Goal: Answer question/provide support: Share knowledge or assist other users

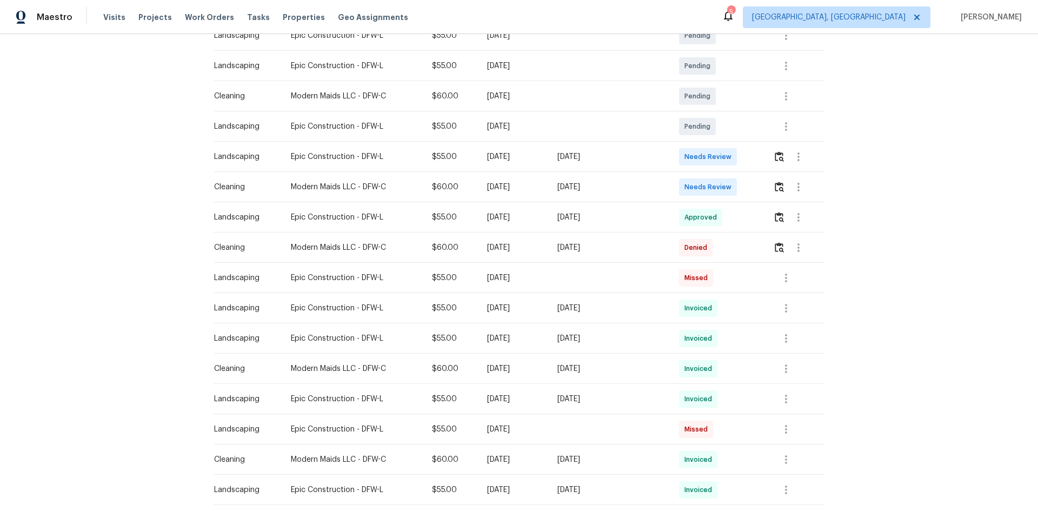
scroll to position [54, 0]
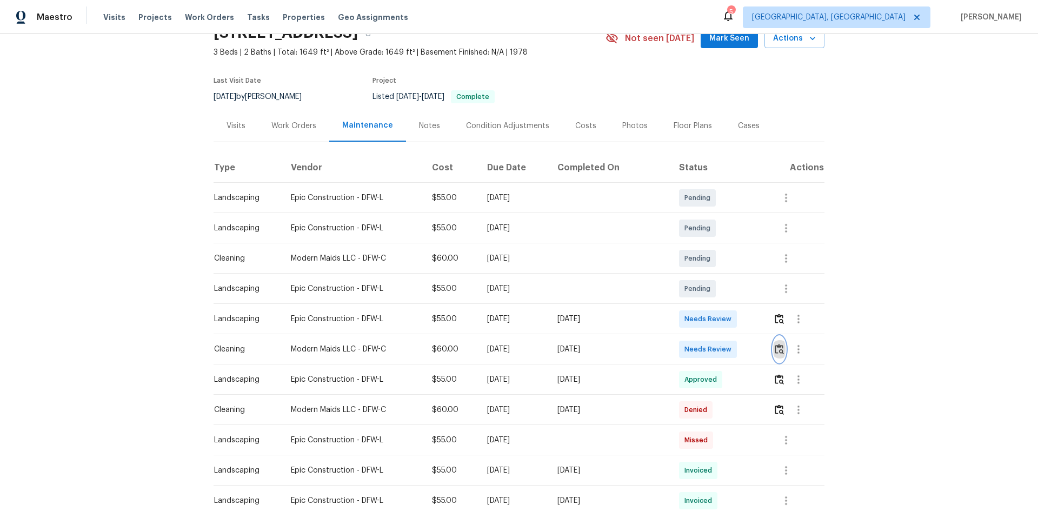
click at [775, 348] on img "button" at bounding box center [779, 349] width 9 height 10
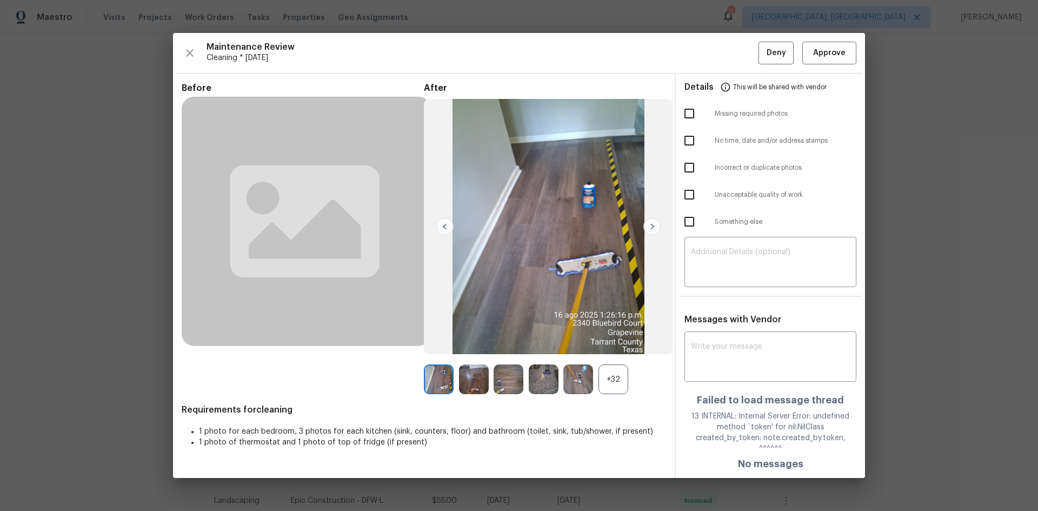
click at [611, 385] on div "+32" at bounding box center [613, 379] width 30 height 30
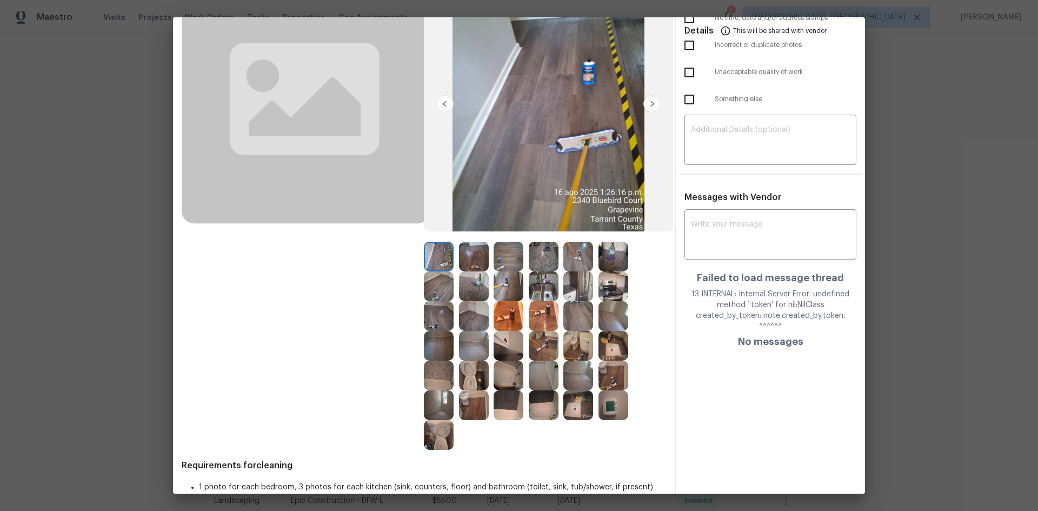
scroll to position [135, 0]
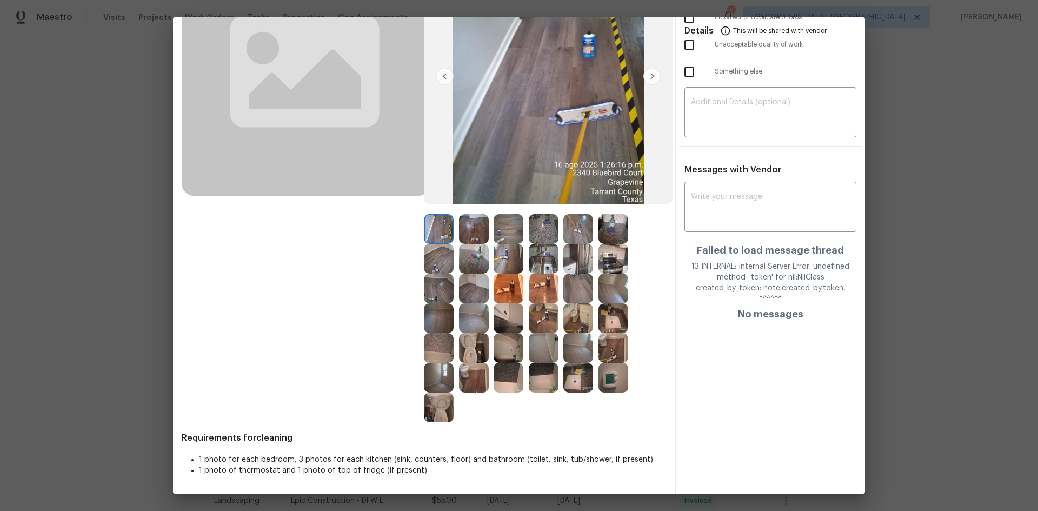
click at [611, 376] on img at bounding box center [613, 378] width 30 height 30
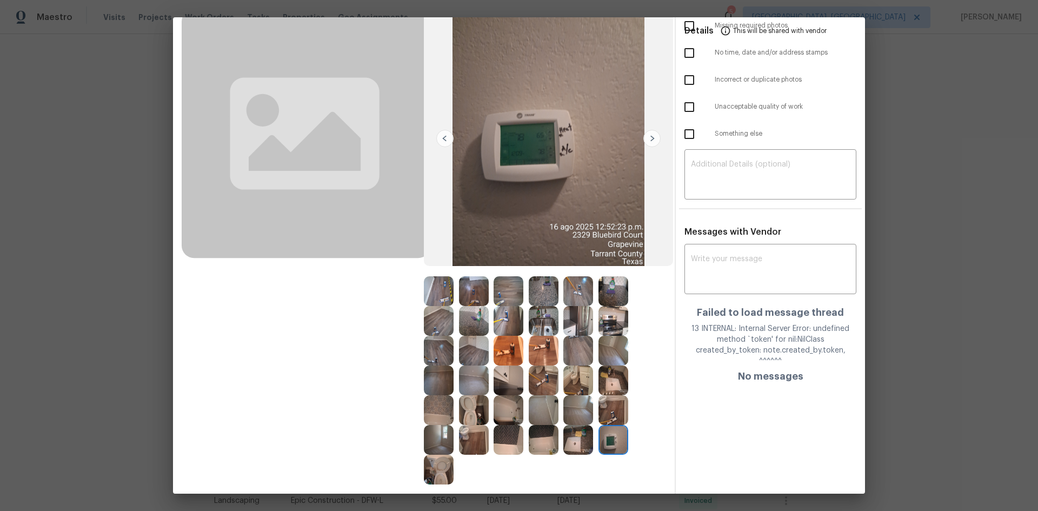
scroll to position [0, 0]
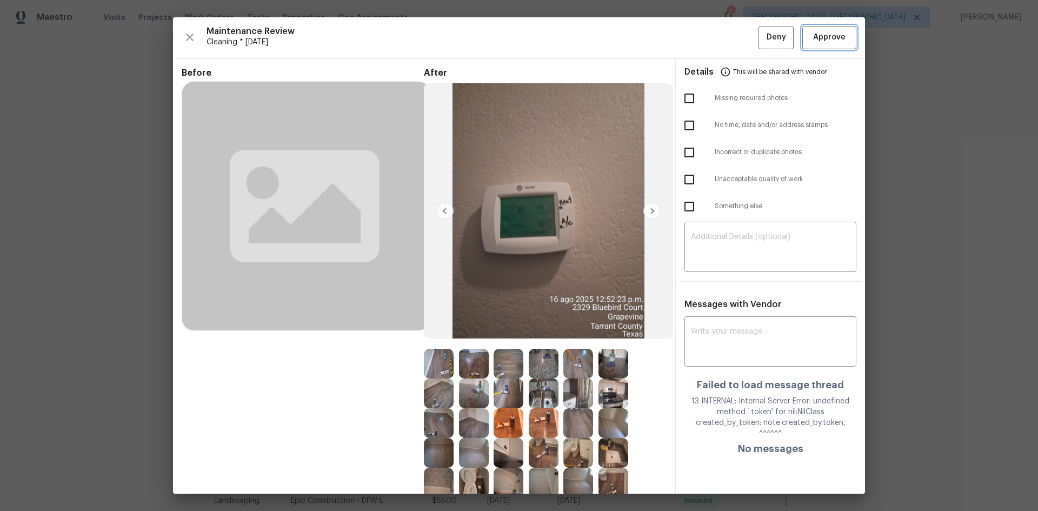
click at [813, 34] on span "Approve" at bounding box center [829, 38] width 32 height 14
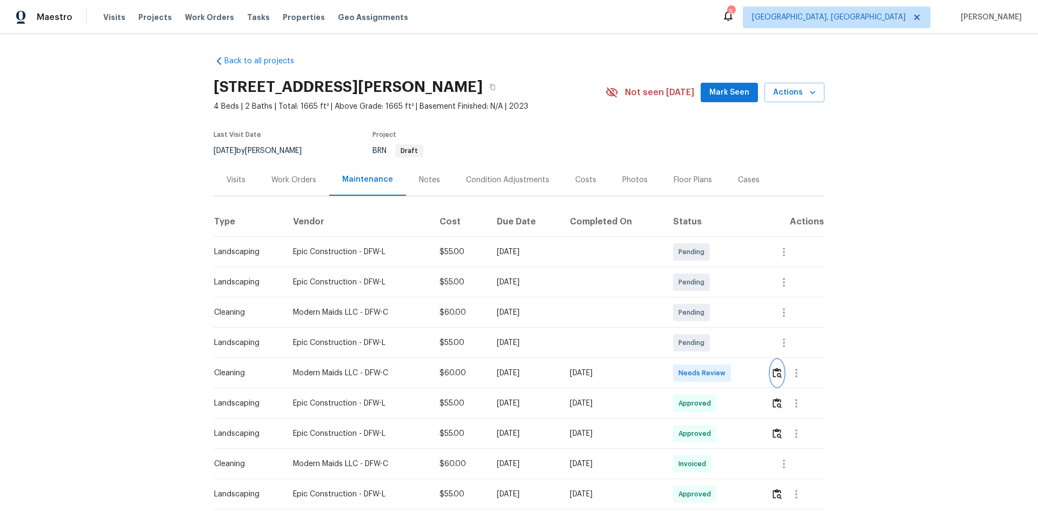
click at [738, 342] on img "button" at bounding box center [776, 373] width 9 height 10
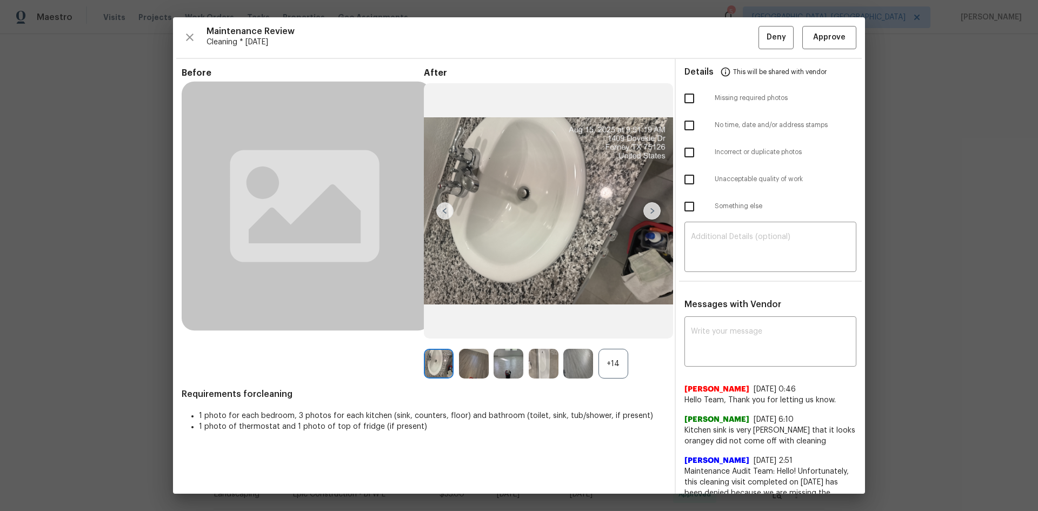
click at [607, 342] on div "+14" at bounding box center [613, 364] width 30 height 30
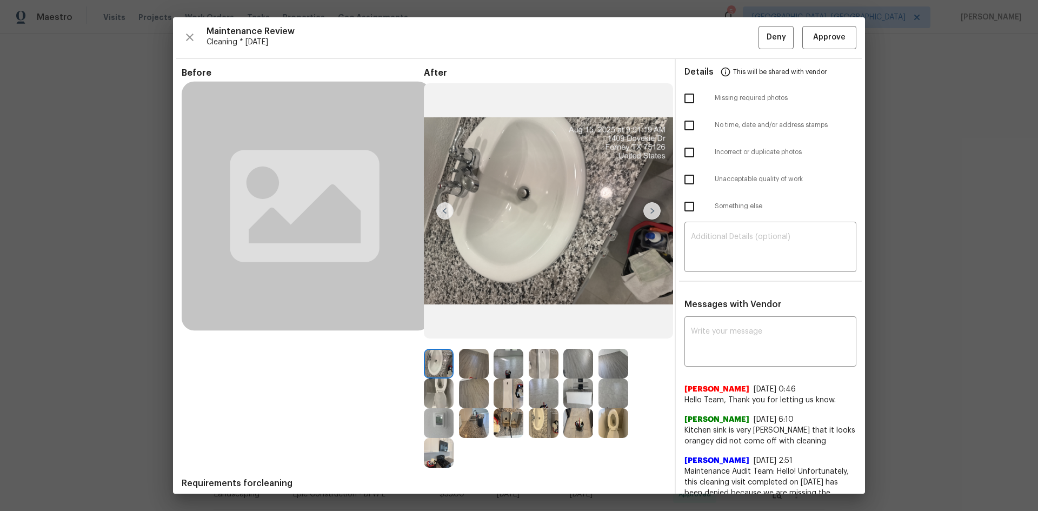
click at [436, 342] on img at bounding box center [439, 423] width 30 height 30
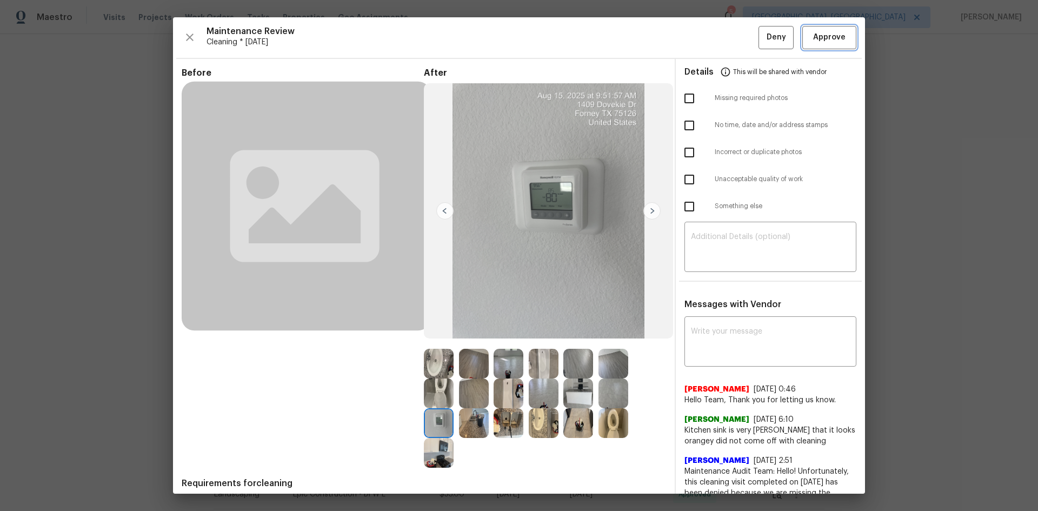
click at [738, 41] on span "Approve" at bounding box center [829, 38] width 32 height 14
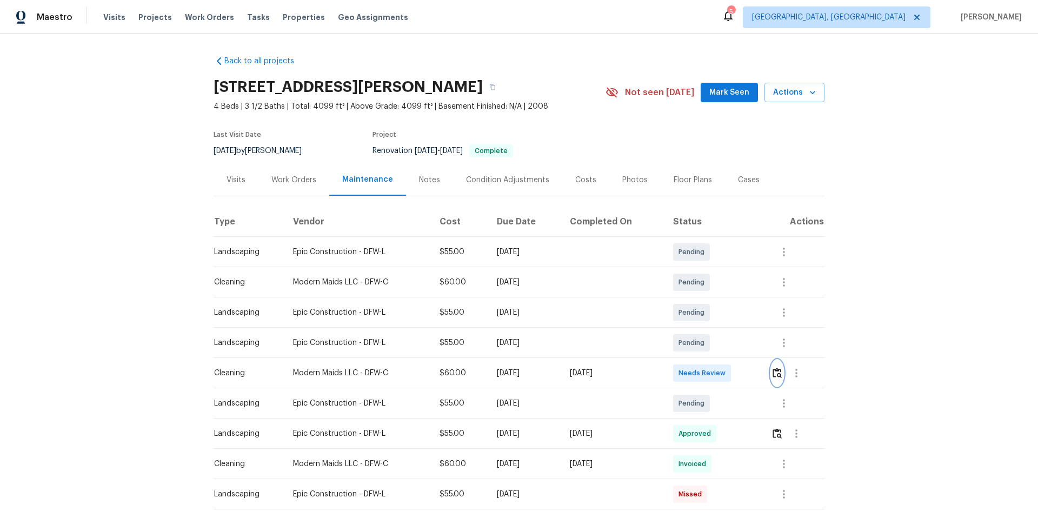
click at [738, 342] on img "button" at bounding box center [776, 373] width 9 height 10
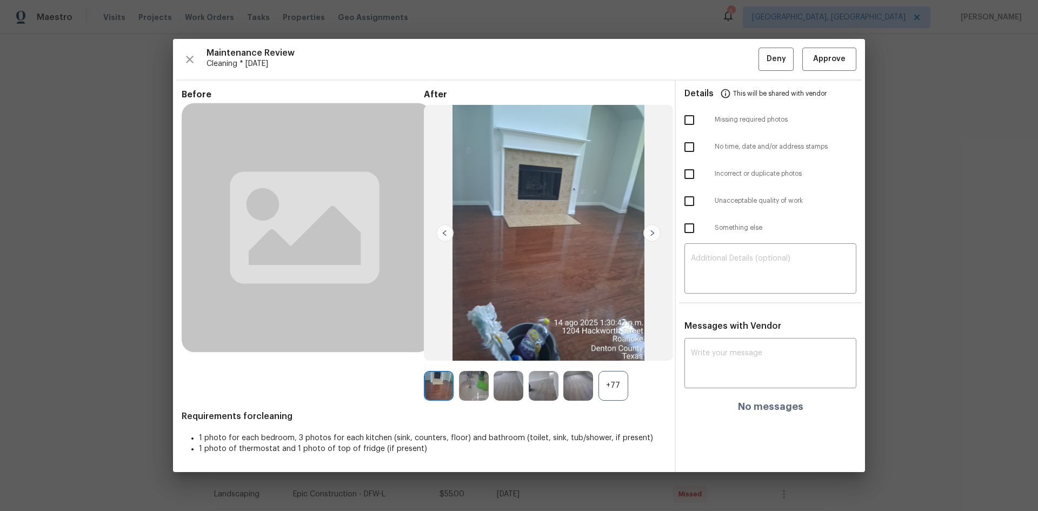
click at [606, 342] on div "+77" at bounding box center [613, 386] width 30 height 30
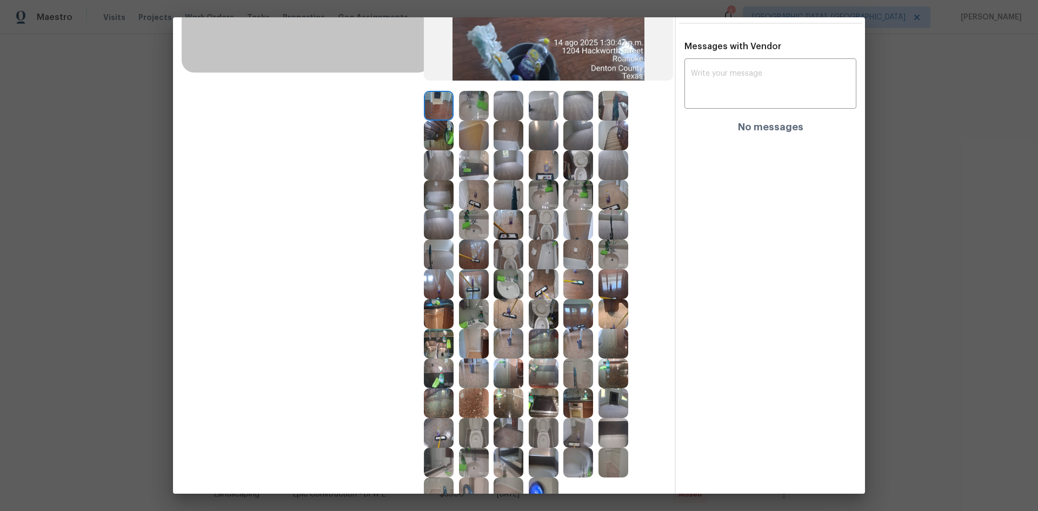
scroll to position [343, 0]
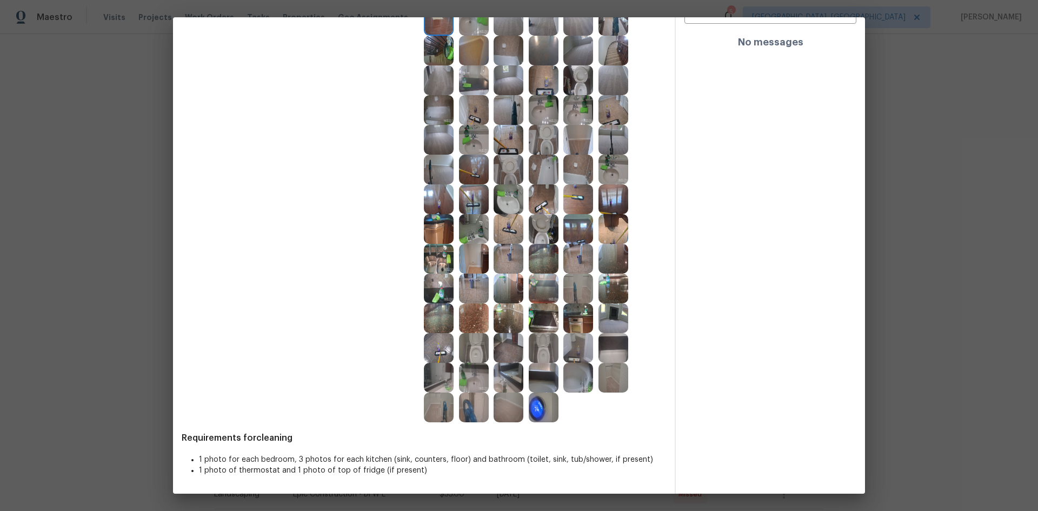
click at [536, 342] on img at bounding box center [544, 407] width 30 height 30
click at [534, 342] on img at bounding box center [544, 407] width 30 height 30
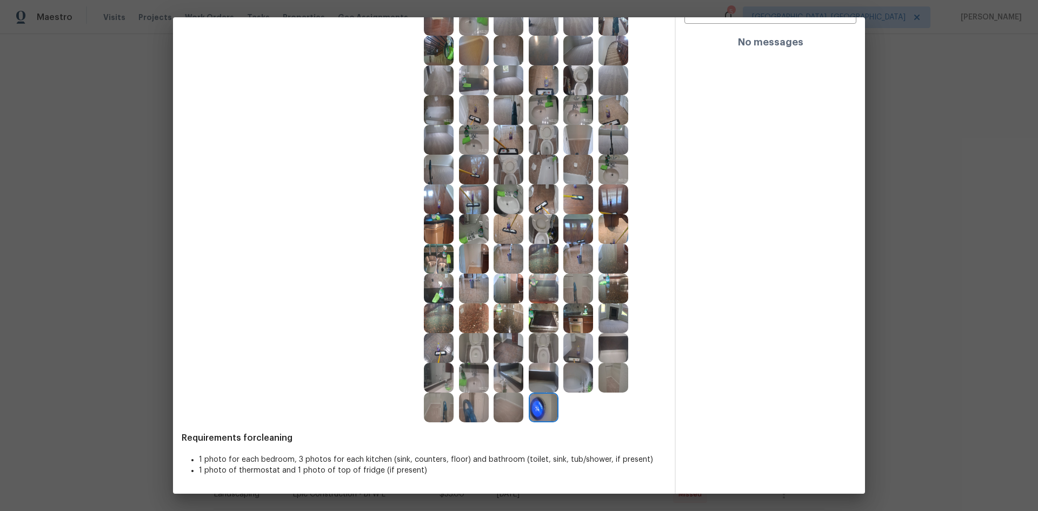
click at [534, 342] on img at bounding box center [544, 407] width 30 height 30
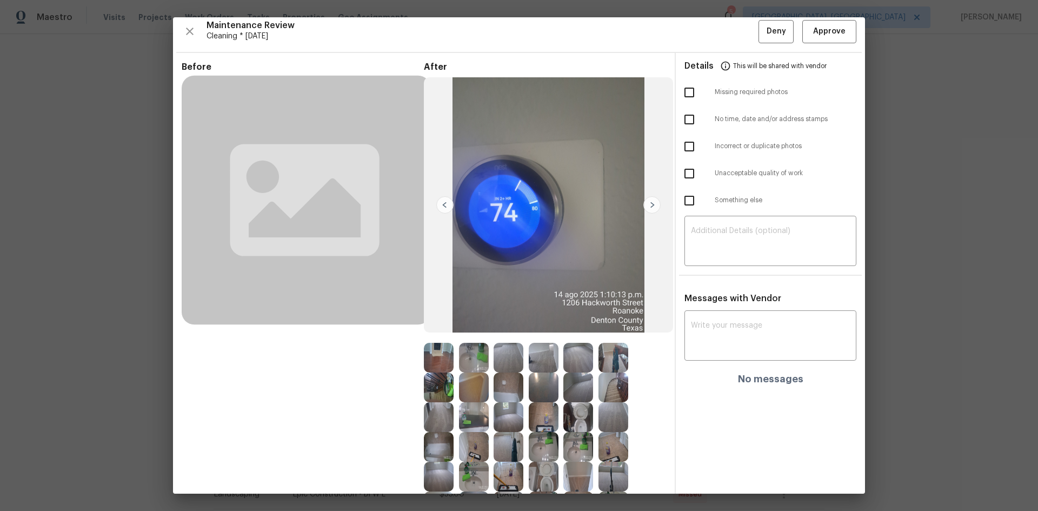
scroll to position [0, 0]
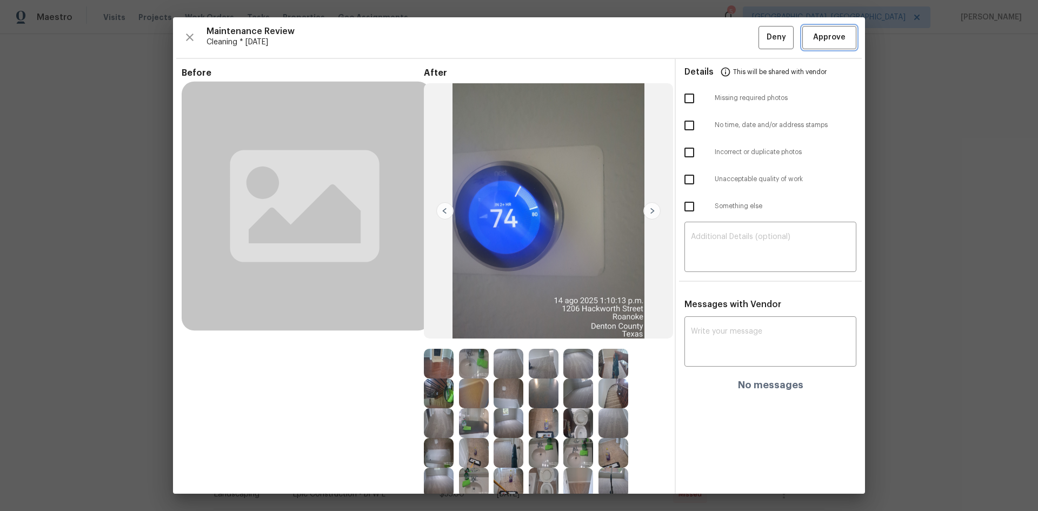
click at [738, 38] on span "Approve" at bounding box center [829, 38] width 32 height 14
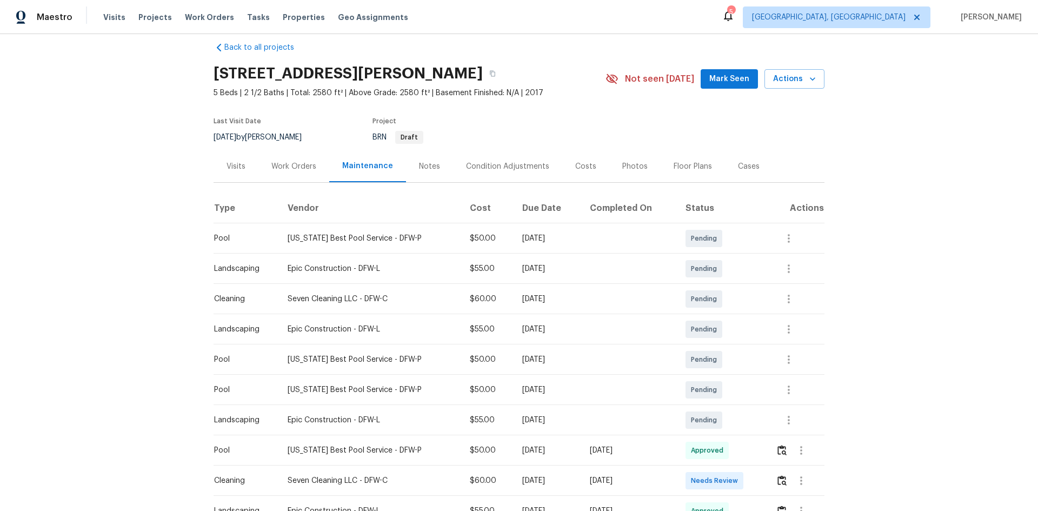
scroll to position [13, 0]
click at [738, 342] on td at bounding box center [795, 481] width 57 height 30
click at [738, 342] on img "button" at bounding box center [781, 481] width 9 height 10
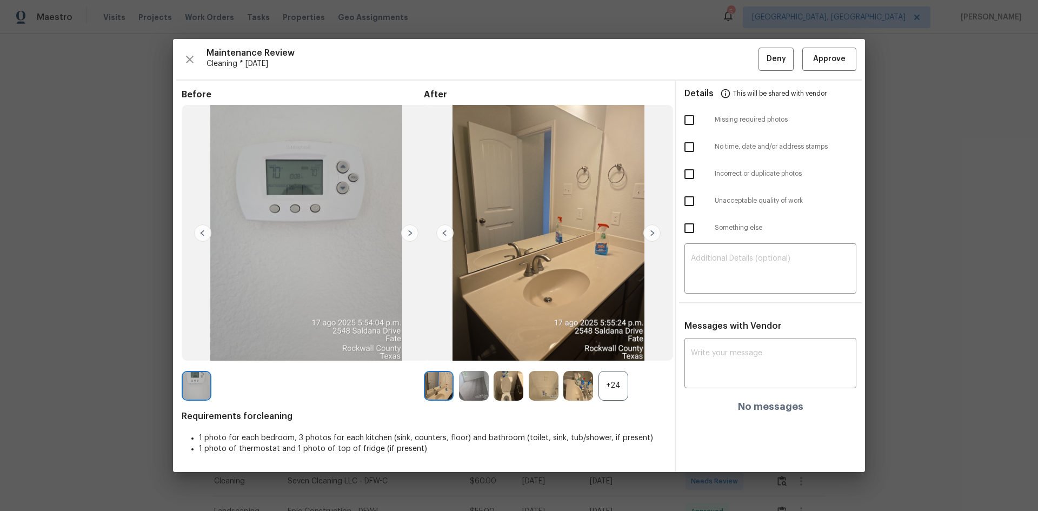
click at [609, 342] on div "+24" at bounding box center [613, 386] width 30 height 30
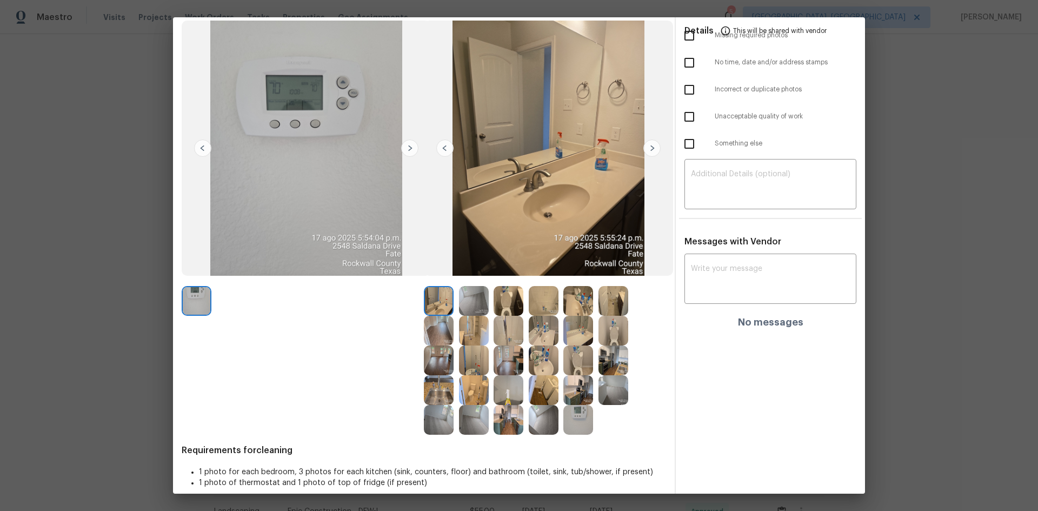
scroll to position [75, 0]
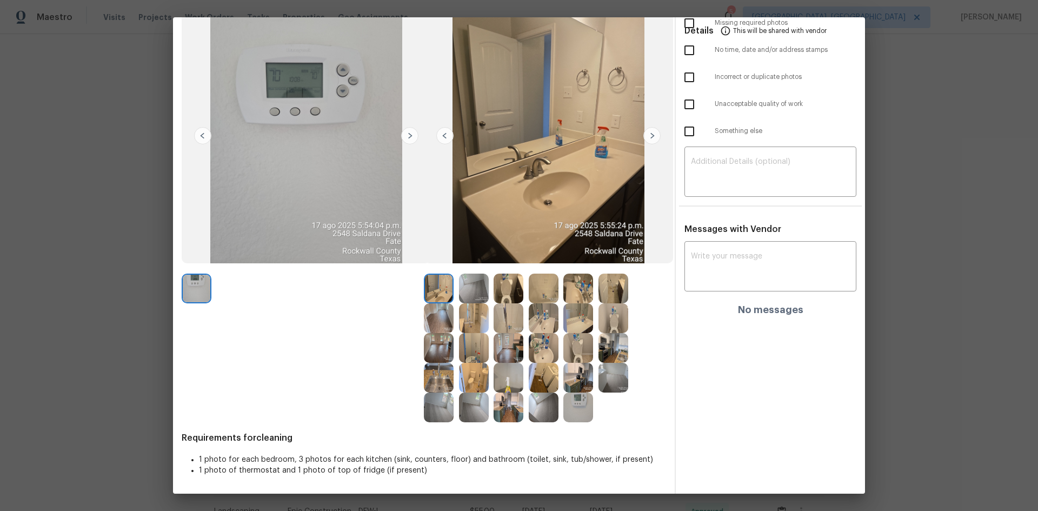
click at [577, 342] on img at bounding box center [578, 407] width 30 height 30
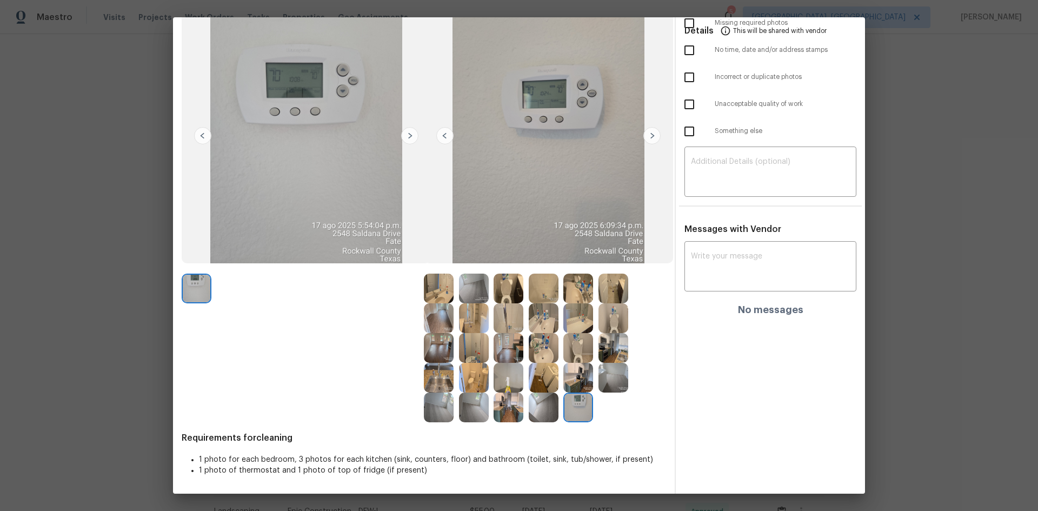
click at [577, 342] on img at bounding box center [578, 407] width 30 height 30
click at [575, 342] on img at bounding box center [578, 407] width 30 height 30
click at [574, 342] on img at bounding box center [578, 407] width 30 height 30
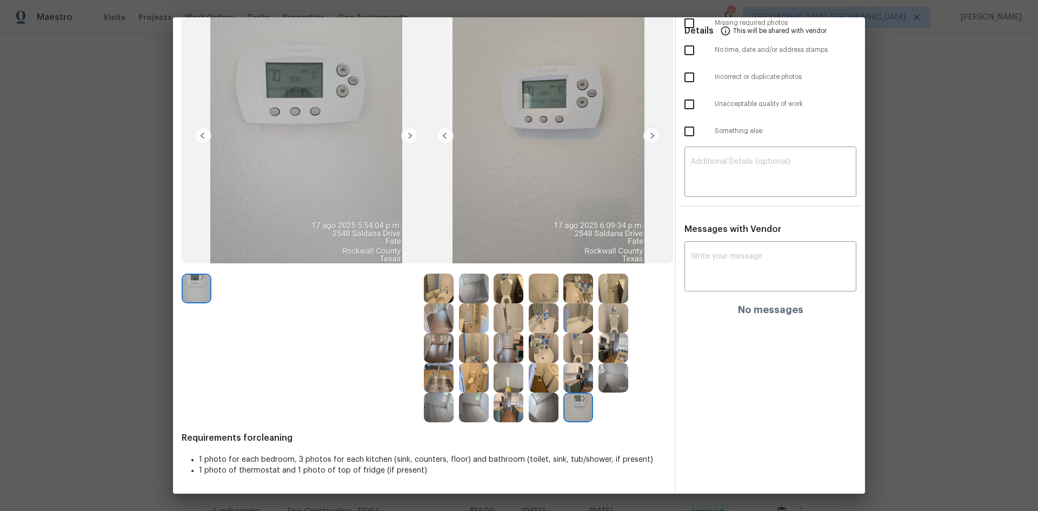
click at [576, 342] on img at bounding box center [578, 407] width 30 height 30
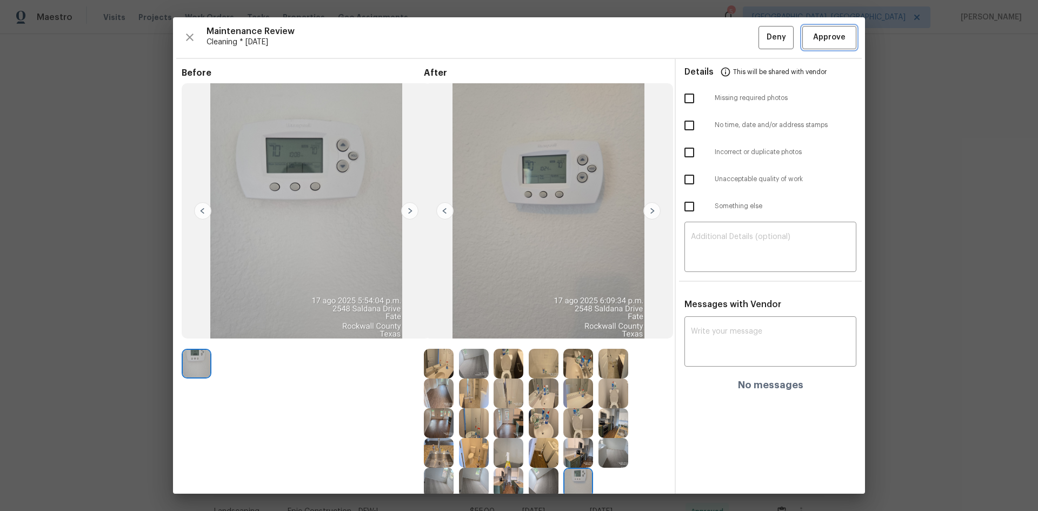
click at [738, 38] on span "Approve" at bounding box center [829, 38] width 32 height 14
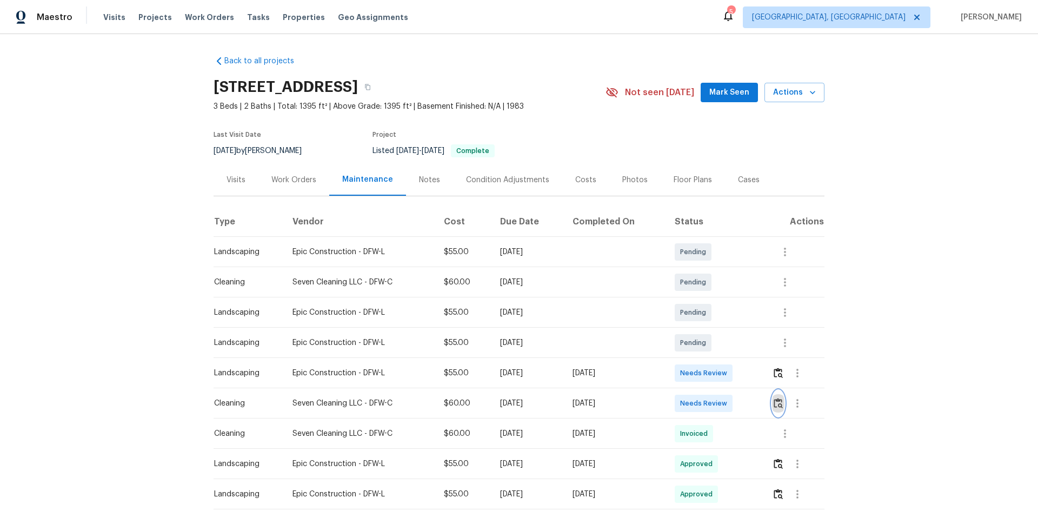
click at [738, 342] on button "button" at bounding box center [778, 403] width 12 height 26
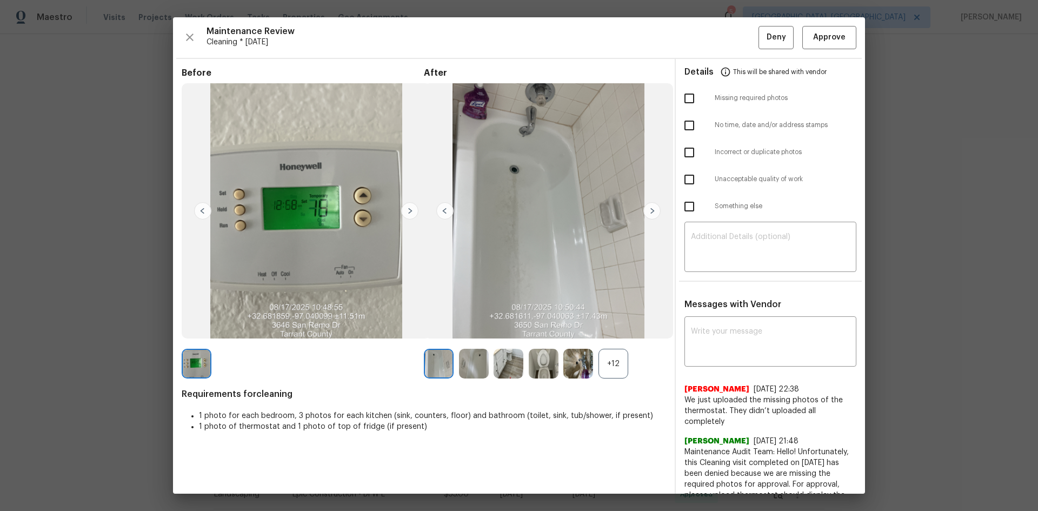
click at [614, 342] on div "Before After +12 Requirements for cleaning 1 photo for each bedroom, 3 photos f…" at bounding box center [424, 384] width 484 height 632
click at [615, 342] on div "+12" at bounding box center [613, 364] width 30 height 30
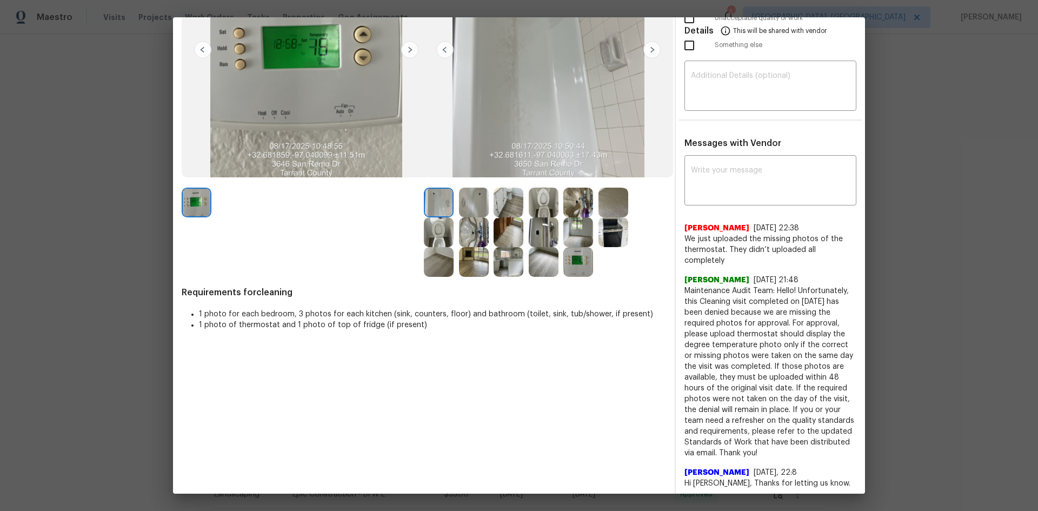
scroll to position [162, 0]
click at [574, 262] on img at bounding box center [578, 261] width 30 height 30
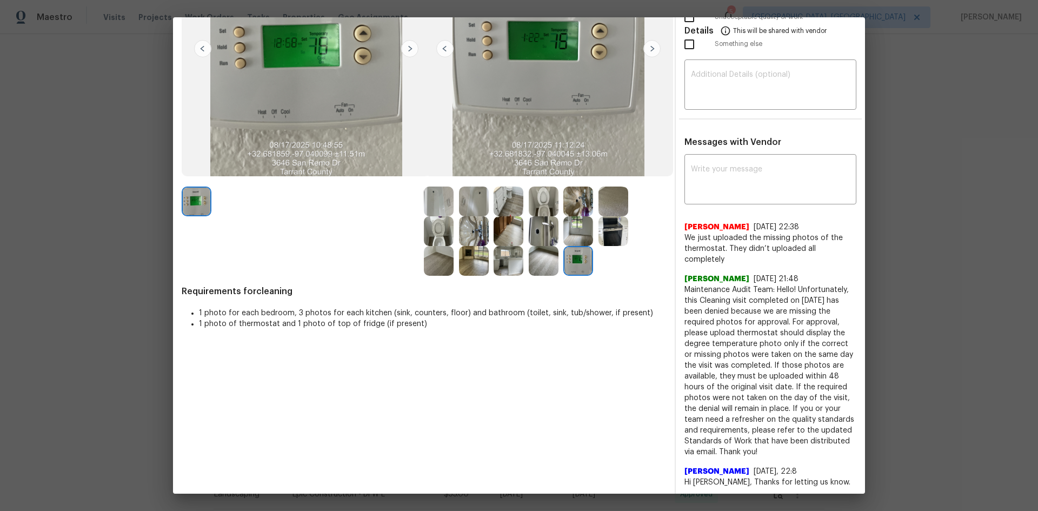
click at [574, 262] on img at bounding box center [578, 261] width 30 height 30
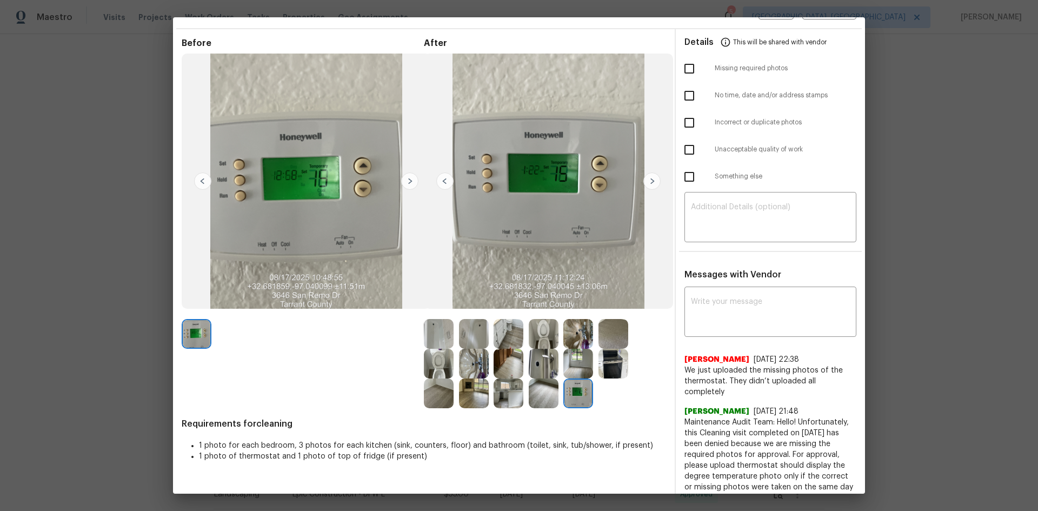
scroll to position [54, 0]
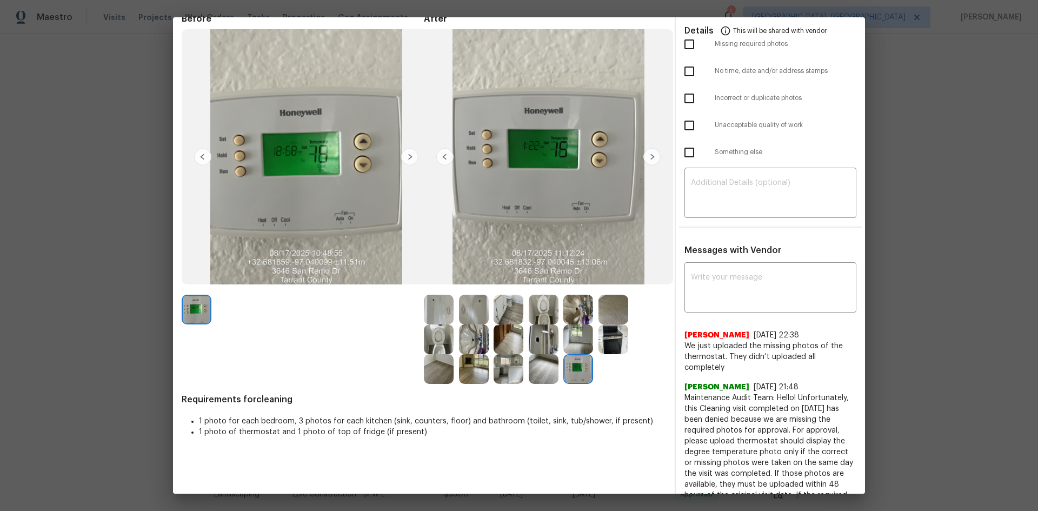
click at [577, 342] on img at bounding box center [578, 369] width 30 height 30
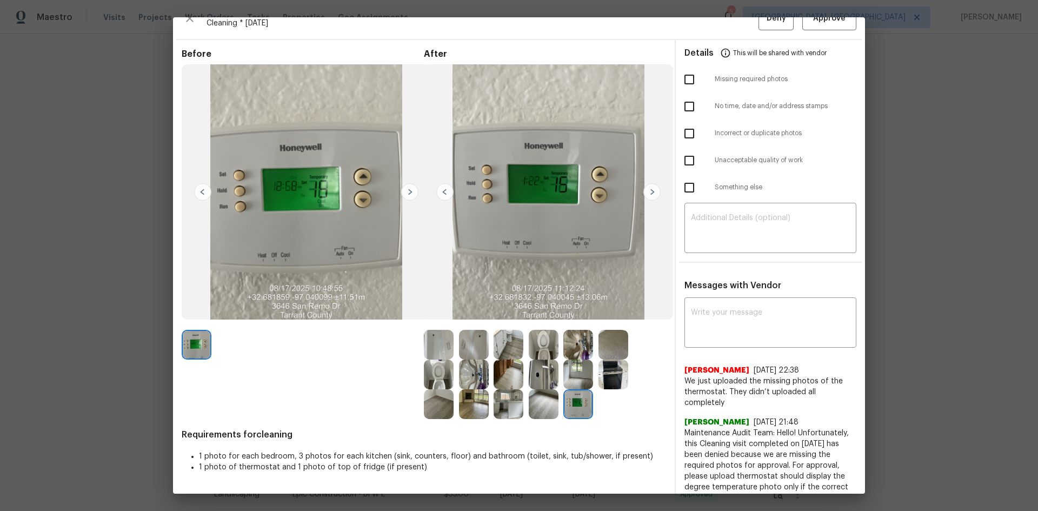
scroll to position [0, 0]
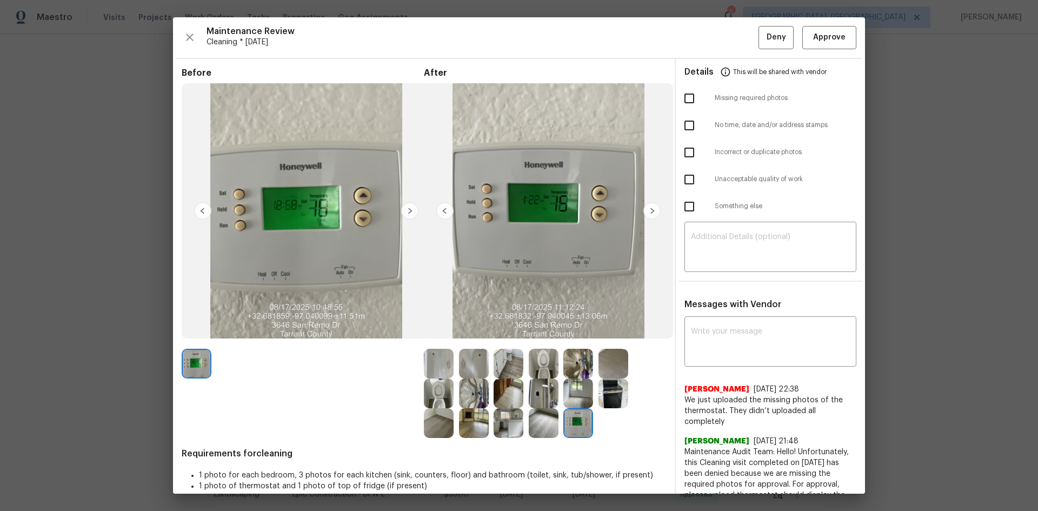
click at [578, 342] on img at bounding box center [578, 423] width 30 height 30
click at [577, 342] on img at bounding box center [578, 423] width 30 height 30
click at [574, 342] on img at bounding box center [578, 423] width 30 height 30
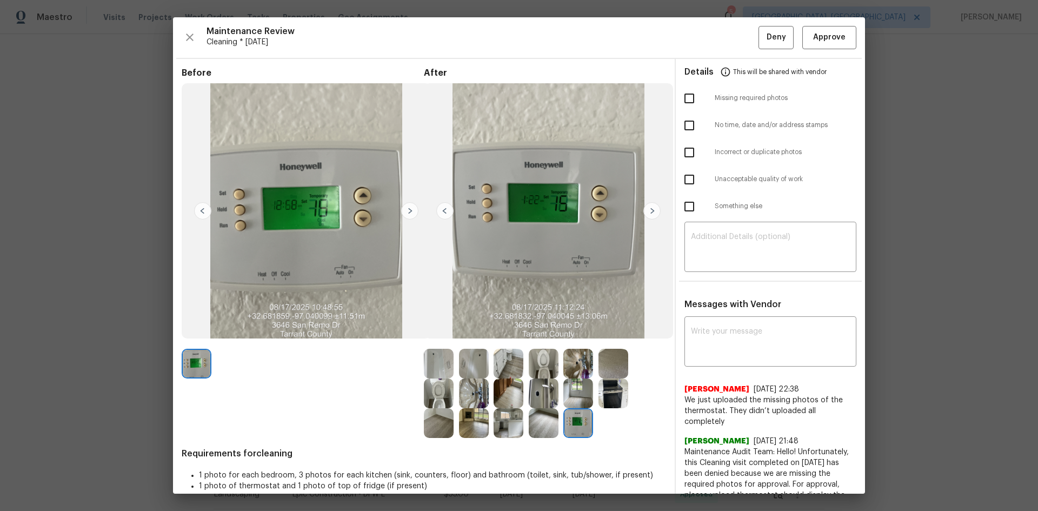
click at [574, 342] on img at bounding box center [578, 423] width 30 height 30
click at [738, 35] on span "Approve" at bounding box center [829, 38] width 32 height 14
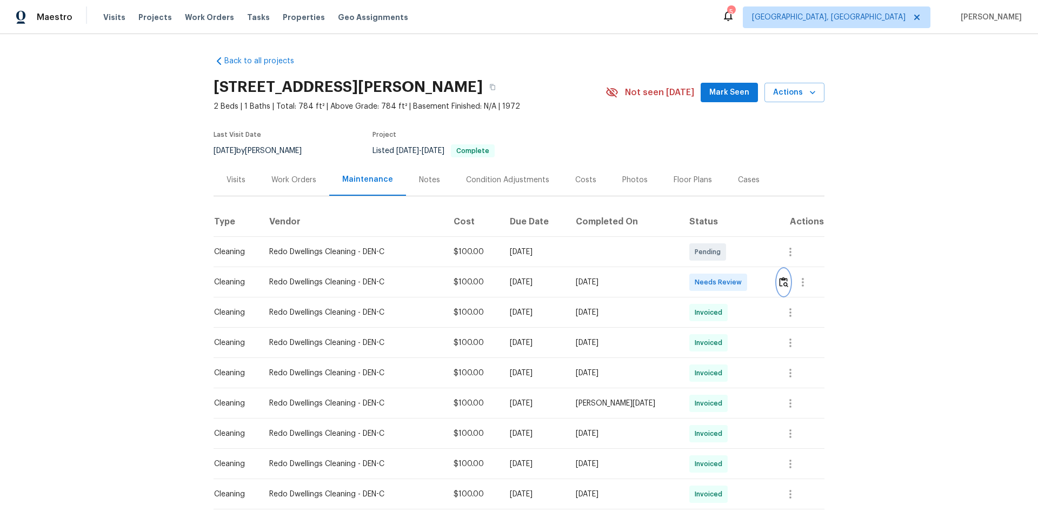
click at [738, 280] on button "button" at bounding box center [783, 282] width 12 height 26
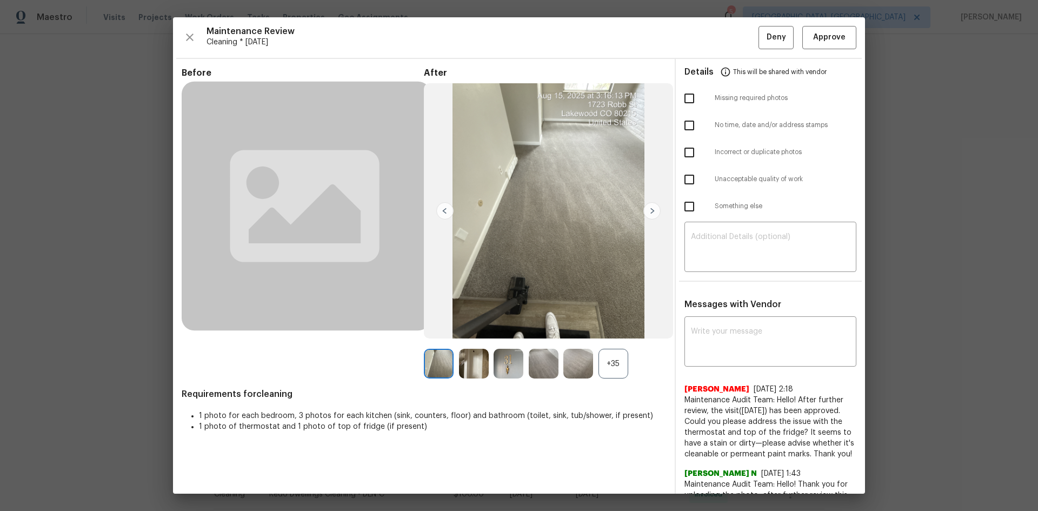
click at [608, 342] on div "+35" at bounding box center [613, 364] width 30 height 30
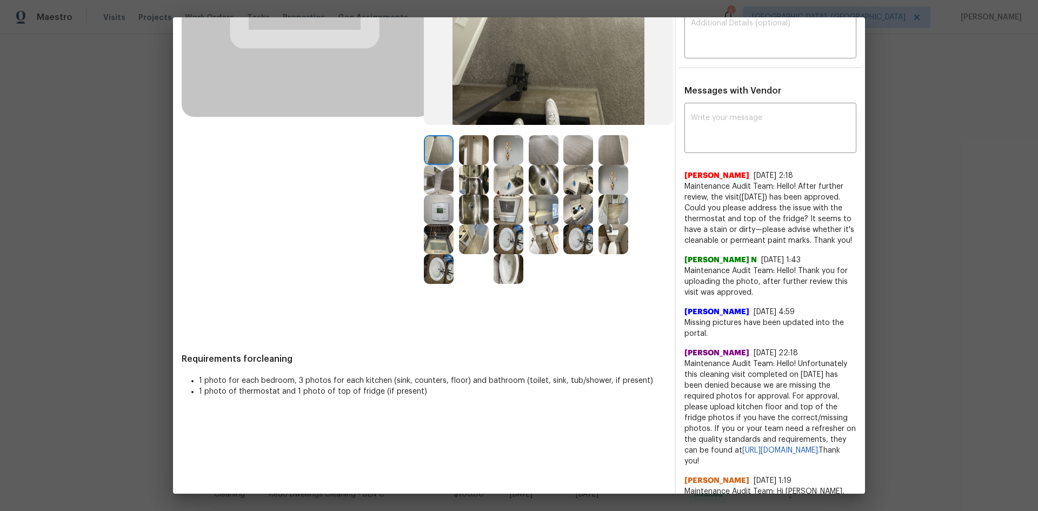
scroll to position [216, 0]
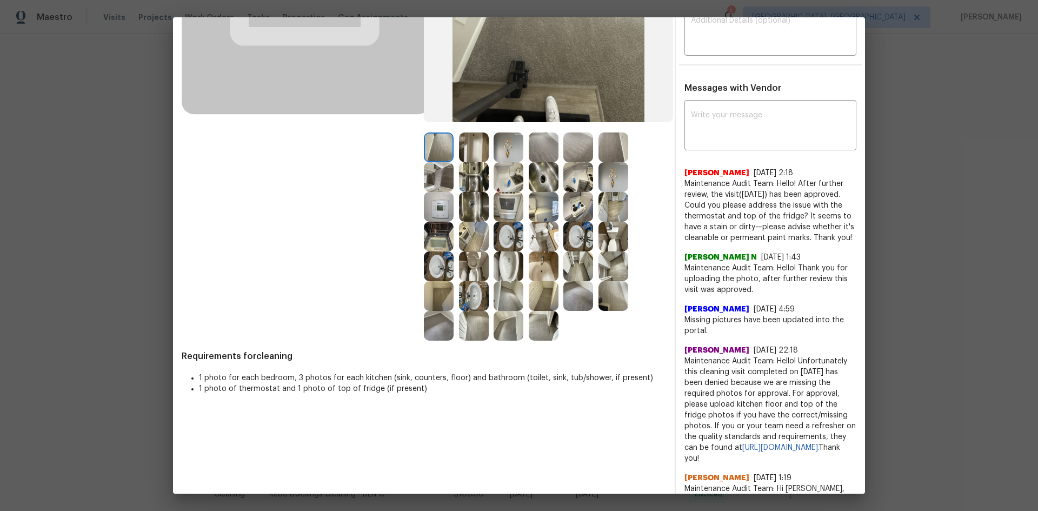
click at [433, 202] on img at bounding box center [439, 207] width 30 height 30
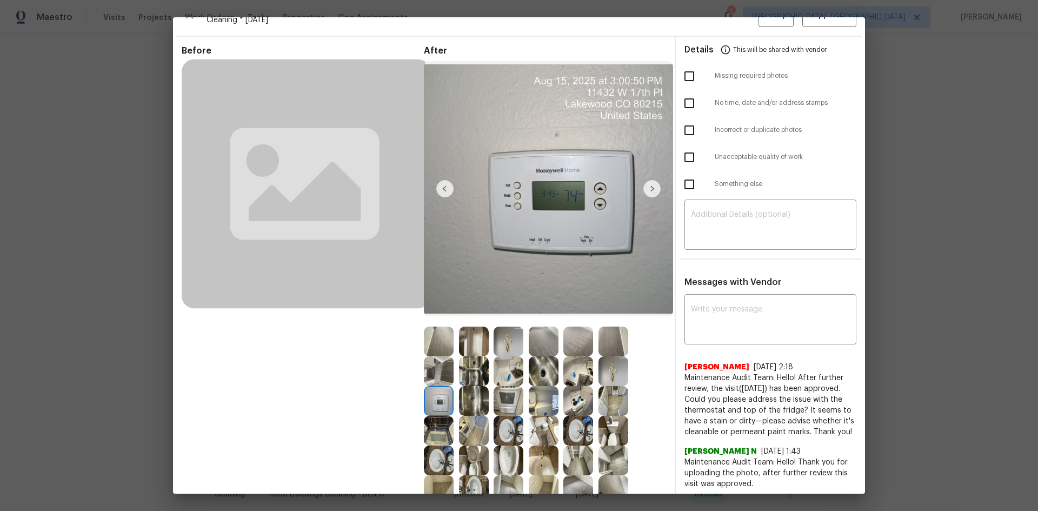
scroll to position [0, 0]
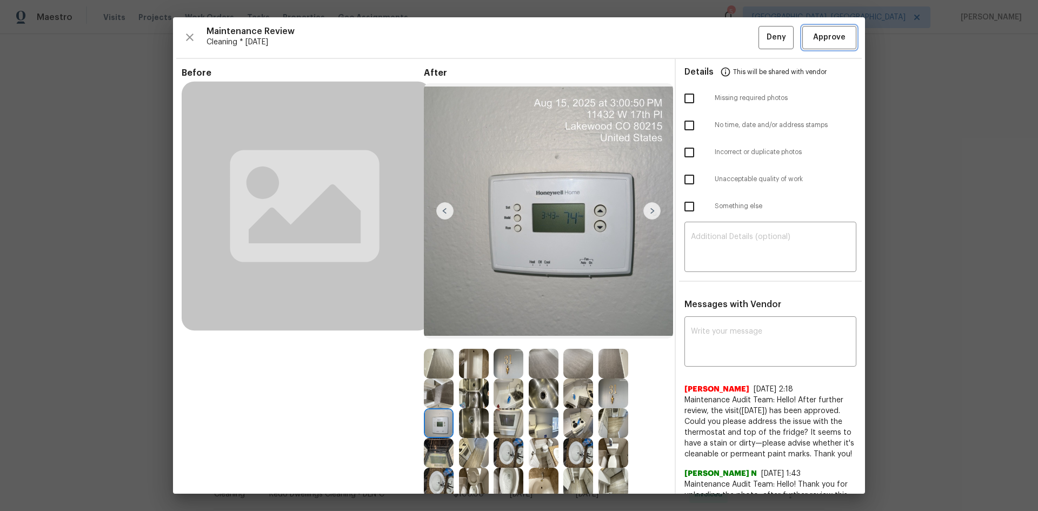
click at [738, 37] on span "Approve" at bounding box center [829, 38] width 32 height 14
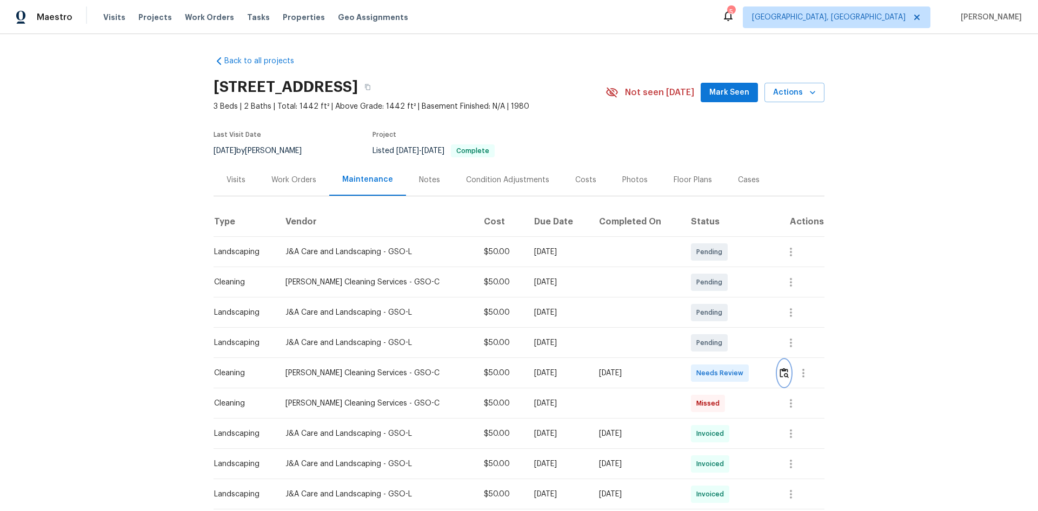
click at [738, 342] on button "button" at bounding box center [784, 373] width 12 height 26
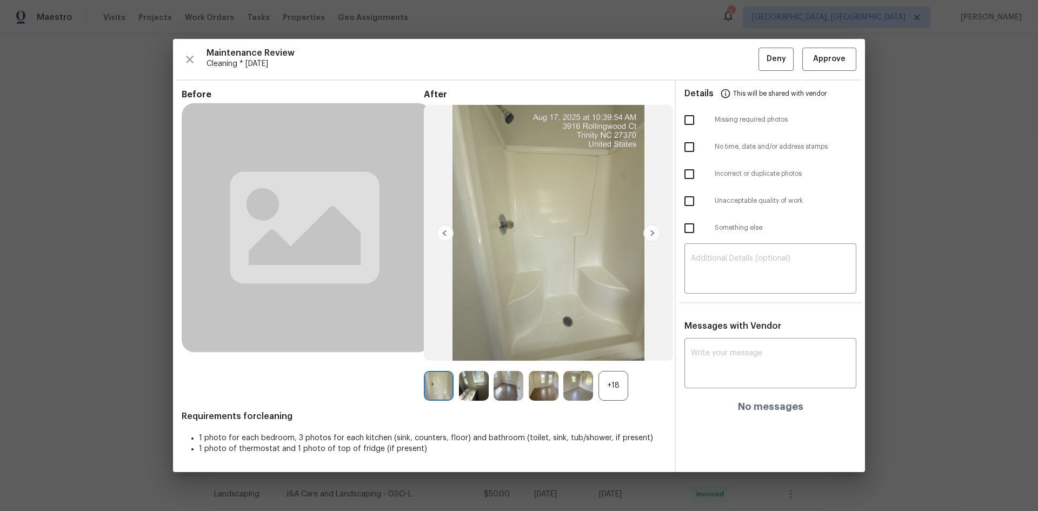
click at [609, 342] on div "+18" at bounding box center [613, 386] width 30 height 30
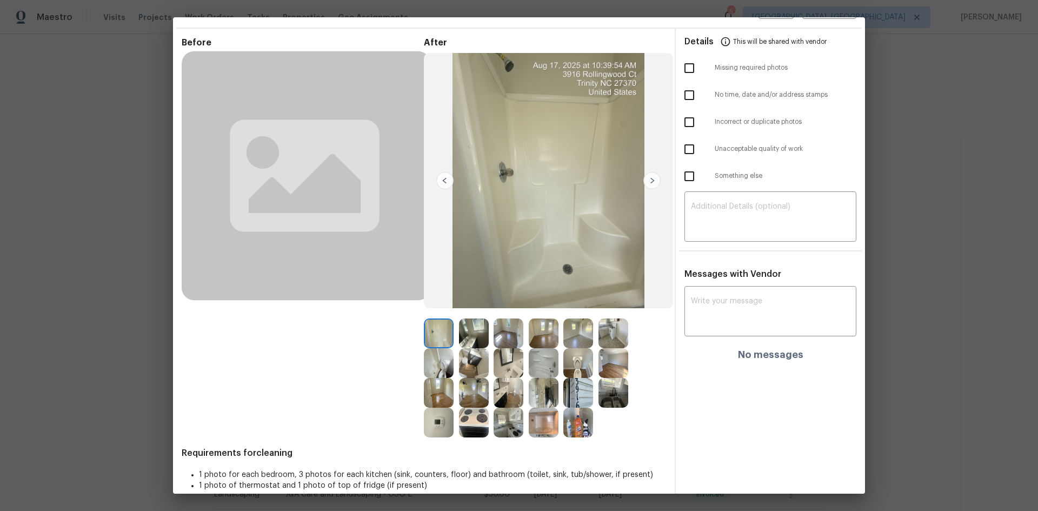
scroll to position [45, 0]
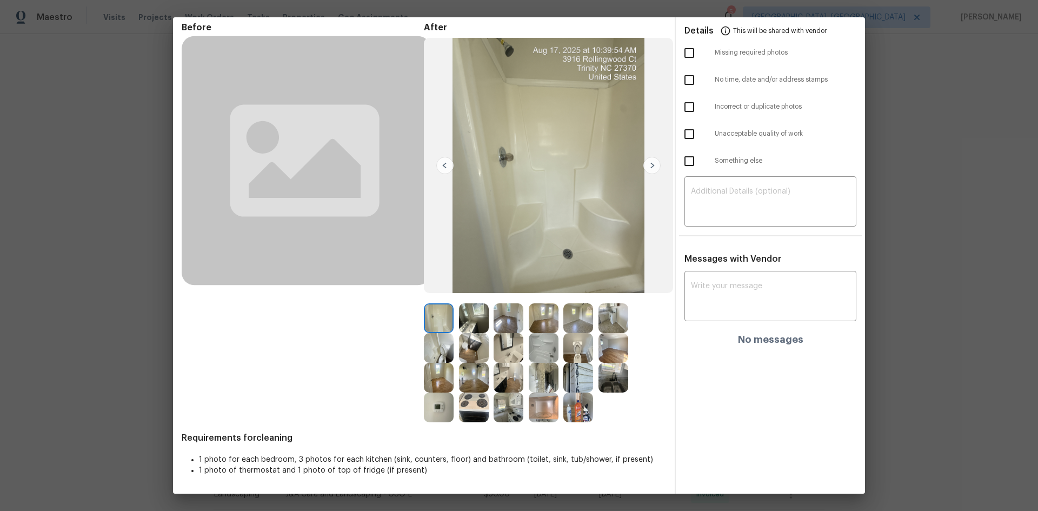
click at [433, 342] on img at bounding box center [439, 407] width 30 height 30
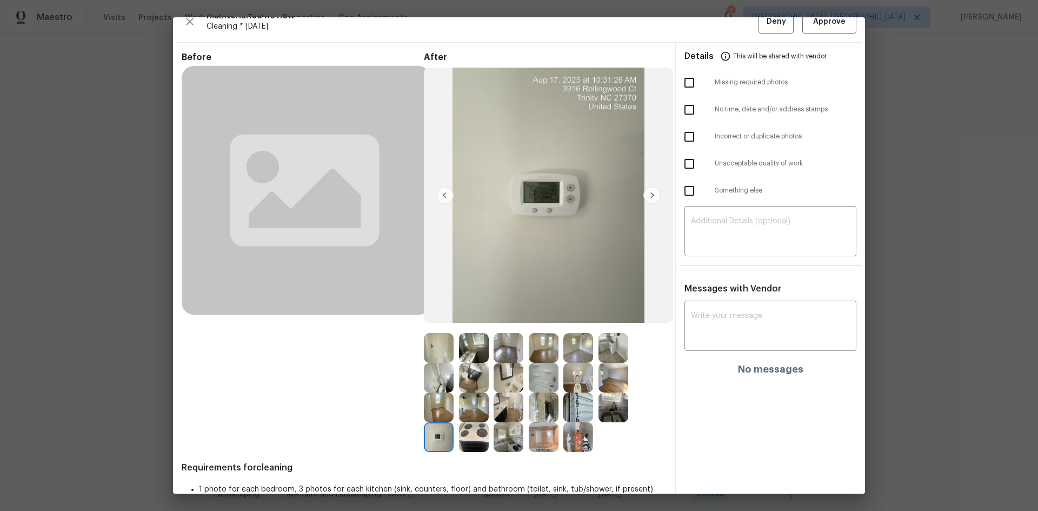
scroll to position [0, 0]
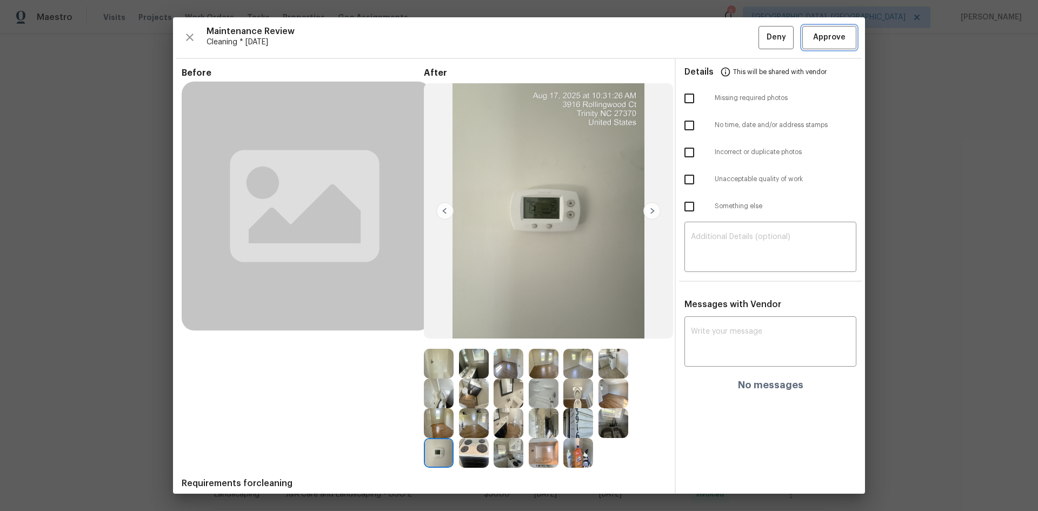
click at [738, 41] on span "Approve" at bounding box center [829, 38] width 32 height 14
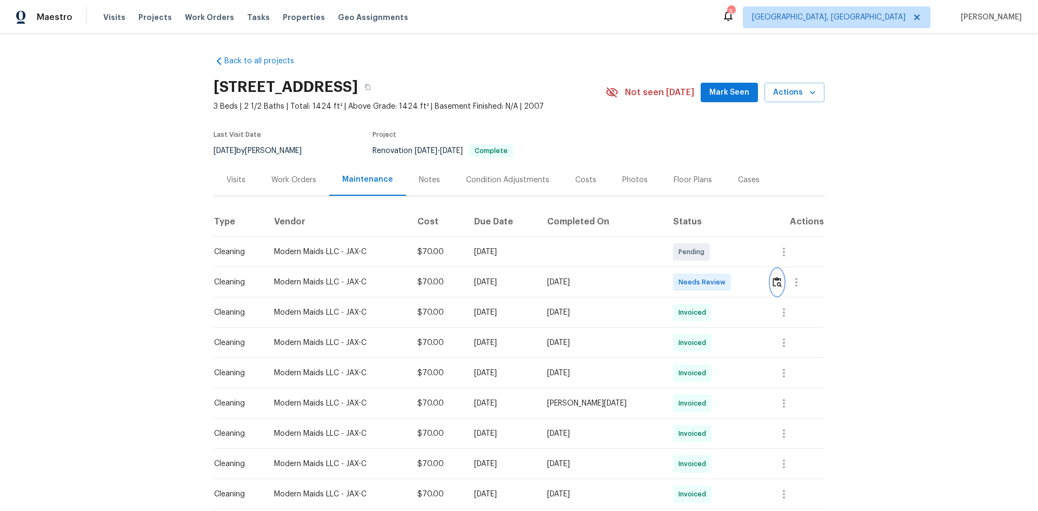
click at [738, 286] on img "button" at bounding box center [776, 282] width 9 height 10
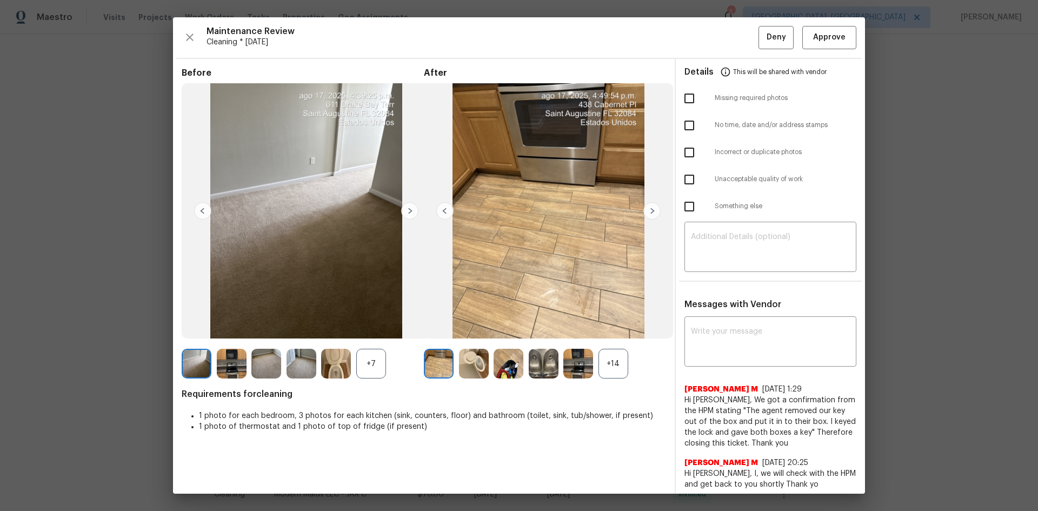
click at [610, 342] on div "+14" at bounding box center [613, 364] width 30 height 30
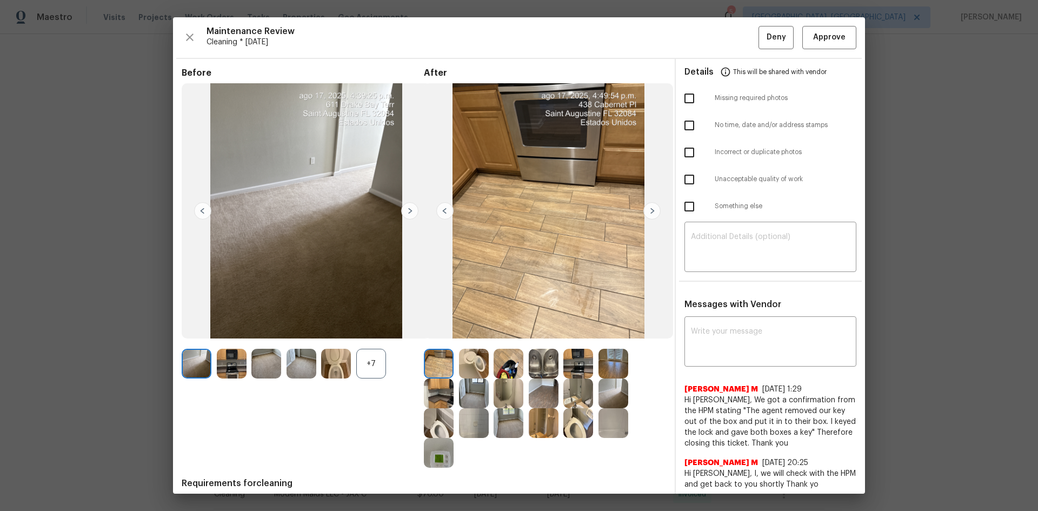
scroll to position [45, 0]
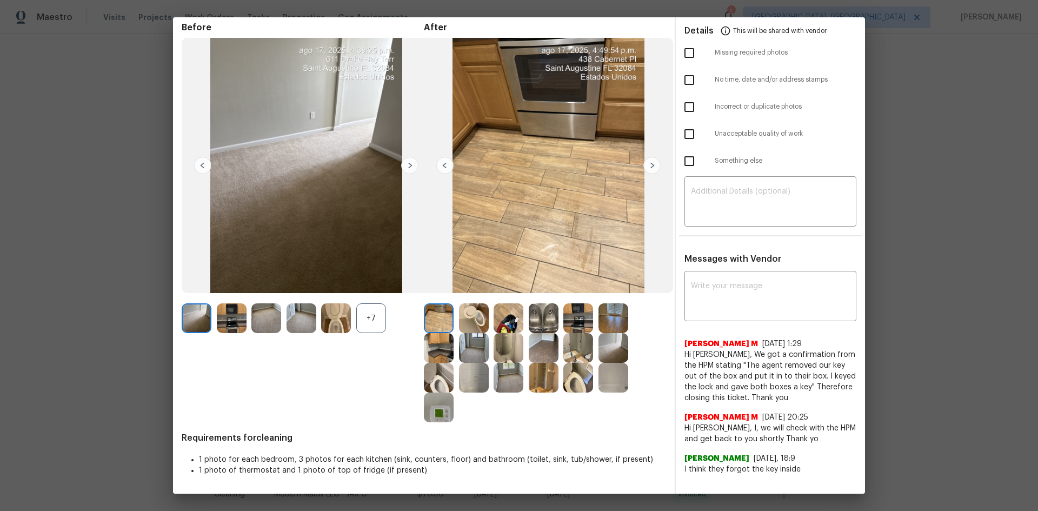
click at [434, 342] on img at bounding box center [439, 407] width 30 height 30
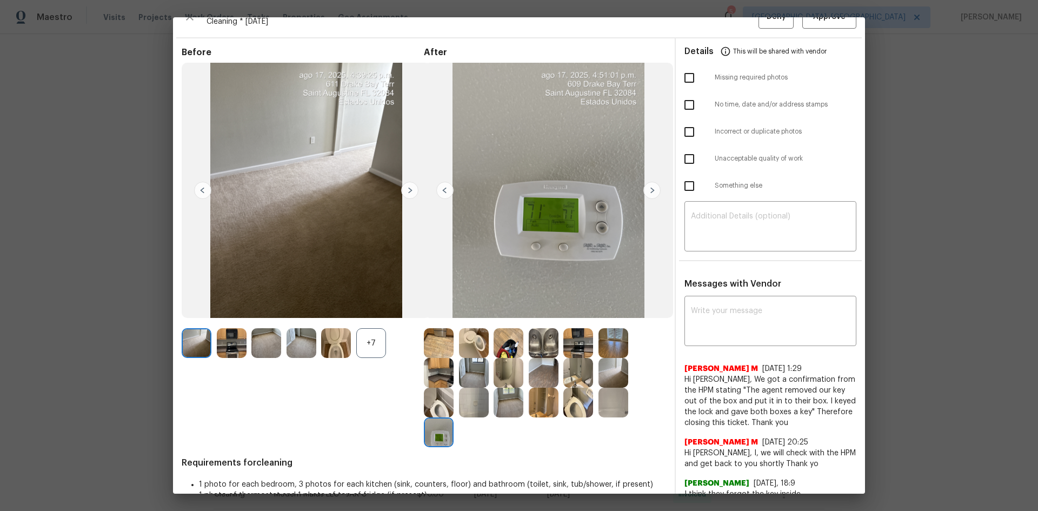
scroll to position [0, 0]
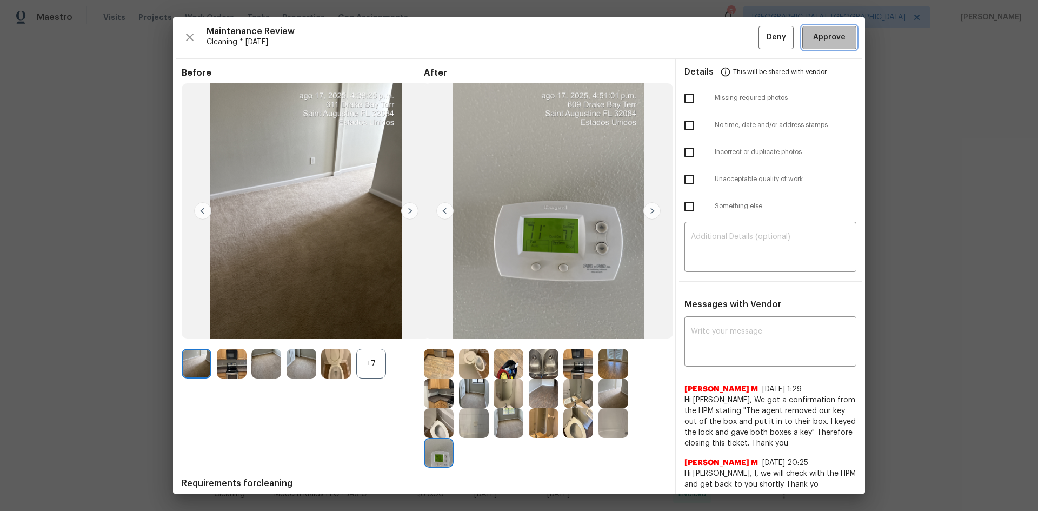
click at [738, 36] on span "Approve" at bounding box center [829, 38] width 32 height 14
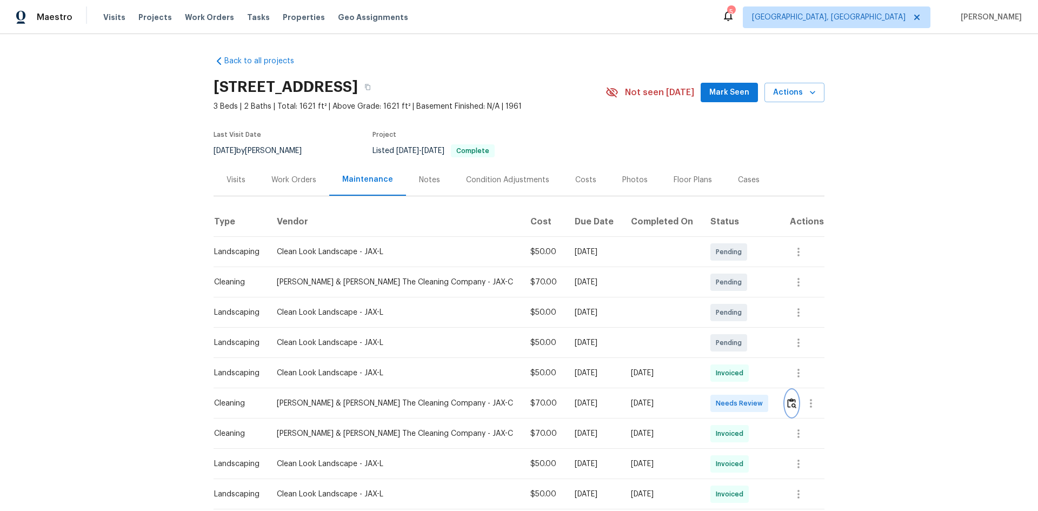
click at [738, 342] on img "button" at bounding box center [791, 403] width 9 height 10
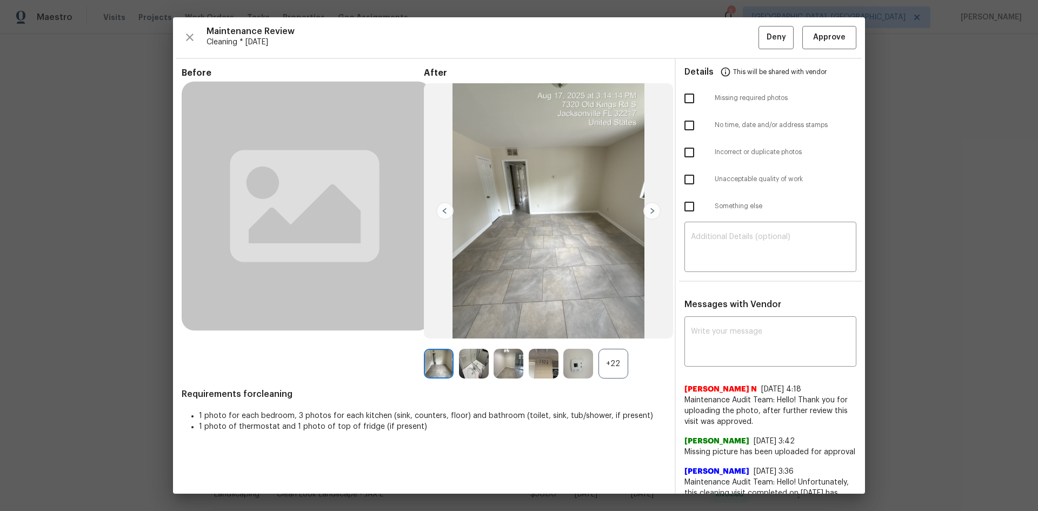
click at [603, 342] on div "+22" at bounding box center [613, 364] width 30 height 30
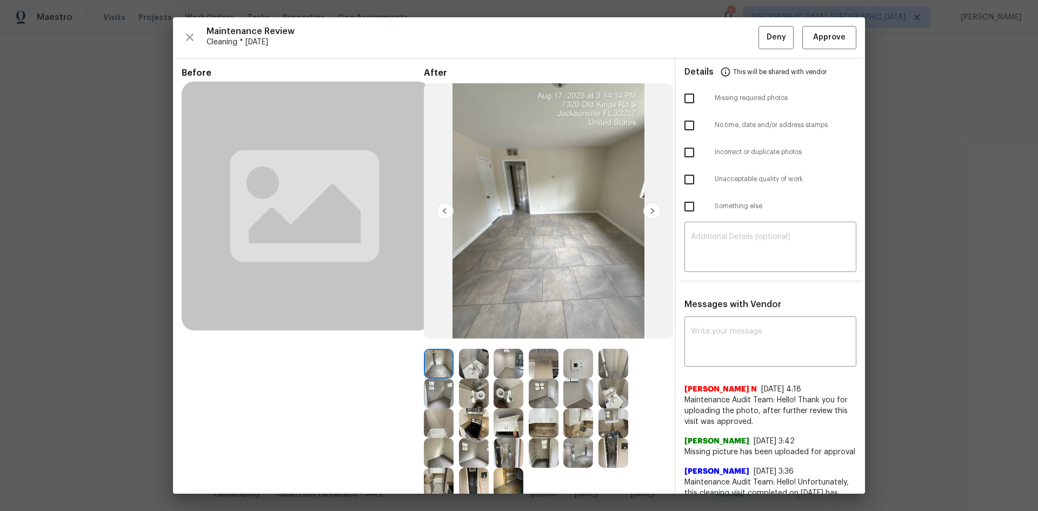
click at [570, 342] on img at bounding box center [578, 364] width 30 height 30
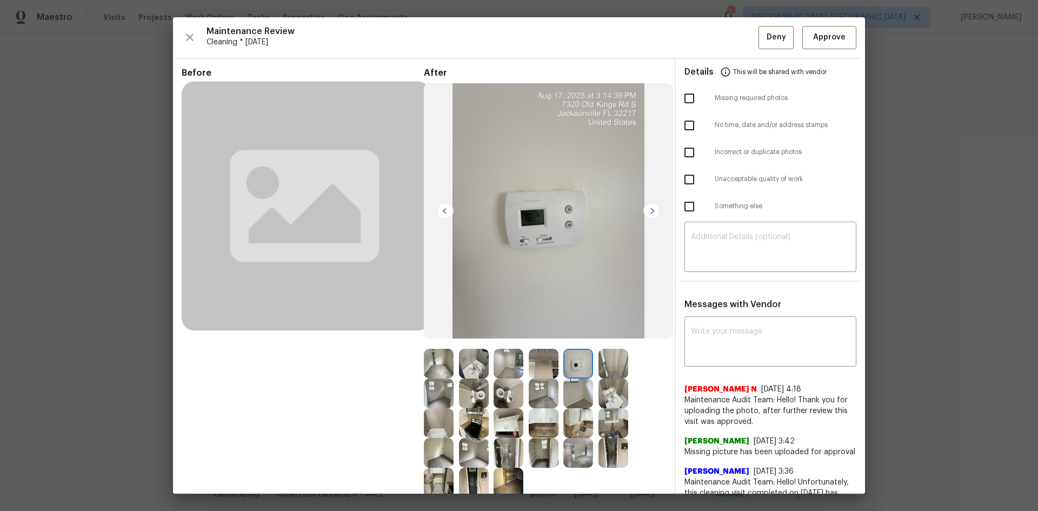
click at [570, 342] on img at bounding box center [578, 364] width 30 height 30
drag, startPoint x: 580, startPoint y: 355, endPoint x: 581, endPoint y: 362, distance: 7.0
click at [581, 342] on img at bounding box center [578, 364] width 30 height 30
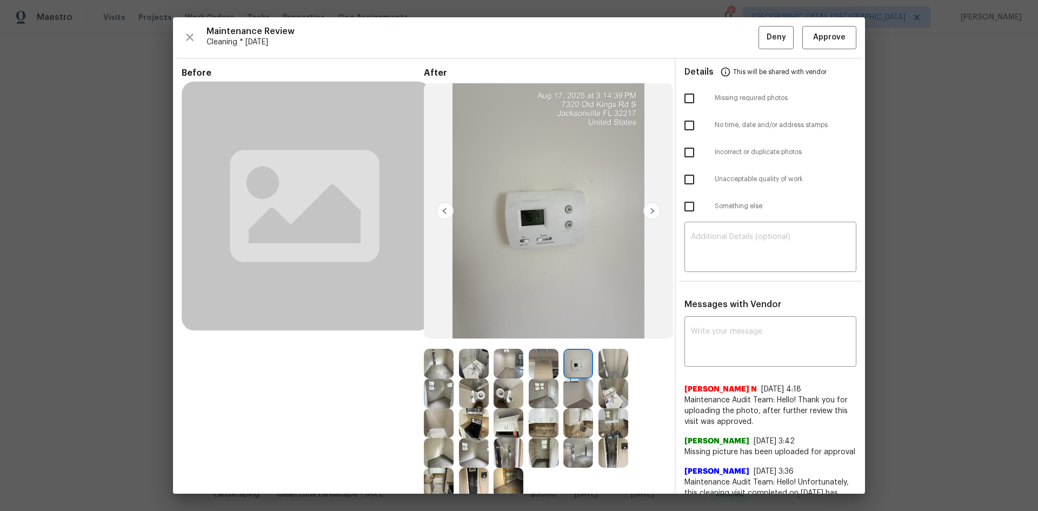
click at [572, 342] on img at bounding box center [578, 364] width 30 height 30
click at [738, 32] on span "Approve" at bounding box center [829, 38] width 32 height 14
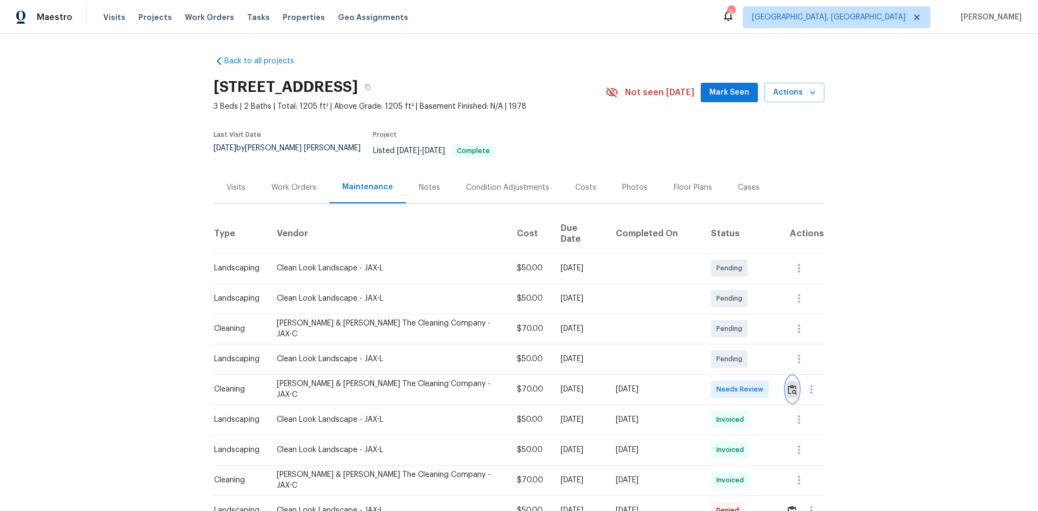
click at [738, 342] on button "button" at bounding box center [792, 389] width 12 height 26
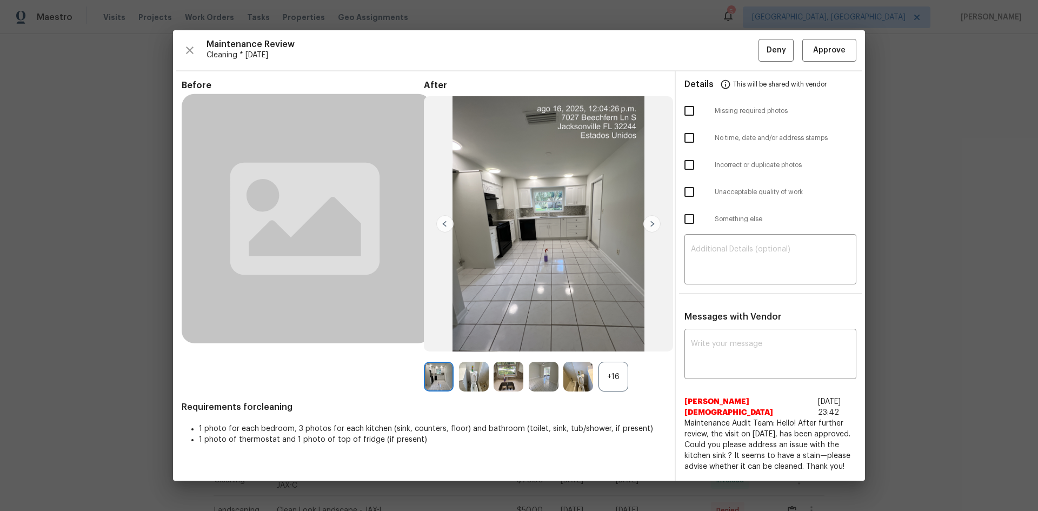
click at [614, 342] on div "+16" at bounding box center [613, 377] width 30 height 30
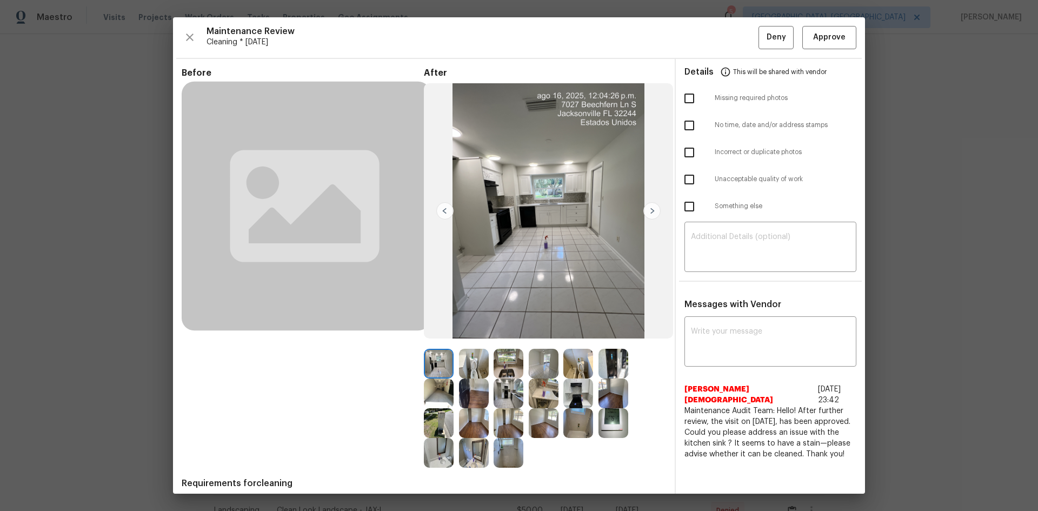
click at [610, 342] on img at bounding box center [613, 423] width 30 height 30
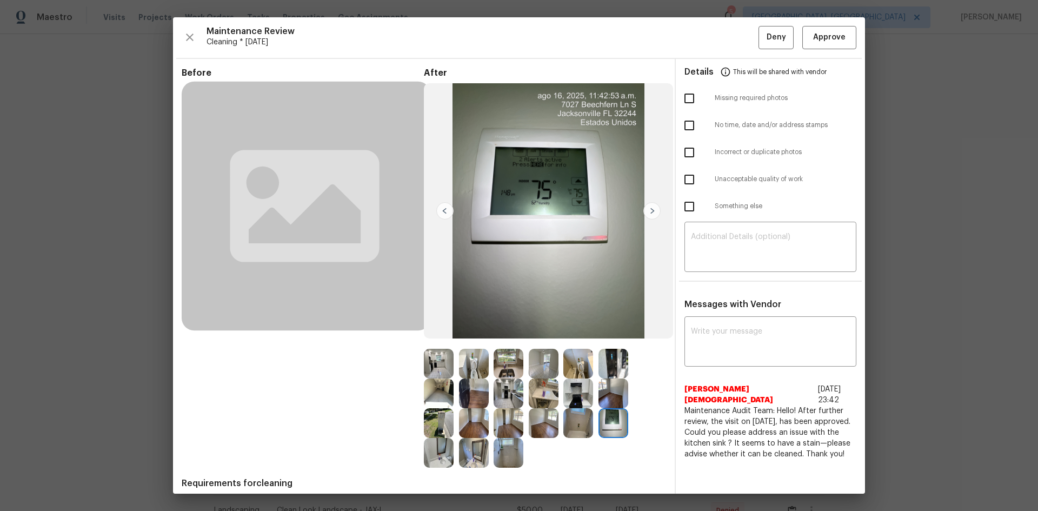
click at [610, 342] on img at bounding box center [613, 423] width 30 height 30
click at [738, 40] on span "Approve" at bounding box center [829, 38] width 32 height 14
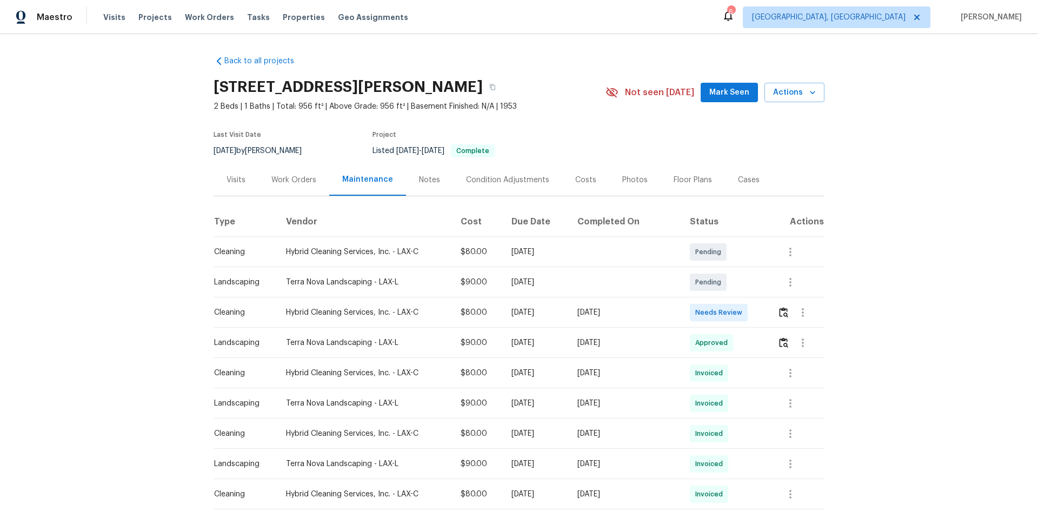
click at [738, 314] on td at bounding box center [797, 312] width 56 height 30
click at [738, 317] on img "button" at bounding box center [783, 312] width 9 height 10
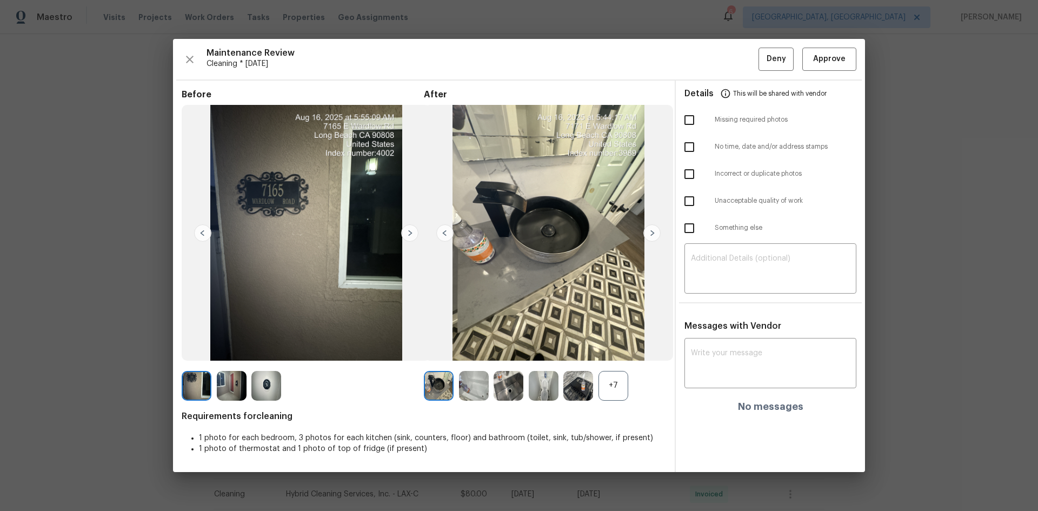
click at [612, 342] on div "+7" at bounding box center [613, 386] width 30 height 30
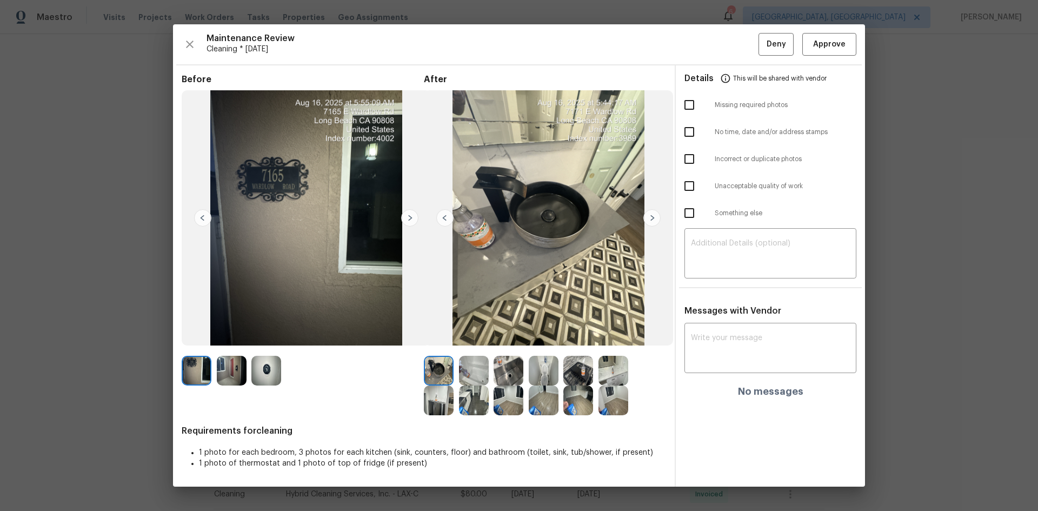
click at [259, 342] on img at bounding box center [266, 371] width 30 height 30
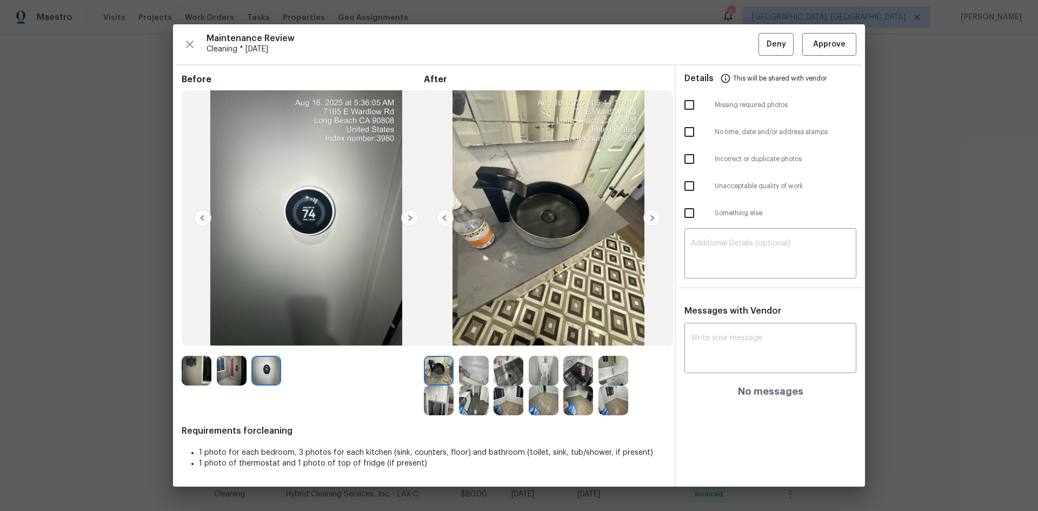
click at [260, 342] on img at bounding box center [266, 371] width 30 height 30
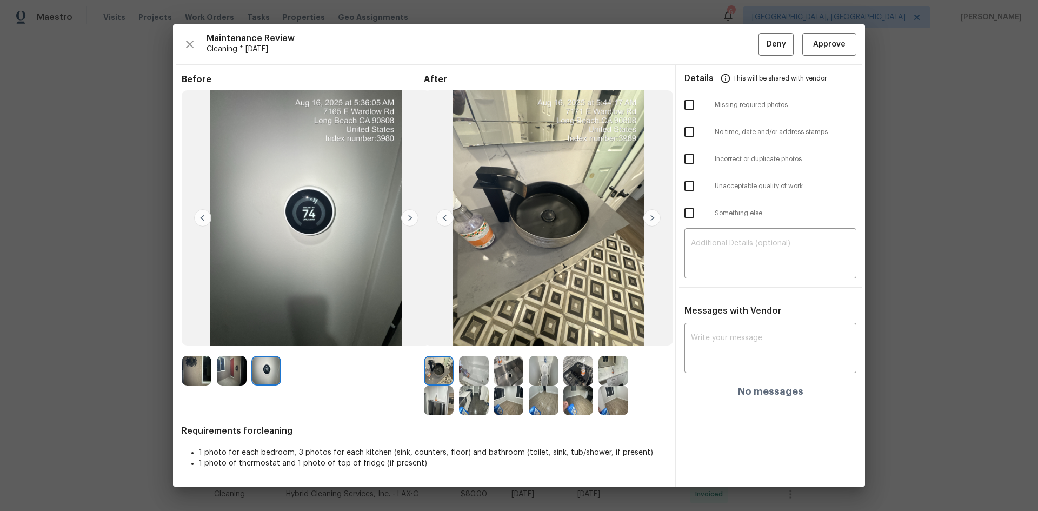
click at [262, 342] on img at bounding box center [266, 371] width 30 height 30
click at [263, 342] on img at bounding box center [266, 371] width 30 height 30
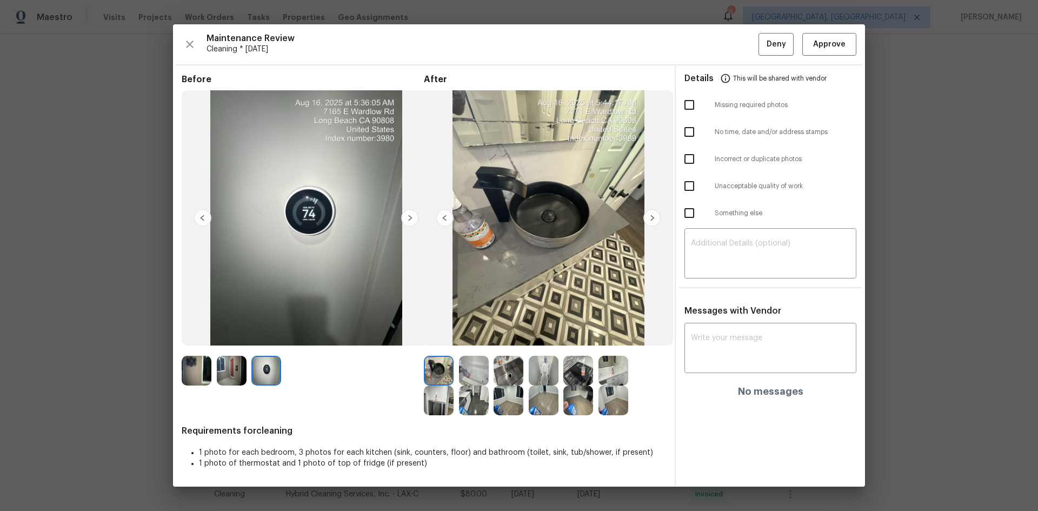
click at [263, 342] on img at bounding box center [266, 371] width 30 height 30
click at [268, 342] on img at bounding box center [266, 371] width 30 height 30
click at [738, 38] on span "Approve" at bounding box center [829, 45] width 32 height 14
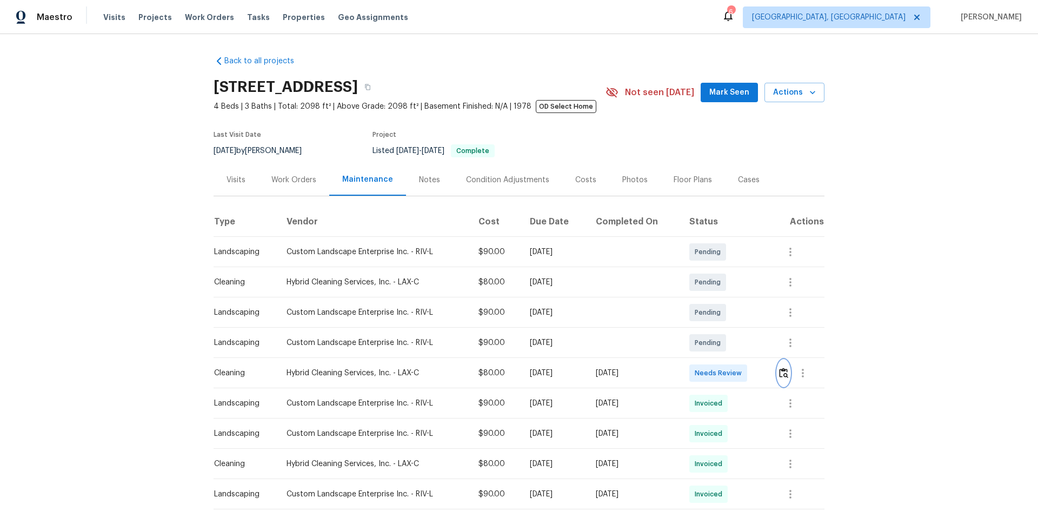
click at [738, 342] on img "button" at bounding box center [783, 373] width 9 height 10
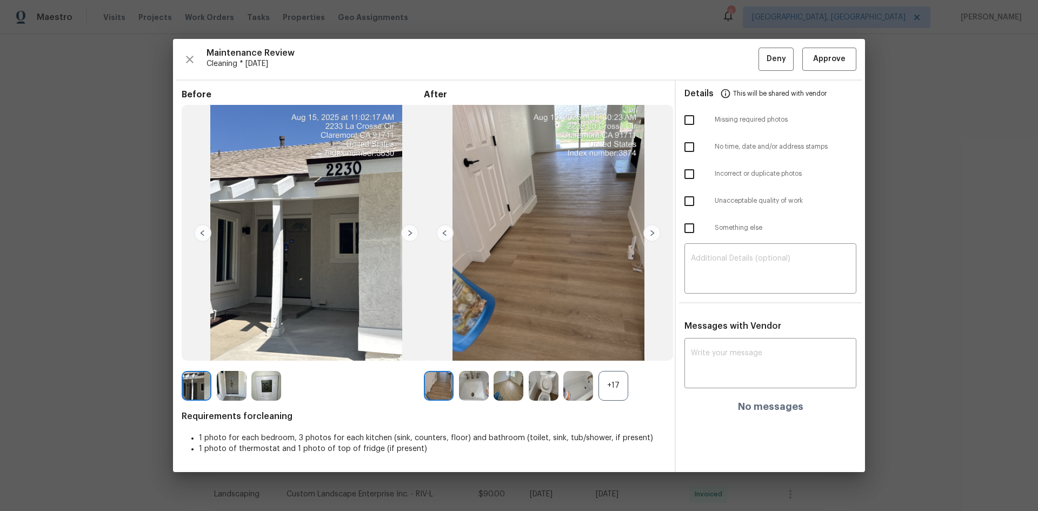
click at [610, 342] on div "+17" at bounding box center [613, 386] width 30 height 30
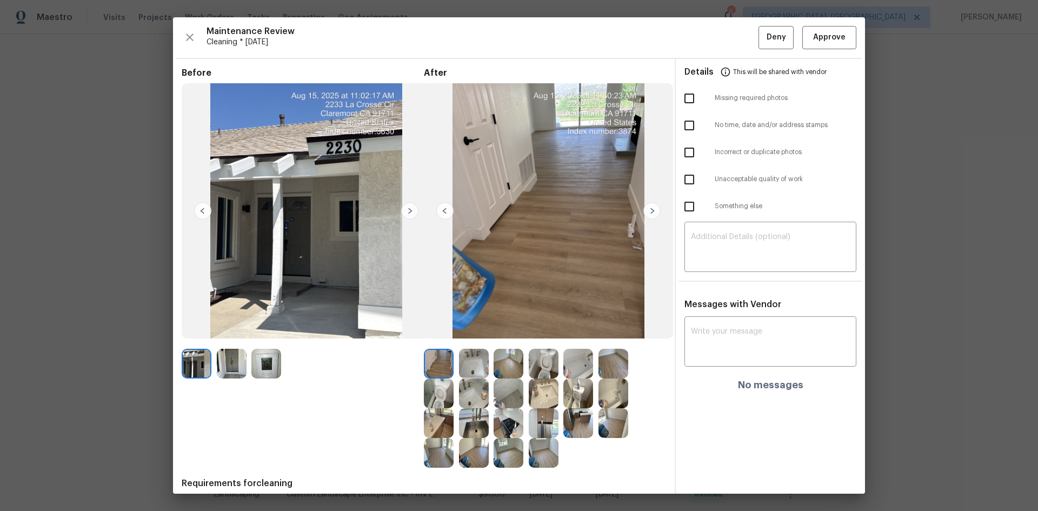
click at [269, 342] on img at bounding box center [266, 364] width 30 height 30
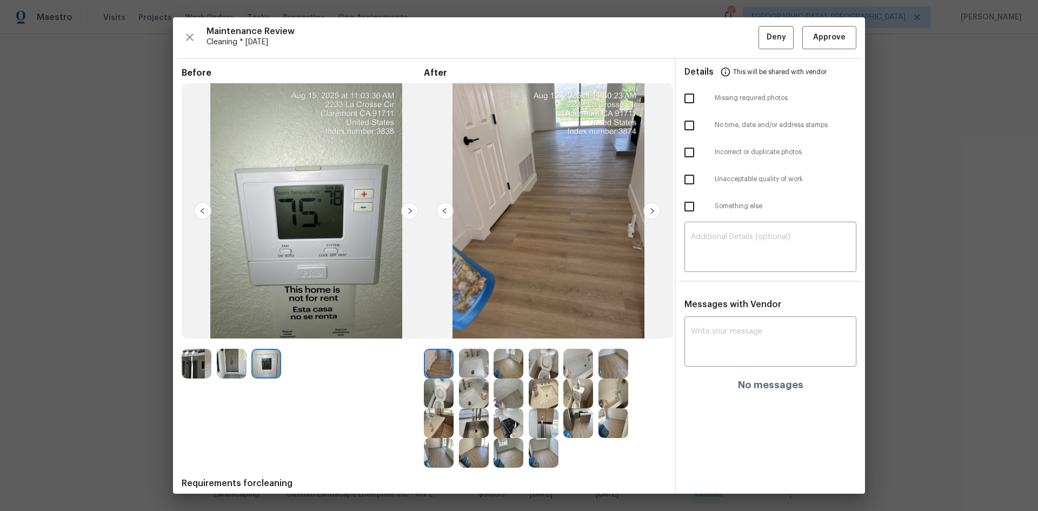
click at [269, 342] on img at bounding box center [266, 364] width 30 height 30
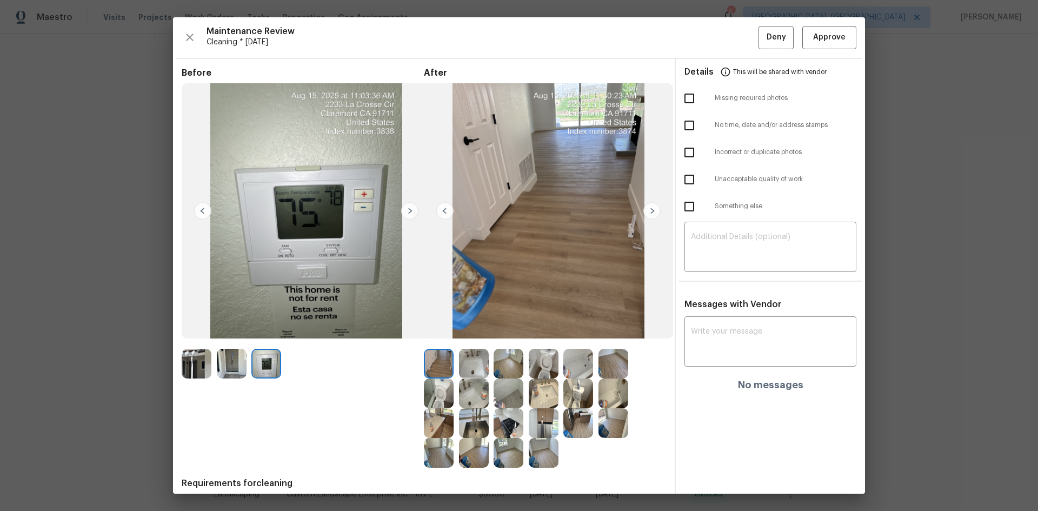
click at [269, 342] on img at bounding box center [266, 364] width 30 height 30
click at [262, 342] on img at bounding box center [266, 364] width 30 height 30
click at [482, 342] on img at bounding box center [474, 423] width 30 height 30
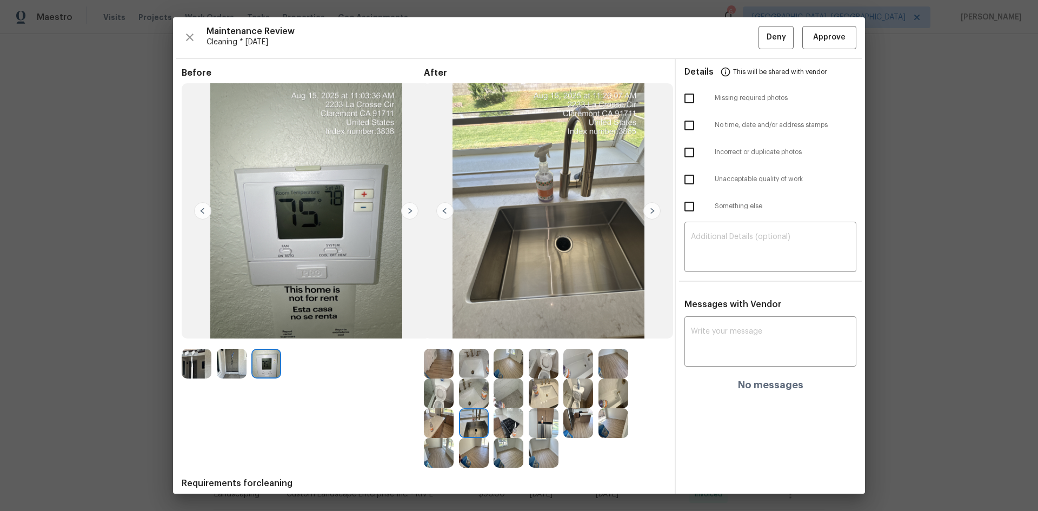
click at [473, 342] on img at bounding box center [474, 423] width 30 height 30
click at [255, 342] on img at bounding box center [266, 364] width 30 height 30
click at [473, 342] on img at bounding box center [474, 423] width 30 height 30
click at [474, 342] on img at bounding box center [474, 423] width 30 height 30
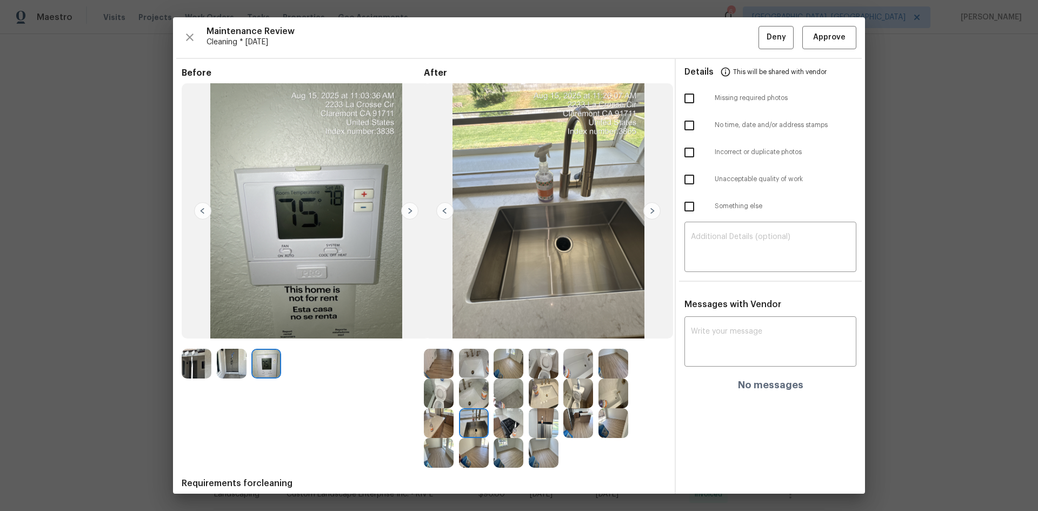
click at [470, 342] on img at bounding box center [474, 423] width 30 height 30
click at [738, 36] on span "Approve" at bounding box center [829, 38] width 32 height 14
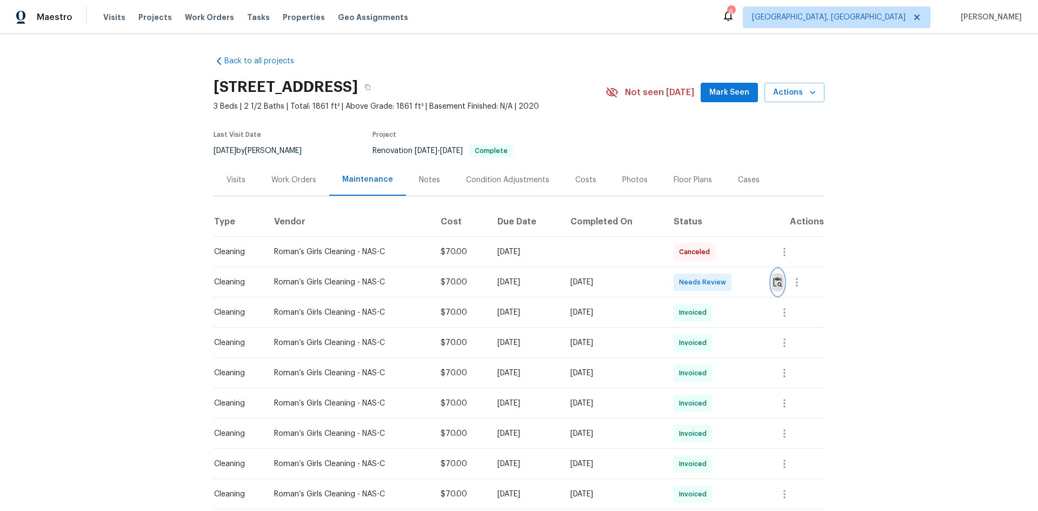
click at [738, 280] on img "button" at bounding box center [777, 282] width 9 height 10
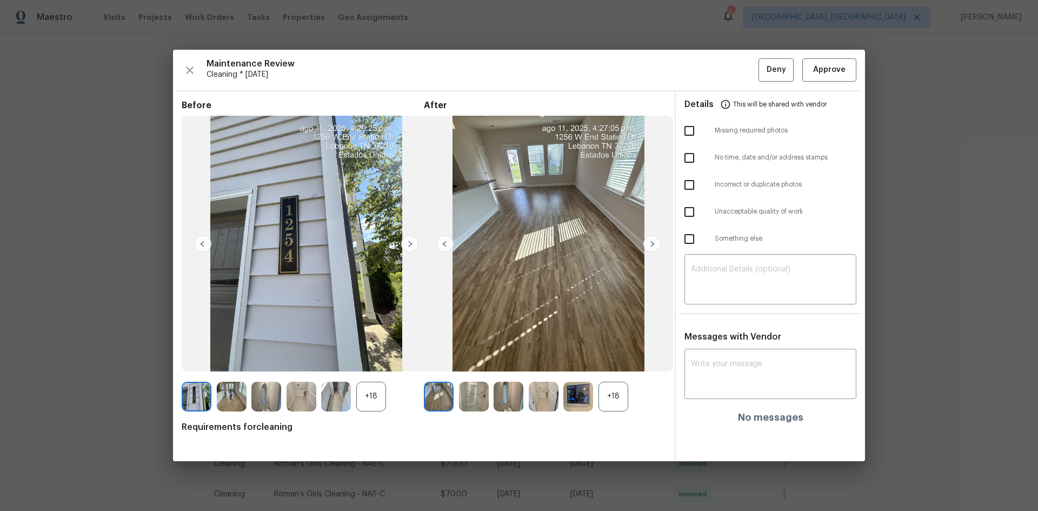
click at [615, 342] on div "+18" at bounding box center [613, 397] width 30 height 30
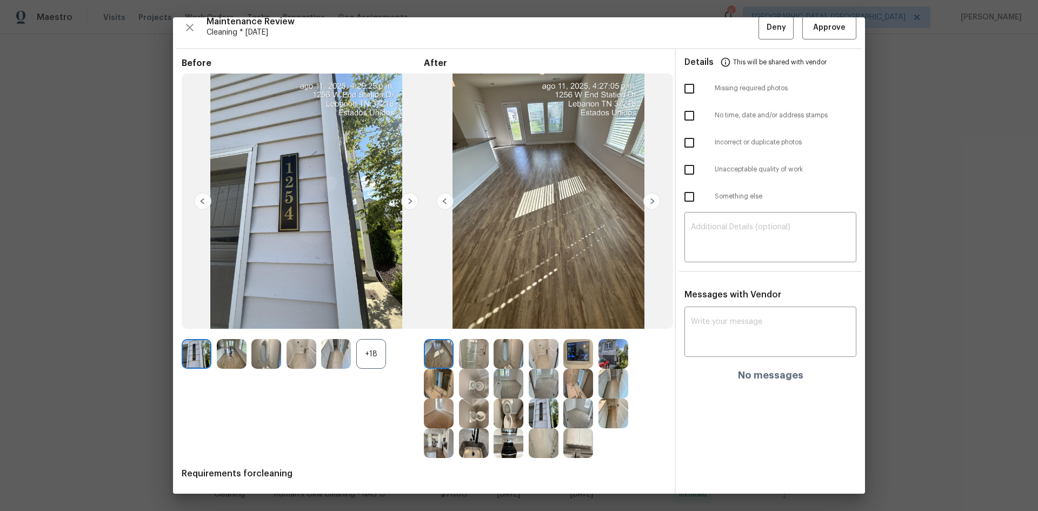
scroll to position [24, 0]
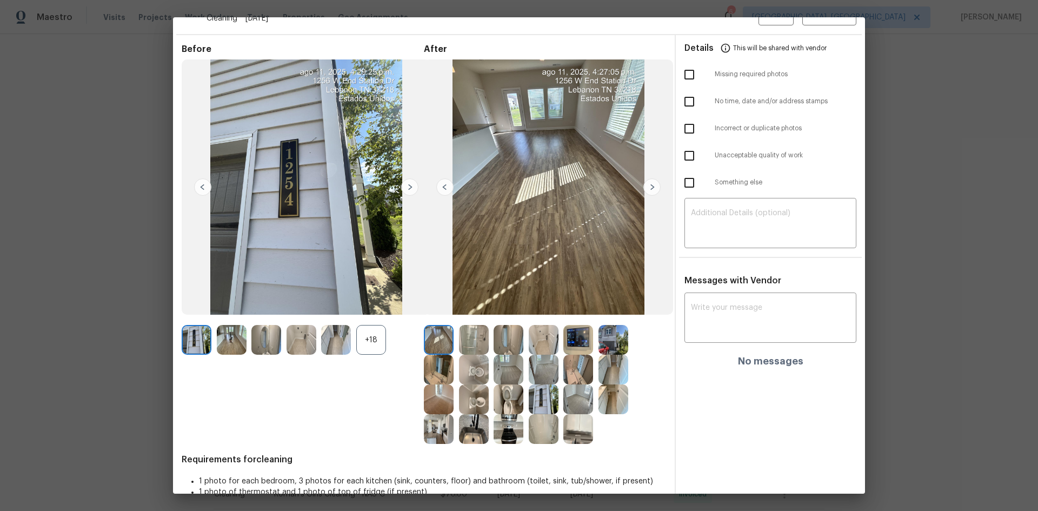
click at [575, 337] on img at bounding box center [578, 340] width 30 height 30
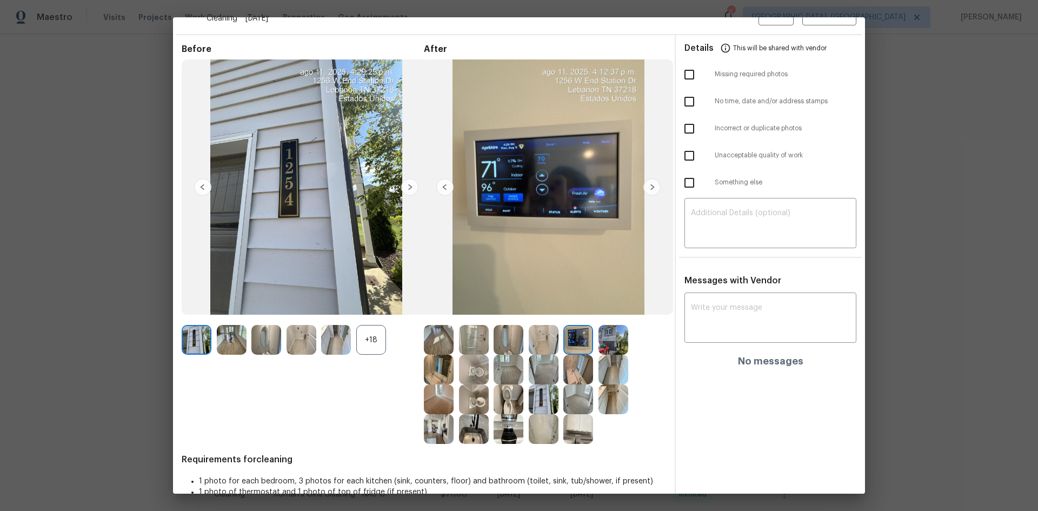
click at [576, 337] on img at bounding box center [578, 340] width 30 height 30
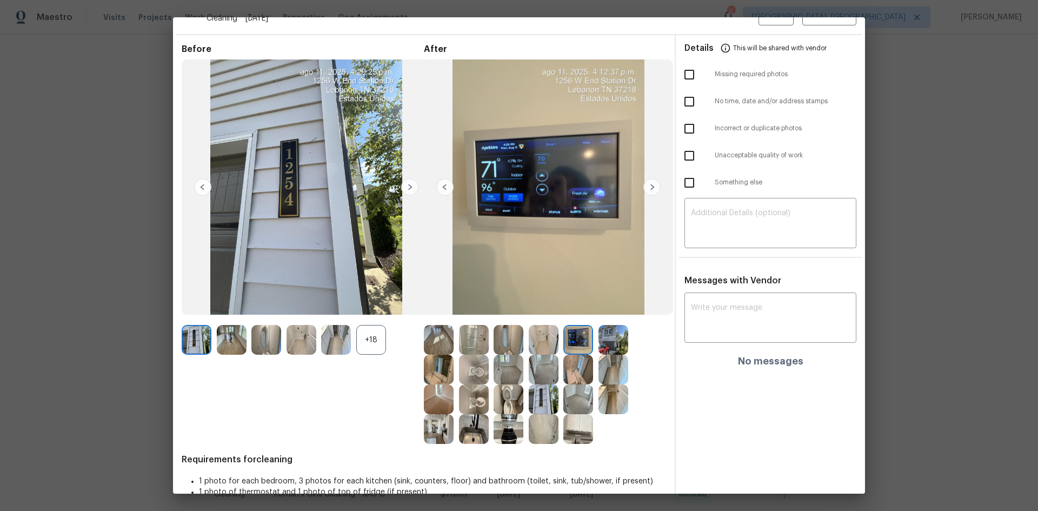
click at [579, 338] on img at bounding box center [578, 340] width 30 height 30
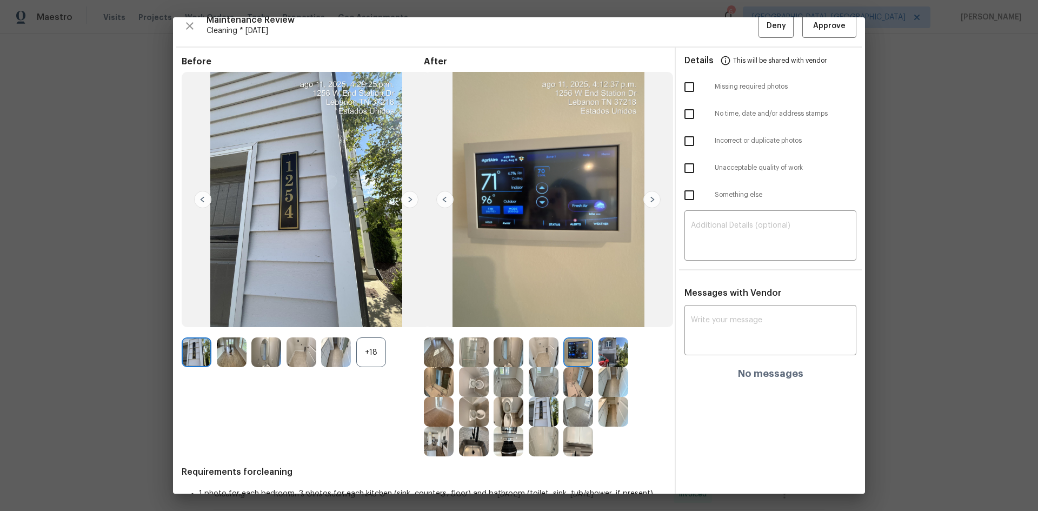
scroll to position [0, 0]
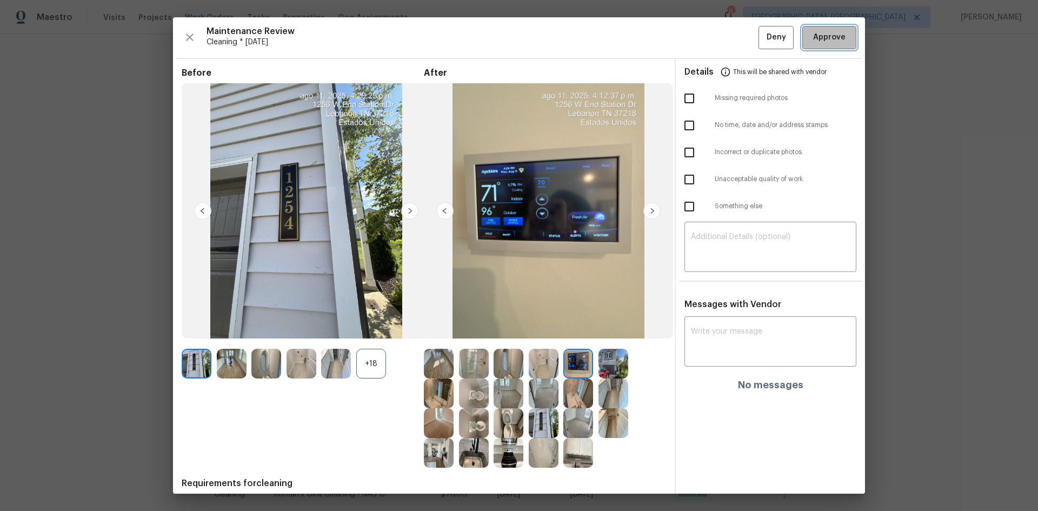
click at [738, 44] on span "Approve" at bounding box center [829, 38] width 32 height 14
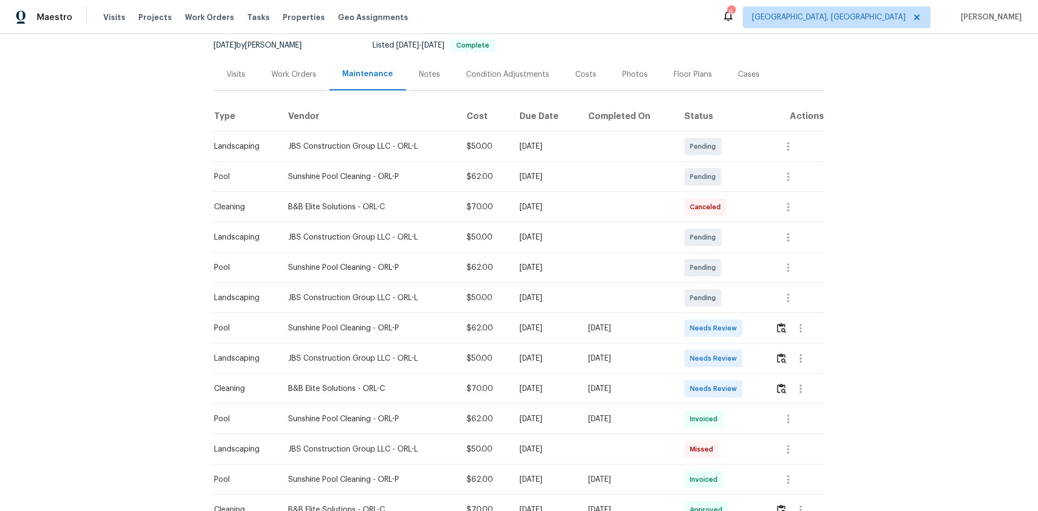
scroll to position [108, 0]
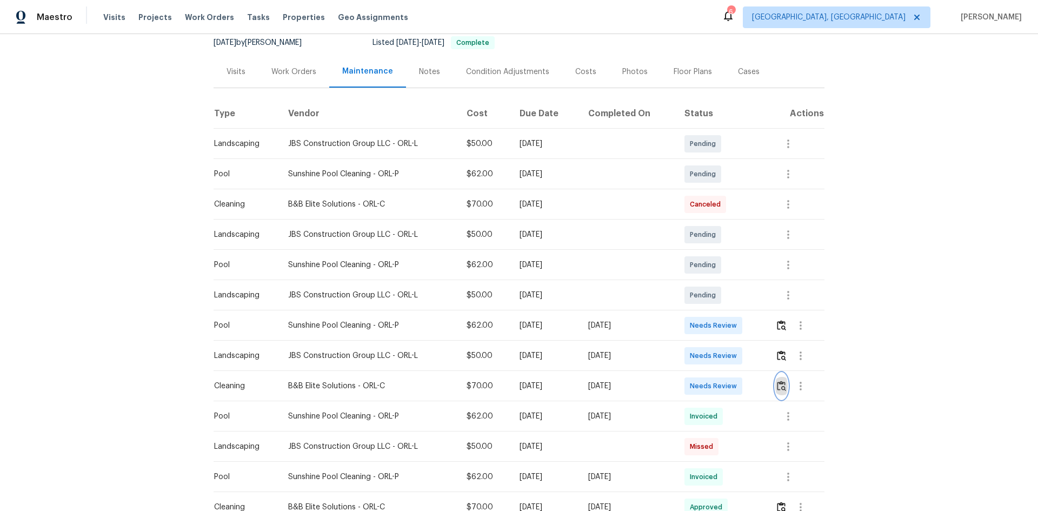
click at [779, 385] on img "button" at bounding box center [781, 386] width 9 height 10
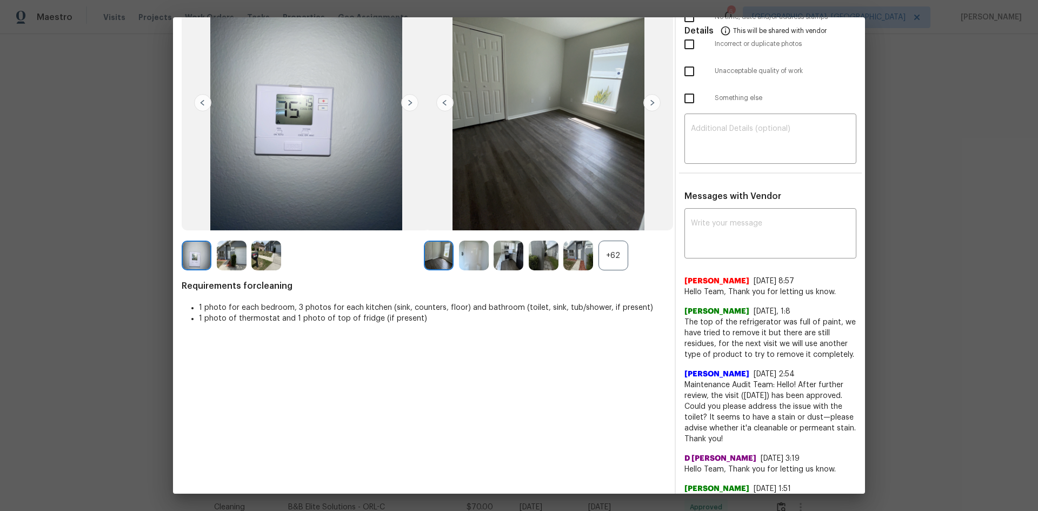
click at [612, 248] on div "+62" at bounding box center [613, 256] width 30 height 30
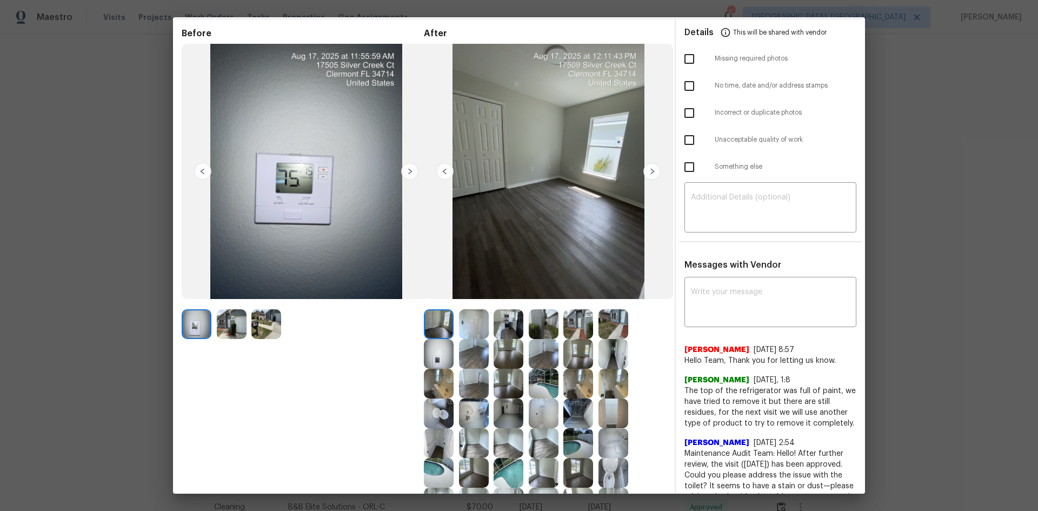
scroll to position [13, 0]
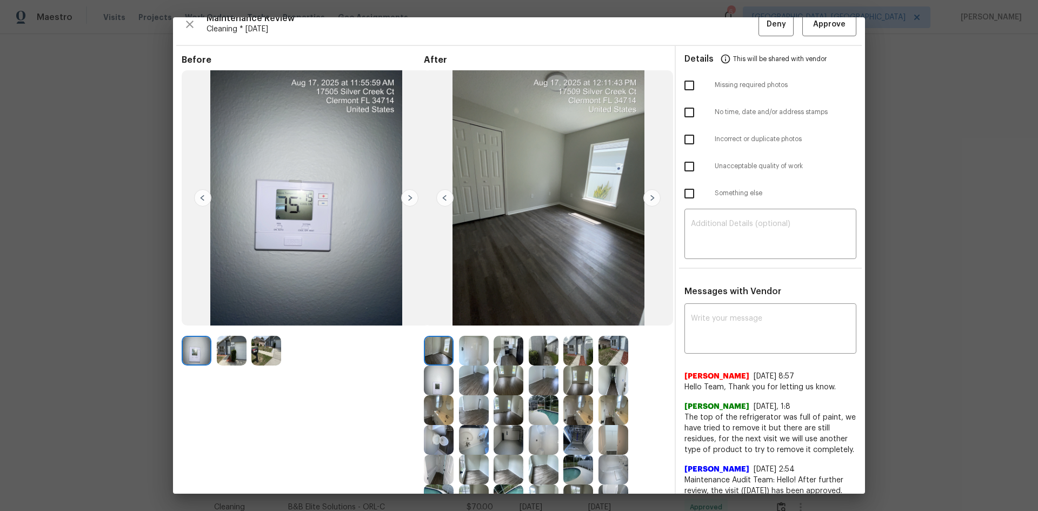
click at [437, 388] on img at bounding box center [439, 380] width 30 height 30
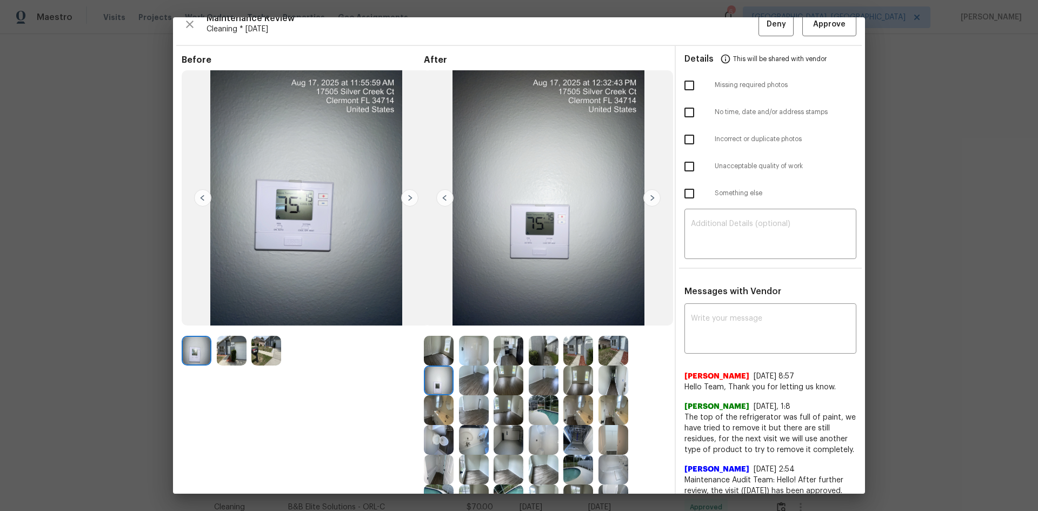
click at [437, 388] on img at bounding box center [439, 380] width 30 height 30
click at [436, 383] on img at bounding box center [439, 380] width 30 height 30
click at [437, 383] on img at bounding box center [439, 380] width 30 height 30
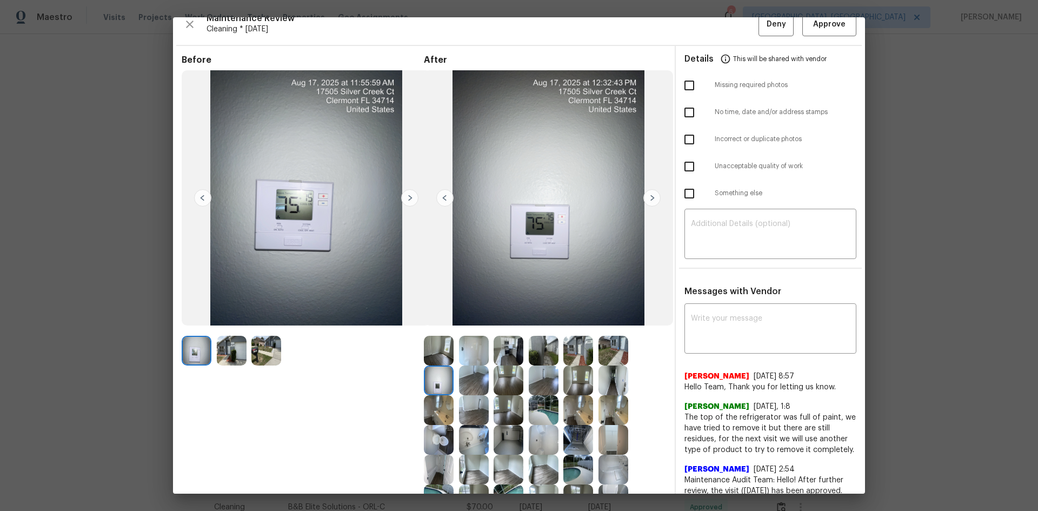
click at [437, 383] on img at bounding box center [439, 380] width 30 height 30
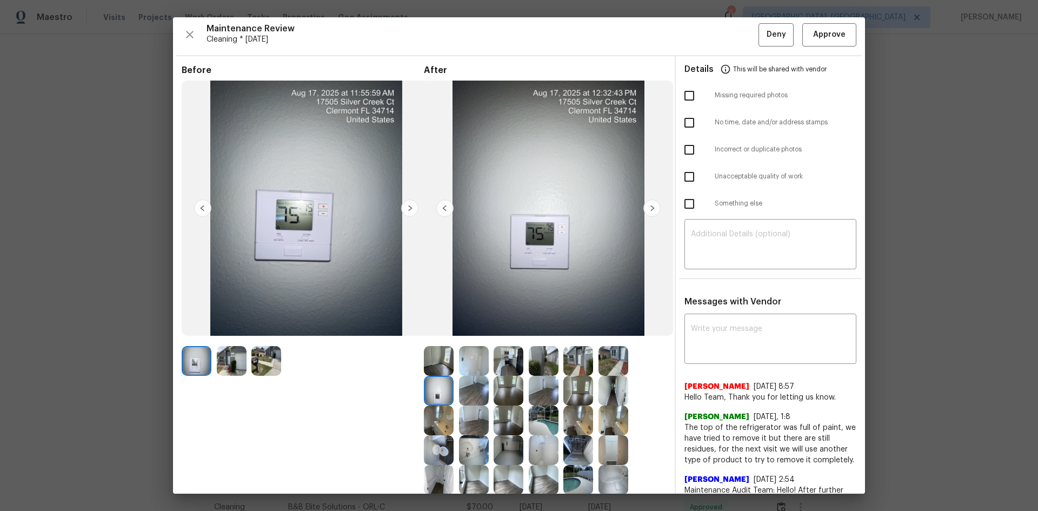
scroll to position [0, 0]
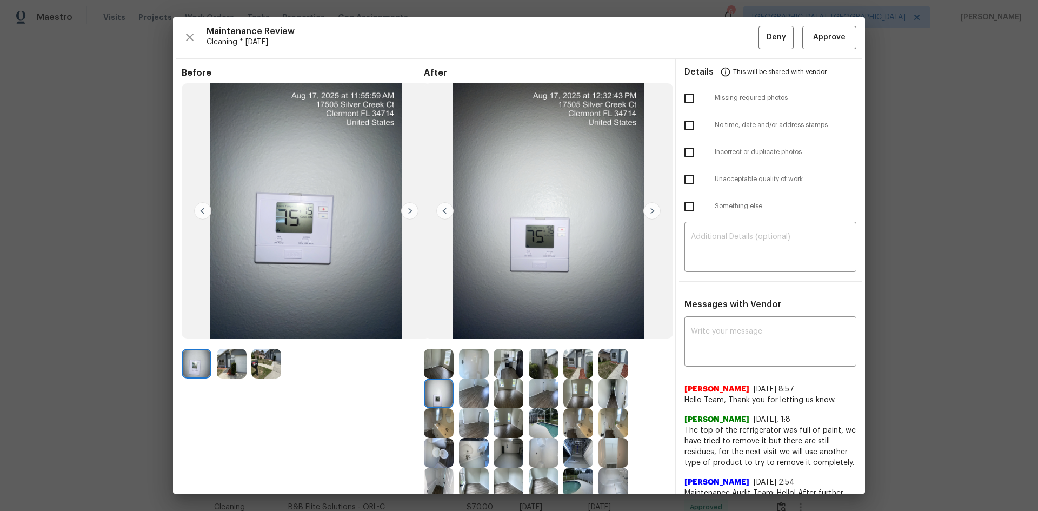
click at [439, 389] on img at bounding box center [439, 393] width 30 height 30
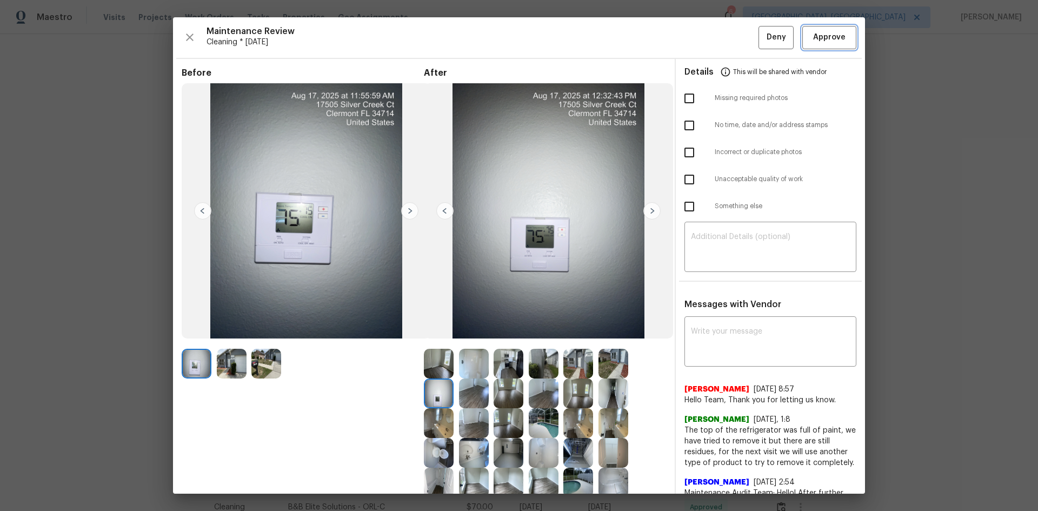
click at [823, 34] on span "Approve" at bounding box center [829, 38] width 32 height 14
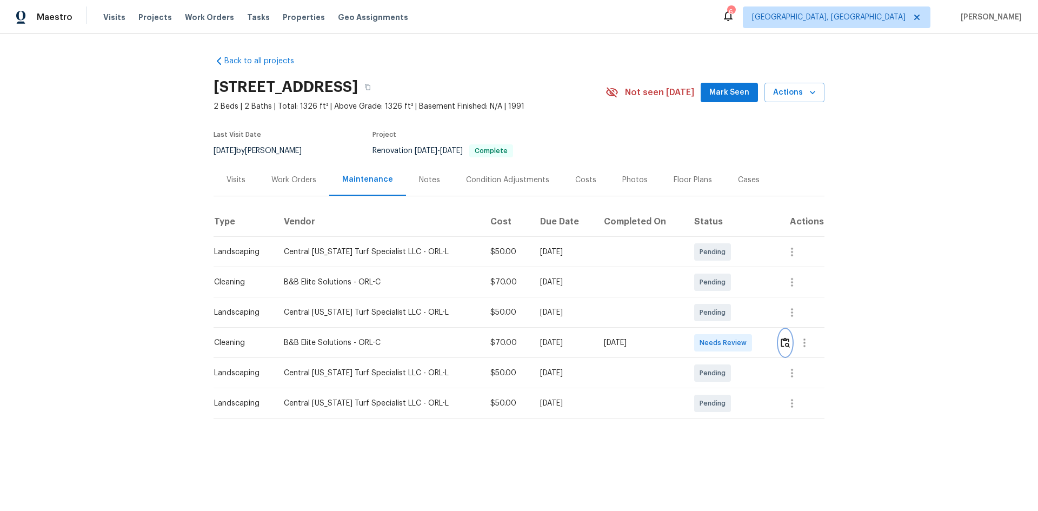
click at [738, 342] on img "button" at bounding box center [785, 342] width 9 height 10
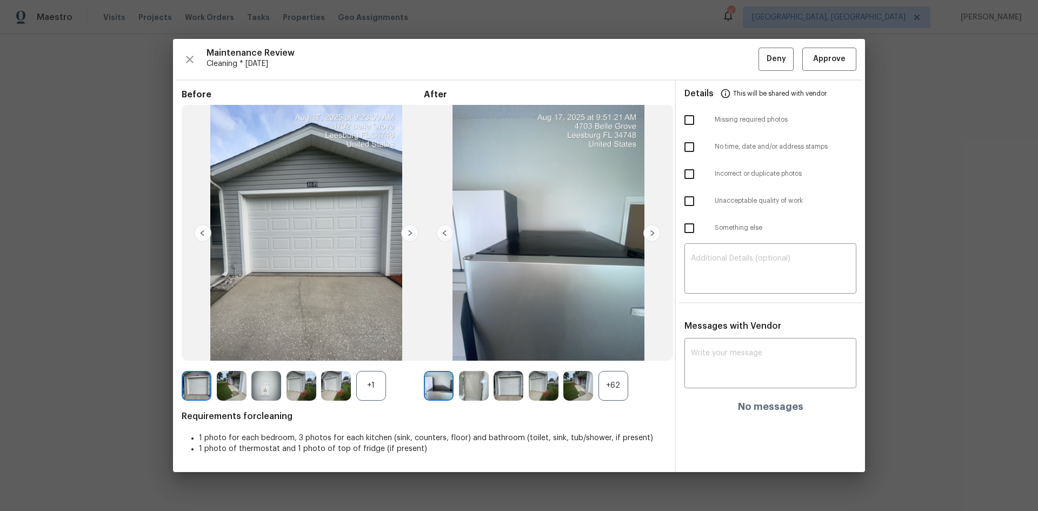
click at [610, 342] on div "+62" at bounding box center [613, 386] width 30 height 30
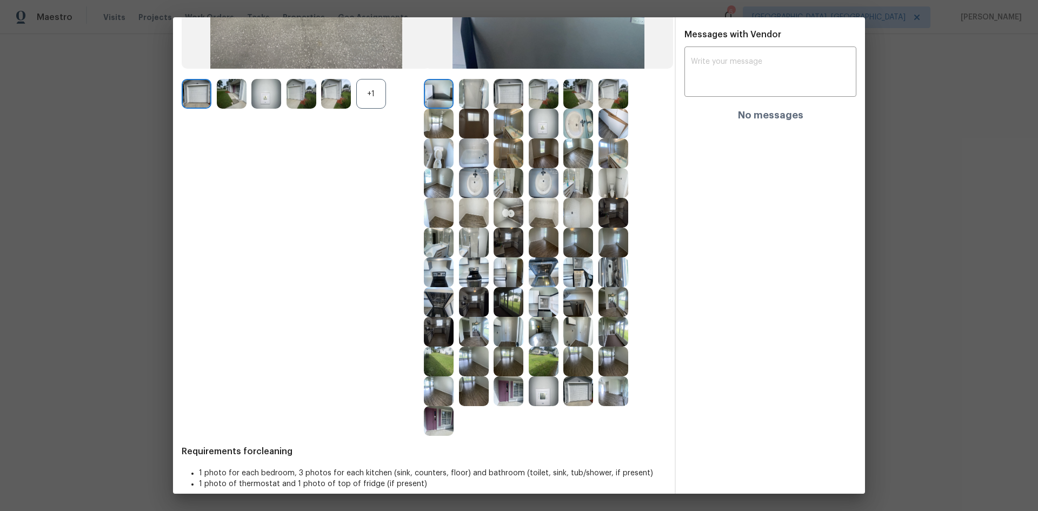
scroll to position [270, 0]
click at [537, 342] on img at bounding box center [544, 391] width 30 height 30
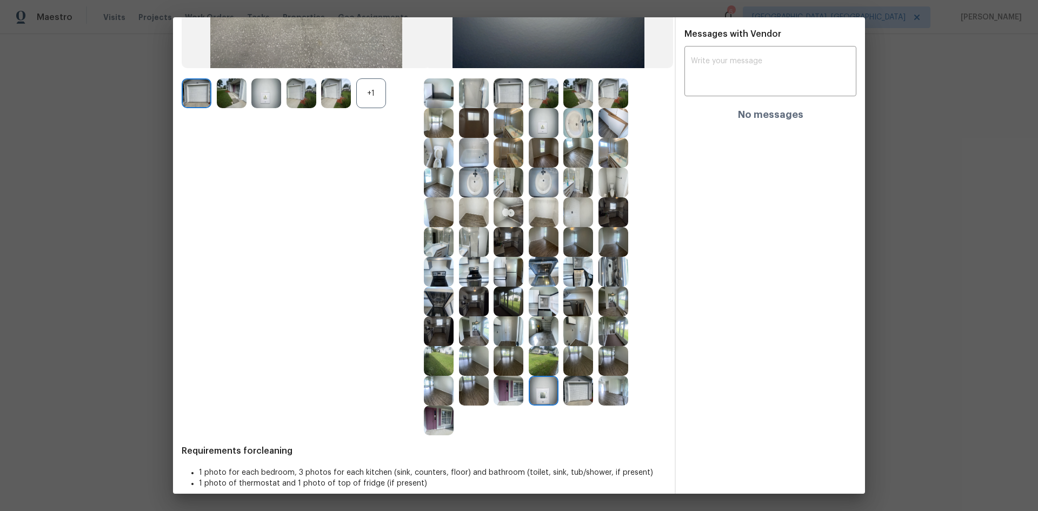
click at [537, 342] on img at bounding box center [544, 391] width 30 height 30
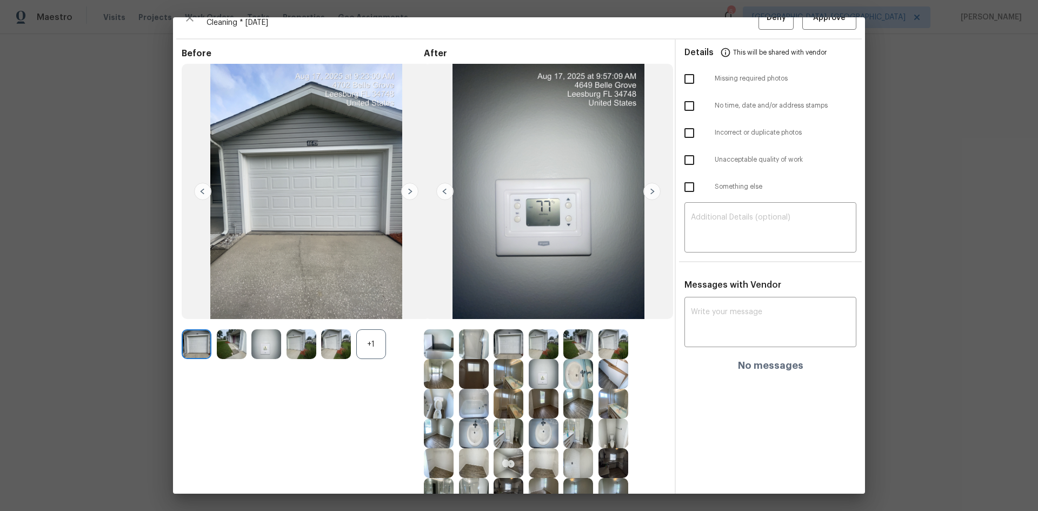
scroll to position [0, 0]
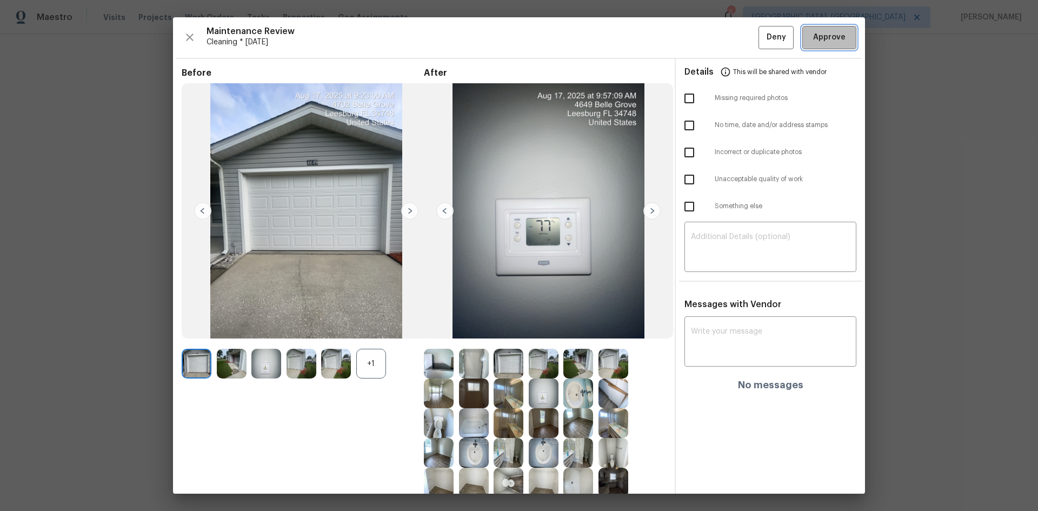
click at [738, 37] on span "Approve" at bounding box center [829, 38] width 32 height 14
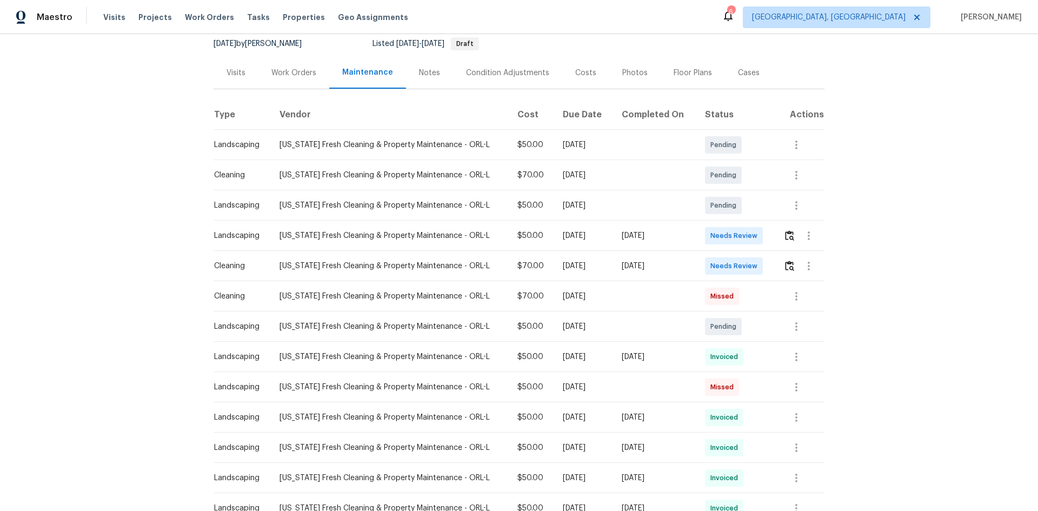
scroll to position [108, 0]
click at [738, 266] on div at bounding box center [803, 265] width 41 height 26
click at [738, 268] on img "button" at bounding box center [789, 264] width 9 height 10
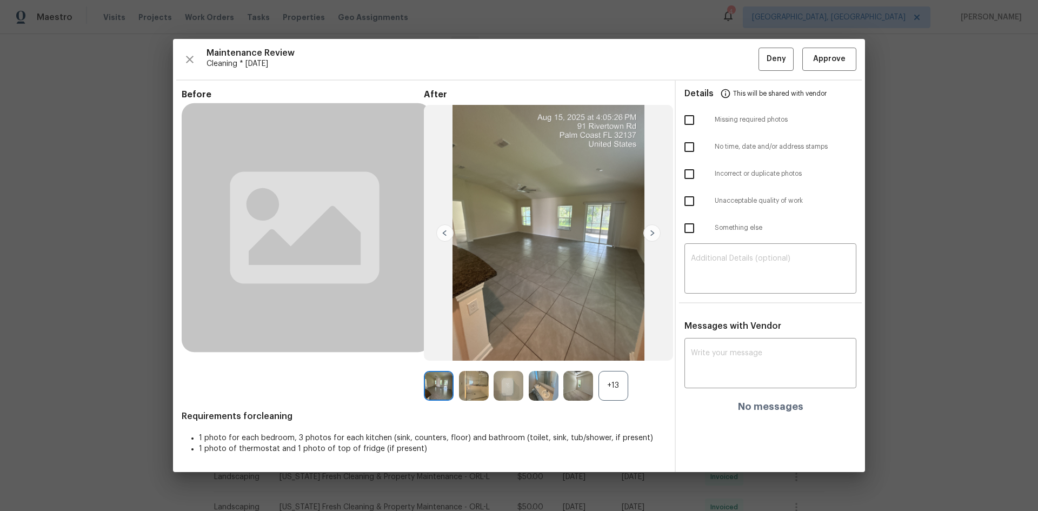
click at [605, 342] on div "+13" at bounding box center [613, 386] width 30 height 30
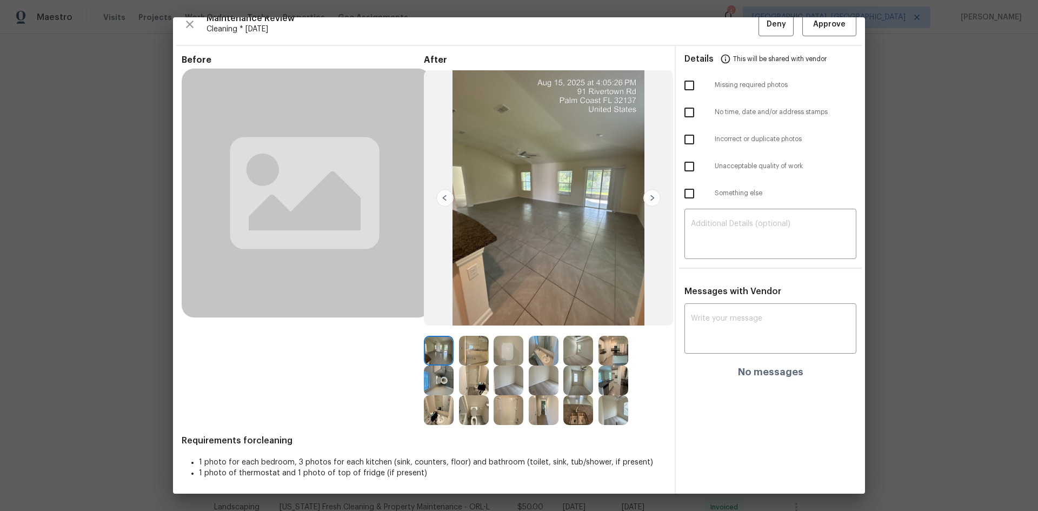
scroll to position [16, 0]
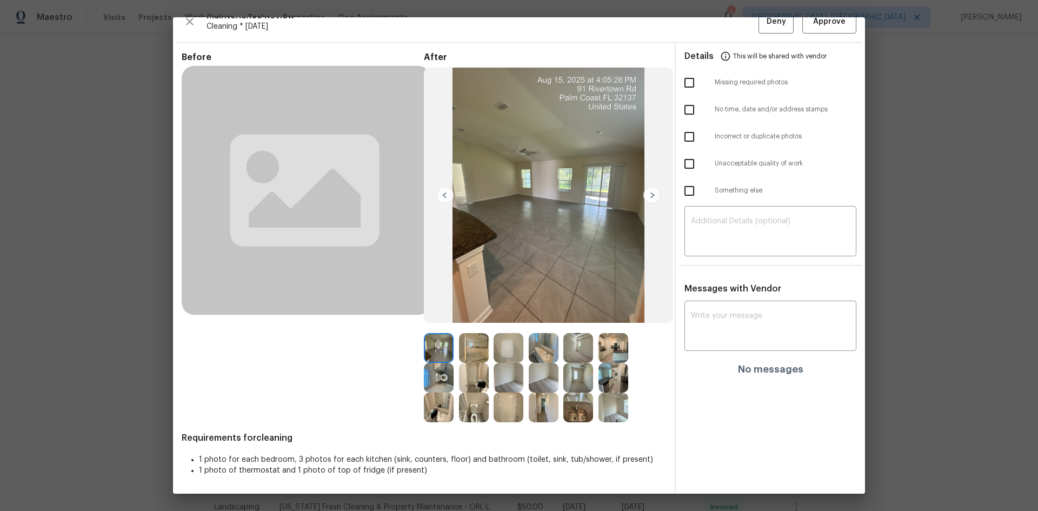
click at [508, 342] on img at bounding box center [509, 348] width 30 height 30
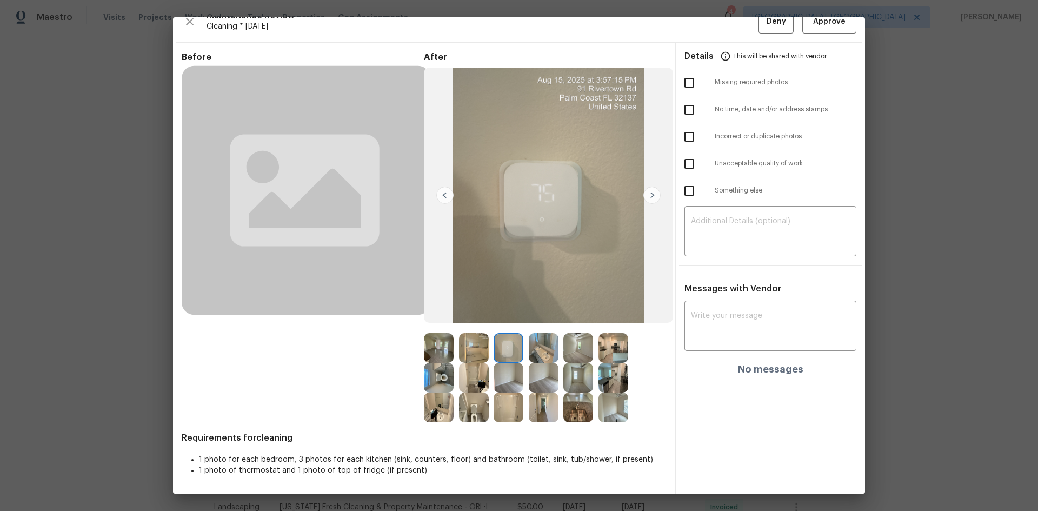
click at [505, 342] on img at bounding box center [509, 348] width 30 height 30
drag, startPoint x: 505, startPoint y: 351, endPoint x: 122, endPoint y: 48, distance: 488.4
click at [497, 342] on img at bounding box center [509, 348] width 30 height 30
drag, startPoint x: 90, startPoint y: 95, endPoint x: 95, endPoint y: 98, distance: 5.8
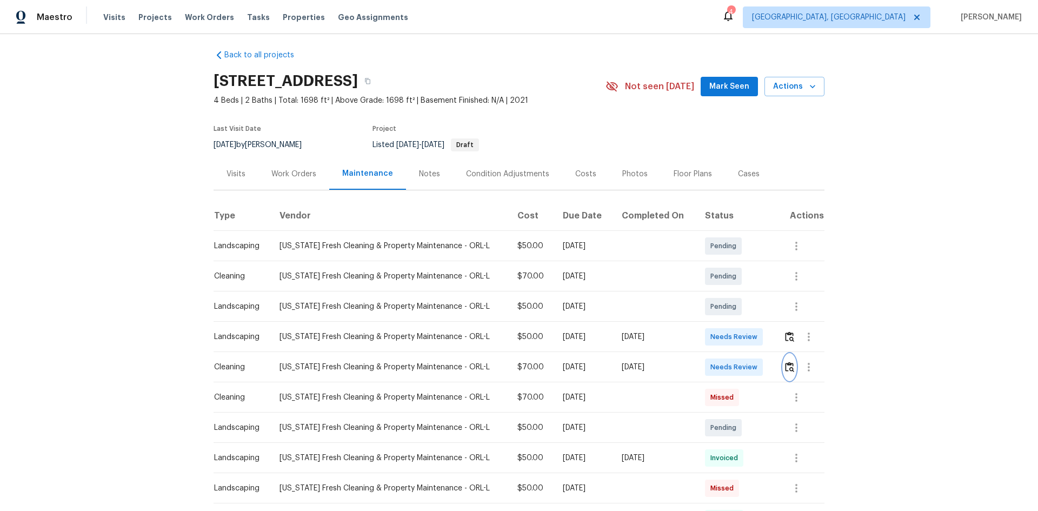
scroll to position [0, 0]
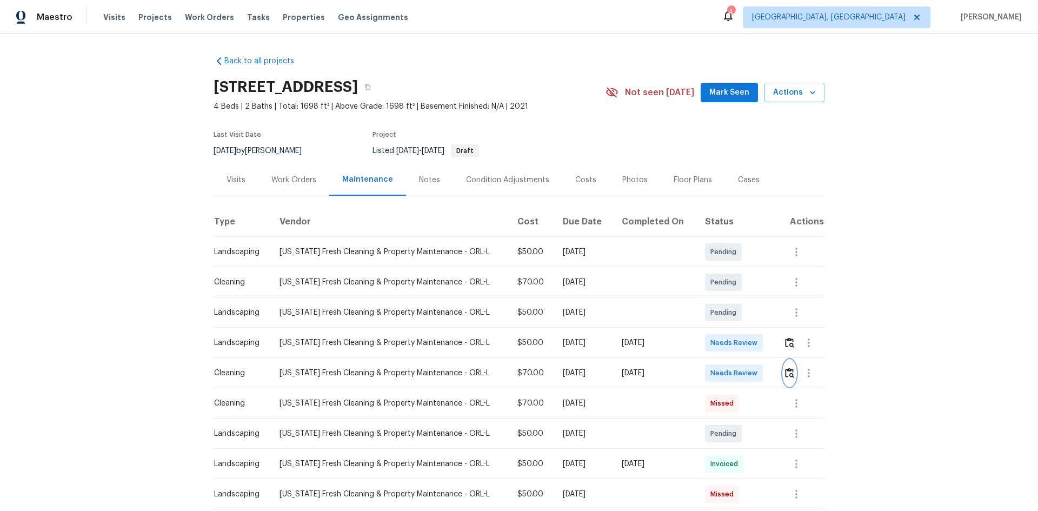
click at [738, 342] on img "button" at bounding box center [789, 373] width 9 height 10
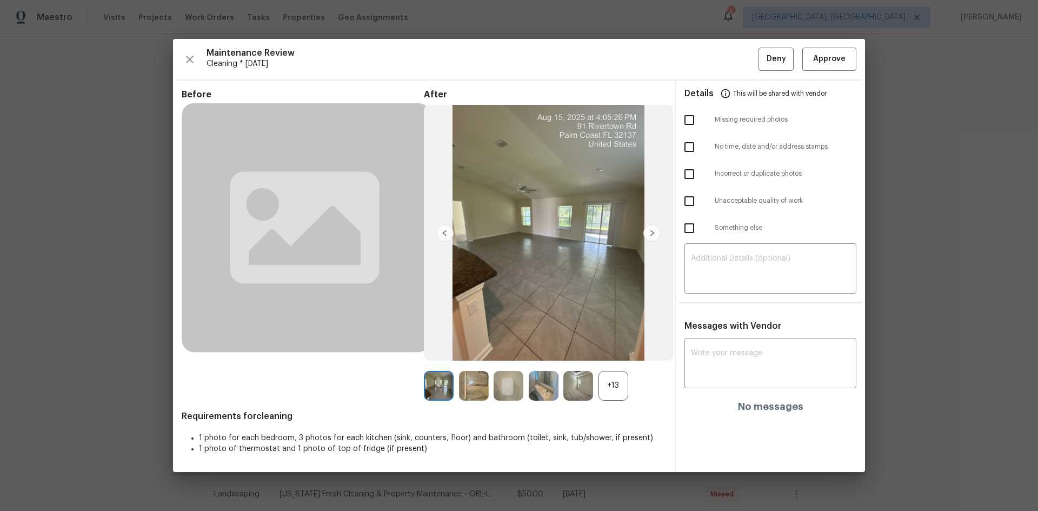
click at [610, 342] on div "+13" at bounding box center [613, 386] width 30 height 30
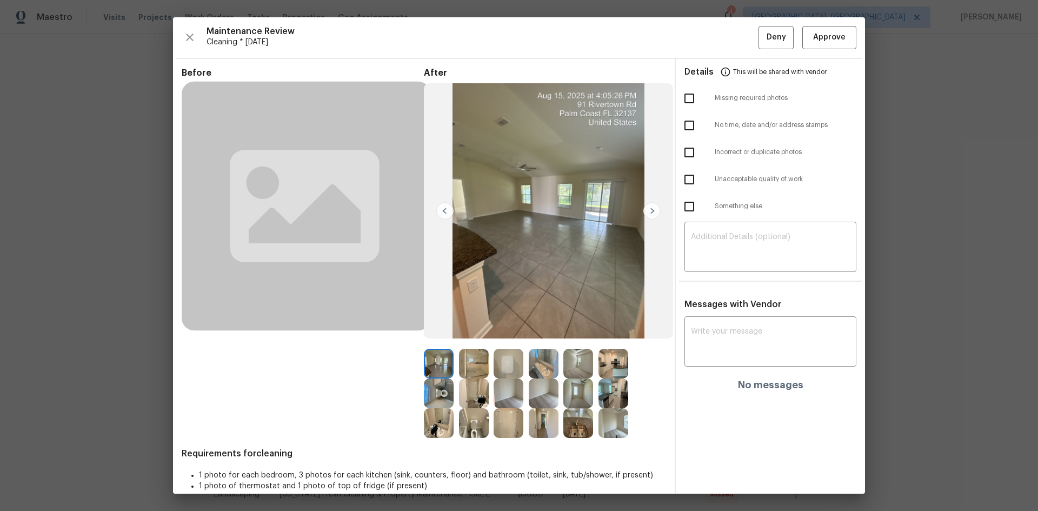
click at [500, 342] on img at bounding box center [509, 364] width 30 height 30
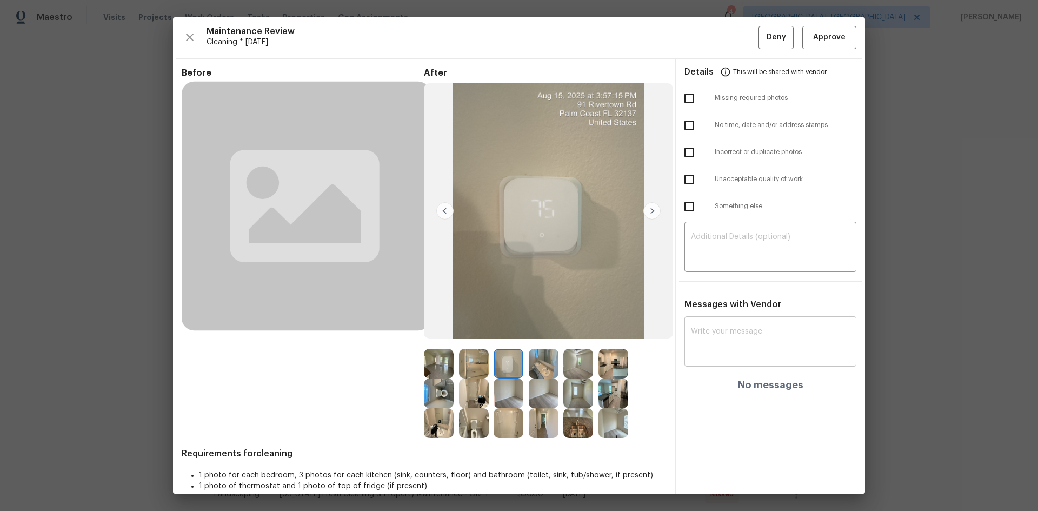
click at [714, 334] on textarea at bounding box center [770, 343] width 159 height 30
paste textarea "Maintenance Audit Team: Hello! After further review, the visit(08/17/2025) has …"
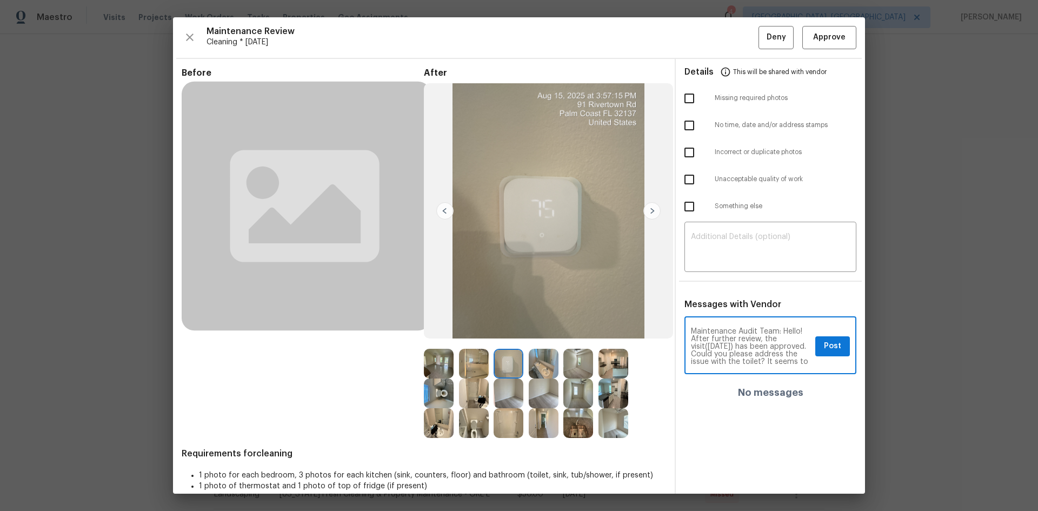
scroll to position [53, 0]
type textarea "Maintenance Audit Team: Hello! After further review, the visit(08/17/2025) has …"
click at [711, 262] on textarea at bounding box center [770, 248] width 159 height 30
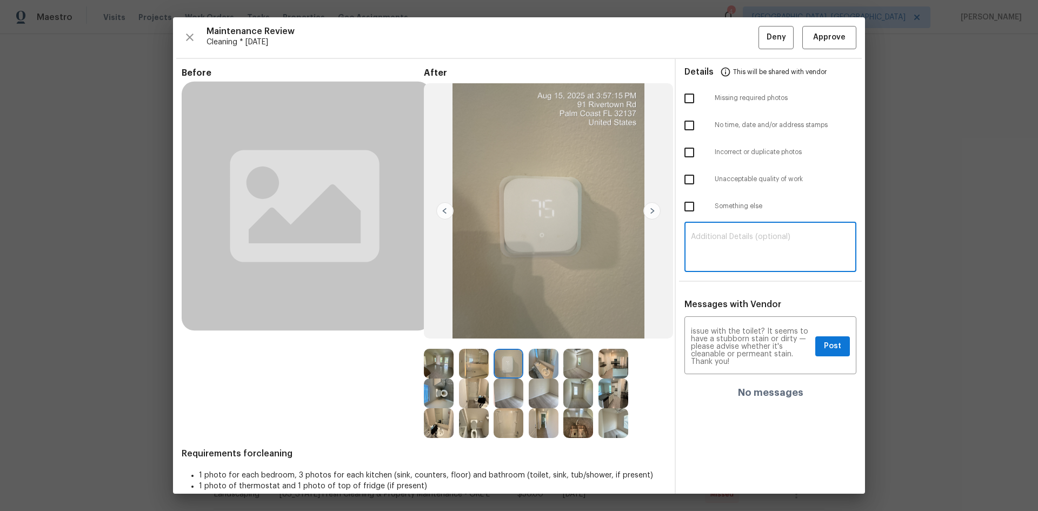
paste textarea "Maintenance Audit Team: Hello! After further review, the visit(08/17/2025) has …"
type textarea "Maintenance Audit Team: Hello! After further review, the visit(08/17/2025) has …"
drag, startPoint x: 805, startPoint y: 352, endPoint x: 799, endPoint y: 352, distance: 5.4
click at [738, 342] on div "Maintenance Audit Team: Hello! After further review, the visit(08/17/2025) has …" at bounding box center [770, 346] width 172 height 55
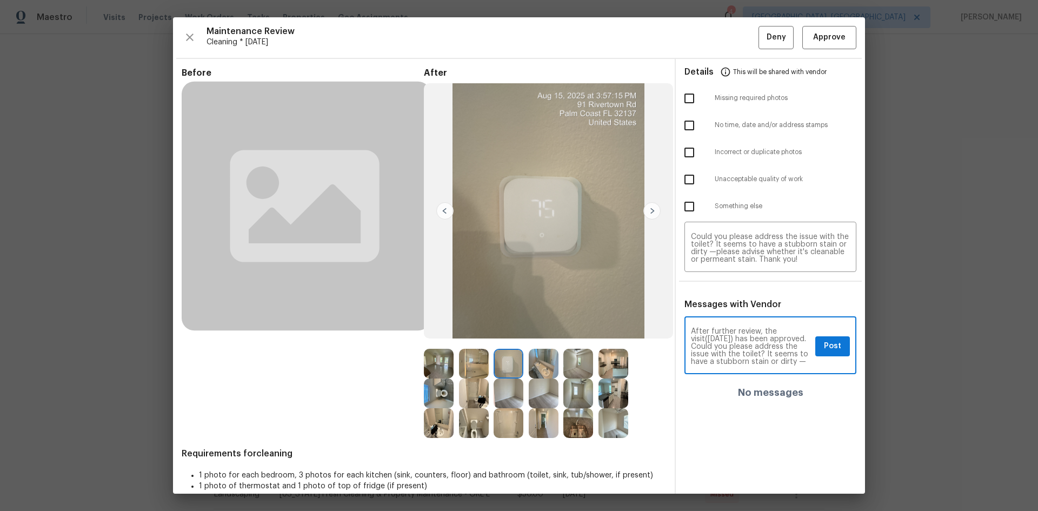
scroll to position [0, 0]
click at [738, 342] on div "Maintenance Audit Team: Hello! After further review, the visit(08/17/2025) has …" at bounding box center [770, 346] width 172 height 55
click at [738, 342] on span "Post" at bounding box center [832, 346] width 17 height 14
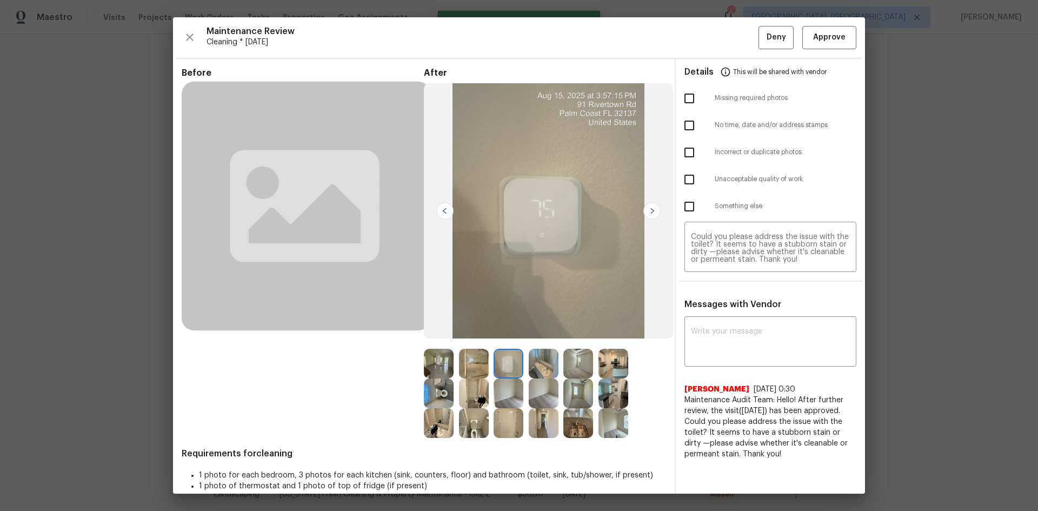
scroll to position [0, 0]
click at [738, 28] on button "Approve" at bounding box center [829, 37] width 54 height 23
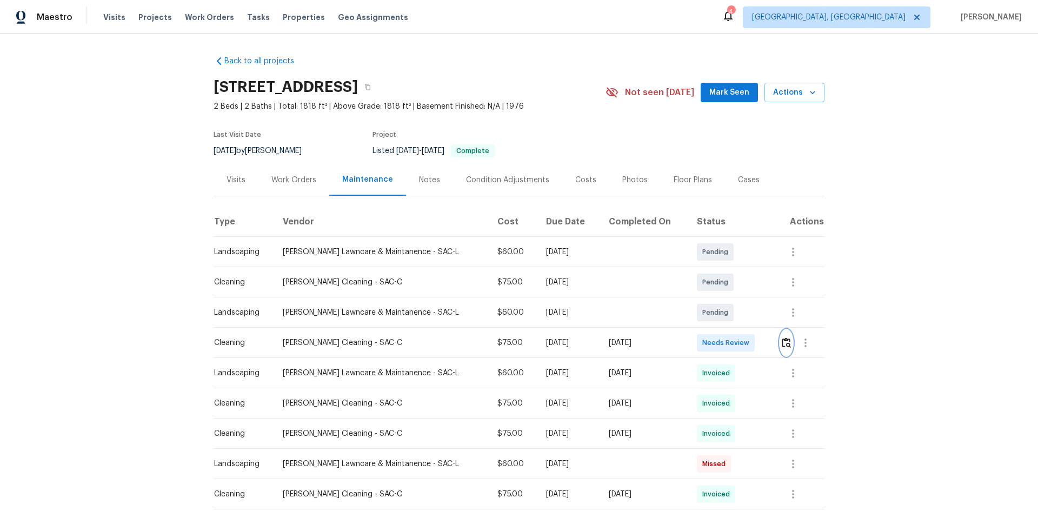
click at [783, 342] on img "button" at bounding box center [786, 342] width 9 height 10
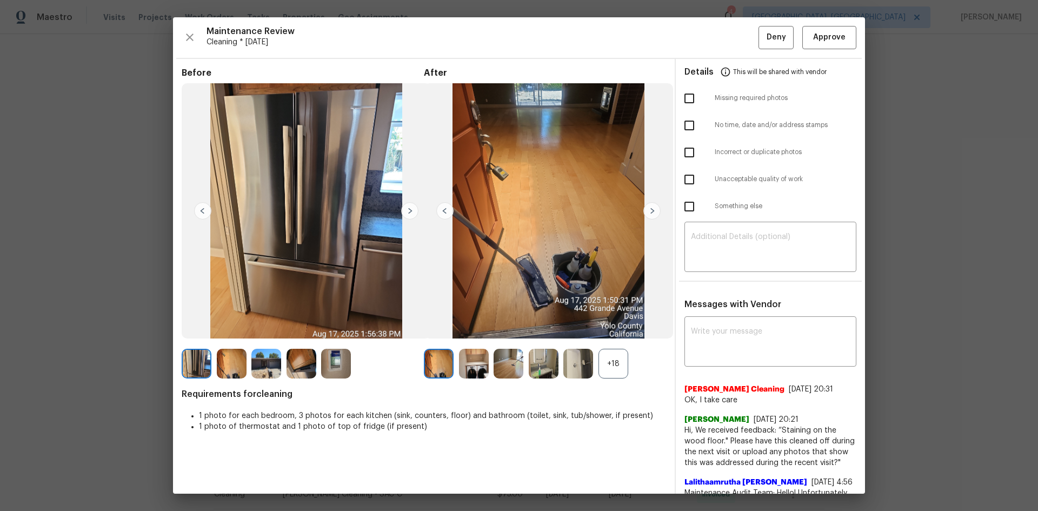
click at [604, 371] on div "+18" at bounding box center [613, 364] width 30 height 30
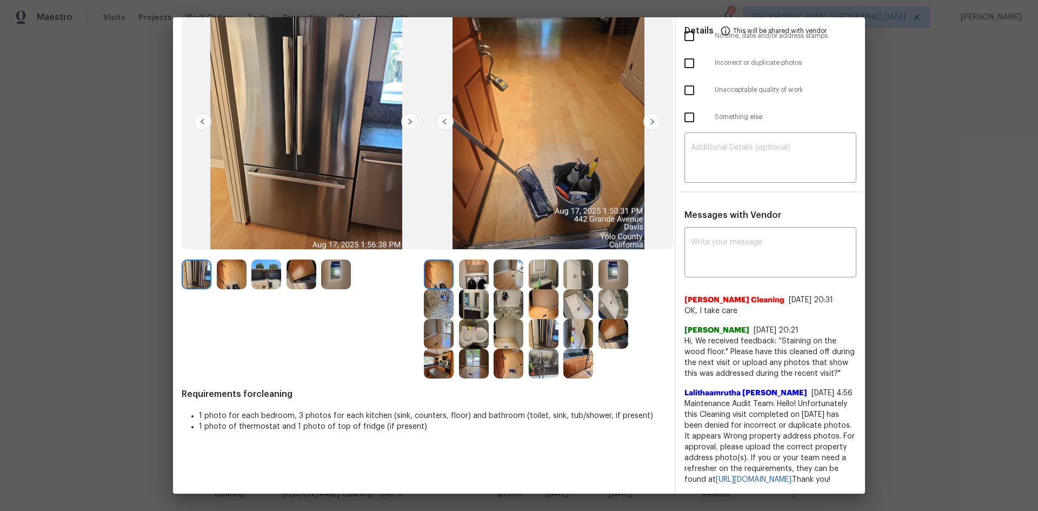
scroll to position [111, 0]
click at [598, 259] on img at bounding box center [613, 274] width 30 height 30
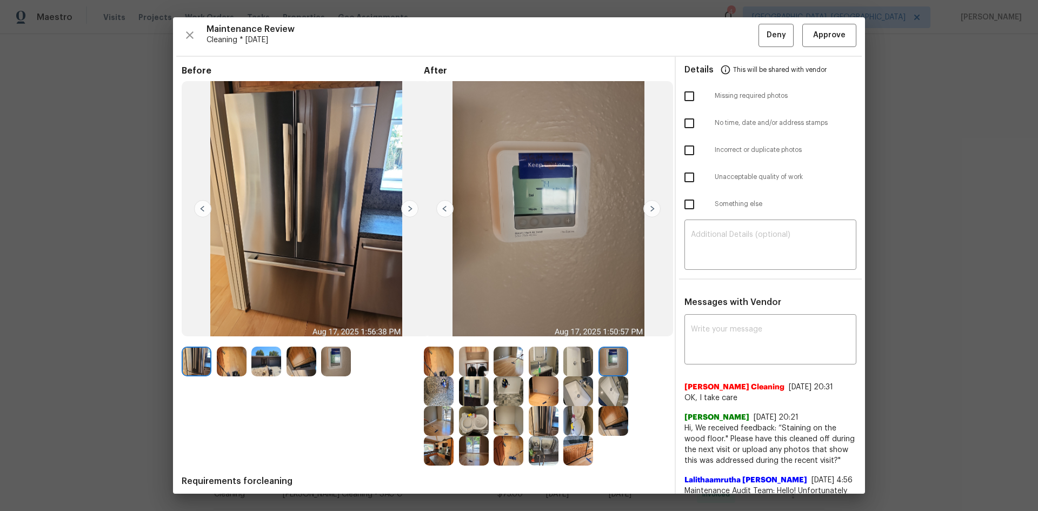
scroll to position [0, 0]
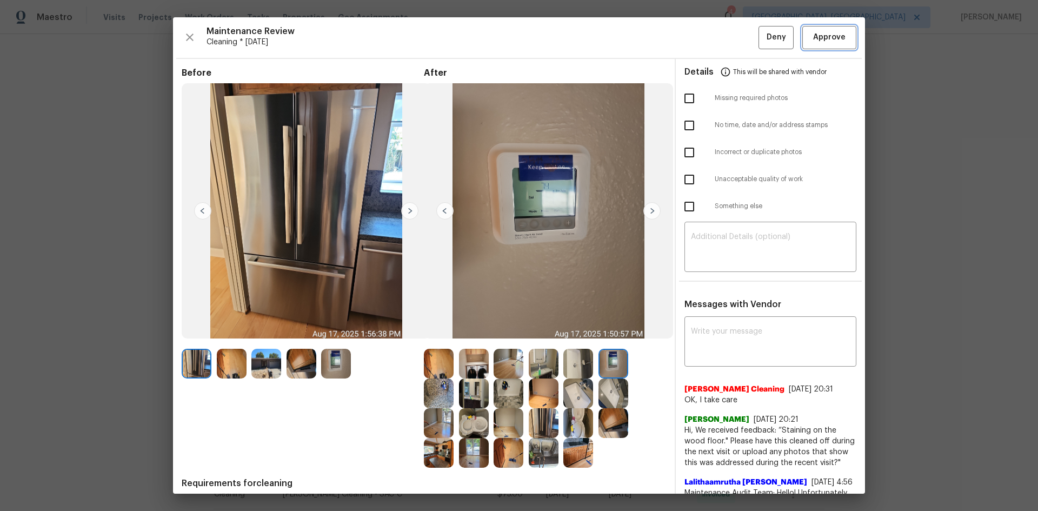
click at [815, 33] on span "Approve" at bounding box center [829, 38] width 32 height 14
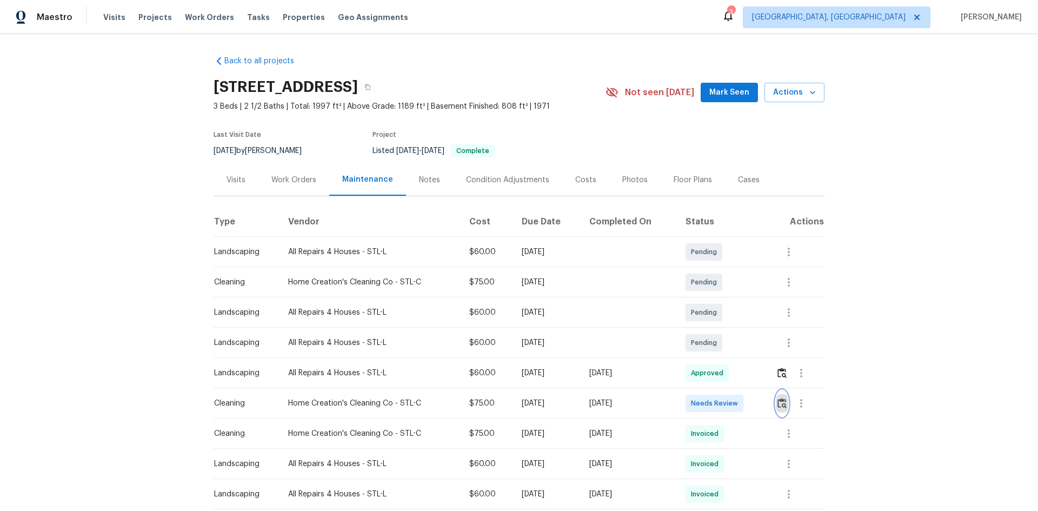
click at [738, 342] on img "button" at bounding box center [781, 403] width 9 height 10
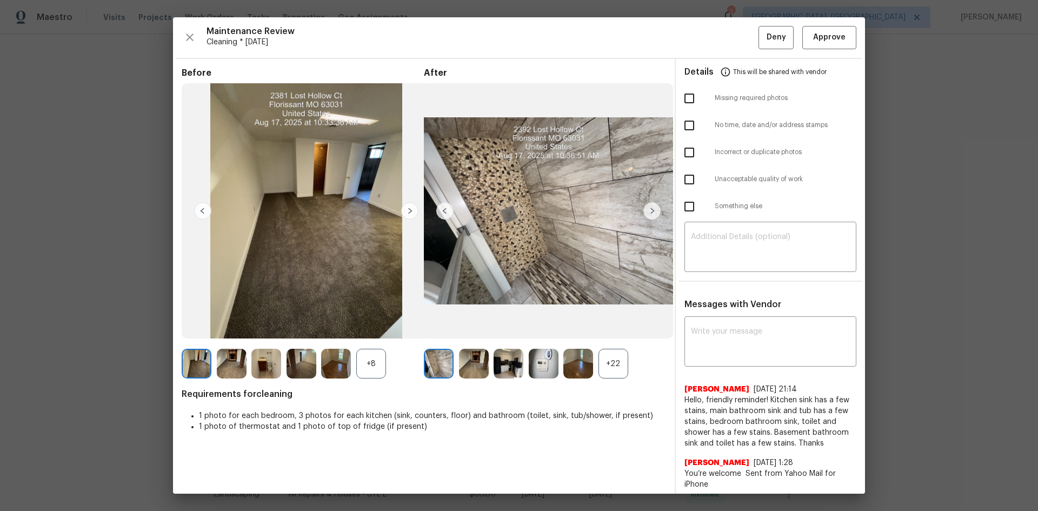
click at [622, 342] on div "+22" at bounding box center [613, 364] width 30 height 30
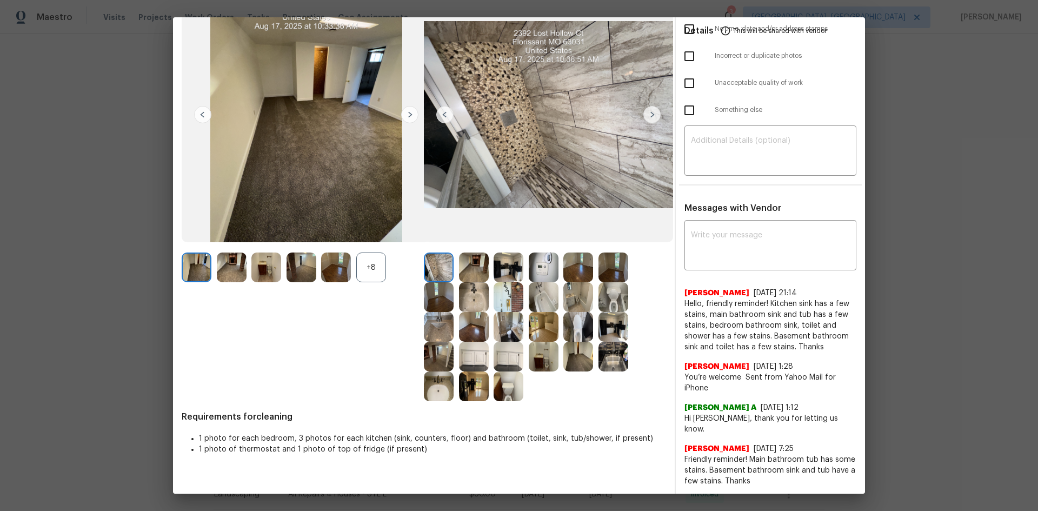
scroll to position [98, 0]
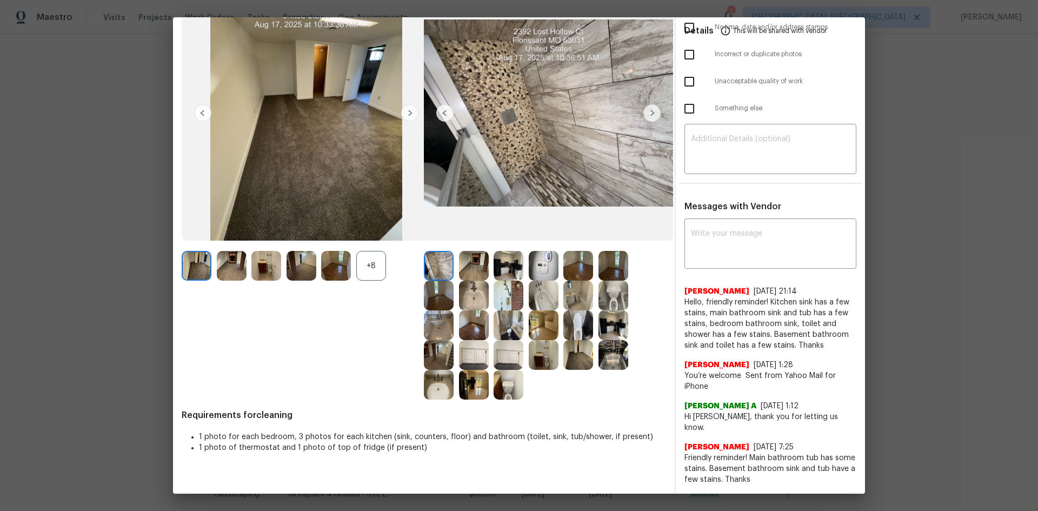
click at [541, 265] on img at bounding box center [544, 266] width 30 height 30
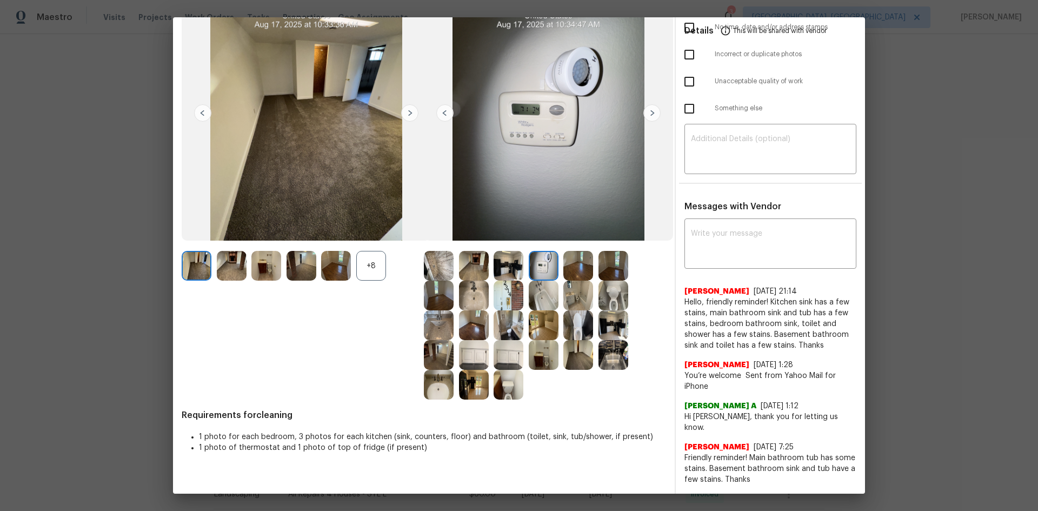
click at [541, 265] on img at bounding box center [544, 266] width 30 height 30
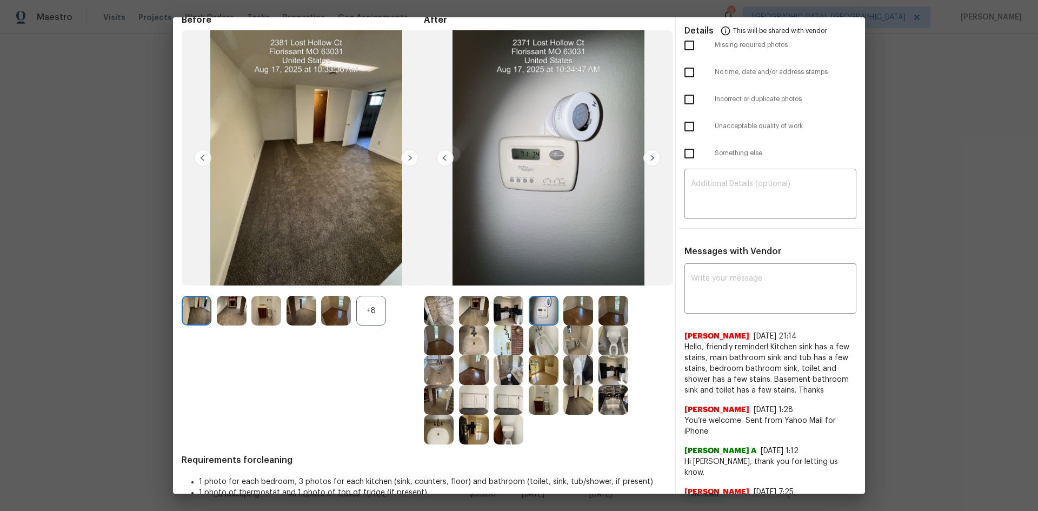
scroll to position [0, 0]
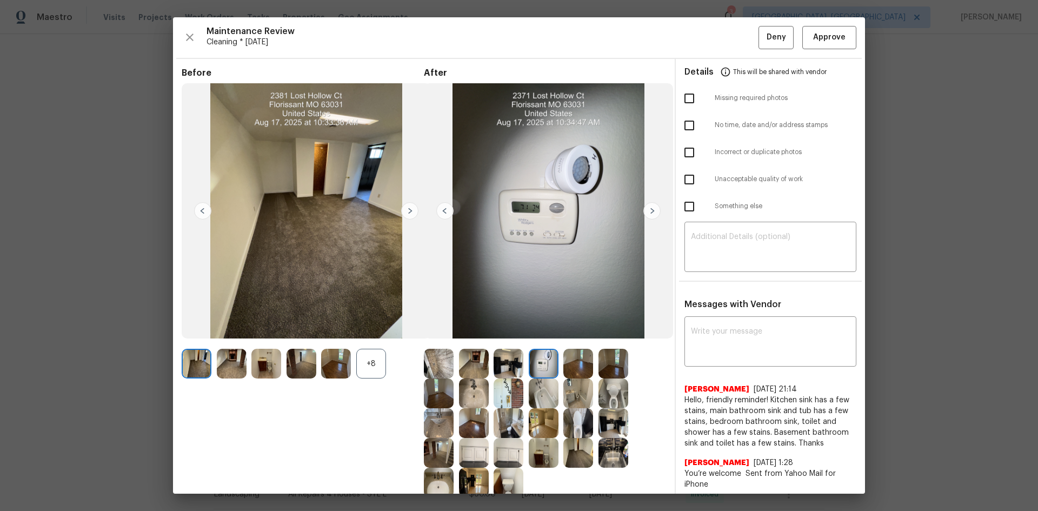
click at [539, 342] on img at bounding box center [544, 364] width 30 height 30
drag, startPoint x: 539, startPoint y: 360, endPoint x: 376, endPoint y: 275, distance: 183.5
click at [536, 342] on img at bounding box center [544, 364] width 30 height 30
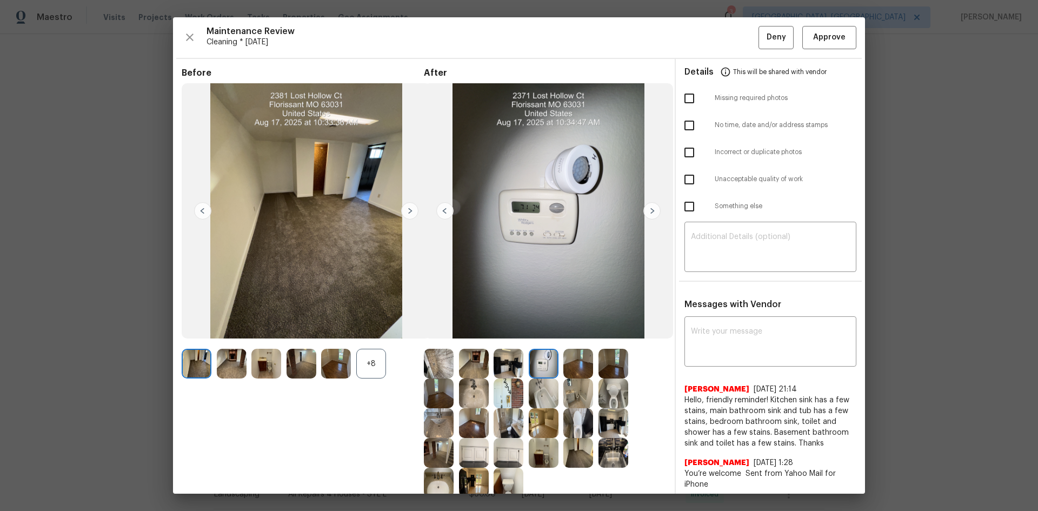
click at [541, 342] on img at bounding box center [544, 364] width 30 height 30
click at [738, 35] on span "Approve" at bounding box center [829, 38] width 32 height 14
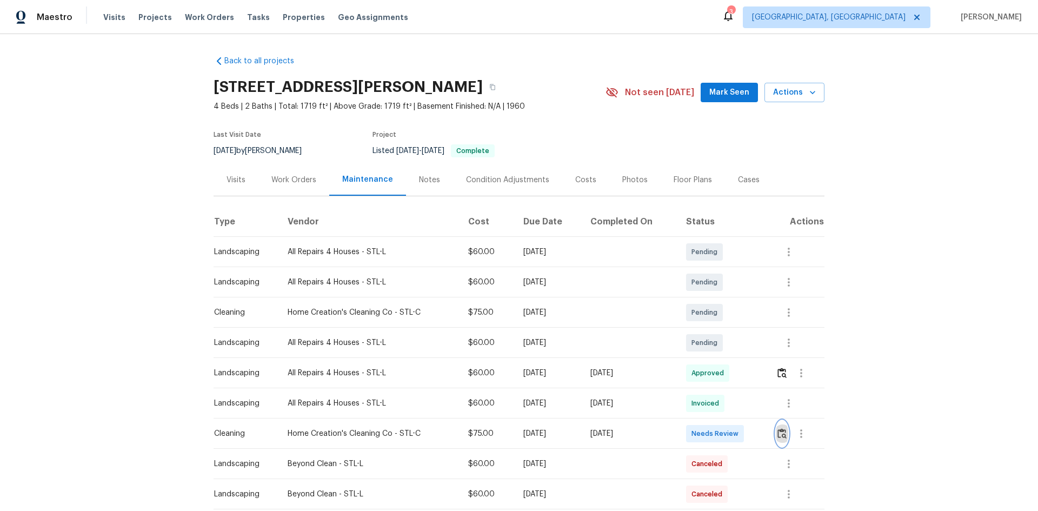
click at [738, 342] on img "button" at bounding box center [781, 433] width 9 height 10
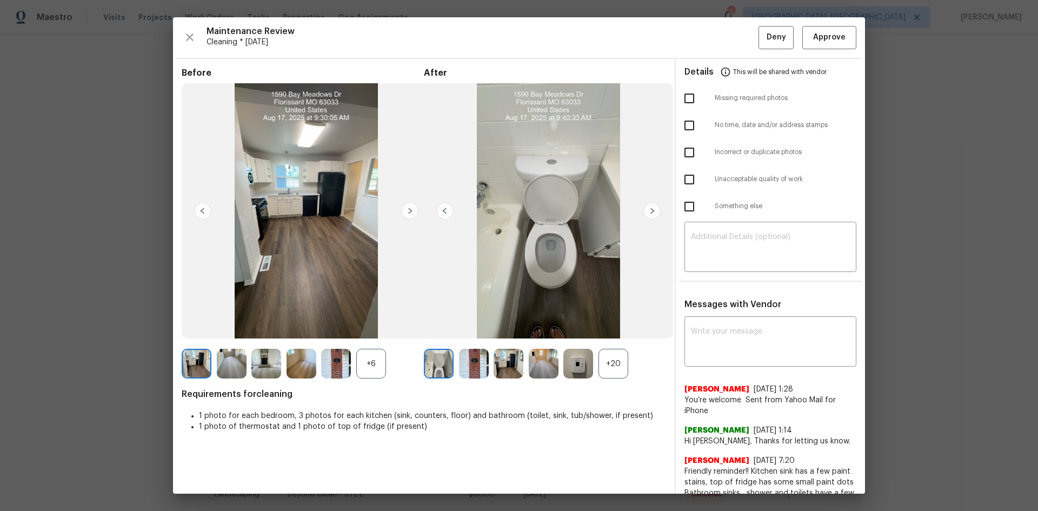
click at [615, 342] on div "+20" at bounding box center [613, 364] width 30 height 30
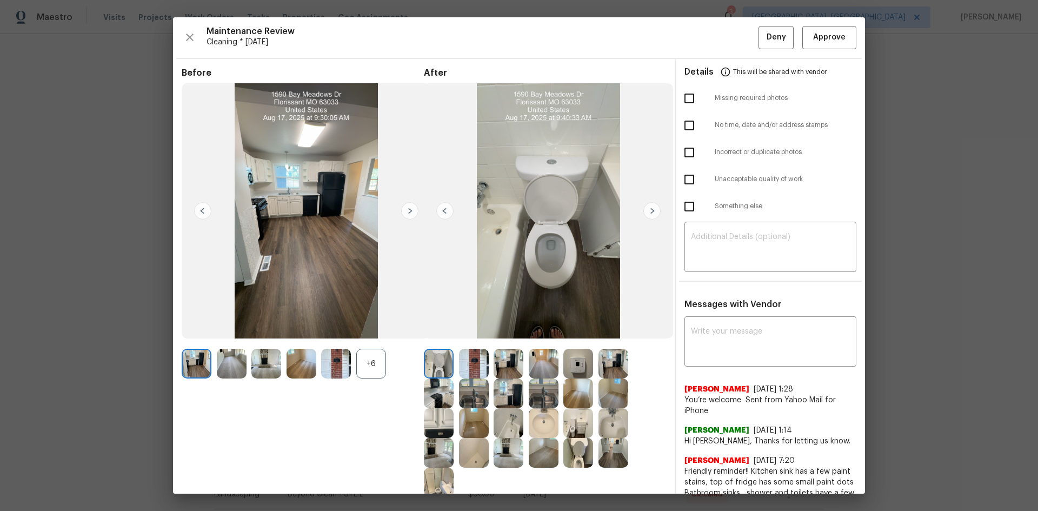
click at [571, 342] on img at bounding box center [578, 364] width 30 height 30
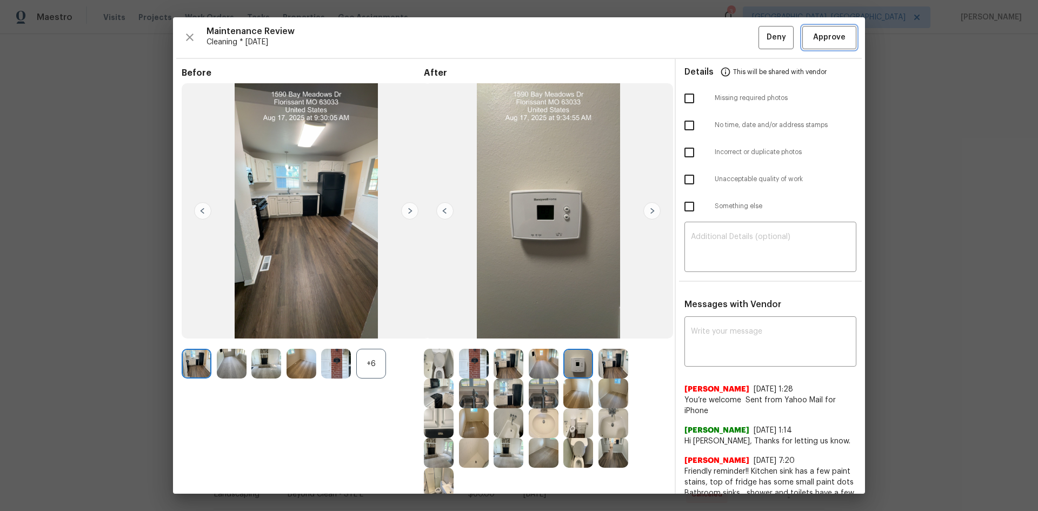
click at [738, 35] on span "Approve" at bounding box center [829, 38] width 32 height 14
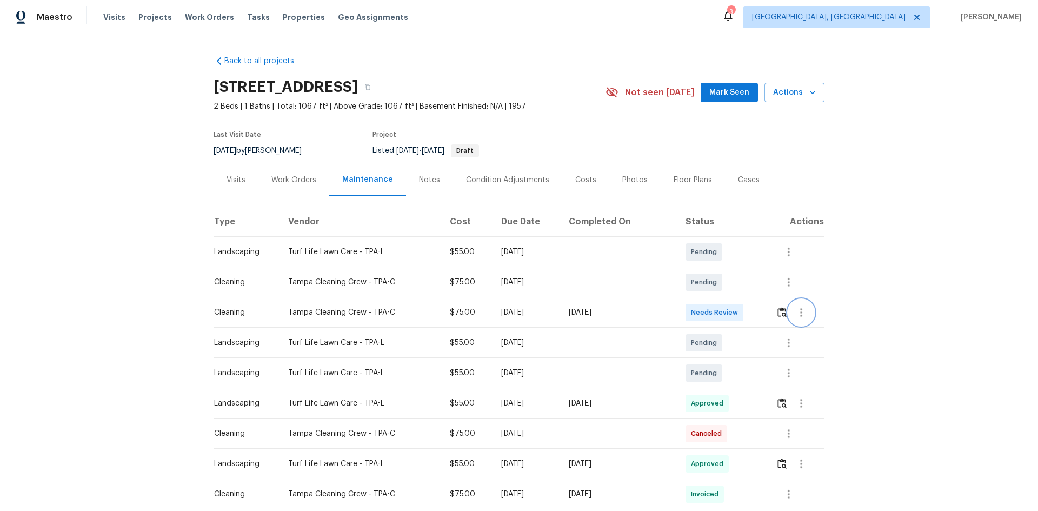
click at [738, 315] on button "button" at bounding box center [801, 312] width 26 height 26
click at [738, 312] on div at bounding box center [519, 255] width 1038 height 511
click at [738, 316] on img "button" at bounding box center [781, 312] width 9 height 10
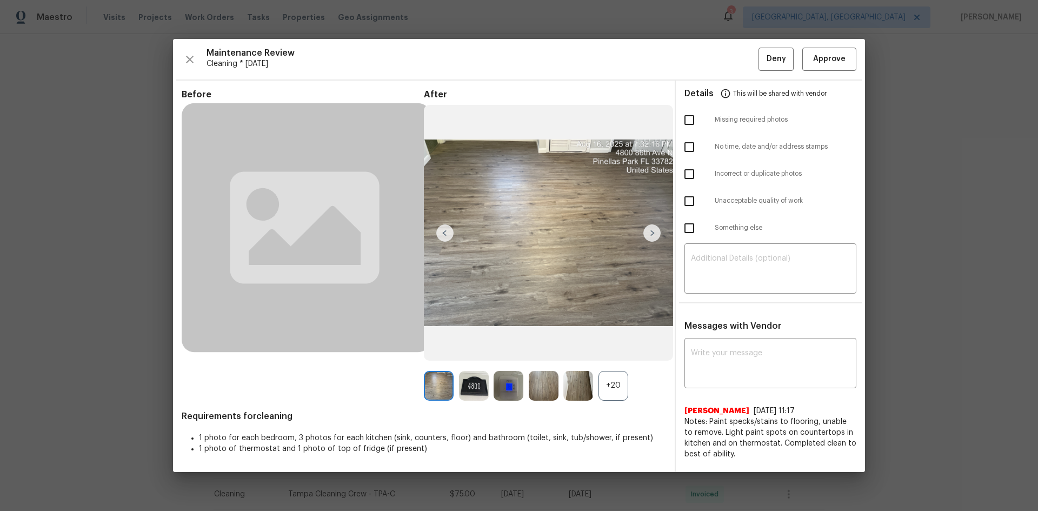
click at [612, 342] on div "+20" at bounding box center [613, 386] width 30 height 30
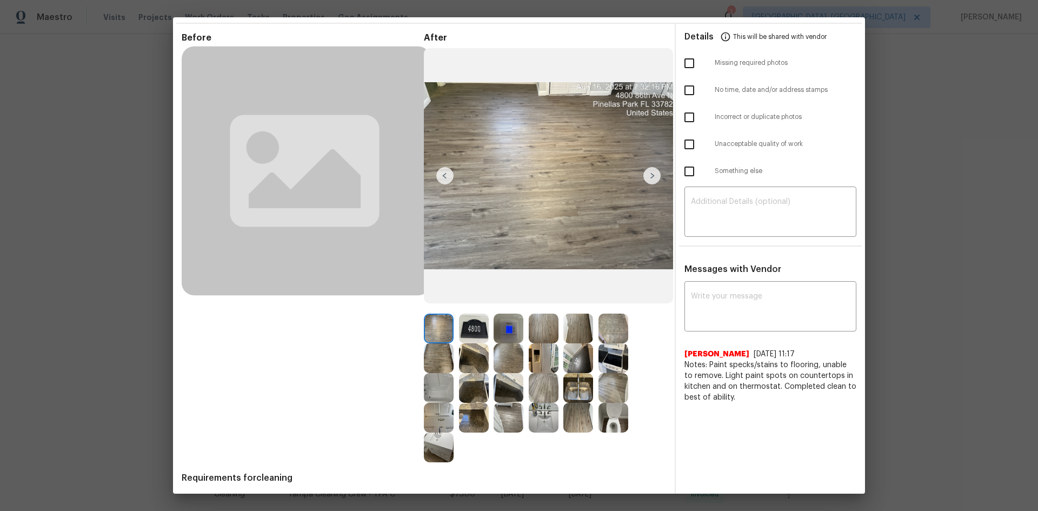
scroll to position [75, 0]
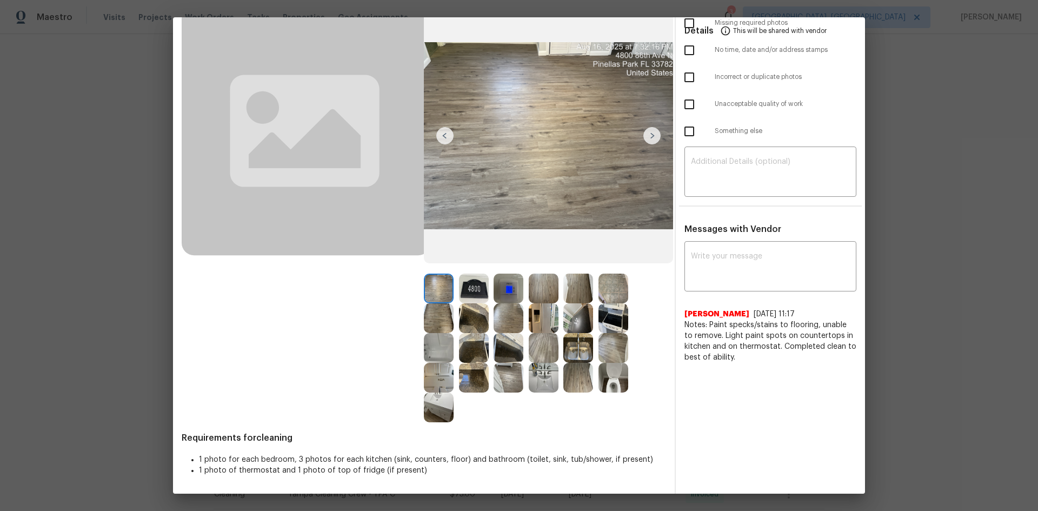
click at [508, 290] on img at bounding box center [509, 289] width 30 height 30
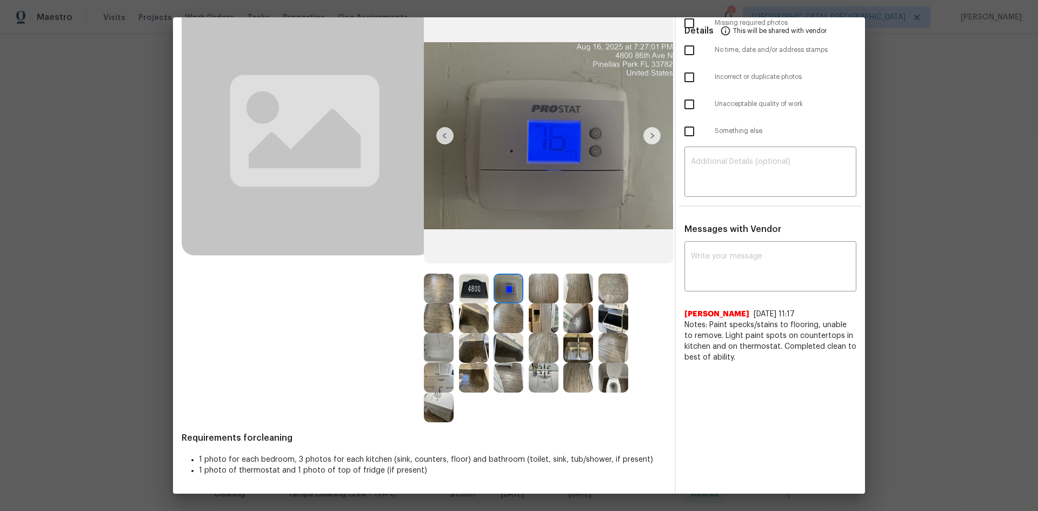
click at [508, 290] on img at bounding box center [509, 289] width 30 height 30
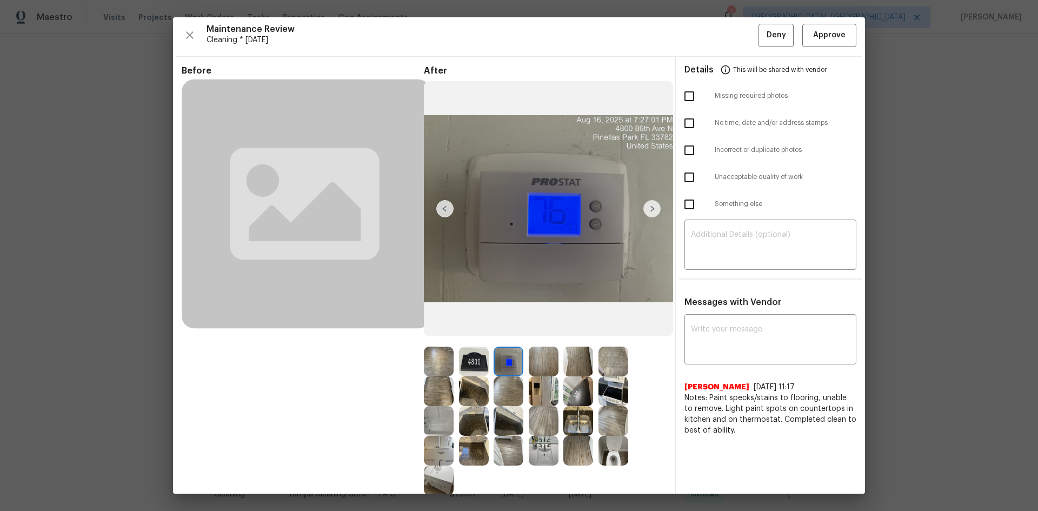
scroll to position [0, 0]
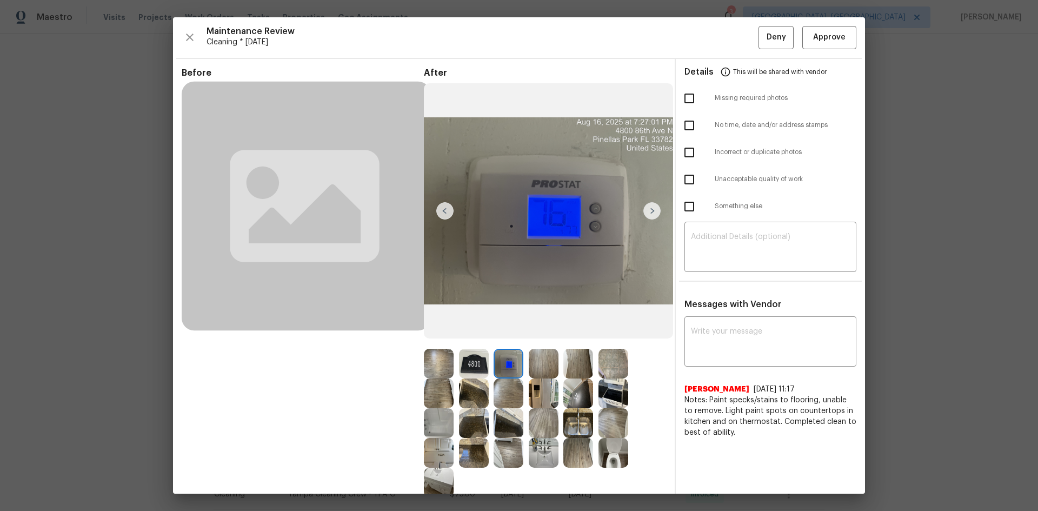
click at [498, 342] on img at bounding box center [509, 364] width 30 height 30
click at [502, 342] on img at bounding box center [509, 364] width 30 height 30
click at [505, 342] on img at bounding box center [509, 364] width 30 height 30
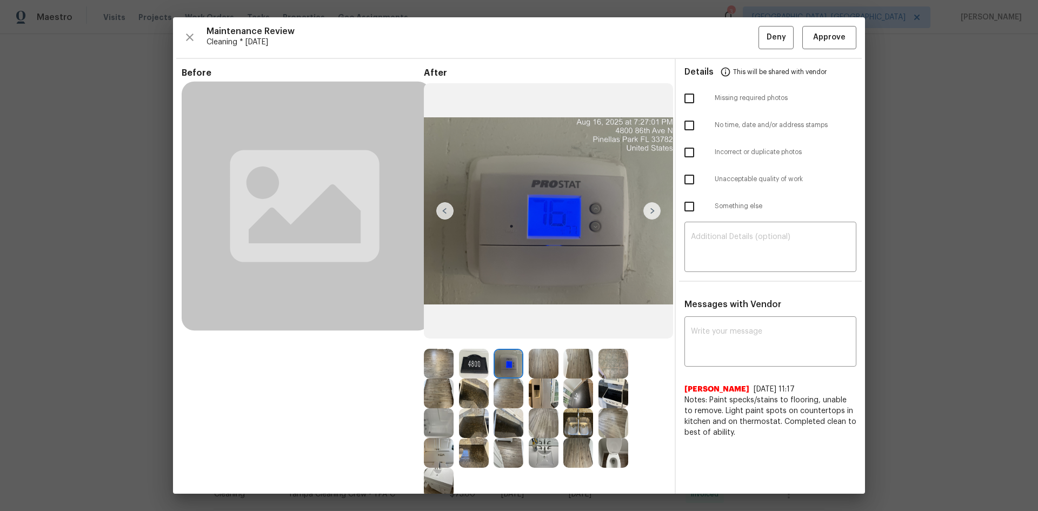
click at [505, 342] on img at bounding box center [509, 364] width 30 height 30
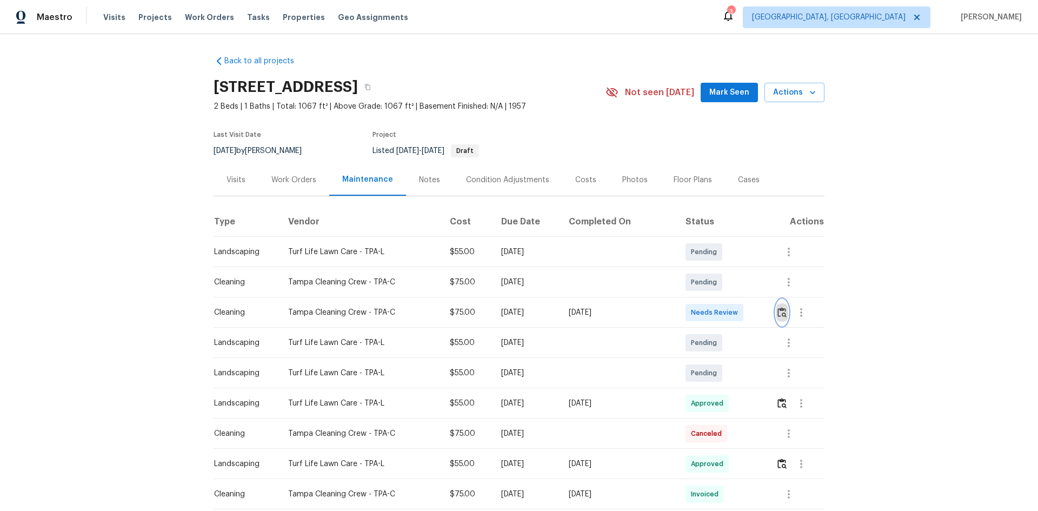
click at [738, 315] on img "button" at bounding box center [781, 312] width 9 height 10
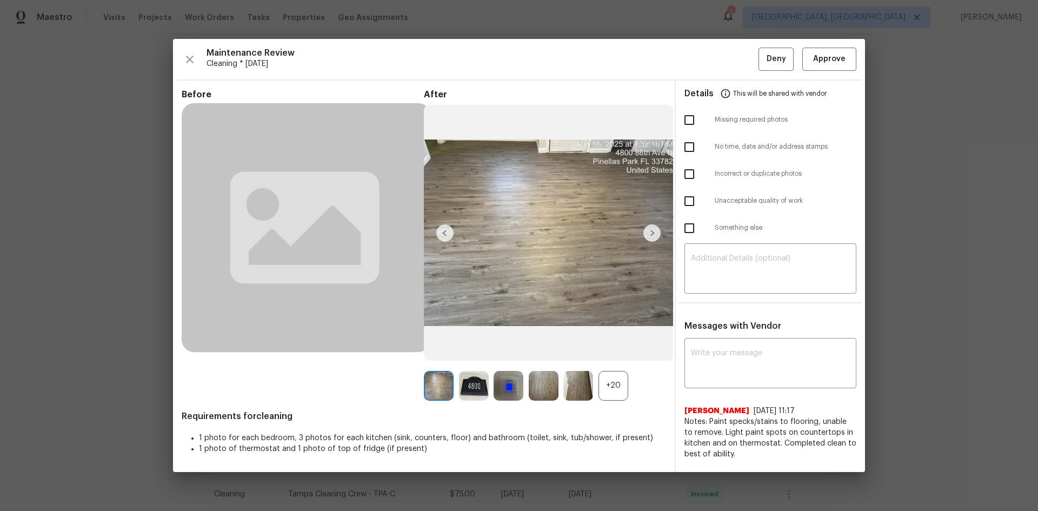
click at [508, 342] on img at bounding box center [509, 386] width 30 height 30
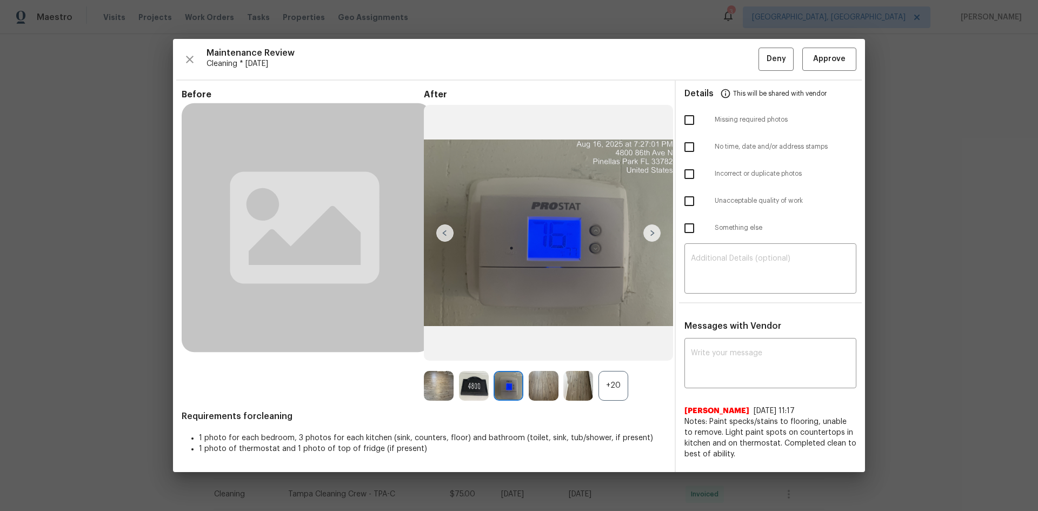
click at [508, 342] on img at bounding box center [509, 386] width 30 height 30
click at [614, 342] on div "+20" at bounding box center [613, 386] width 30 height 30
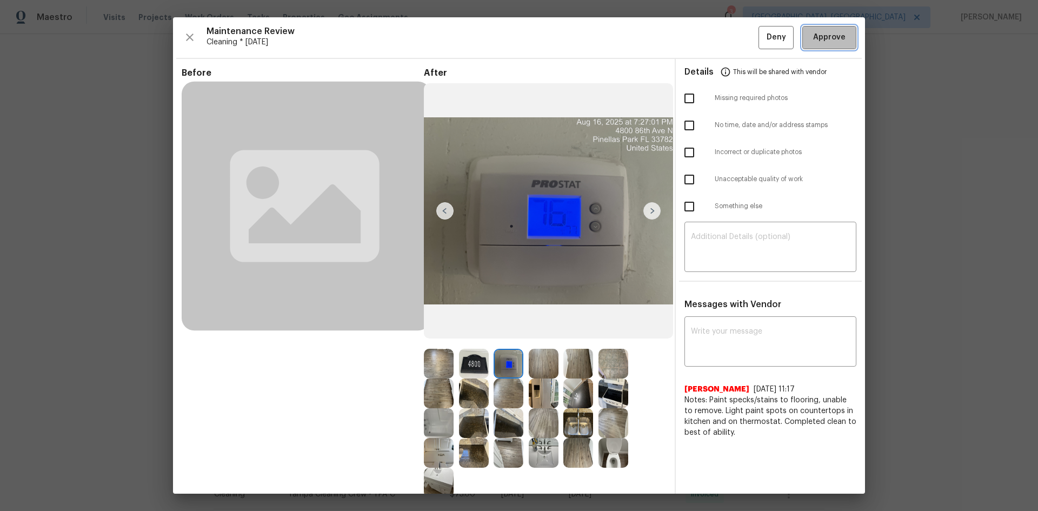
click at [738, 42] on span "Approve" at bounding box center [829, 38] width 32 height 14
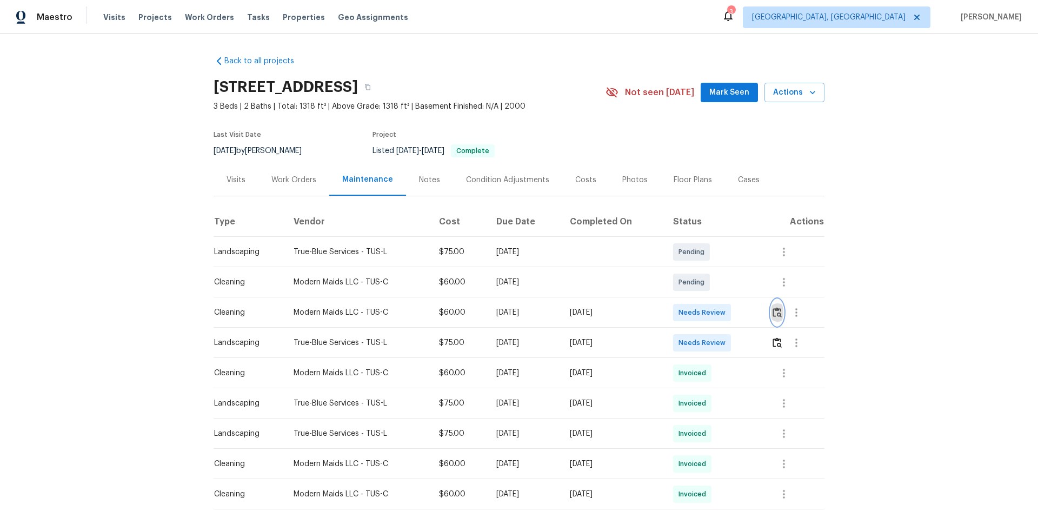
click at [738, 314] on img "button" at bounding box center [776, 312] width 9 height 10
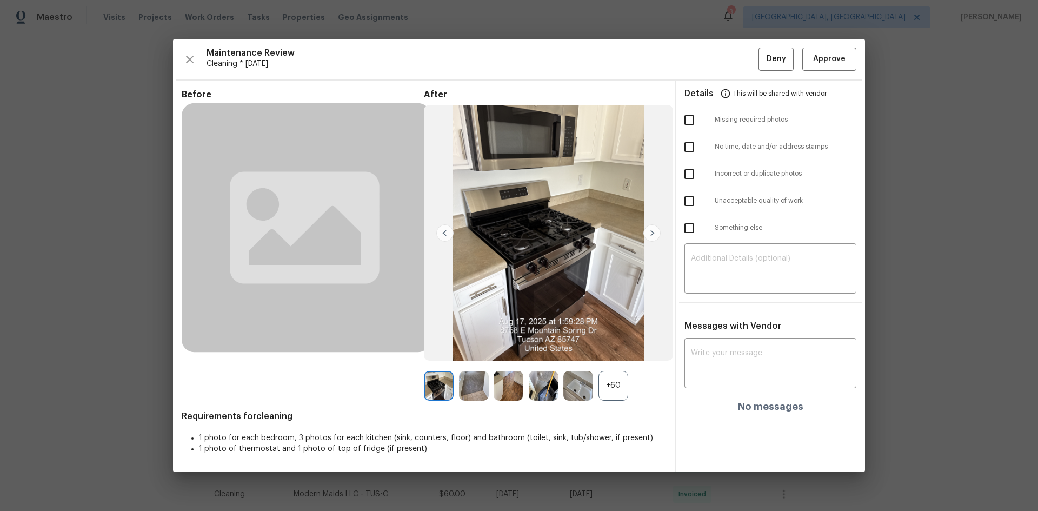
click at [614, 342] on div "+60" at bounding box center [613, 386] width 30 height 30
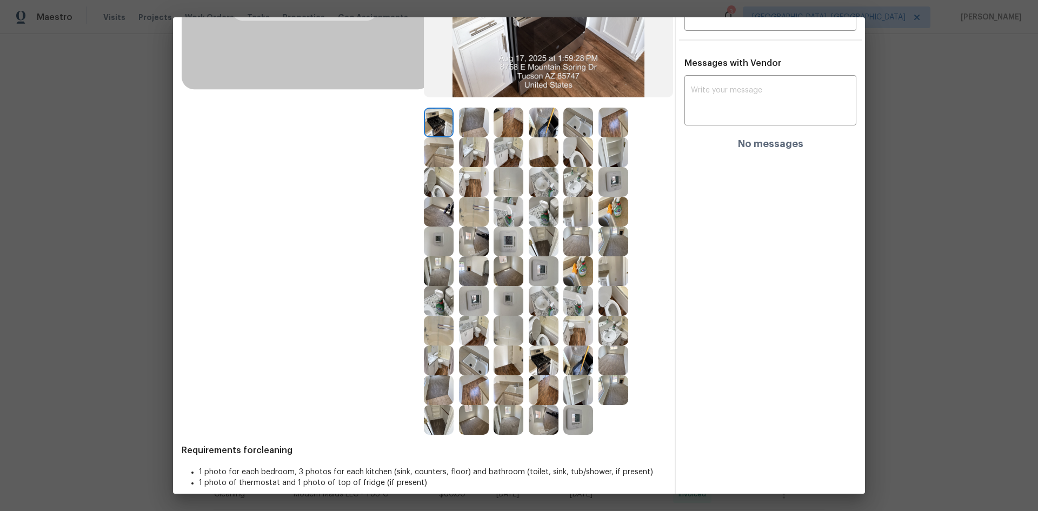
scroll to position [254, 0]
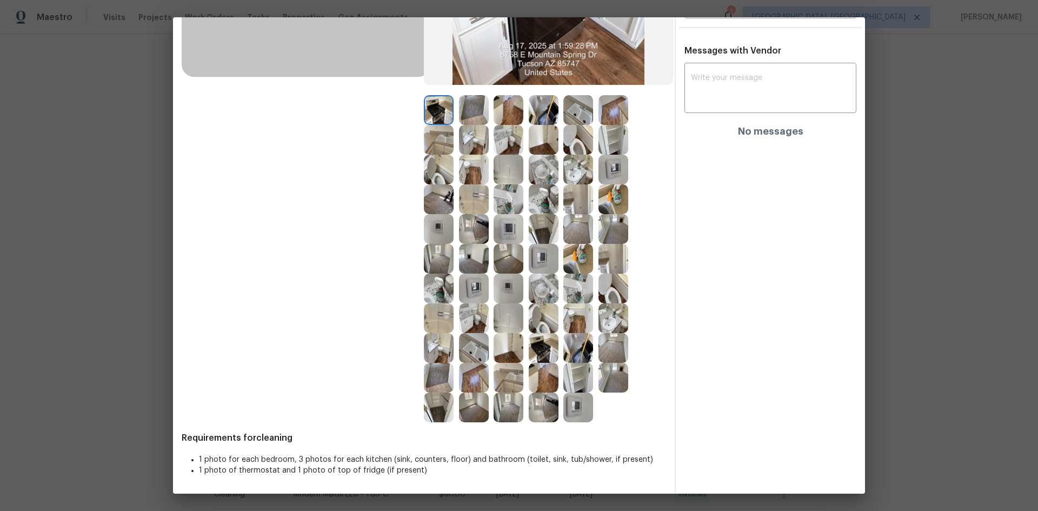
click at [608, 172] on img at bounding box center [613, 170] width 30 height 30
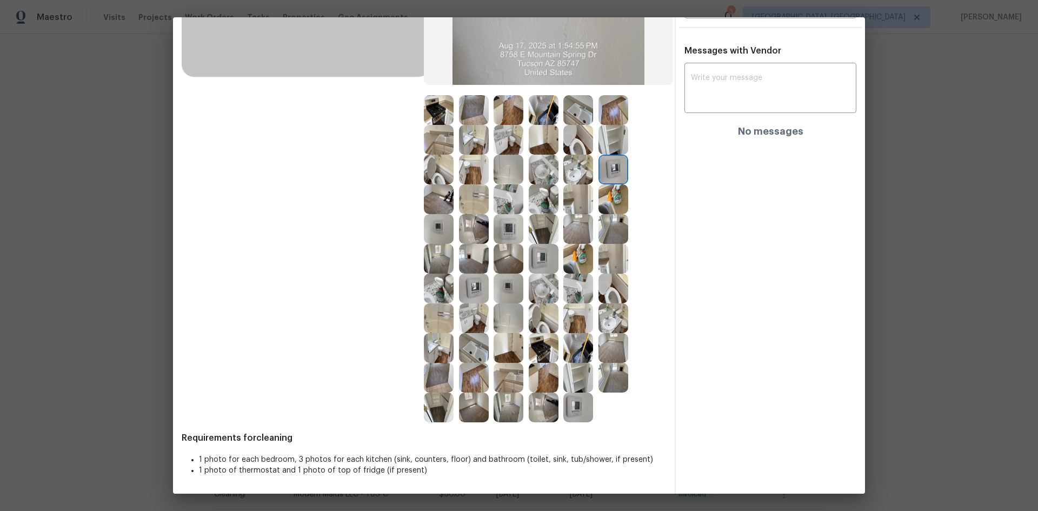
click at [608, 172] on img at bounding box center [613, 170] width 30 height 30
click at [609, 172] on img at bounding box center [613, 170] width 30 height 30
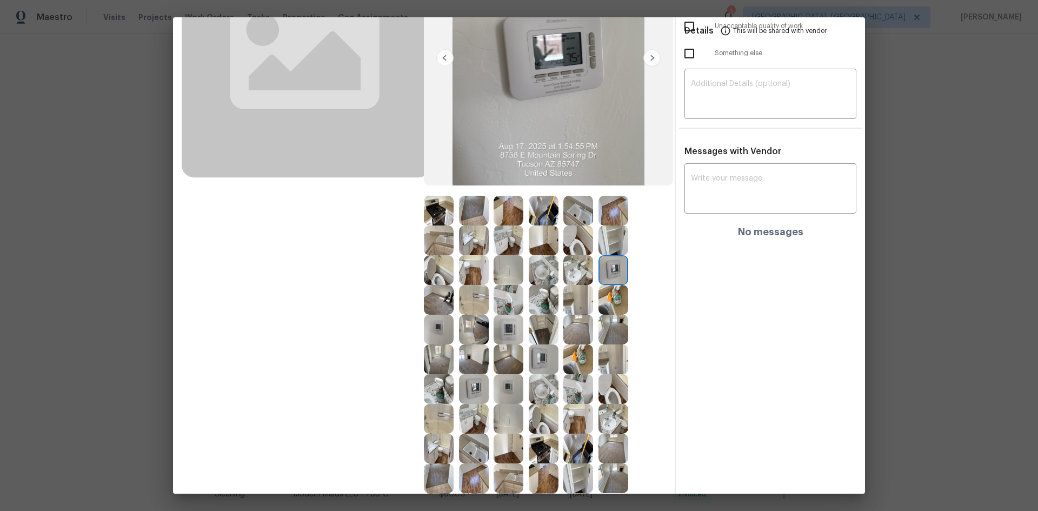
scroll to position [37, 0]
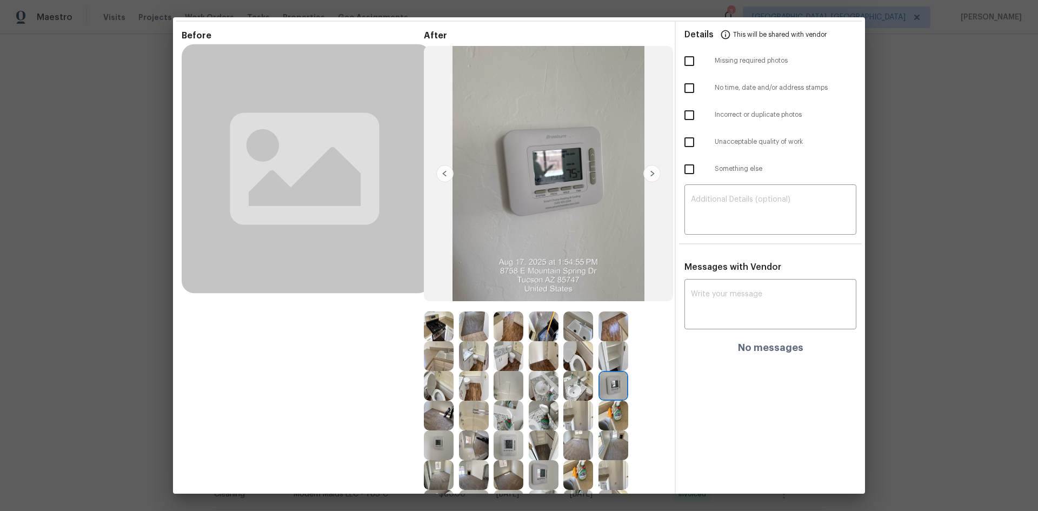
click at [612, 342] on img at bounding box center [613, 386] width 30 height 30
drag, startPoint x: 601, startPoint y: 391, endPoint x: 610, endPoint y: 386, distance: 10.4
click at [603, 342] on img at bounding box center [613, 386] width 30 height 30
click at [611, 342] on img at bounding box center [613, 386] width 30 height 30
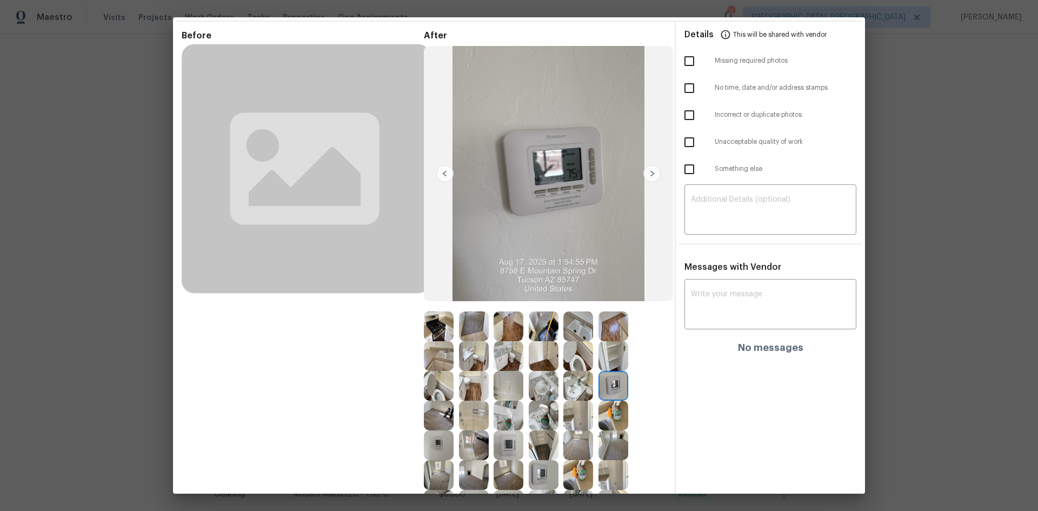
drag, startPoint x: 611, startPoint y: 385, endPoint x: 157, endPoint y: 106, distance: 533.6
click at [612, 342] on img at bounding box center [613, 386] width 30 height 30
click at [610, 342] on img at bounding box center [613, 386] width 30 height 30
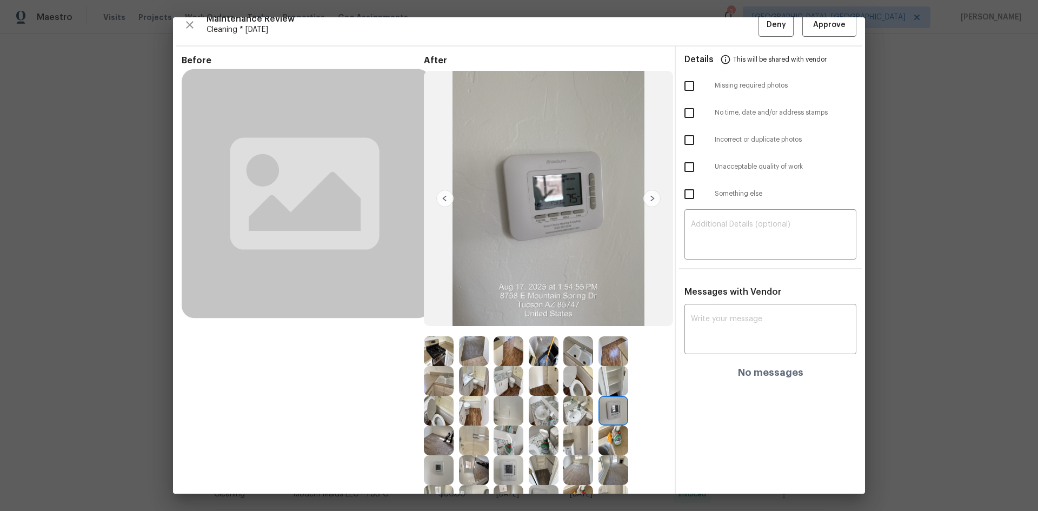
scroll to position [0, 0]
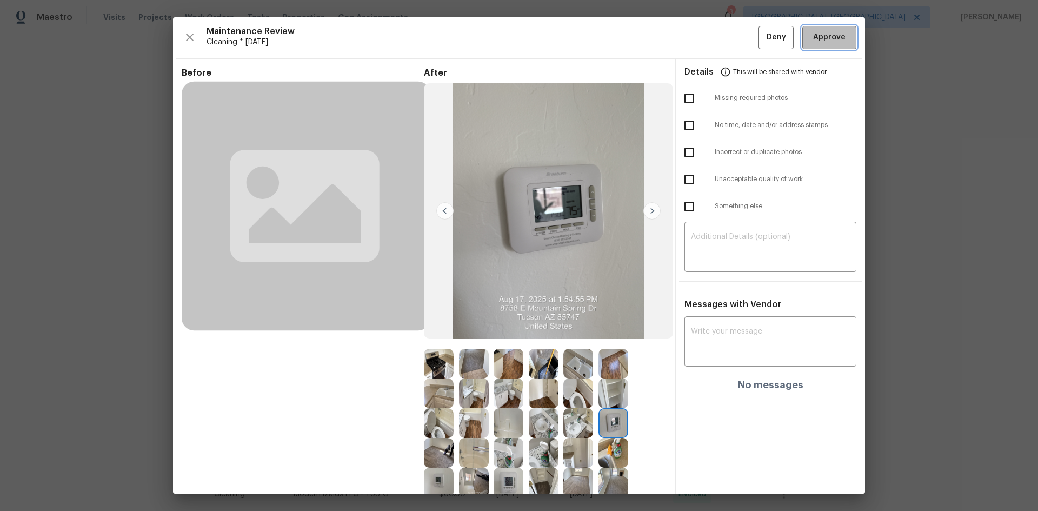
click at [738, 40] on span "Approve" at bounding box center [829, 38] width 32 height 14
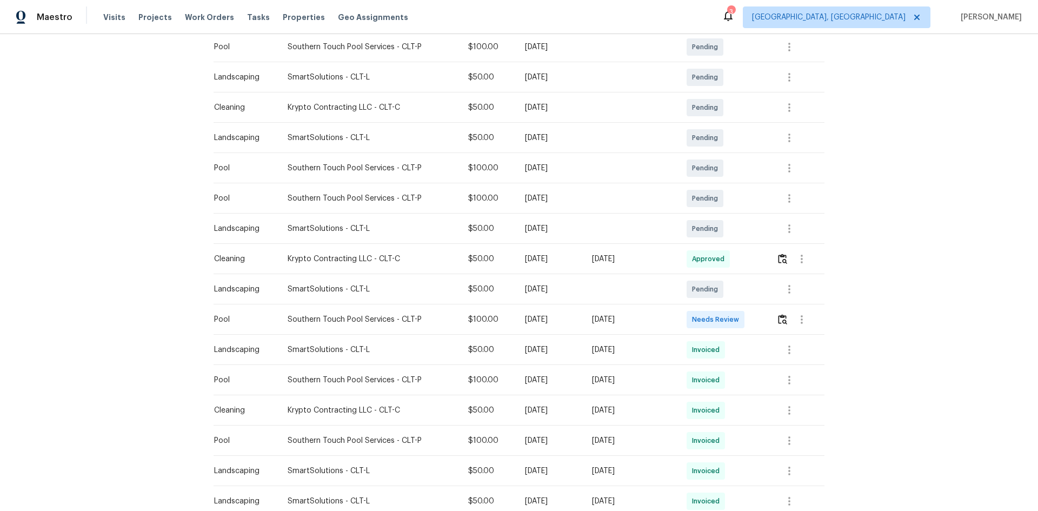
scroll to position [144, 0]
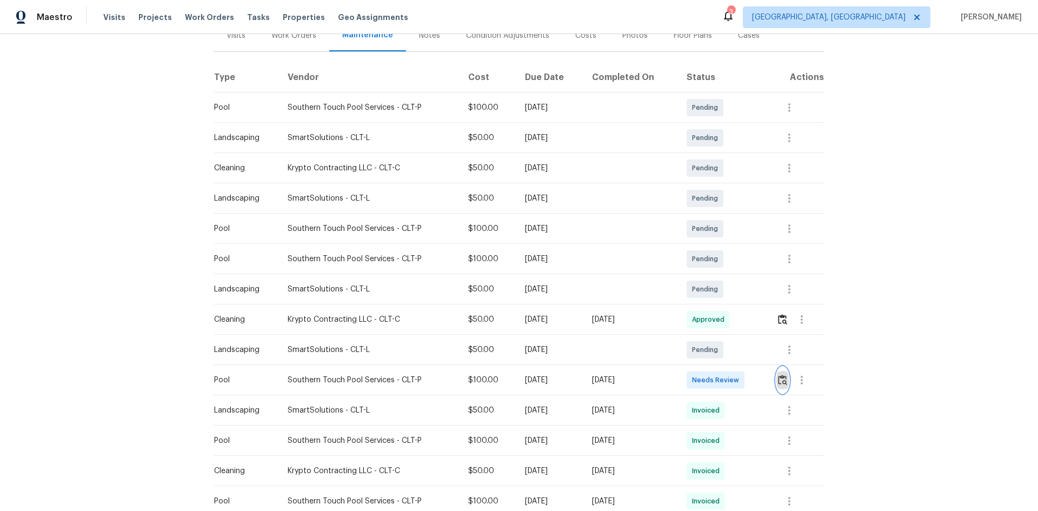
click at [738, 342] on img "button" at bounding box center [782, 380] width 9 height 10
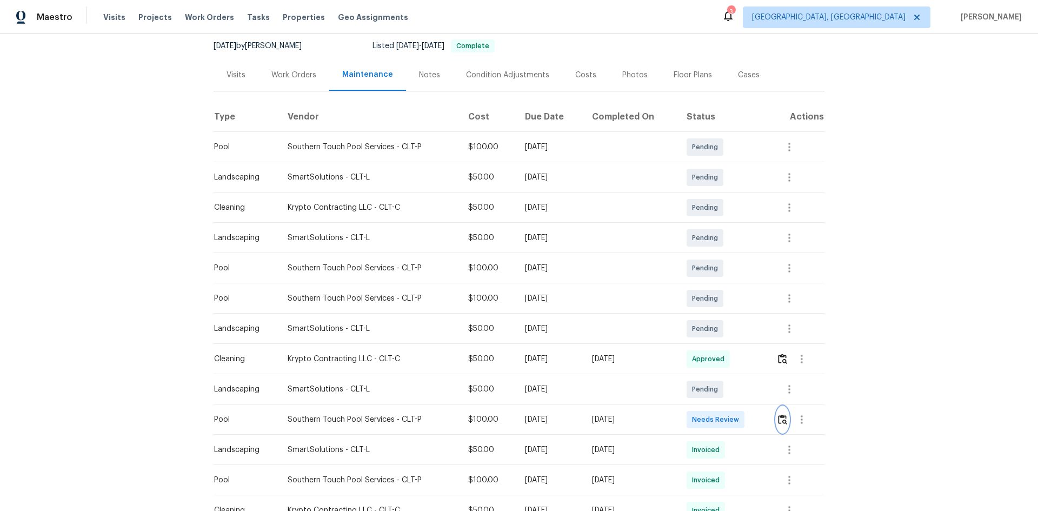
scroll to position [108, 0]
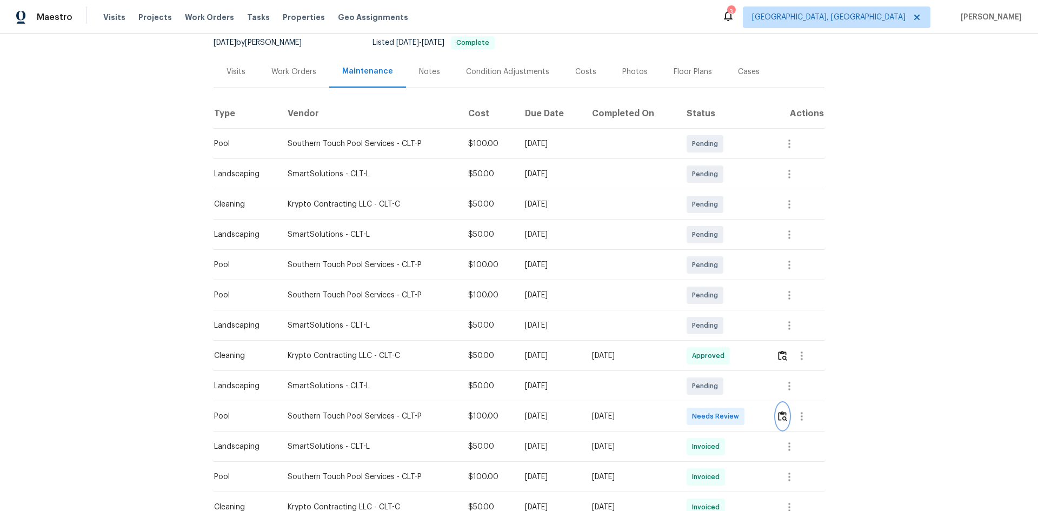
click at [738, 342] on img "button" at bounding box center [782, 416] width 9 height 10
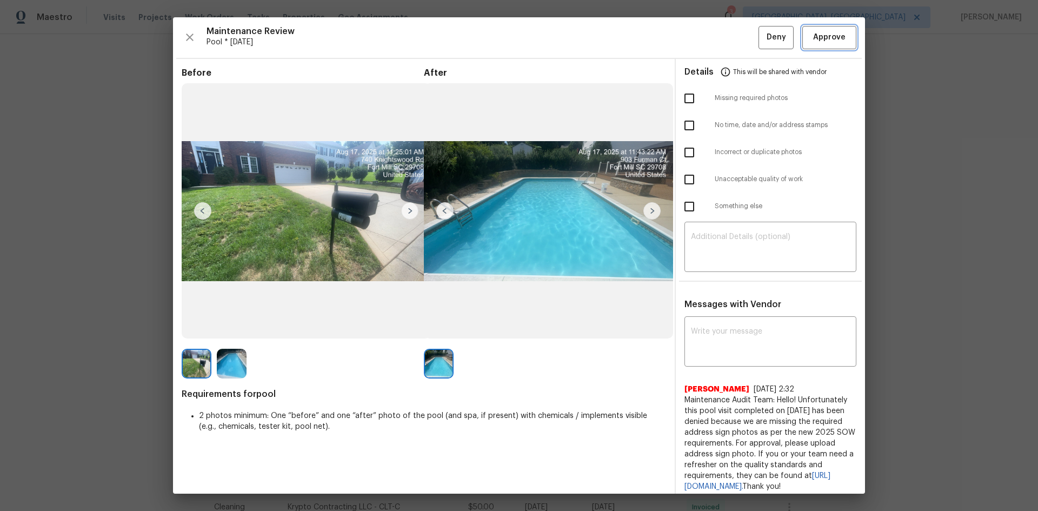
click at [738, 34] on span "Approve" at bounding box center [829, 38] width 32 height 14
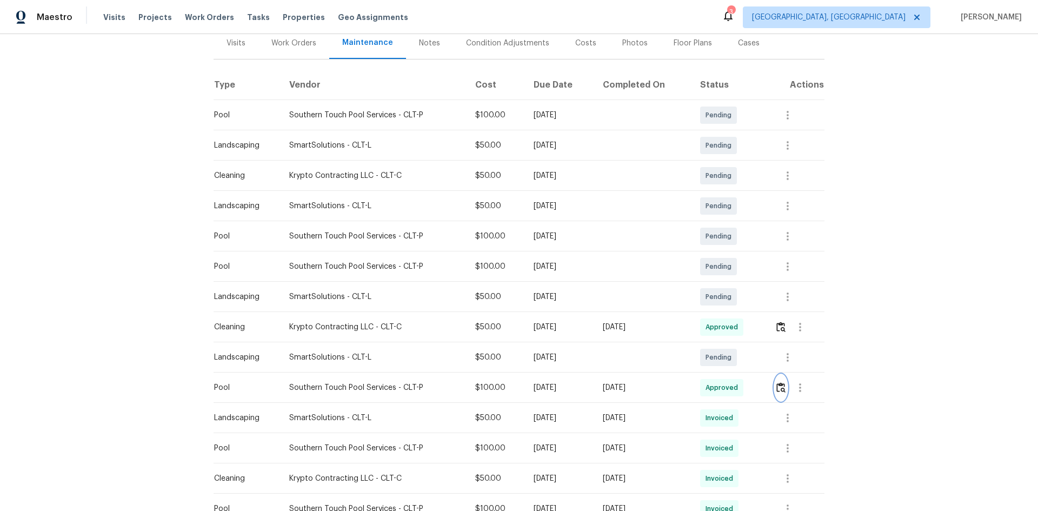
scroll to position [0, 0]
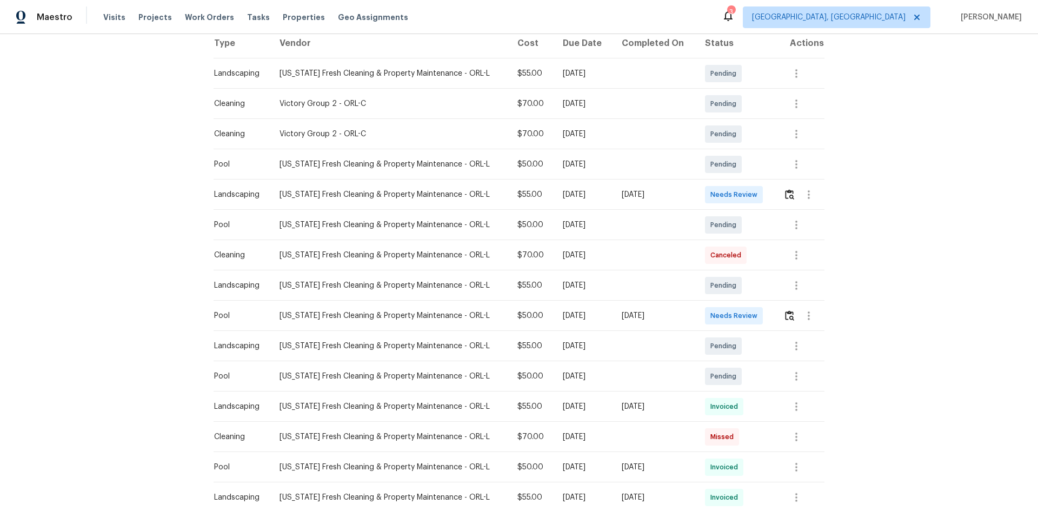
scroll to position [36, 0]
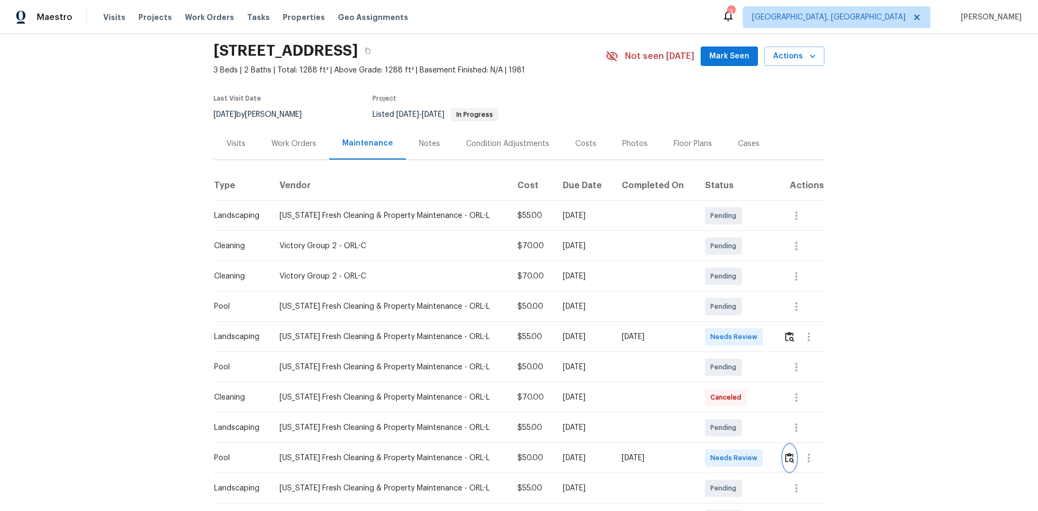
click at [738, 342] on img "button" at bounding box center [789, 457] width 9 height 10
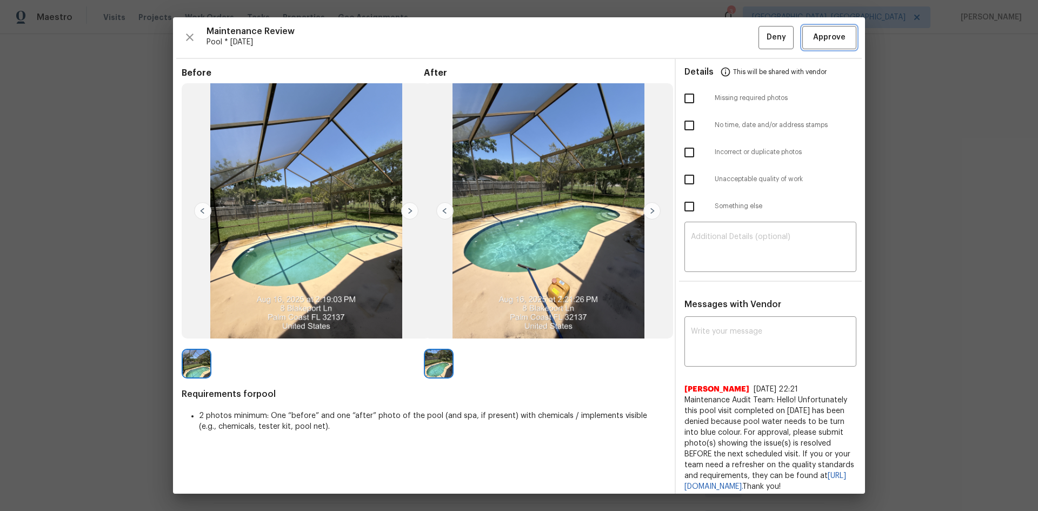
click at [738, 34] on span "Approve" at bounding box center [829, 38] width 32 height 14
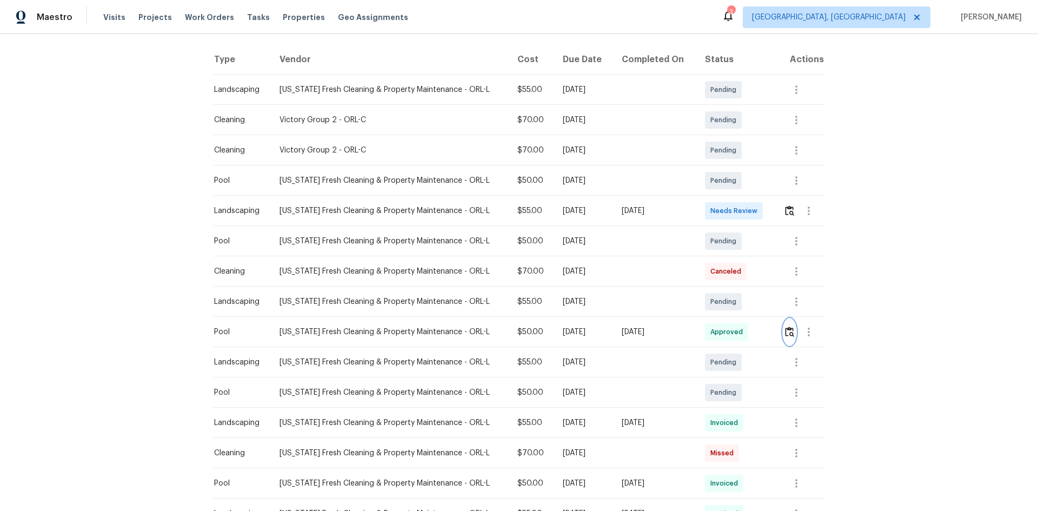
scroll to position [0, 0]
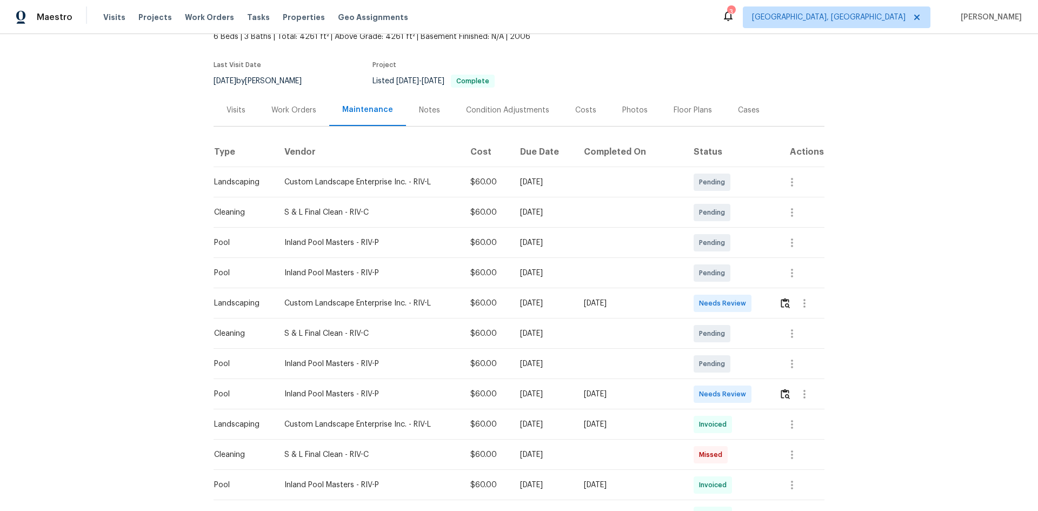
scroll to position [54, 0]
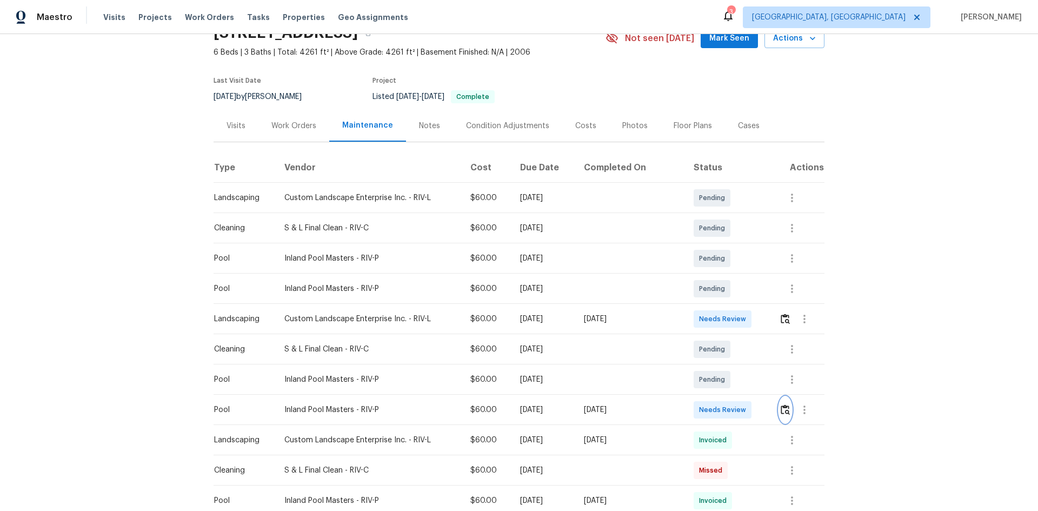
click at [738, 342] on button "button" at bounding box center [785, 410] width 12 height 26
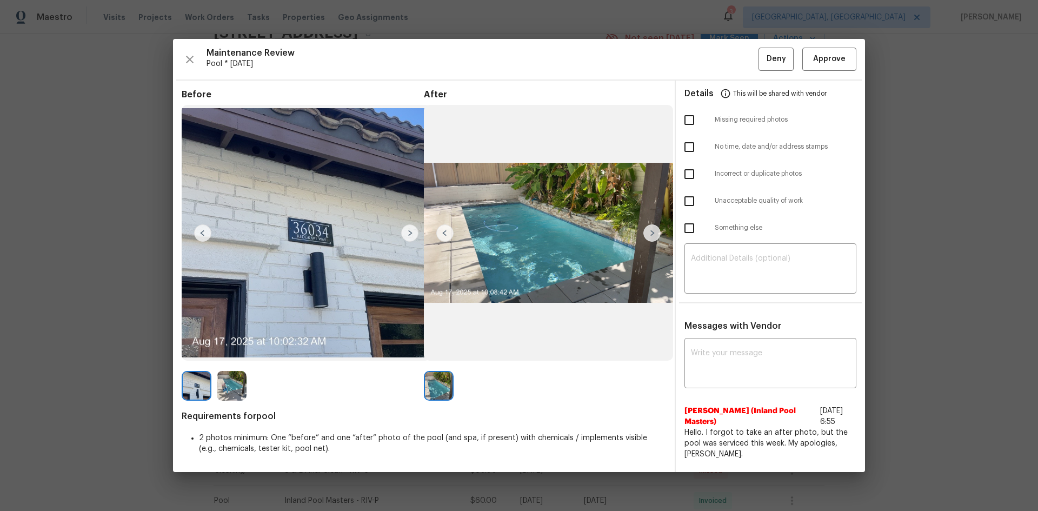
click at [416, 228] on img at bounding box center [409, 232] width 17 height 17
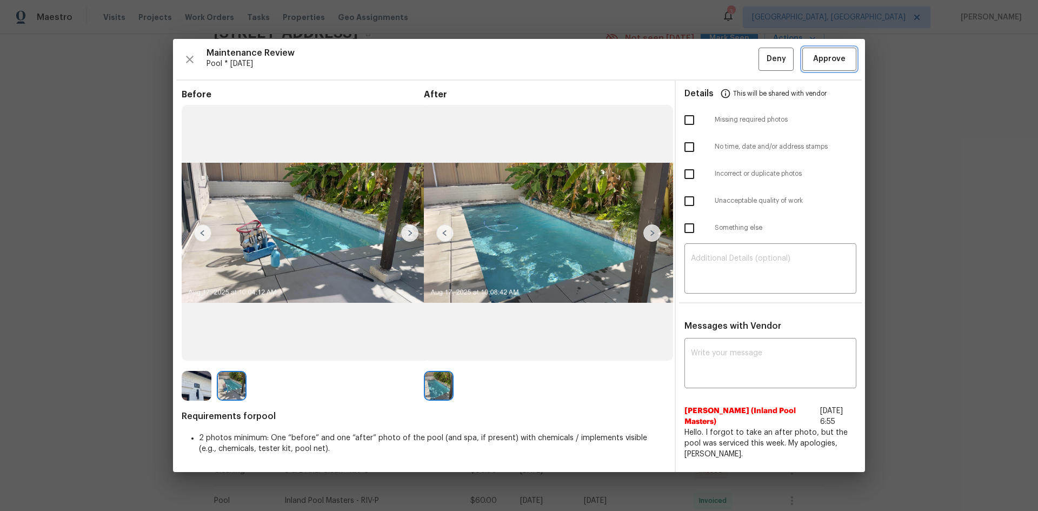
click at [738, 65] on span "Approve" at bounding box center [829, 59] width 32 height 14
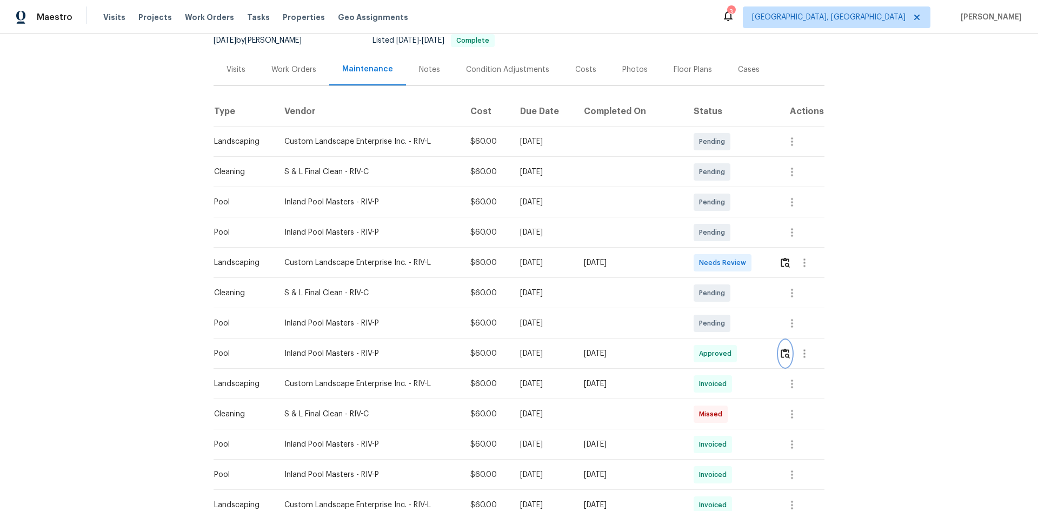
scroll to position [0, 0]
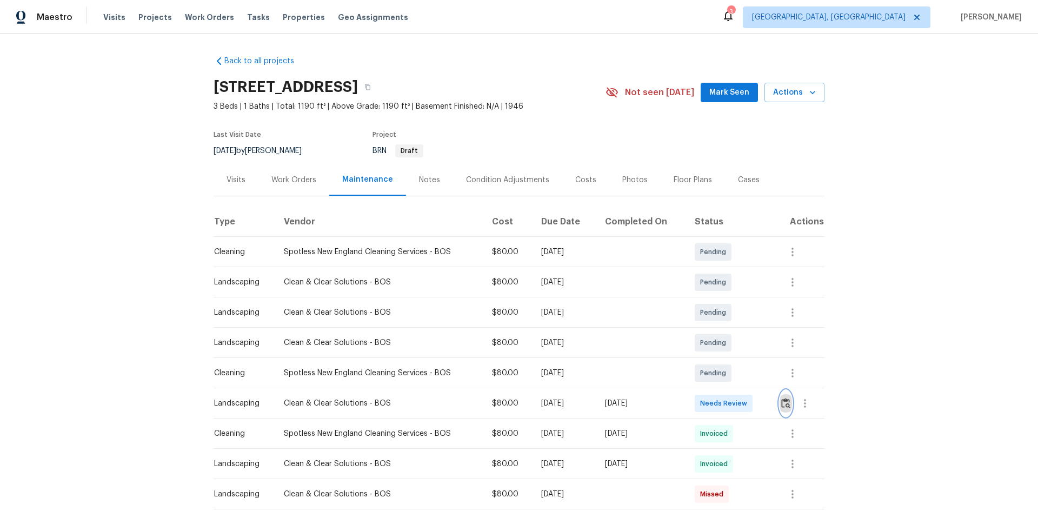
click at [738, 342] on img "button" at bounding box center [785, 403] width 9 height 10
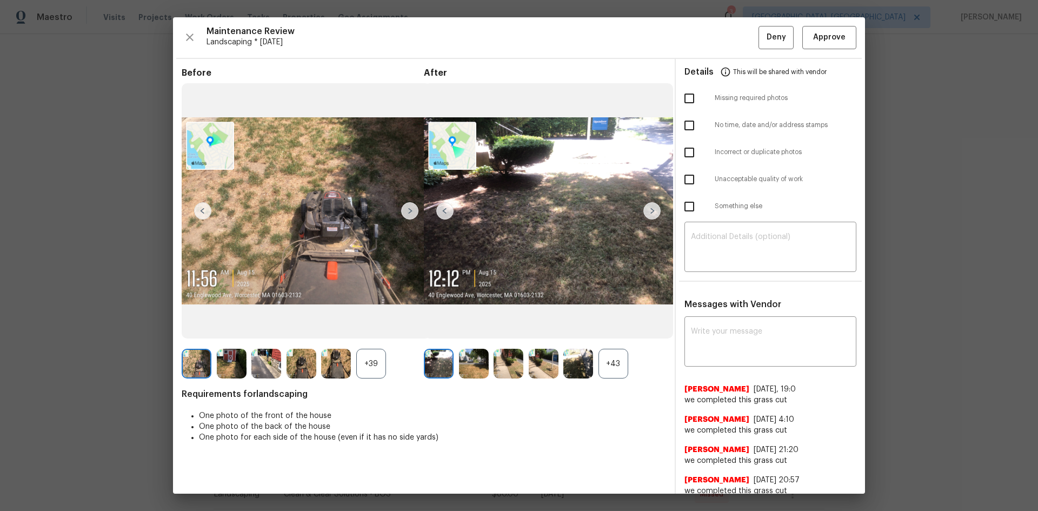
click at [599, 342] on div "+43" at bounding box center [613, 364] width 30 height 30
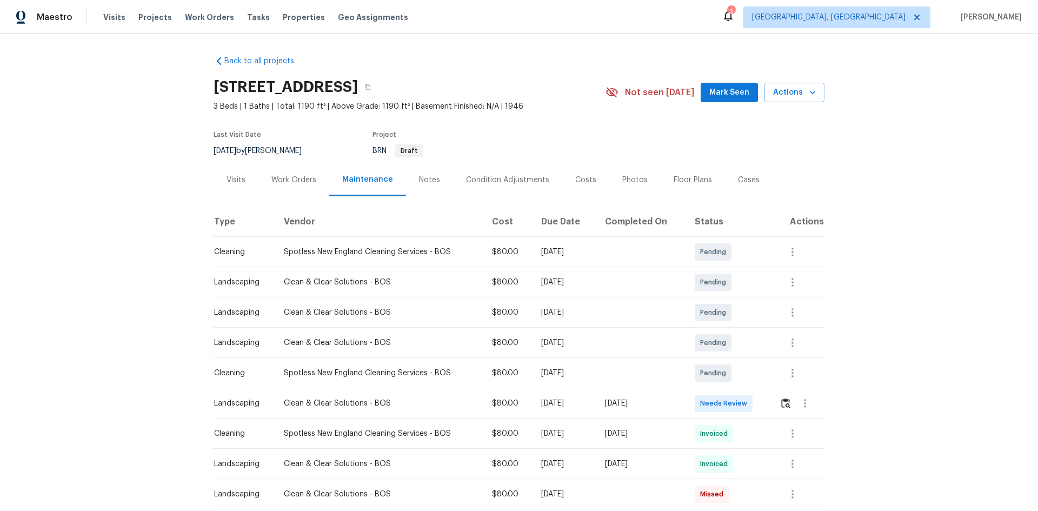
click at [738, 342] on td at bounding box center [798, 403] width 54 height 30
click at [738, 342] on img "button" at bounding box center [785, 403] width 9 height 10
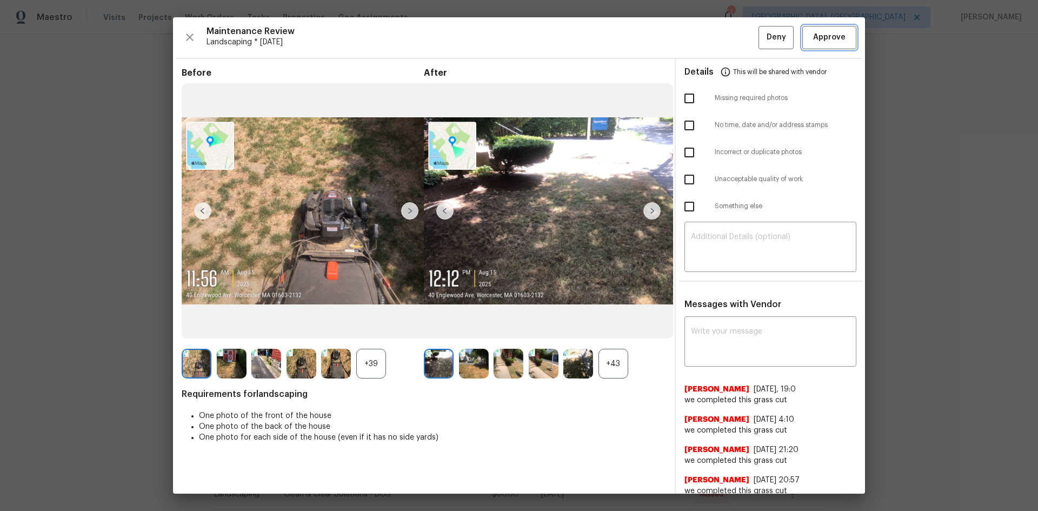
click at [738, 44] on button "Approve" at bounding box center [829, 37] width 54 height 23
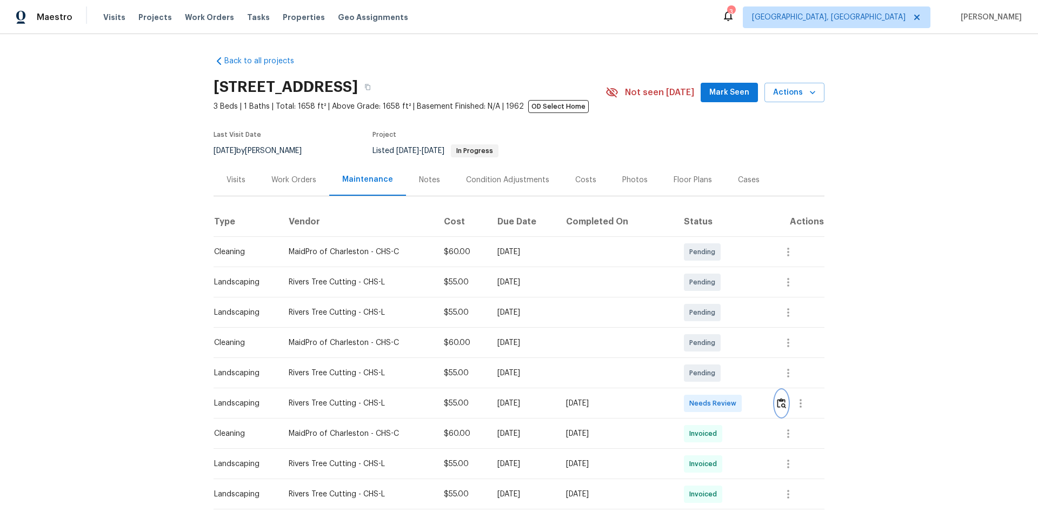
click at [738, 342] on img "button" at bounding box center [781, 403] width 9 height 10
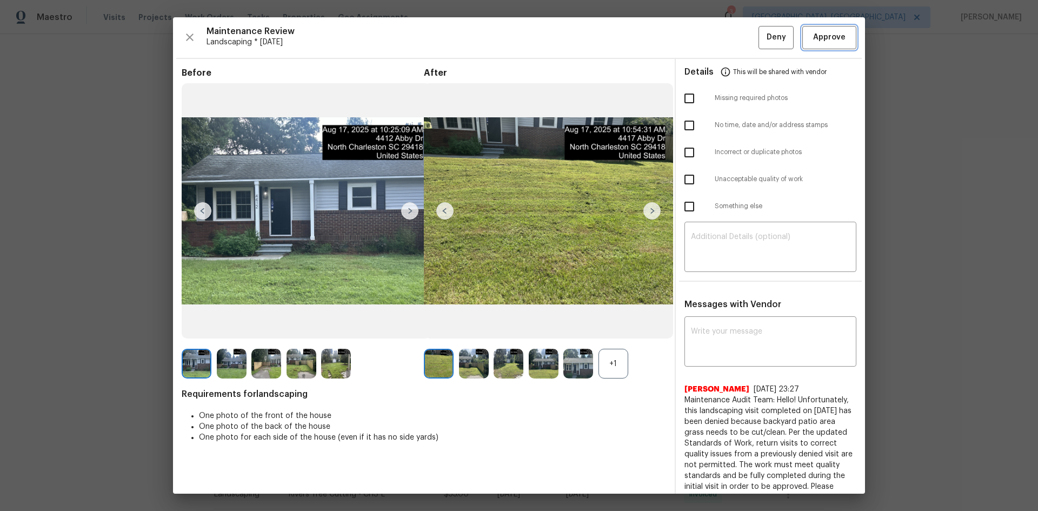
click at [738, 36] on span "Approve" at bounding box center [829, 38] width 32 height 14
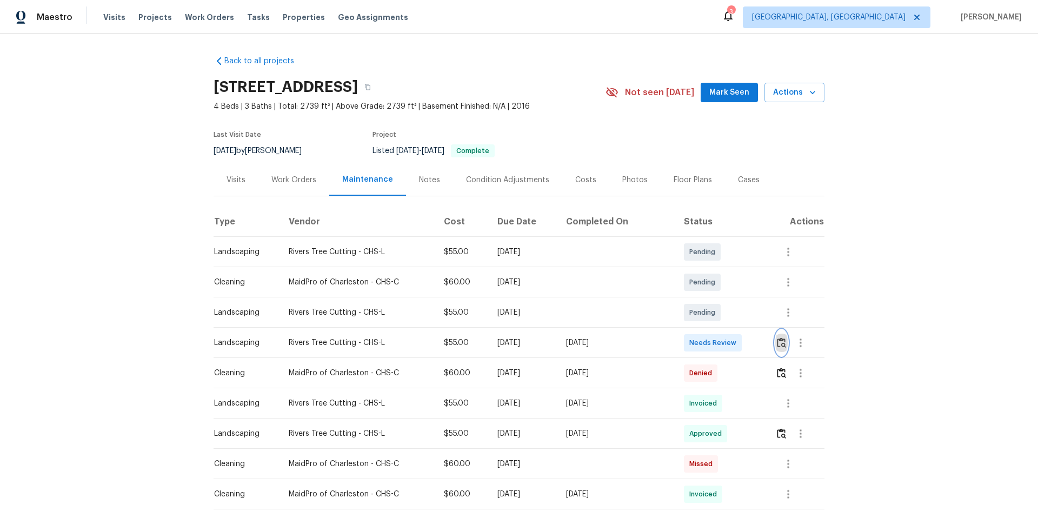
click at [738, 342] on img "button" at bounding box center [781, 342] width 9 height 10
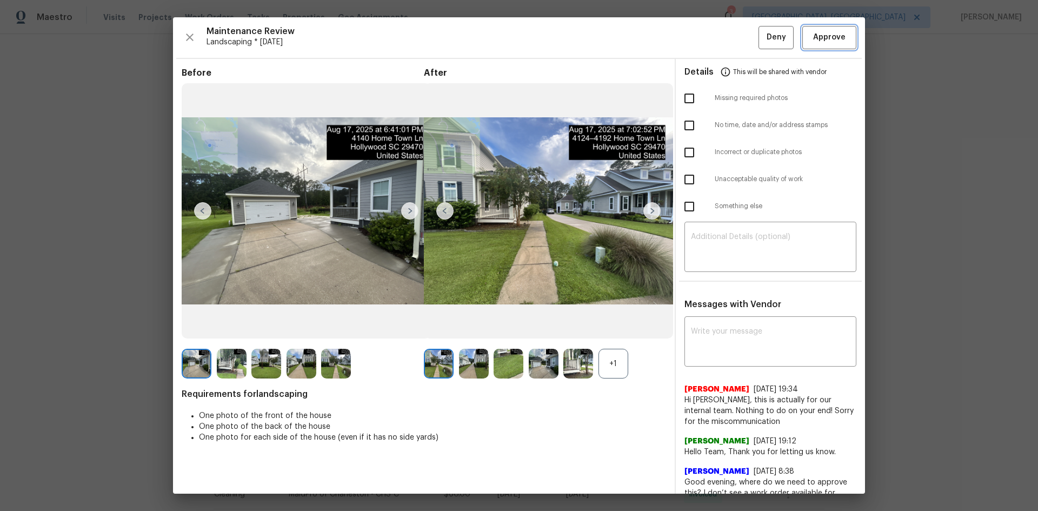
click at [738, 35] on span "Approve" at bounding box center [829, 38] width 32 height 14
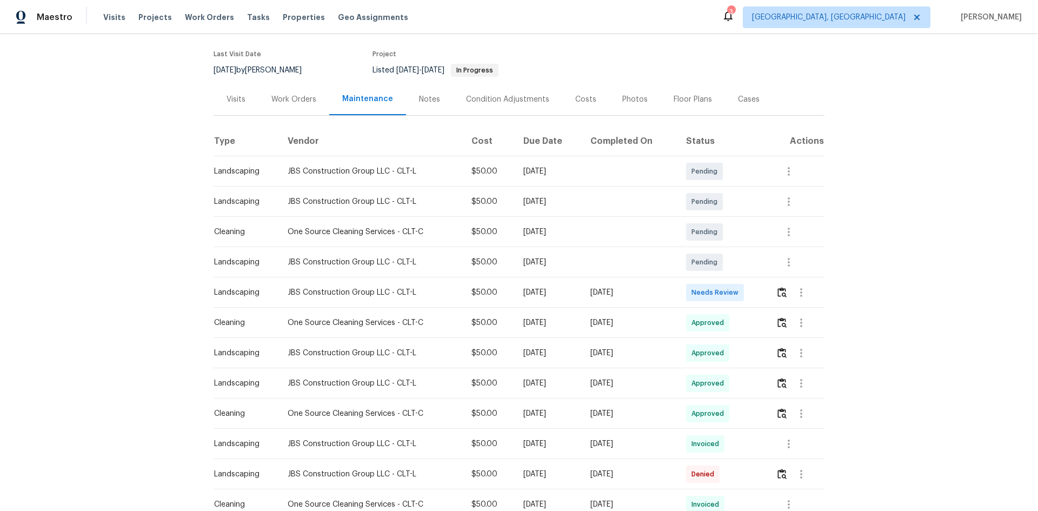
scroll to position [54, 0]
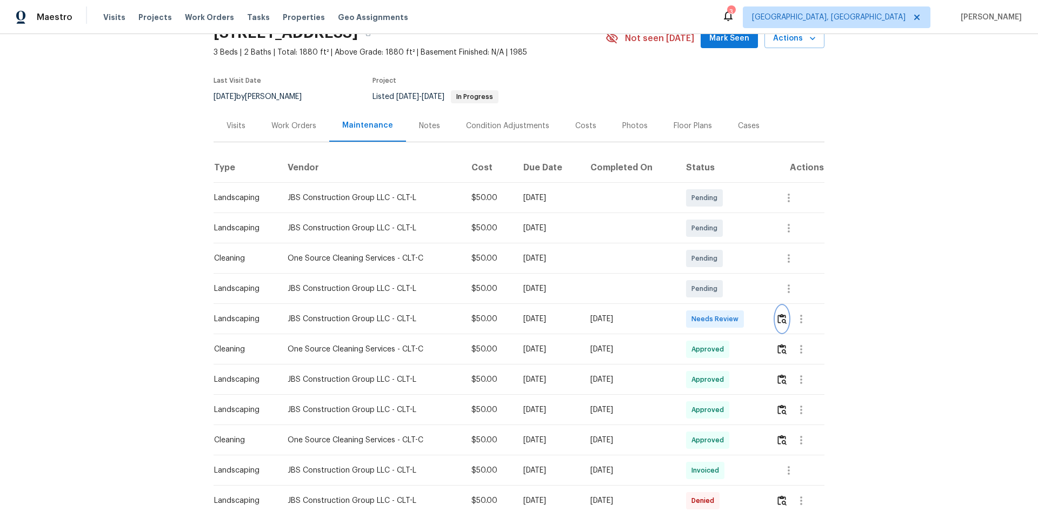
click at [779, 319] on img "button" at bounding box center [781, 319] width 9 height 10
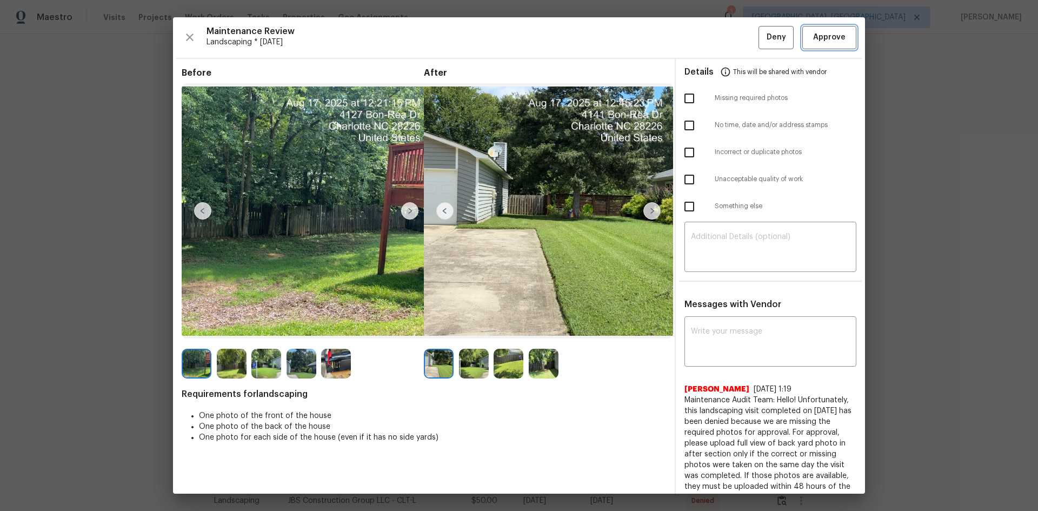
click at [817, 37] on span "Approve" at bounding box center [829, 38] width 32 height 14
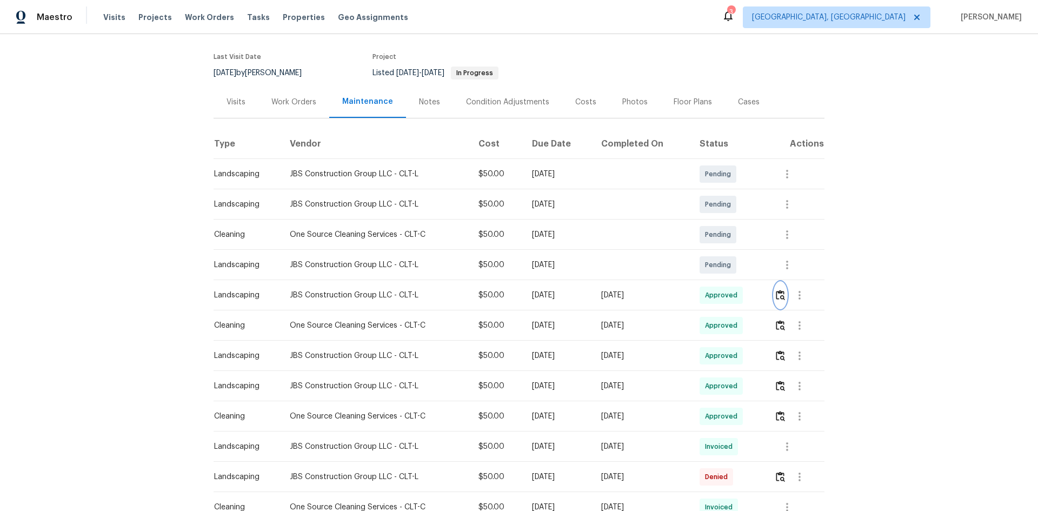
scroll to position [0, 0]
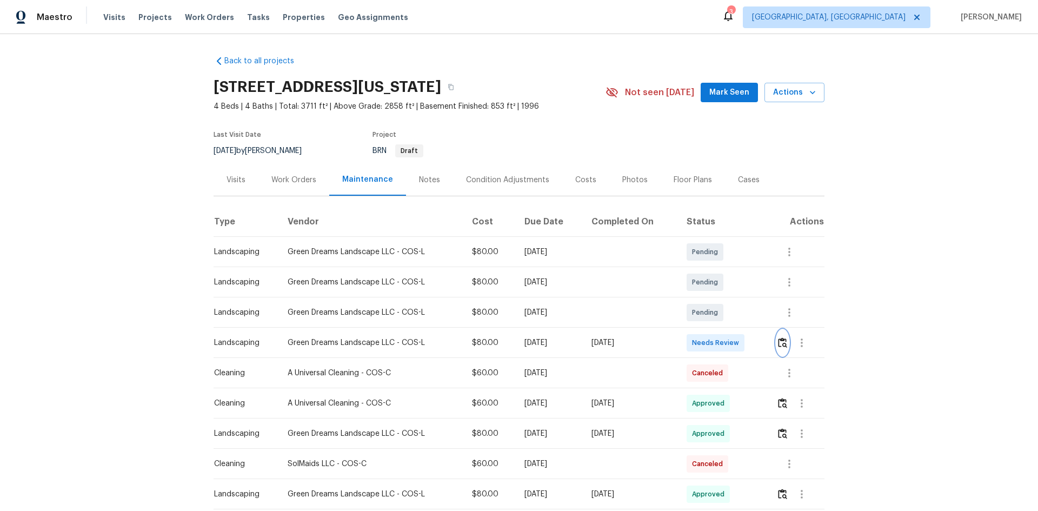
click at [738, 342] on button "button" at bounding box center [782, 343] width 12 height 26
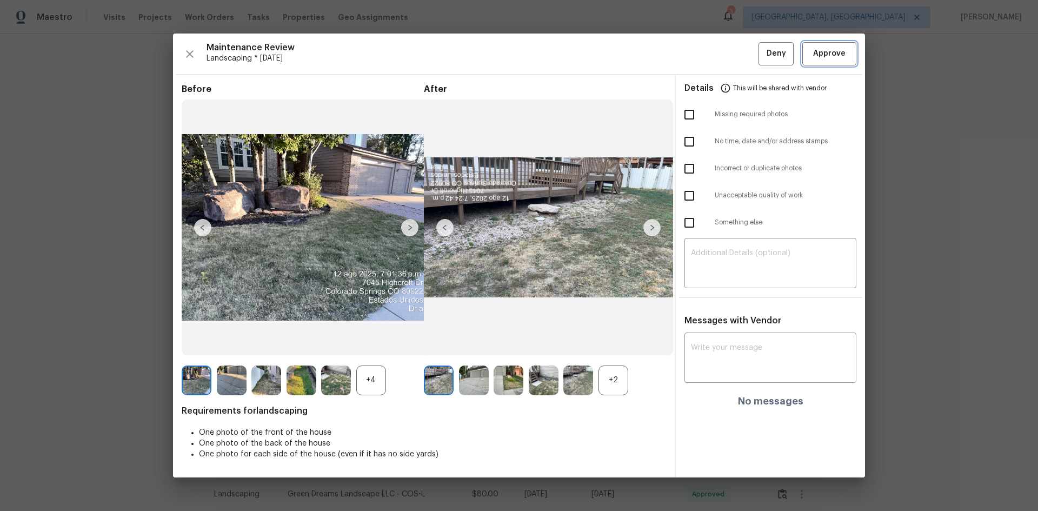
click at [738, 59] on span "Approve" at bounding box center [829, 54] width 32 height 14
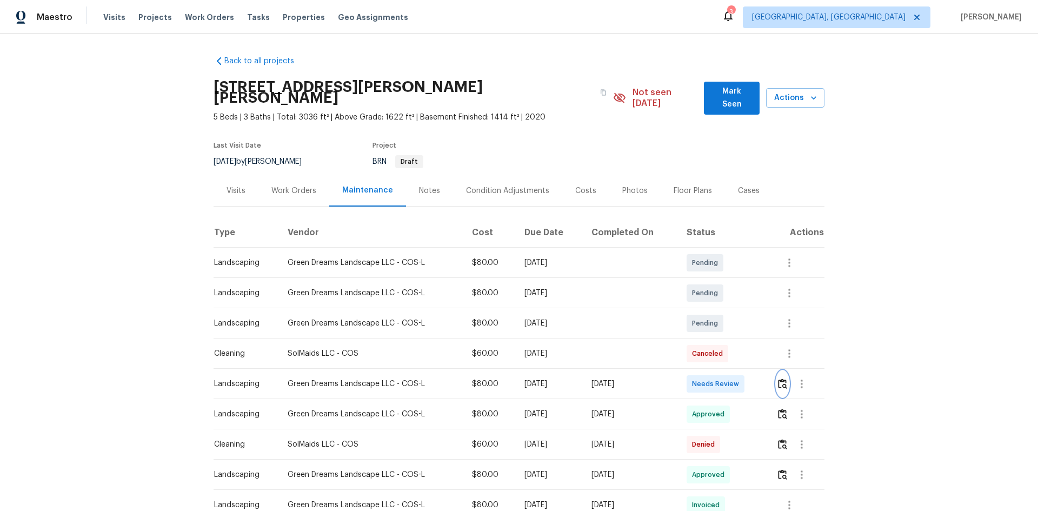
click at [738, 342] on img "button" at bounding box center [782, 383] width 9 height 10
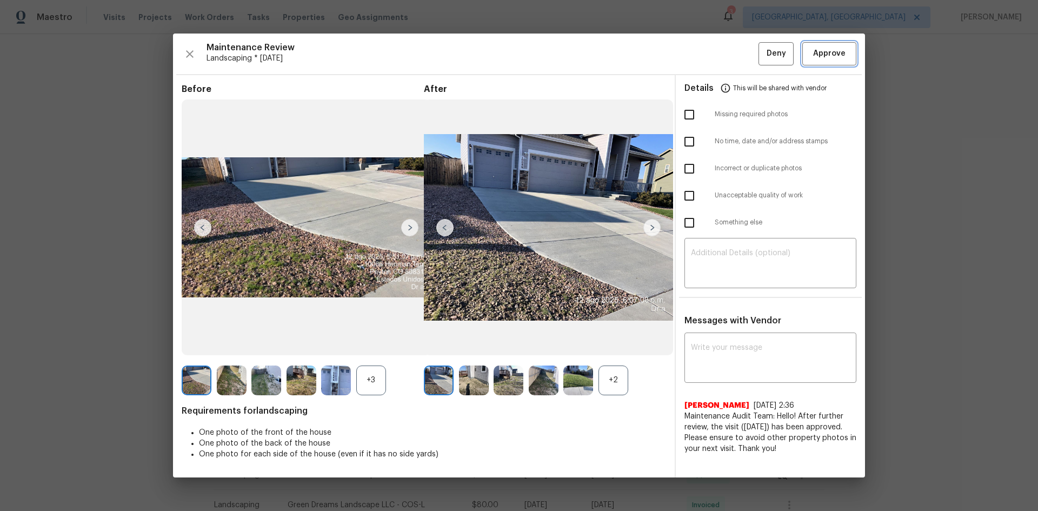
click at [738, 58] on span "Approve" at bounding box center [829, 54] width 32 height 14
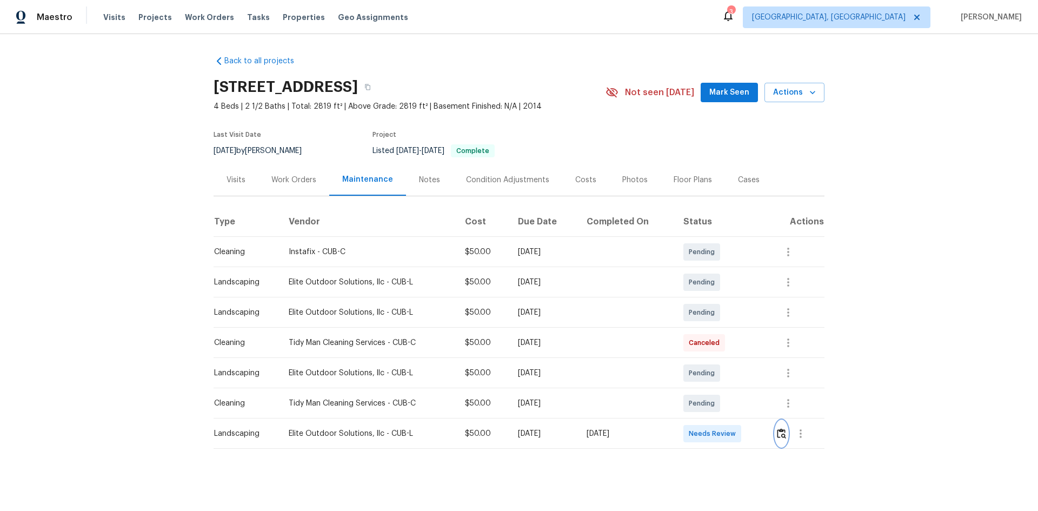
click at [738, 342] on button "button" at bounding box center [781, 434] width 12 height 26
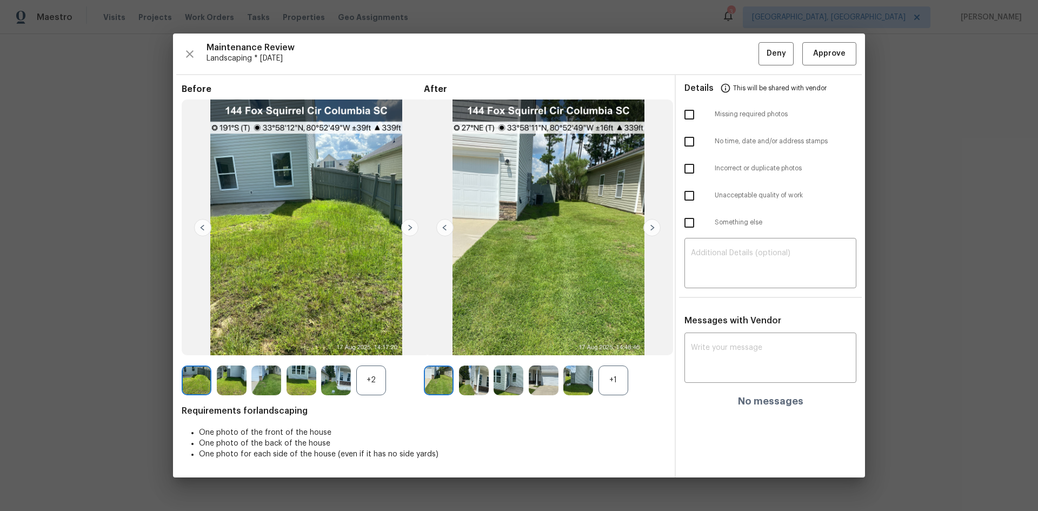
click at [605, 342] on div "+1" at bounding box center [613, 380] width 30 height 30
click at [738, 49] on span "Approve" at bounding box center [829, 54] width 32 height 14
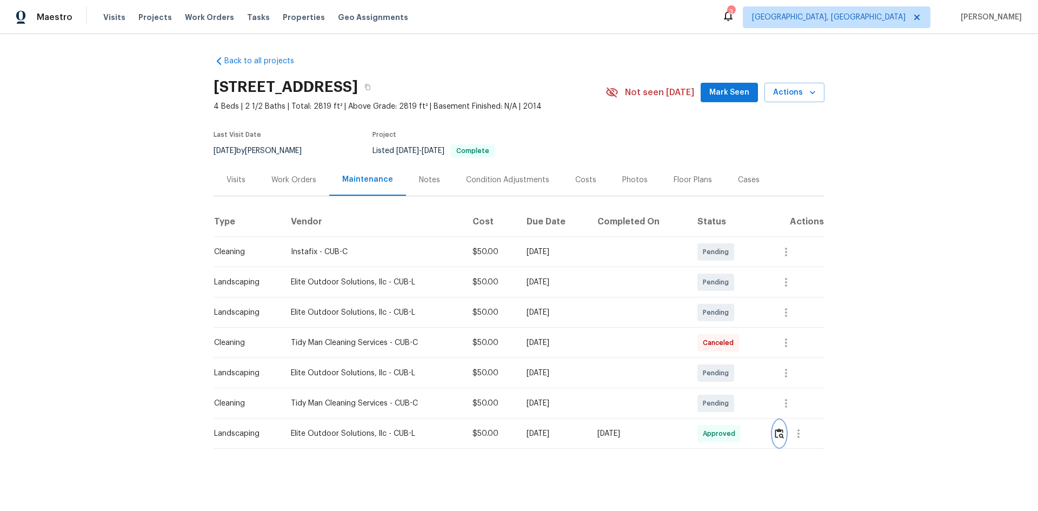
click at [738, 342] on button "button" at bounding box center [779, 434] width 12 height 26
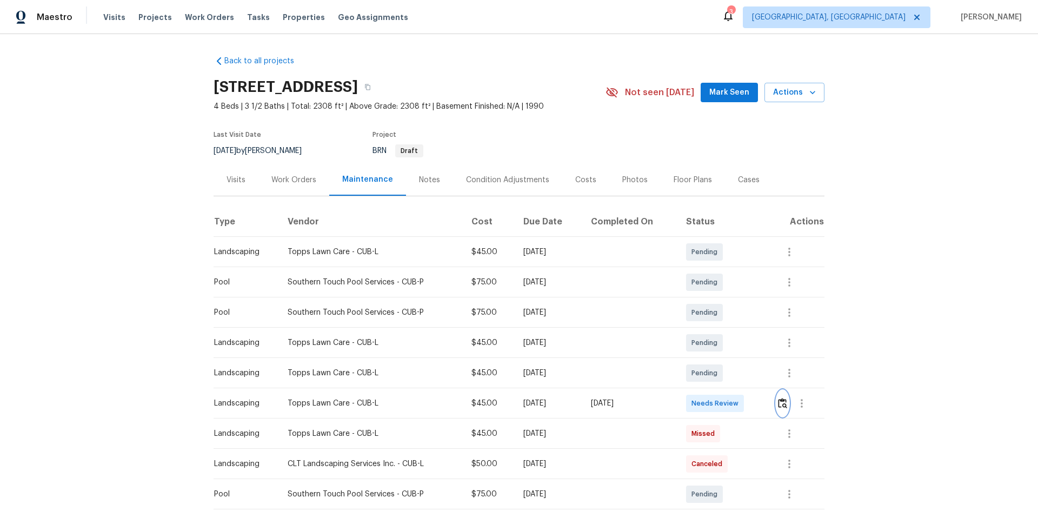
click at [738, 342] on img "button" at bounding box center [782, 403] width 9 height 10
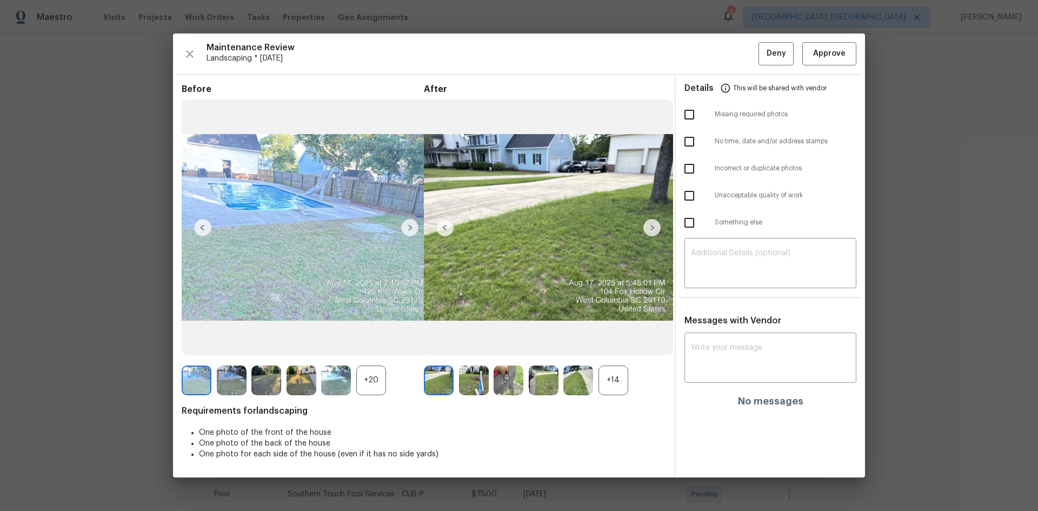
click at [431, 342] on img at bounding box center [439, 380] width 30 height 30
click at [738, 52] on span "Approve" at bounding box center [829, 54] width 32 height 14
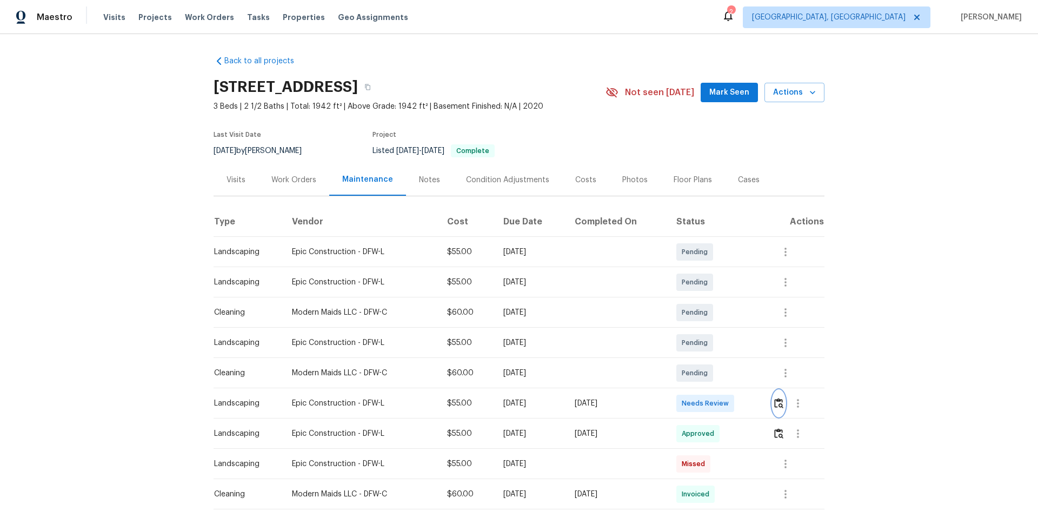
click at [738, 342] on img "button" at bounding box center [778, 403] width 9 height 10
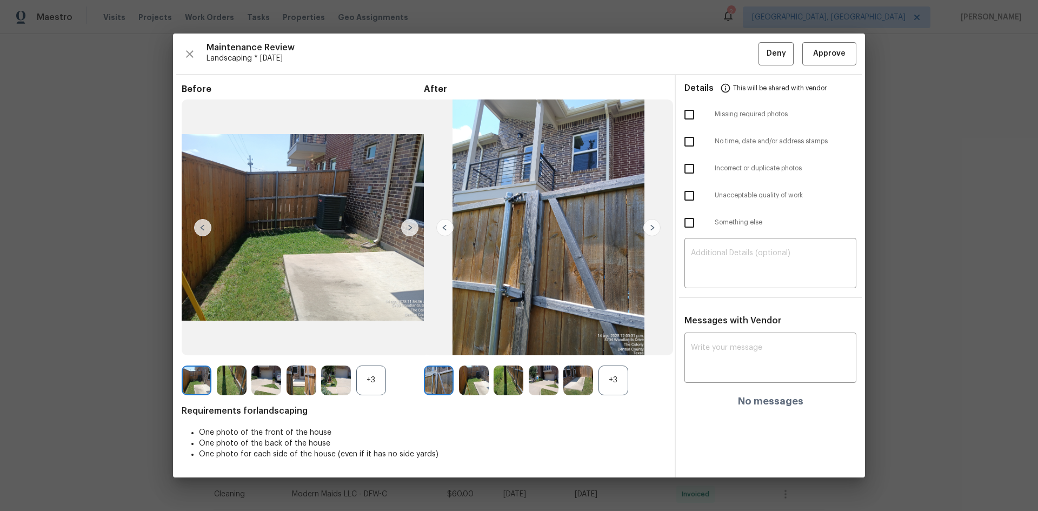
click at [614, 342] on div "+3" at bounding box center [613, 380] width 30 height 30
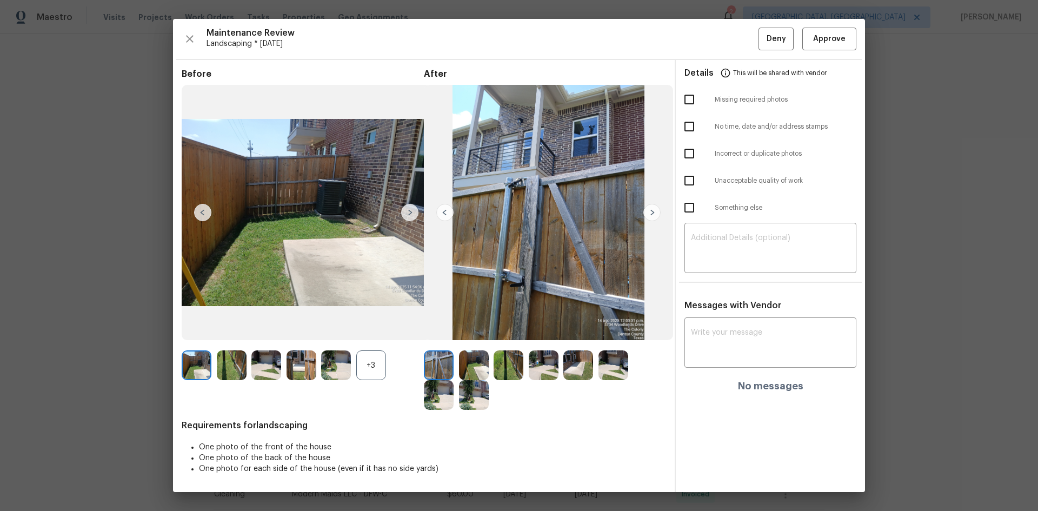
click at [474, 342] on img at bounding box center [474, 365] width 30 height 30
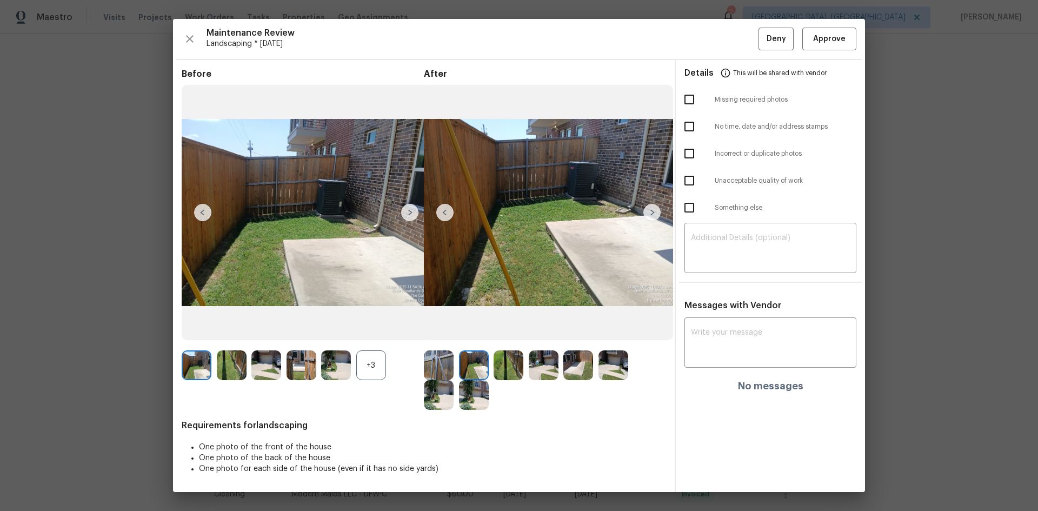
click at [436, 342] on img at bounding box center [439, 365] width 30 height 30
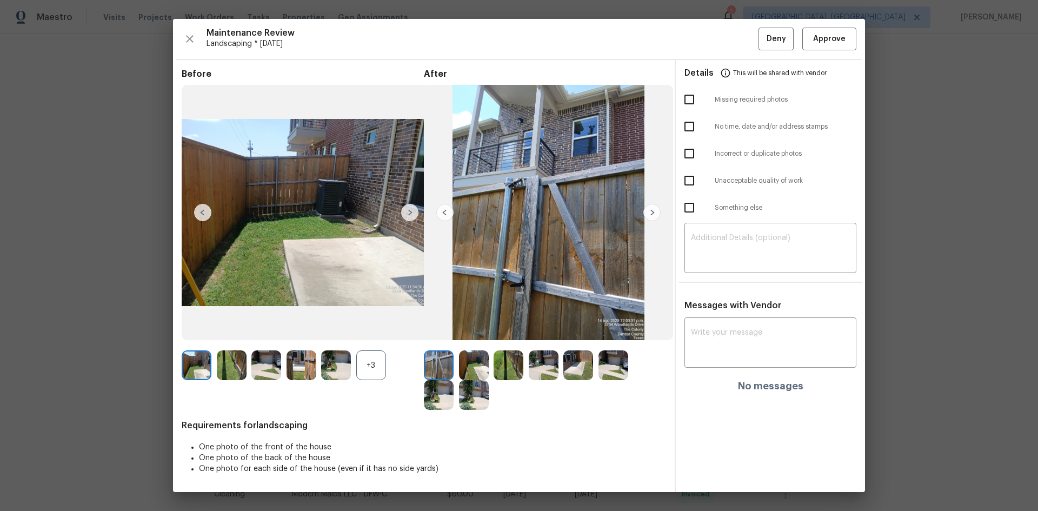
click at [436, 342] on img at bounding box center [439, 365] width 30 height 30
click at [738, 43] on span "Approve" at bounding box center [829, 39] width 32 height 14
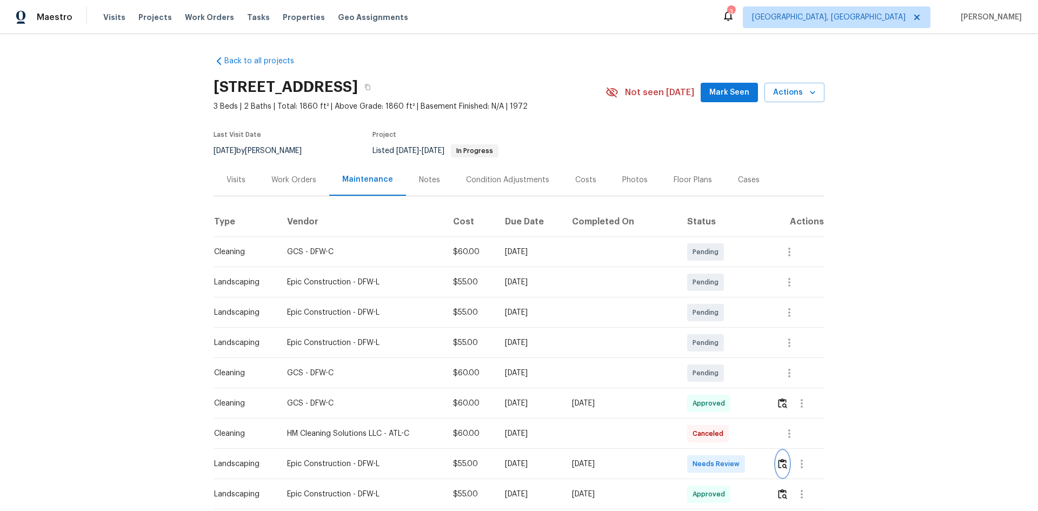
click at [738, 342] on button "button" at bounding box center [782, 464] width 12 height 26
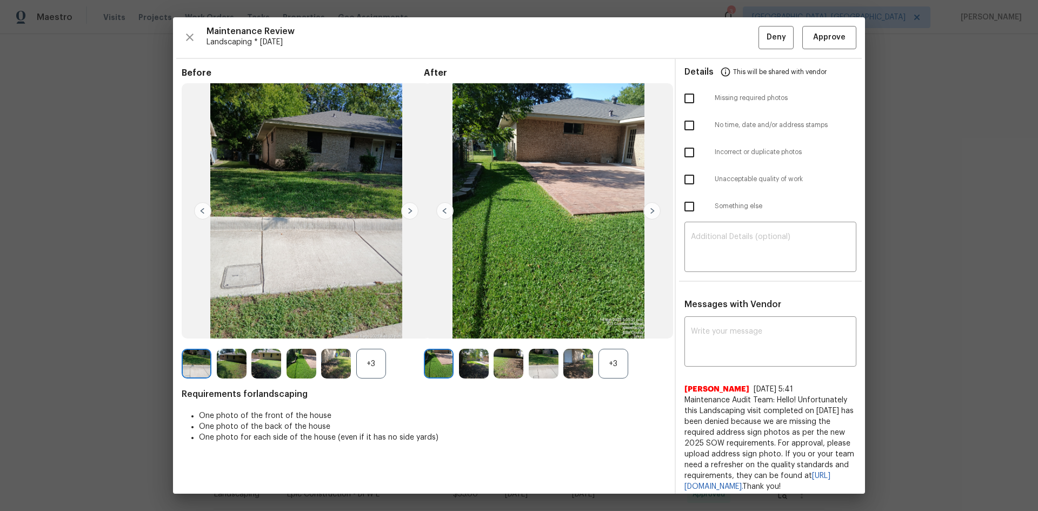
click at [612, 342] on div "+3" at bounding box center [613, 364] width 30 height 30
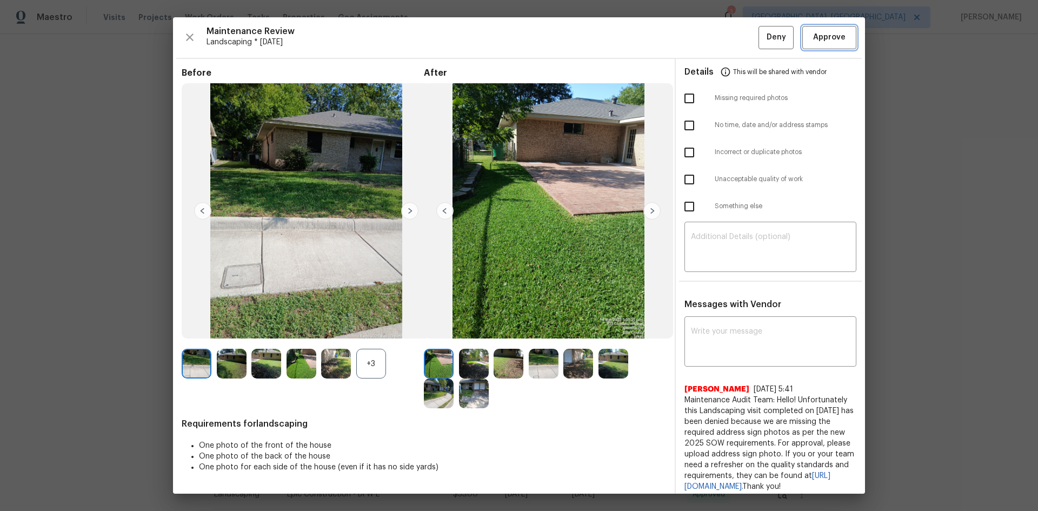
click at [738, 34] on span "Approve" at bounding box center [829, 38] width 32 height 14
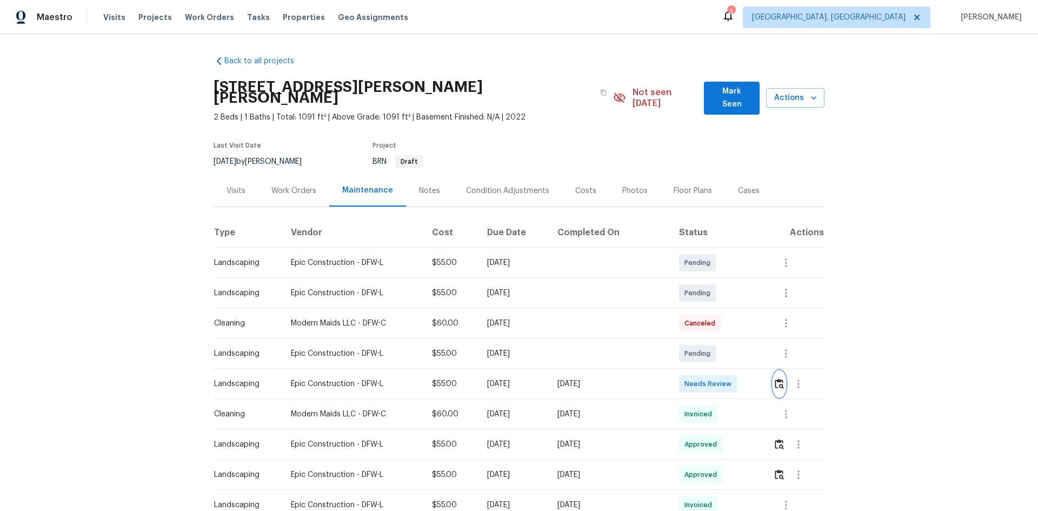
click at [738, 342] on img "button" at bounding box center [779, 383] width 9 height 10
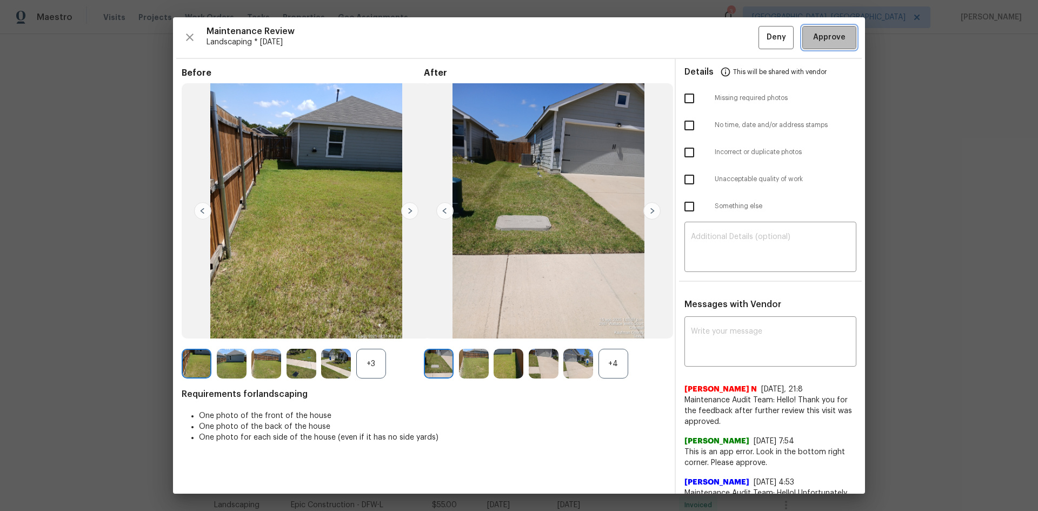
drag, startPoint x: 835, startPoint y: 29, endPoint x: 824, endPoint y: 42, distance: 17.6
click at [738, 29] on button "Approve" at bounding box center [829, 37] width 54 height 23
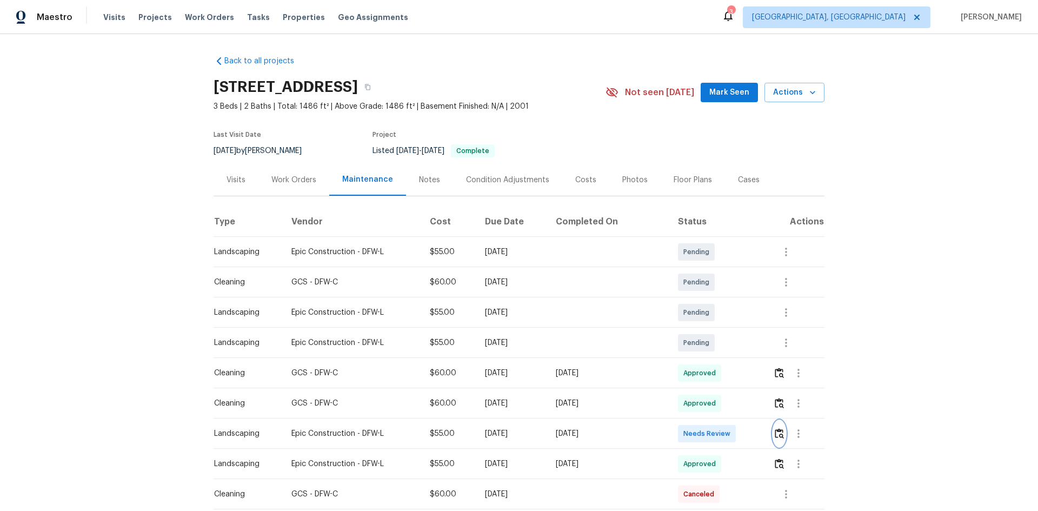
click at [775, 440] on button "button" at bounding box center [779, 434] width 12 height 26
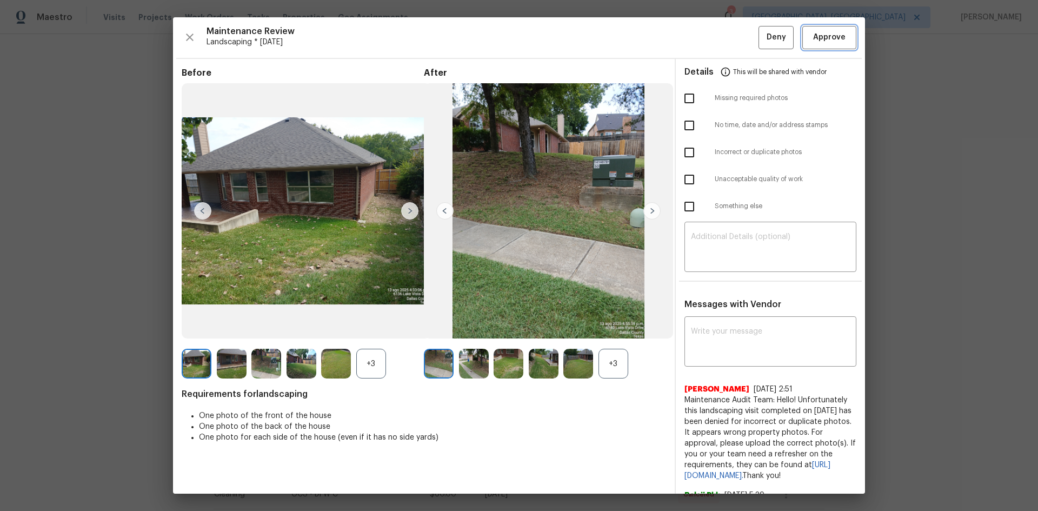
click at [814, 35] on span "Approve" at bounding box center [829, 38] width 32 height 14
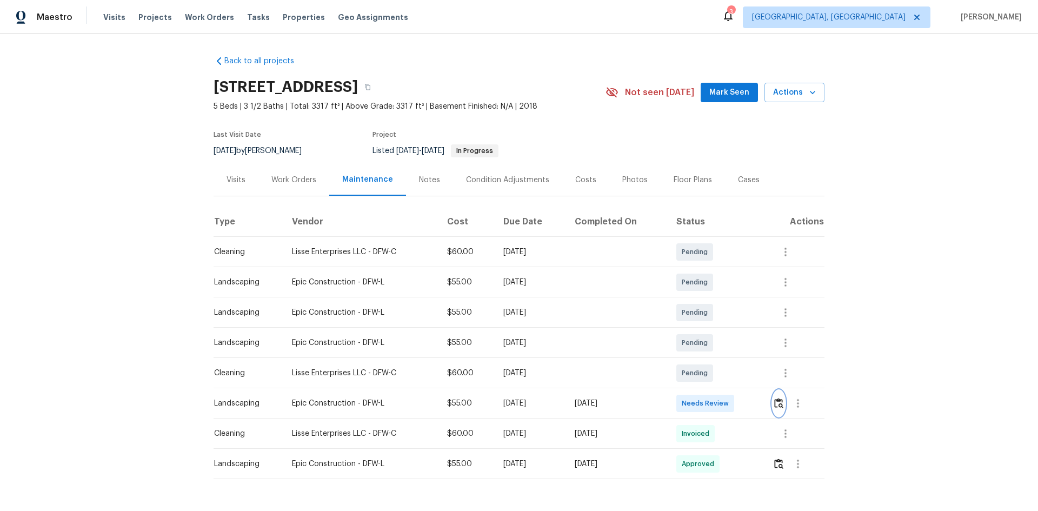
click at [738, 342] on img "button" at bounding box center [778, 403] width 9 height 10
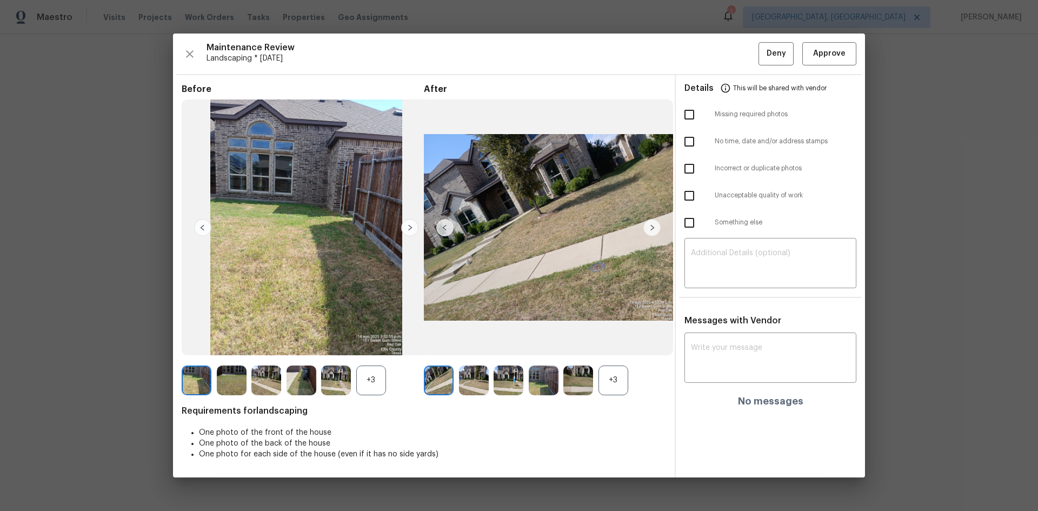
click at [611, 342] on div "+3" at bounding box center [613, 380] width 30 height 30
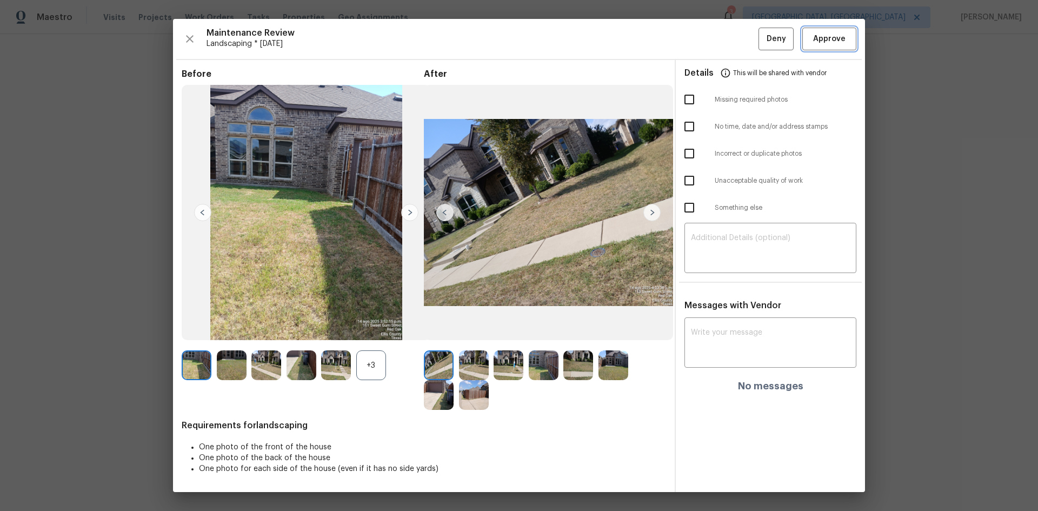
click at [738, 43] on span "Approve" at bounding box center [829, 39] width 32 height 14
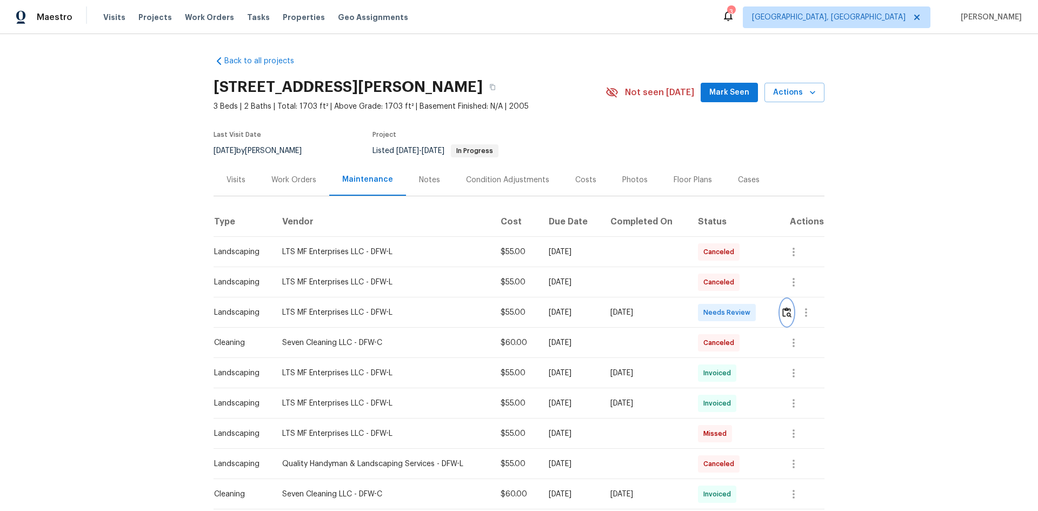
click at [782, 313] on img "button" at bounding box center [786, 312] width 9 height 10
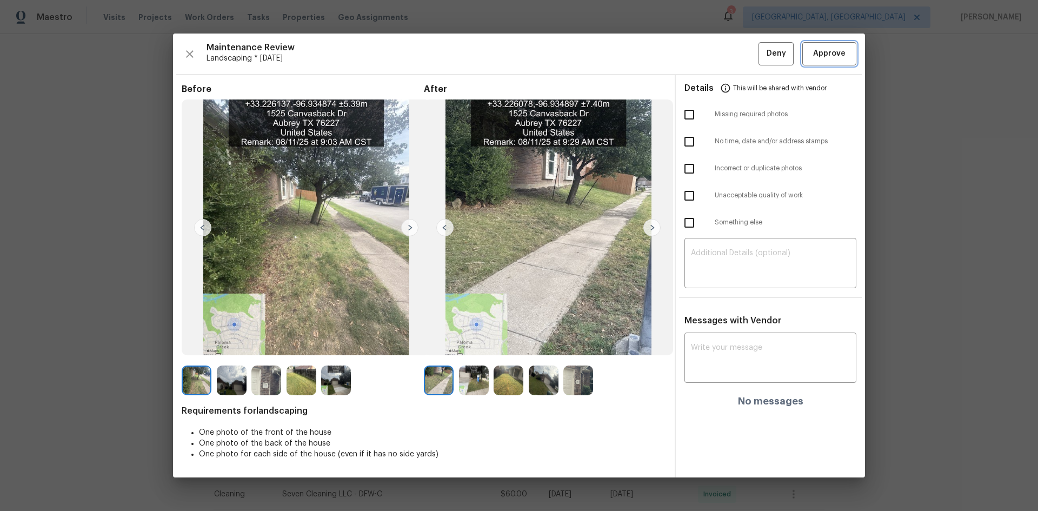
click at [816, 60] on span "Approve" at bounding box center [829, 54] width 32 height 14
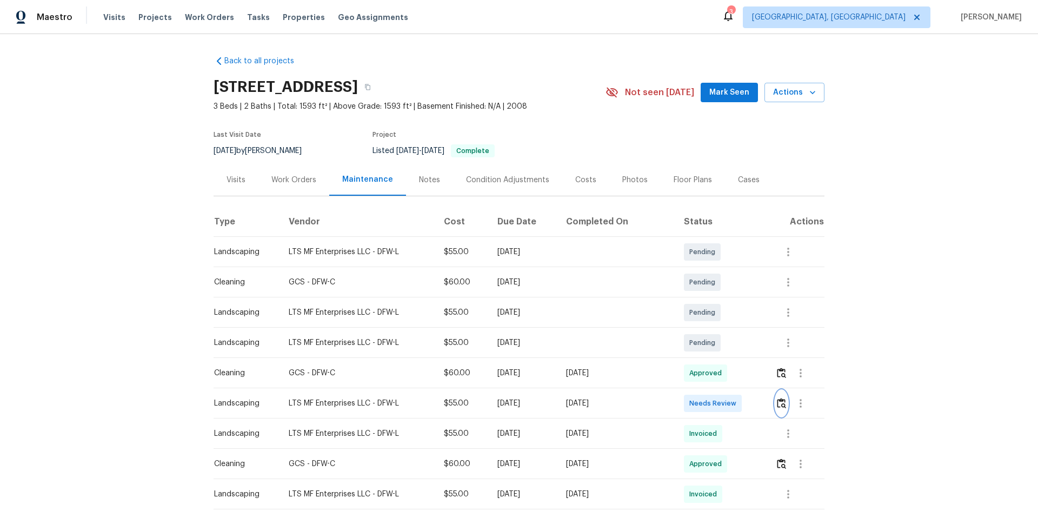
click at [738, 342] on button "button" at bounding box center [781, 403] width 12 height 26
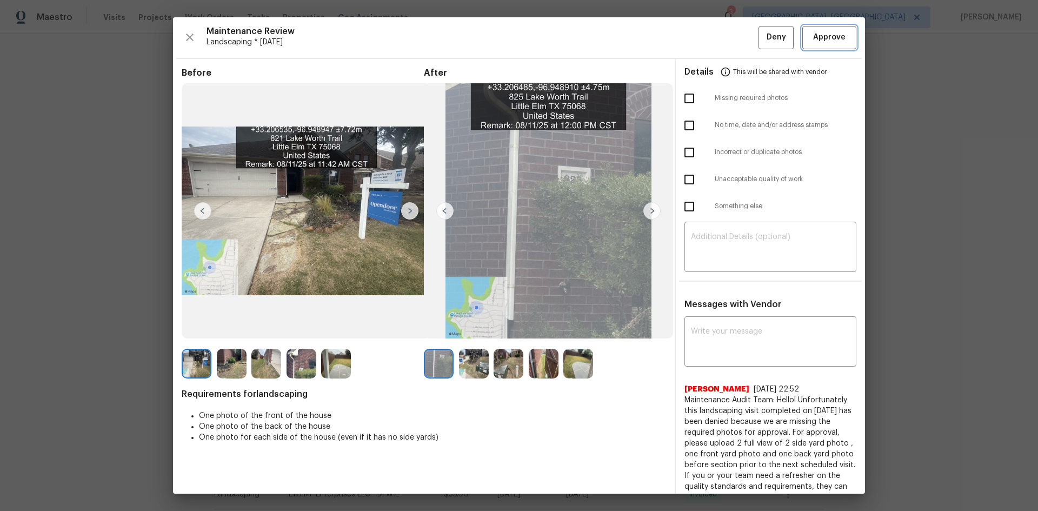
click at [738, 36] on span "Approve" at bounding box center [829, 38] width 32 height 14
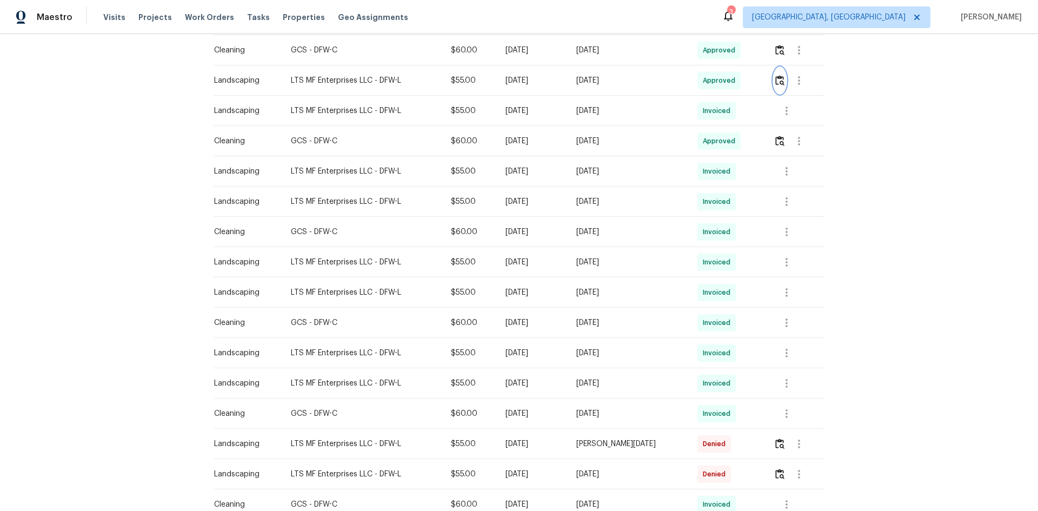
scroll to position [147, 0]
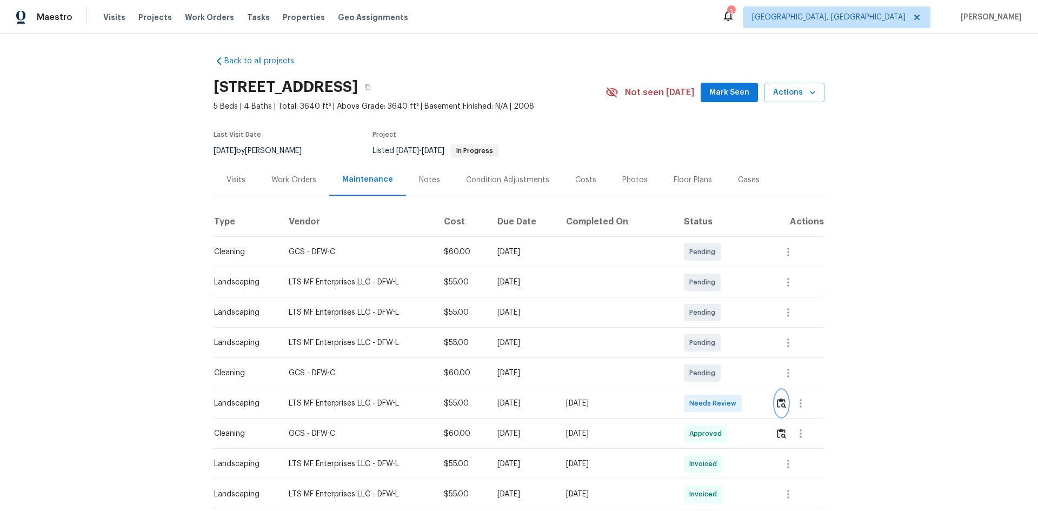
click at [738, 342] on img "button" at bounding box center [781, 403] width 9 height 10
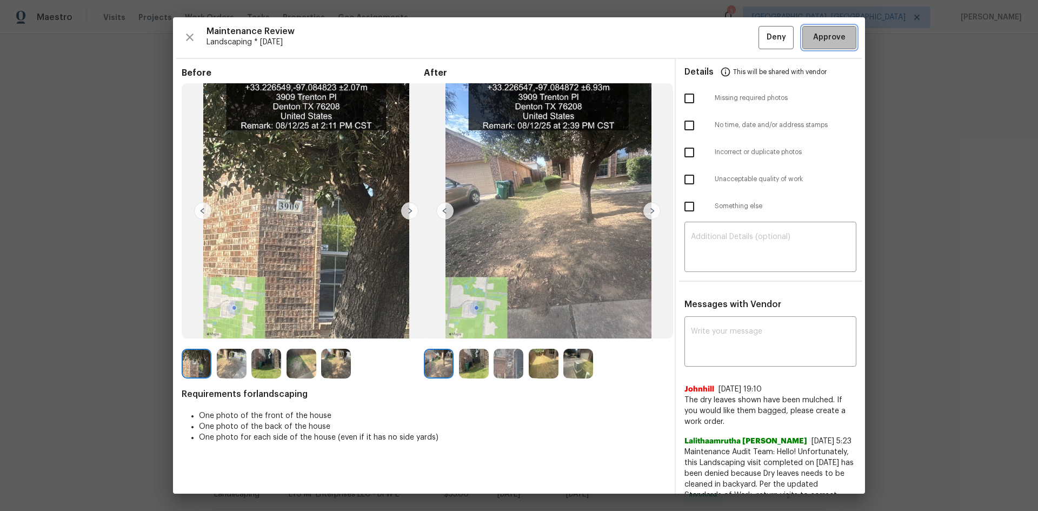
click at [738, 39] on span "Approve" at bounding box center [829, 38] width 32 height 14
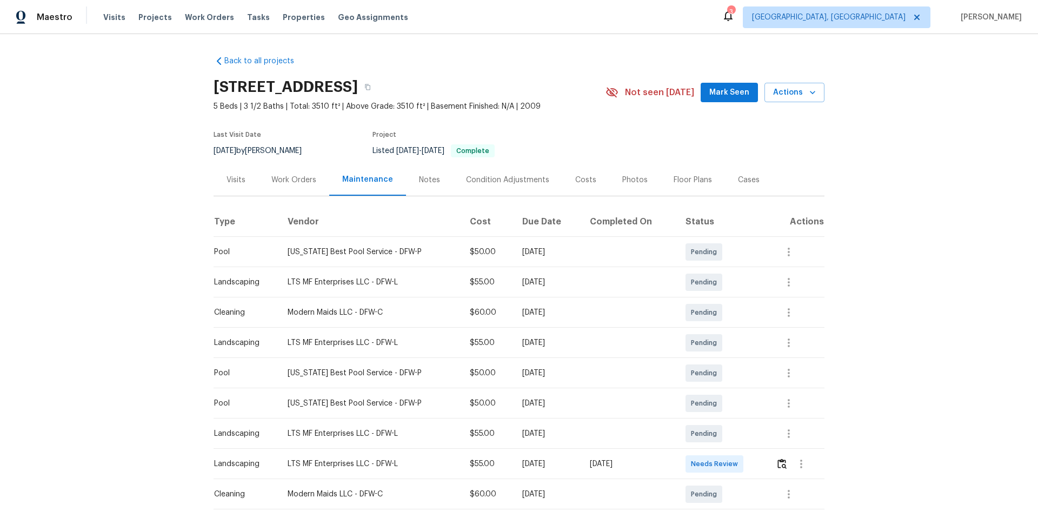
click at [514, 11] on div "Maestro Visits Projects Work Orders Tasks Properties Geo Assignments 3 [GEOGRAP…" at bounding box center [519, 17] width 1038 height 34
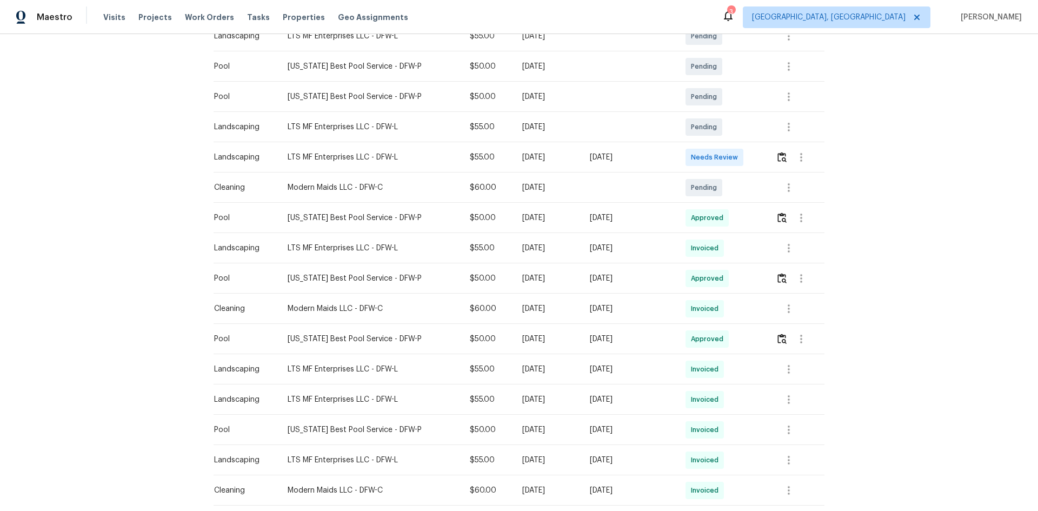
scroll to position [36, 0]
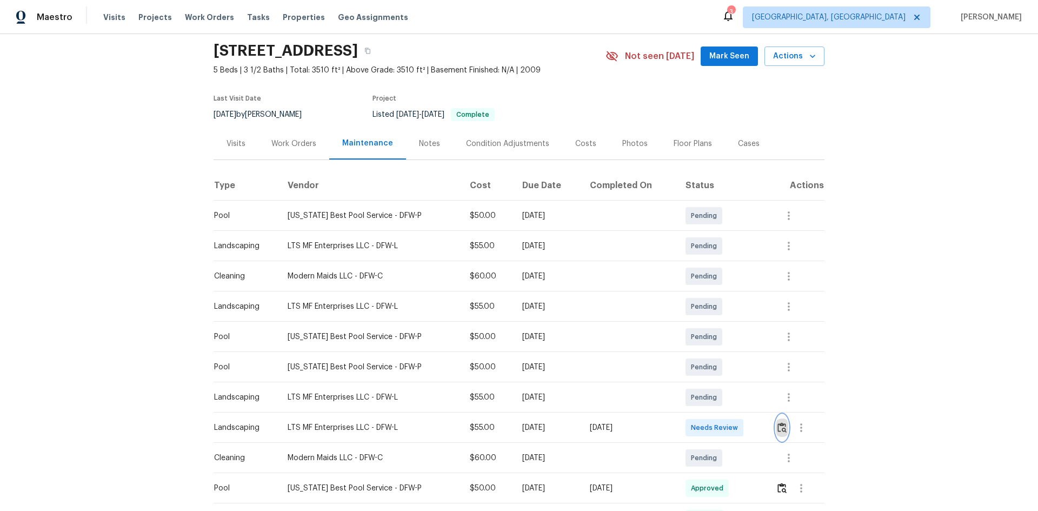
click at [778, 430] on img "button" at bounding box center [781, 427] width 9 height 10
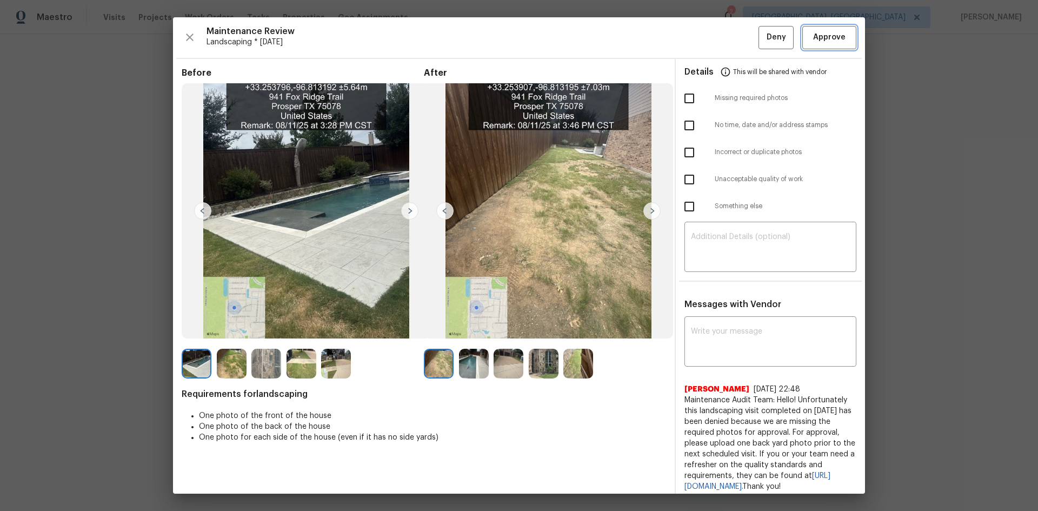
click at [825, 43] on span "Approve" at bounding box center [829, 38] width 32 height 14
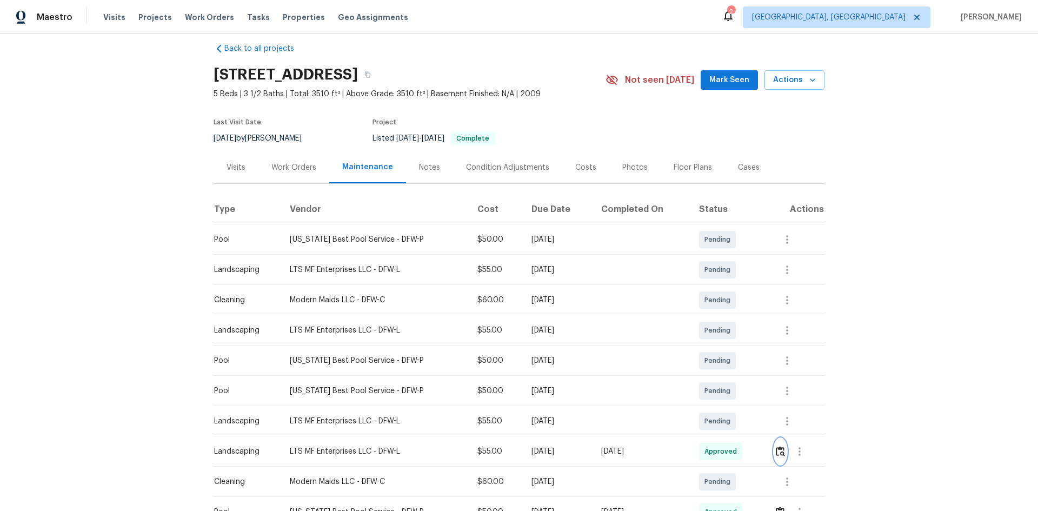
scroll to position [0, 0]
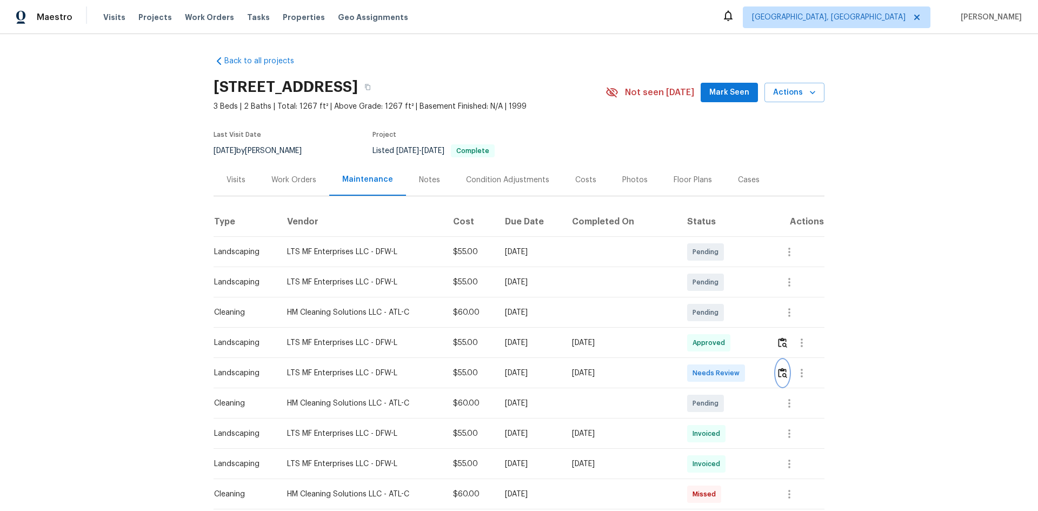
click at [738, 342] on img "button" at bounding box center [782, 373] width 9 height 10
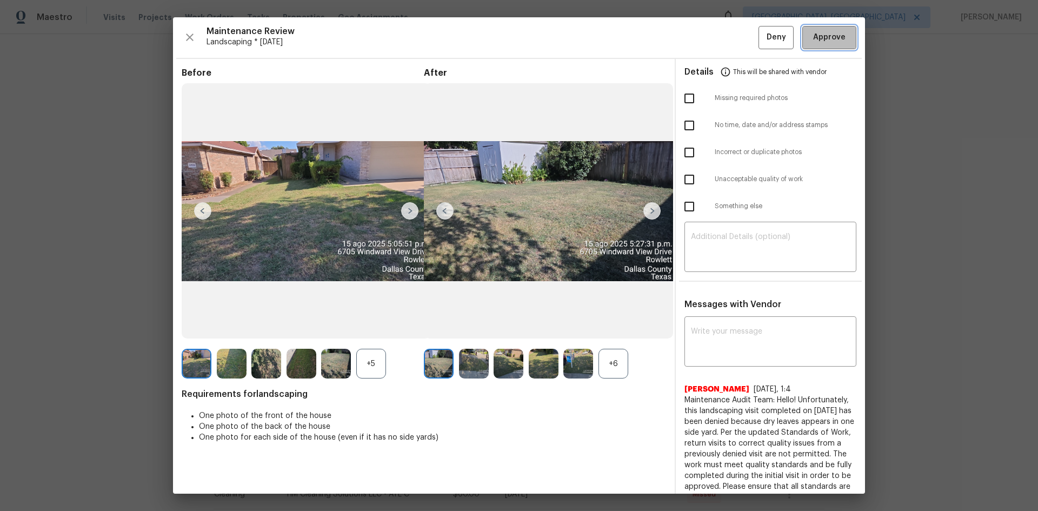
click at [738, 46] on button "Approve" at bounding box center [829, 37] width 54 height 23
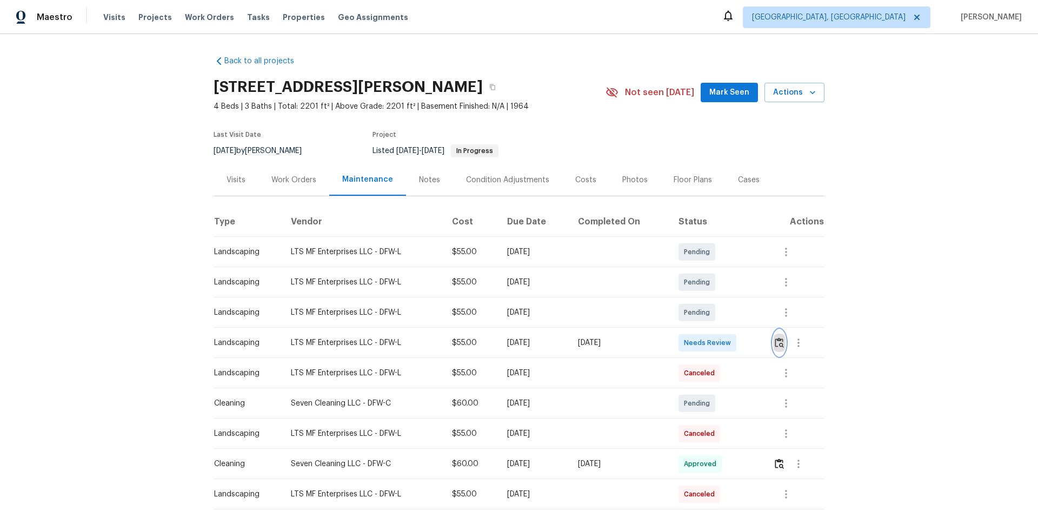
click at [738, 342] on img "button" at bounding box center [779, 342] width 9 height 10
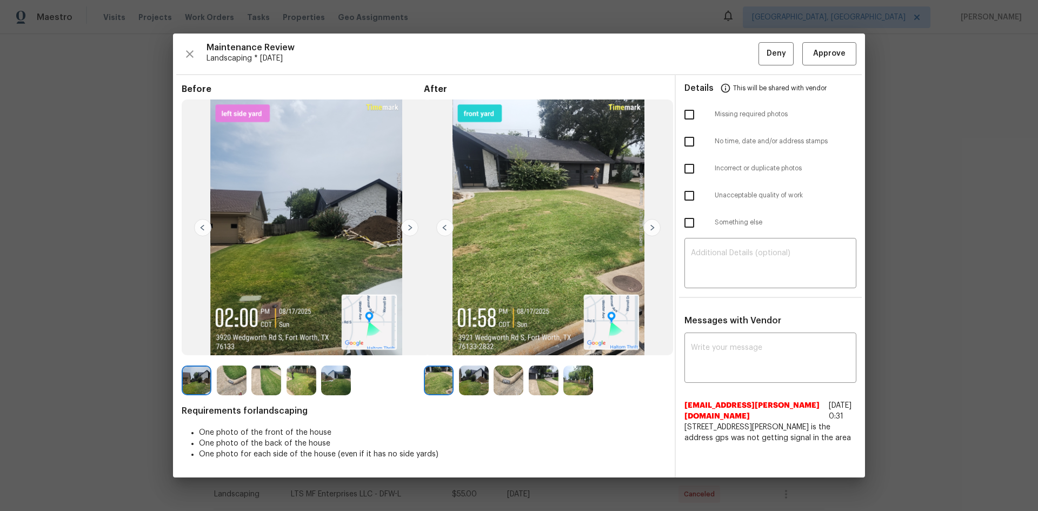
click at [738, 34] on div "Maintenance Review Landscaping * Mon, Aug 11 Deny Approve Before After Requirem…" at bounding box center [519, 255] width 692 height 443
click at [738, 47] on span "Approve" at bounding box center [829, 54] width 32 height 14
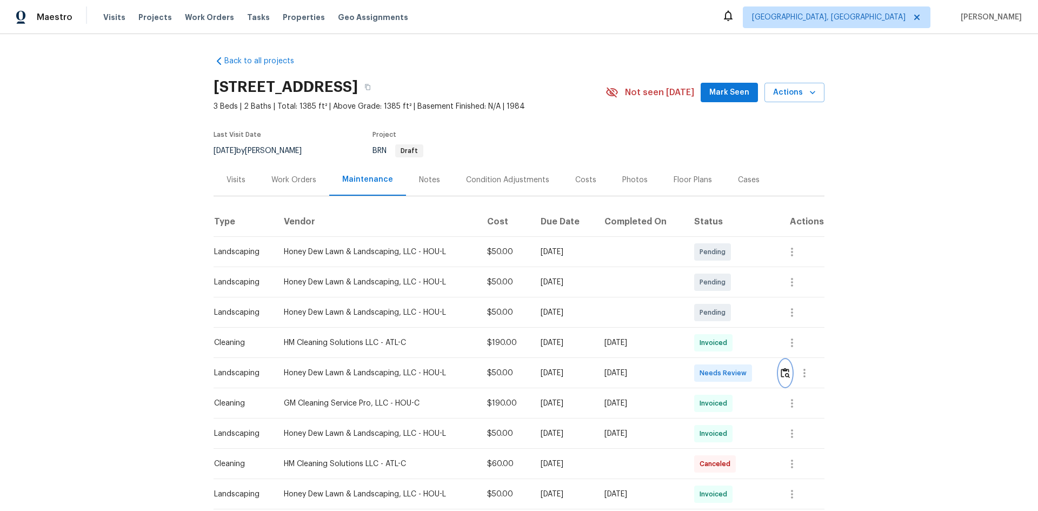
click at [738, 342] on img "button" at bounding box center [785, 373] width 9 height 10
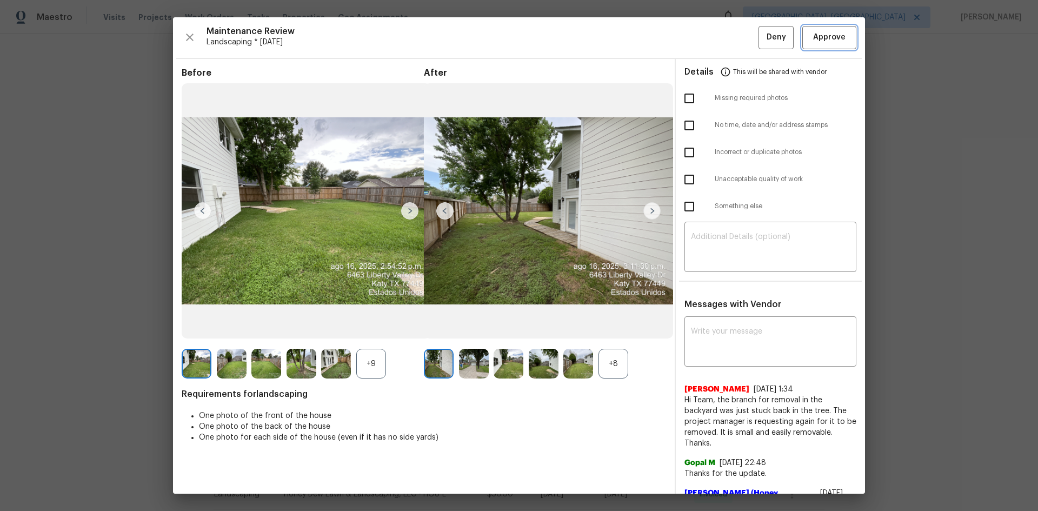
click at [738, 34] on span "Approve" at bounding box center [829, 38] width 32 height 14
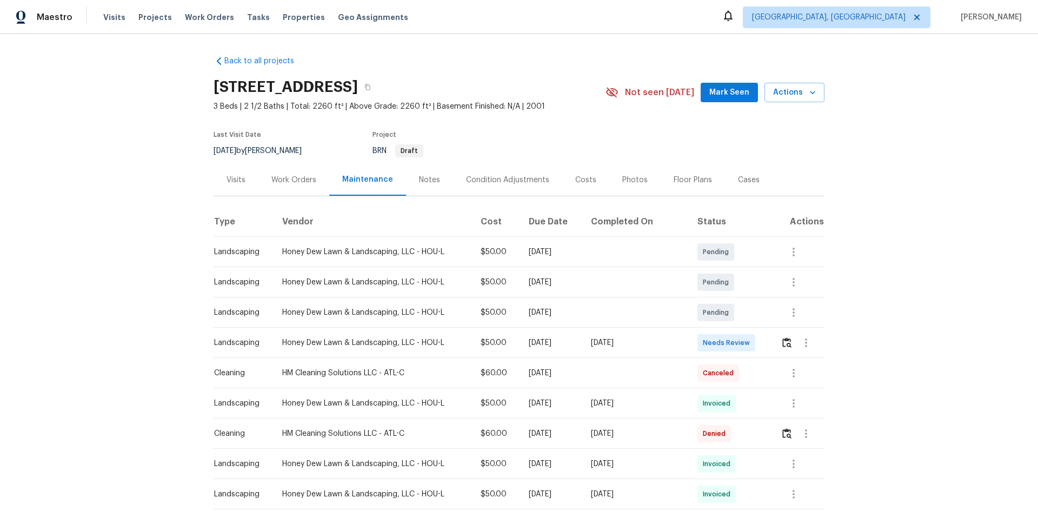
click at [738, 338] on td at bounding box center [798, 343] width 52 height 30
click at [738, 342] on img "button" at bounding box center [786, 342] width 9 height 10
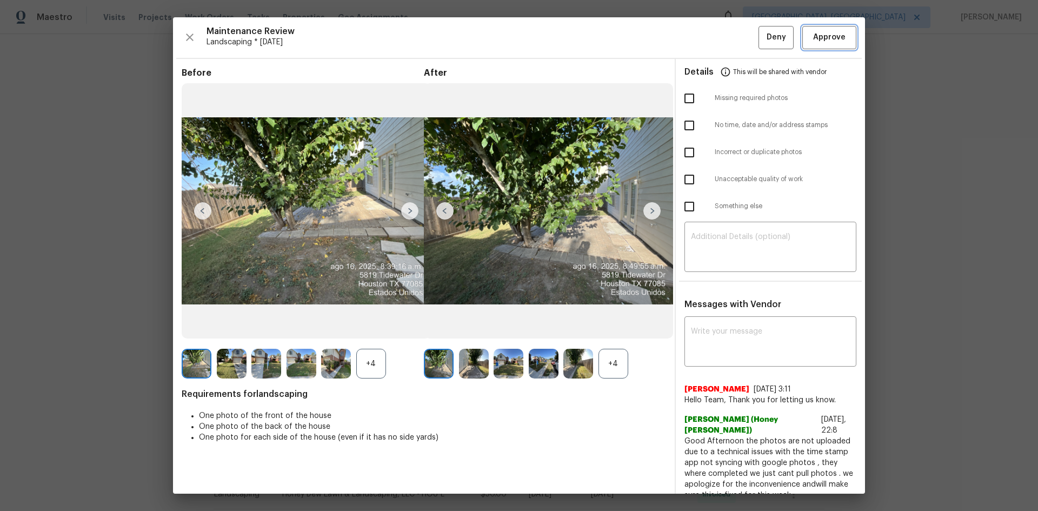
click at [738, 28] on button "Approve" at bounding box center [829, 37] width 54 height 23
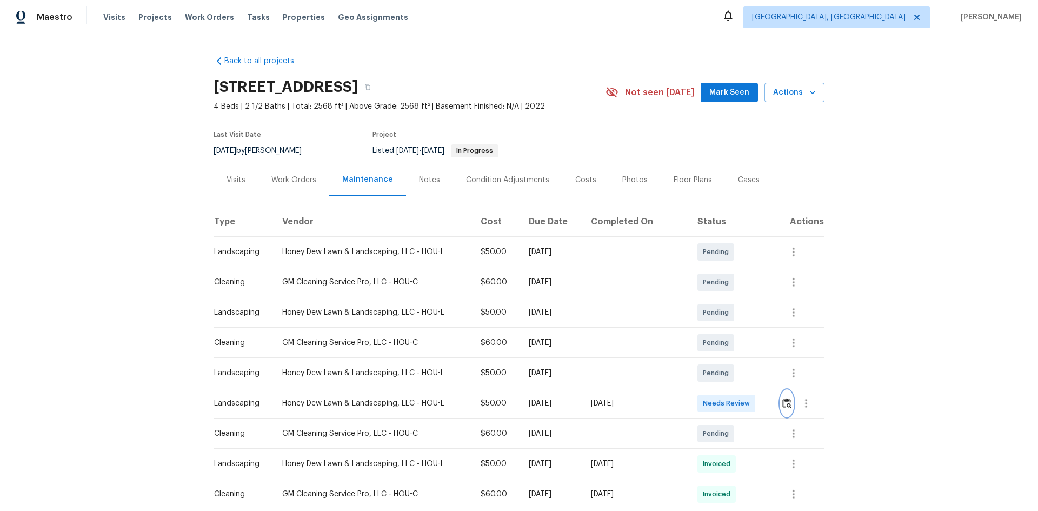
click at [738, 342] on img "button" at bounding box center [786, 403] width 9 height 10
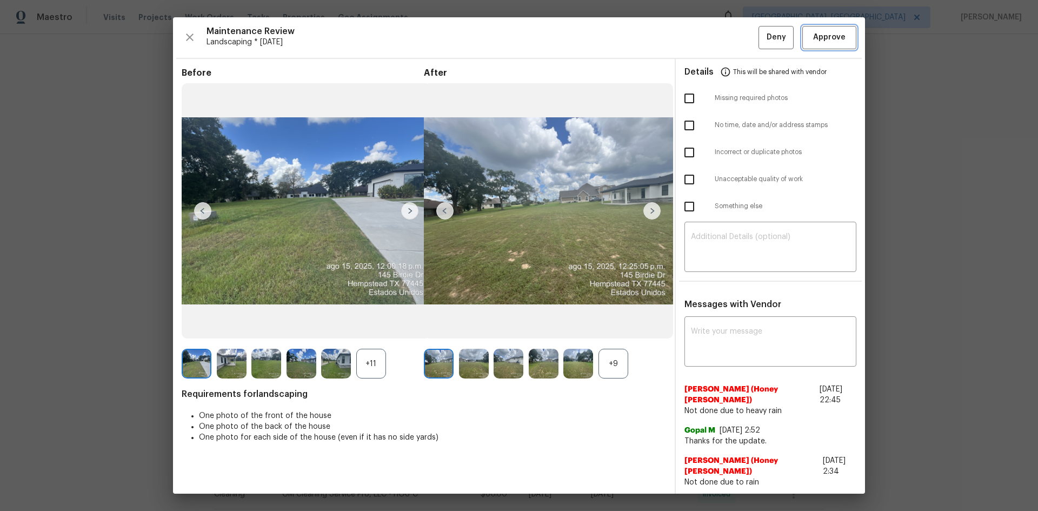
click at [738, 44] on span "Approve" at bounding box center [829, 38] width 32 height 14
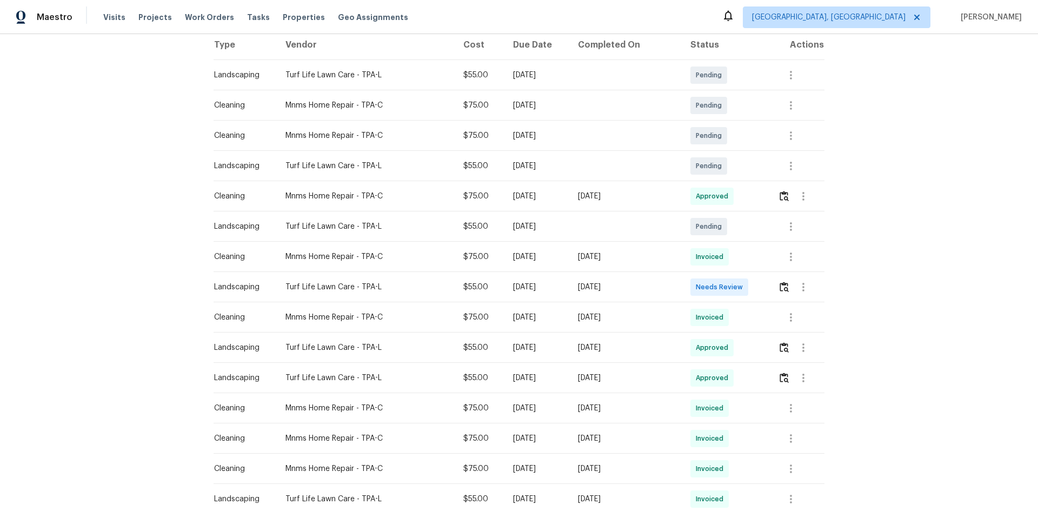
scroll to position [36, 0]
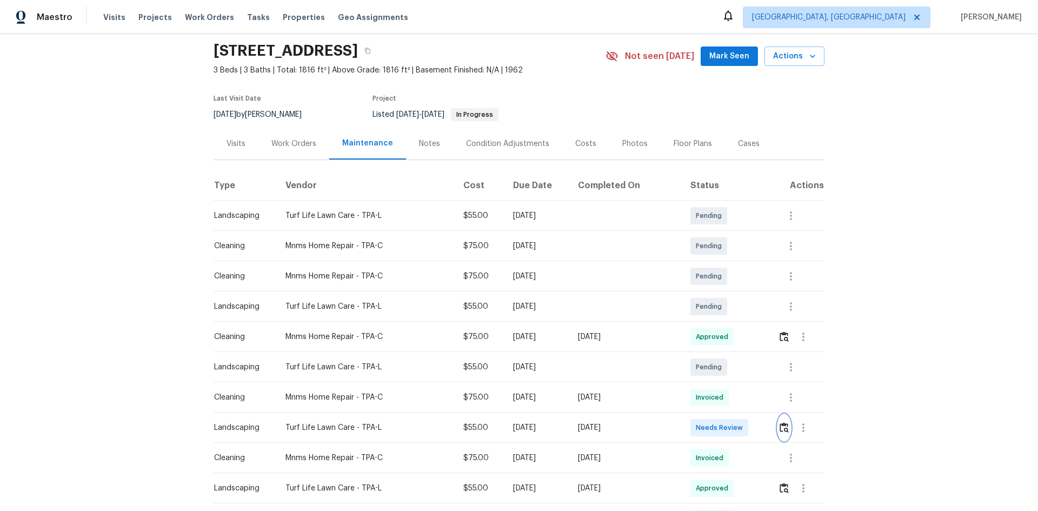
click at [738, 342] on img "button" at bounding box center [783, 427] width 9 height 10
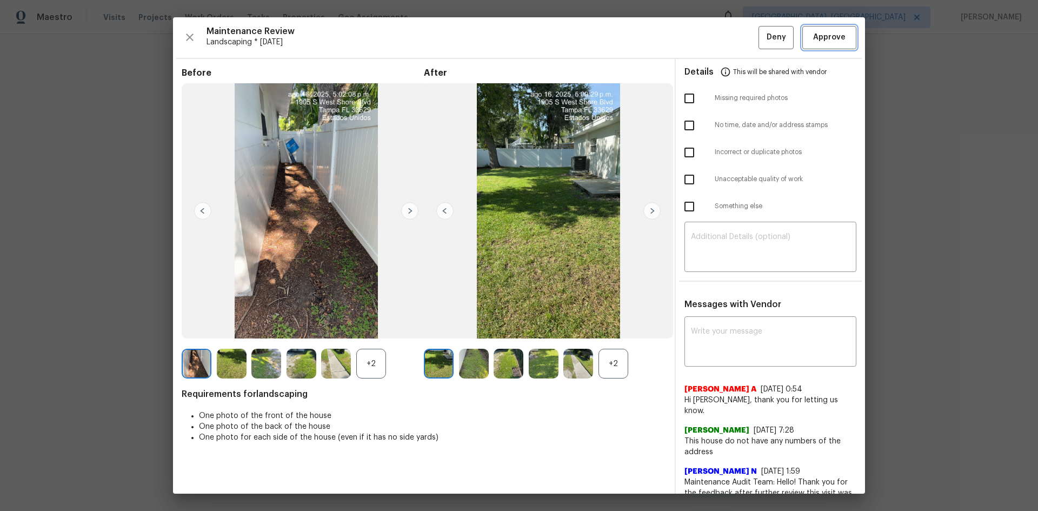
click at [738, 45] on button "Approve" at bounding box center [829, 37] width 54 height 23
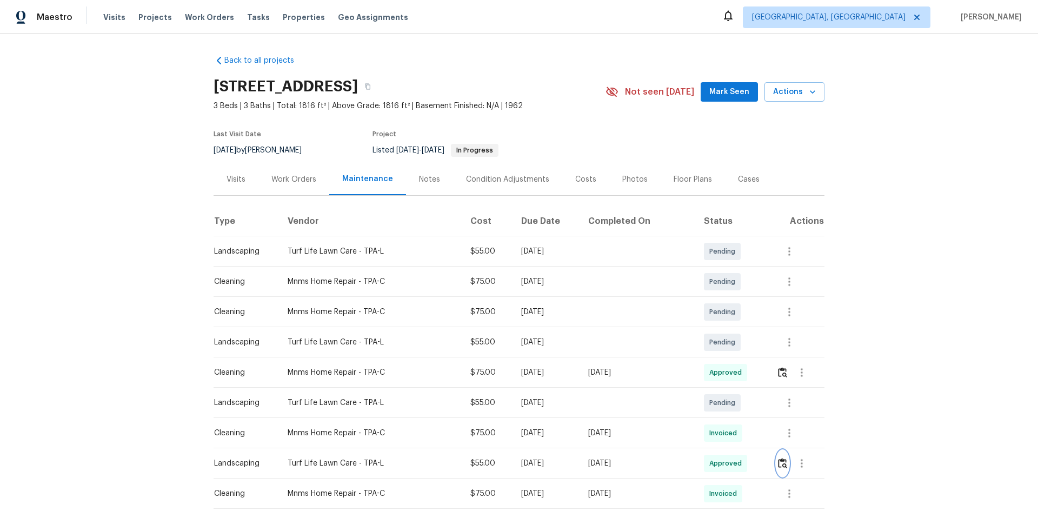
scroll to position [0, 0]
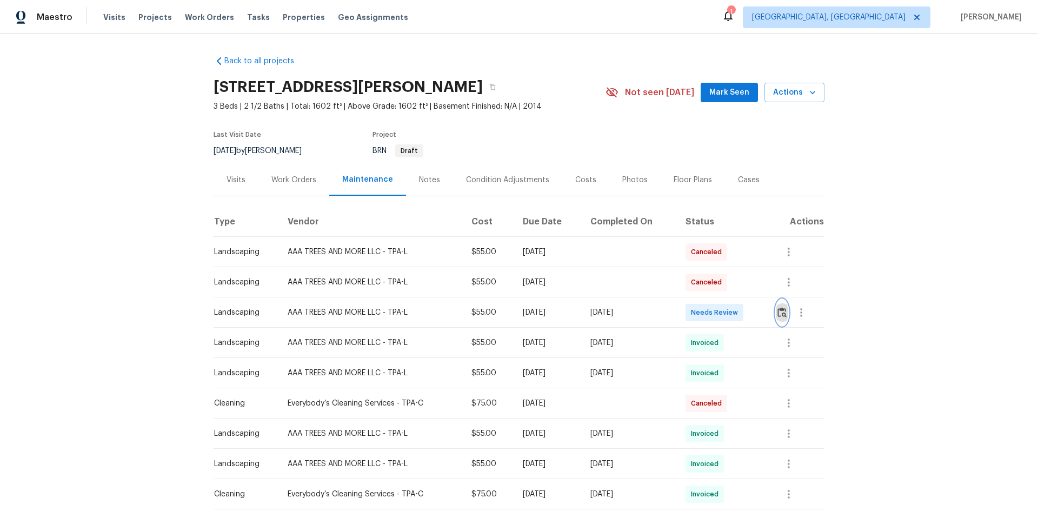
click at [738, 315] on img "button" at bounding box center [781, 312] width 9 height 10
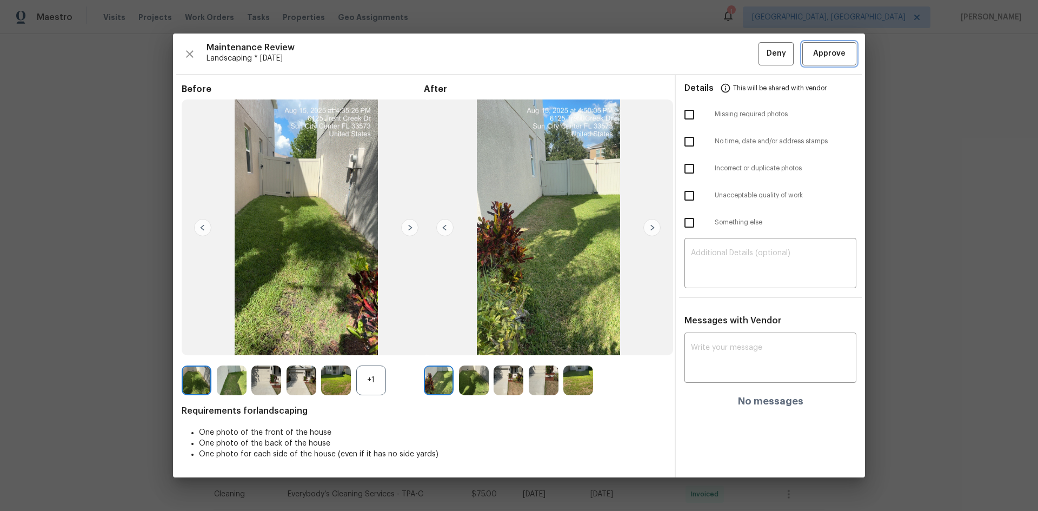
click at [738, 51] on span "Approve" at bounding box center [829, 54] width 32 height 14
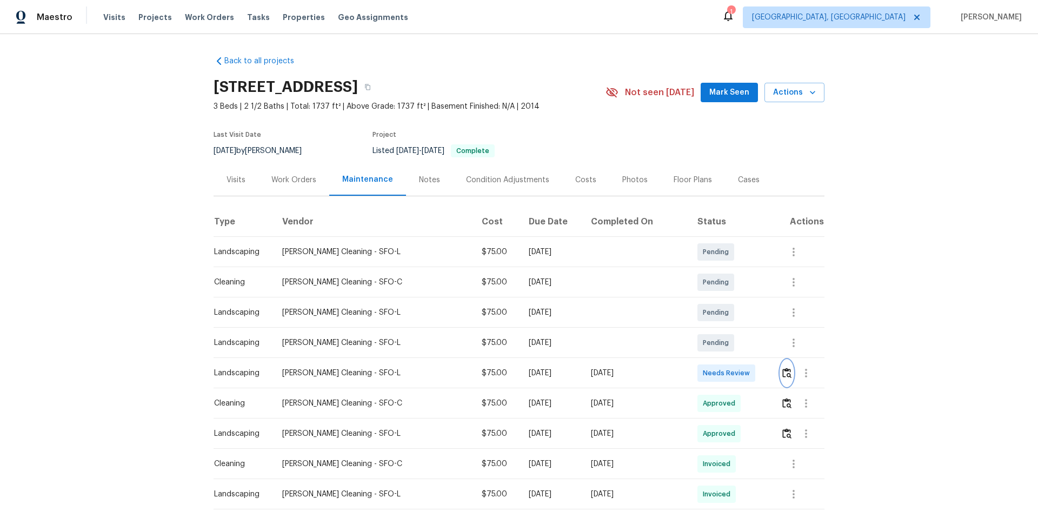
click at [738, 342] on button "button" at bounding box center [787, 373] width 12 height 26
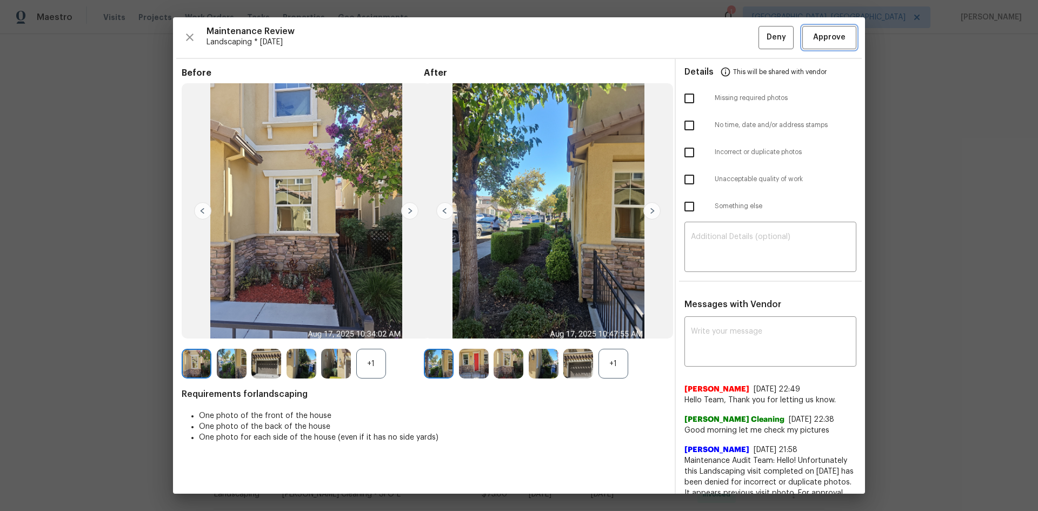
click at [738, 42] on span "Approve" at bounding box center [829, 38] width 32 height 14
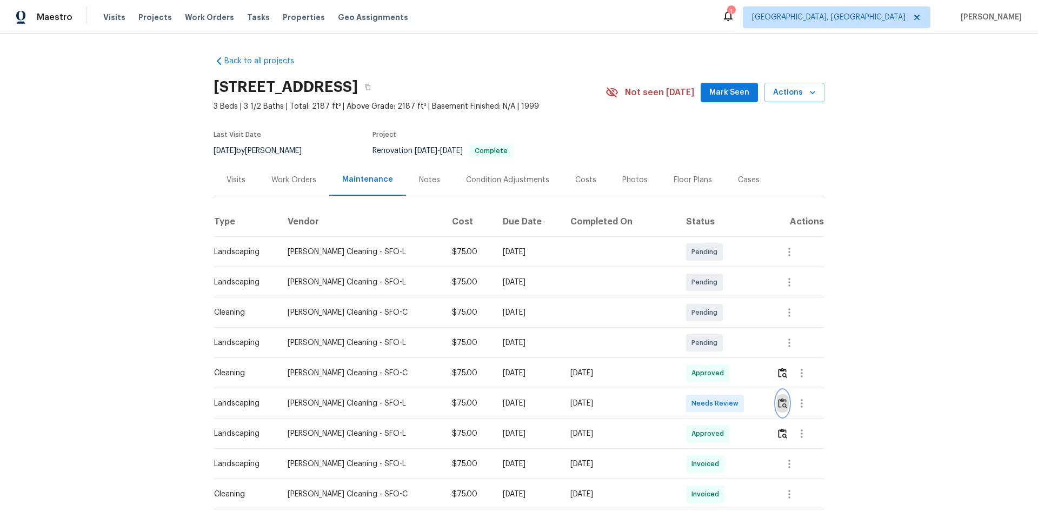
click at [738, 342] on img "button" at bounding box center [782, 403] width 9 height 10
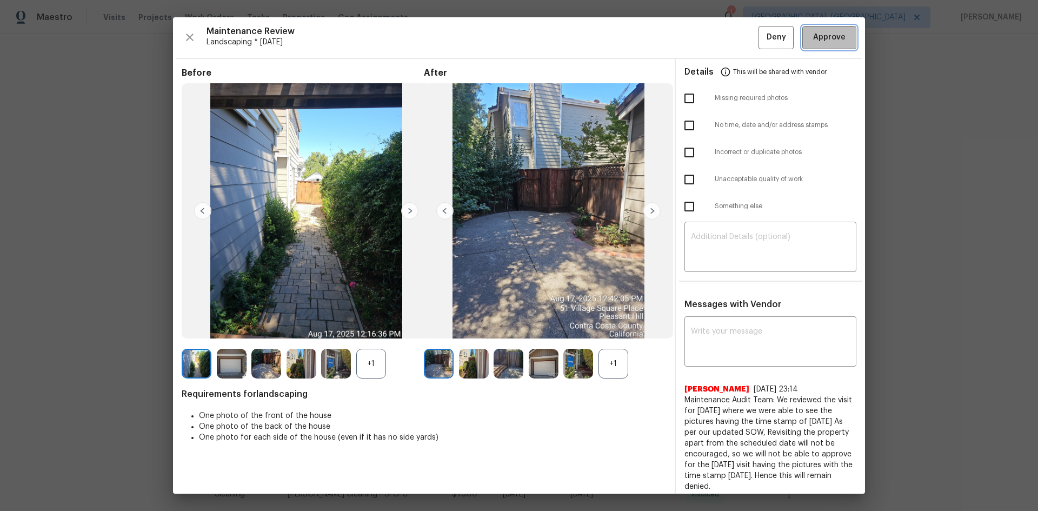
click at [738, 32] on span "Approve" at bounding box center [829, 38] width 32 height 14
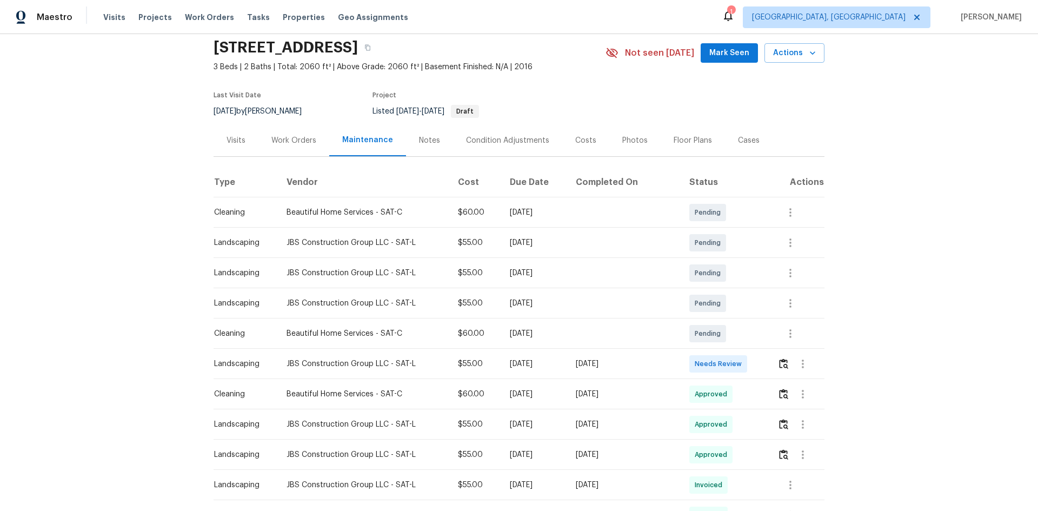
scroll to position [39, 0]
click at [738, 342] on img "button" at bounding box center [783, 364] width 9 height 10
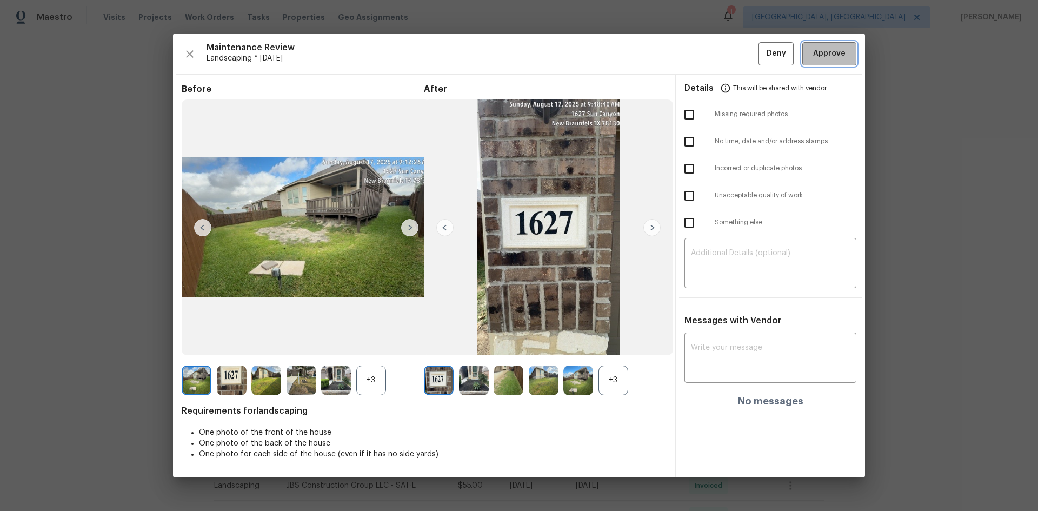
click at [738, 59] on span "Approve" at bounding box center [829, 54] width 32 height 14
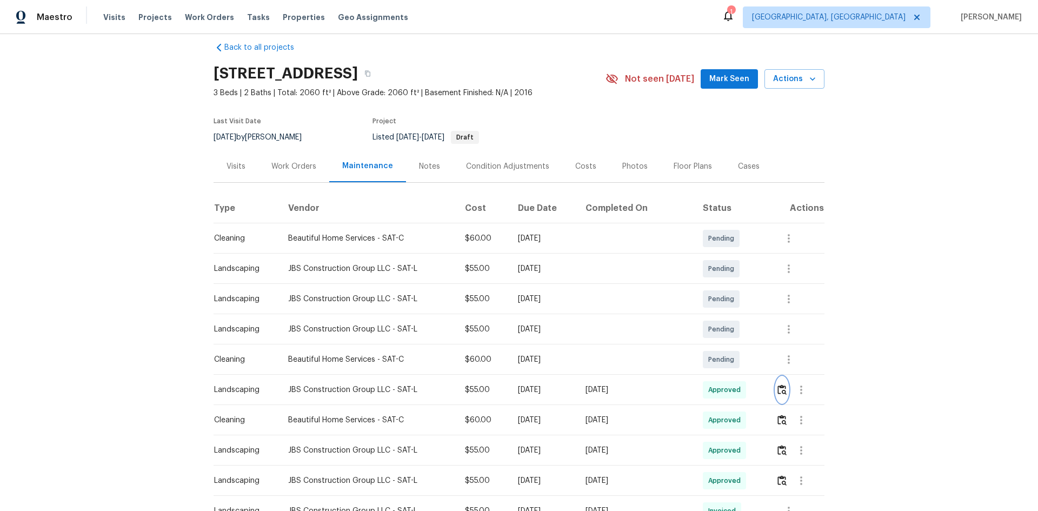
scroll to position [0, 0]
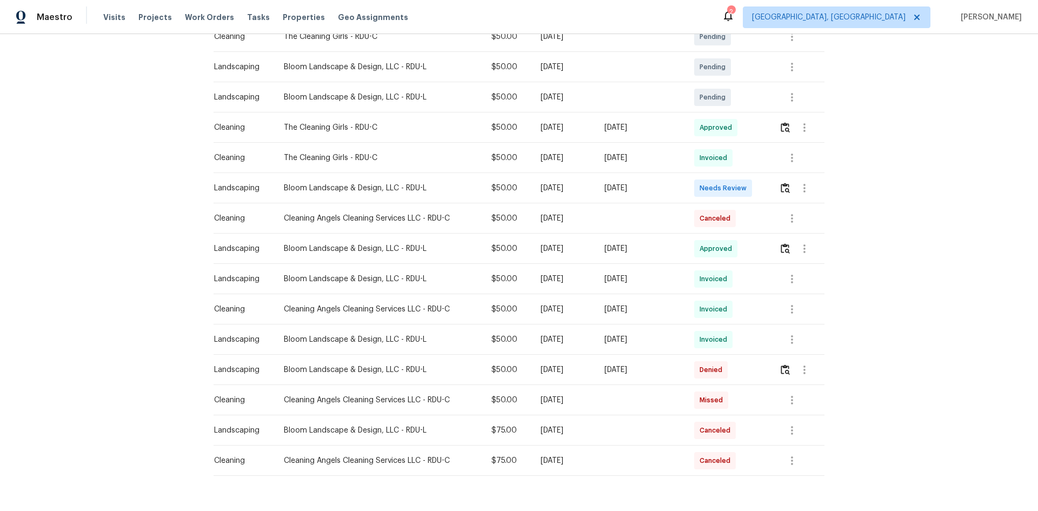
scroll to position [121, 0]
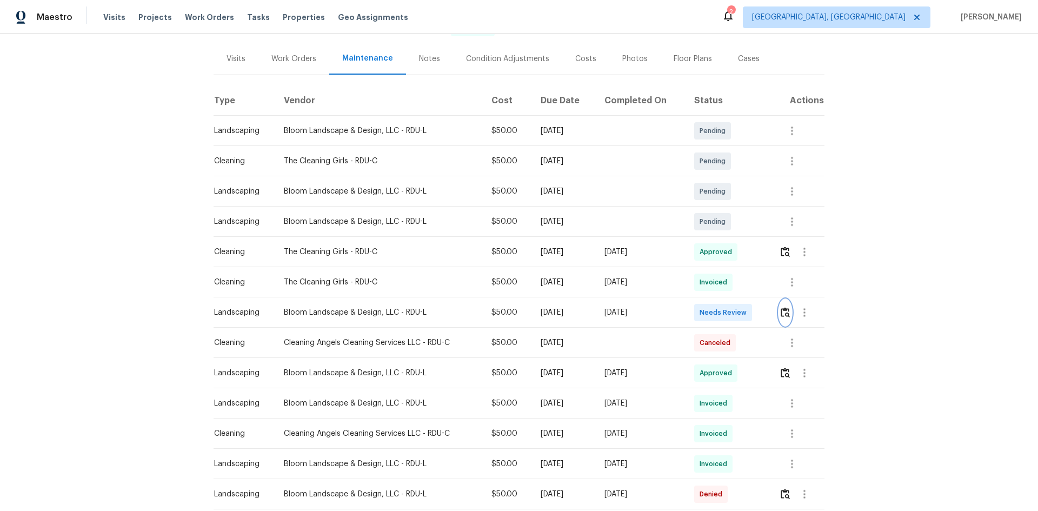
click at [738, 315] on img "button" at bounding box center [785, 312] width 9 height 10
click at [738, 311] on img "button" at bounding box center [785, 312] width 9 height 10
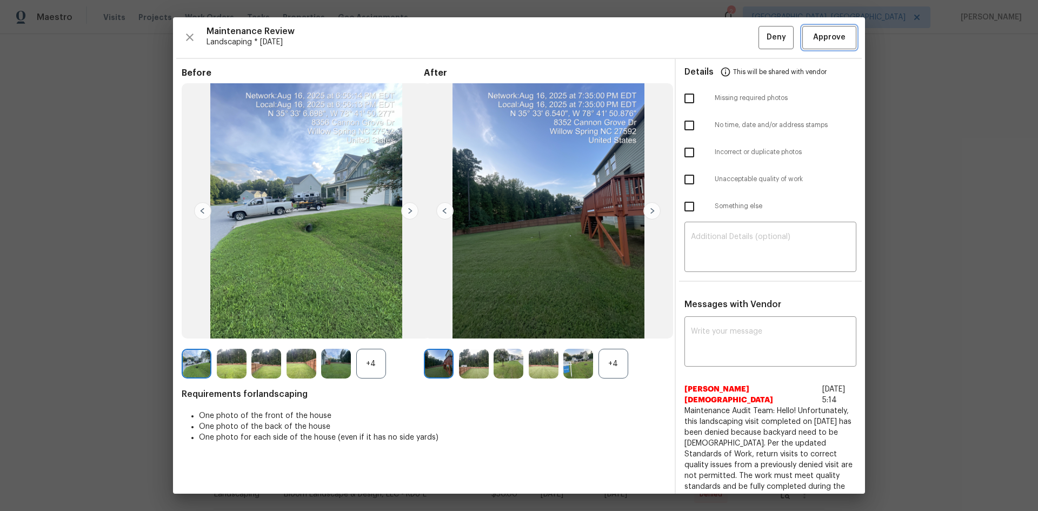
click at [738, 30] on button "Approve" at bounding box center [829, 37] width 54 height 23
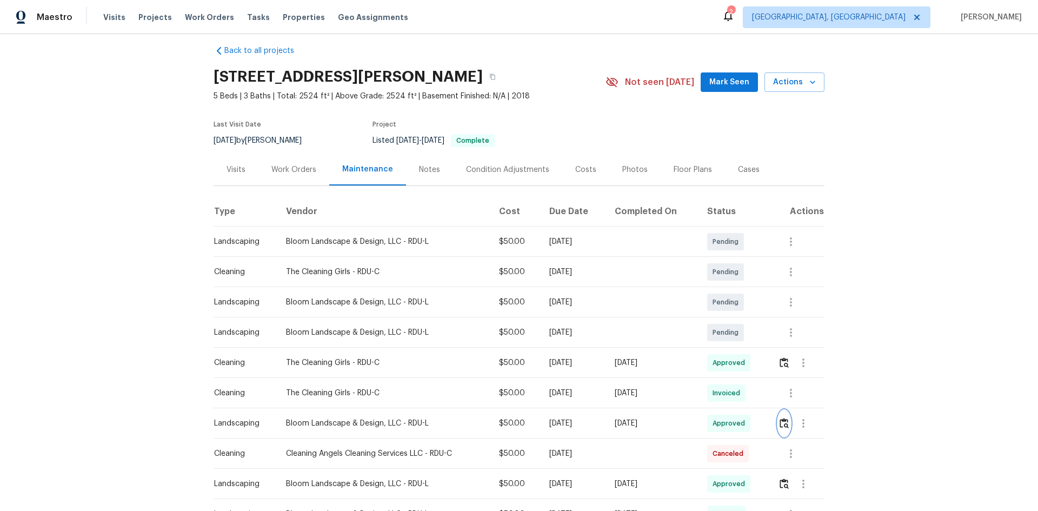
scroll to position [0, 0]
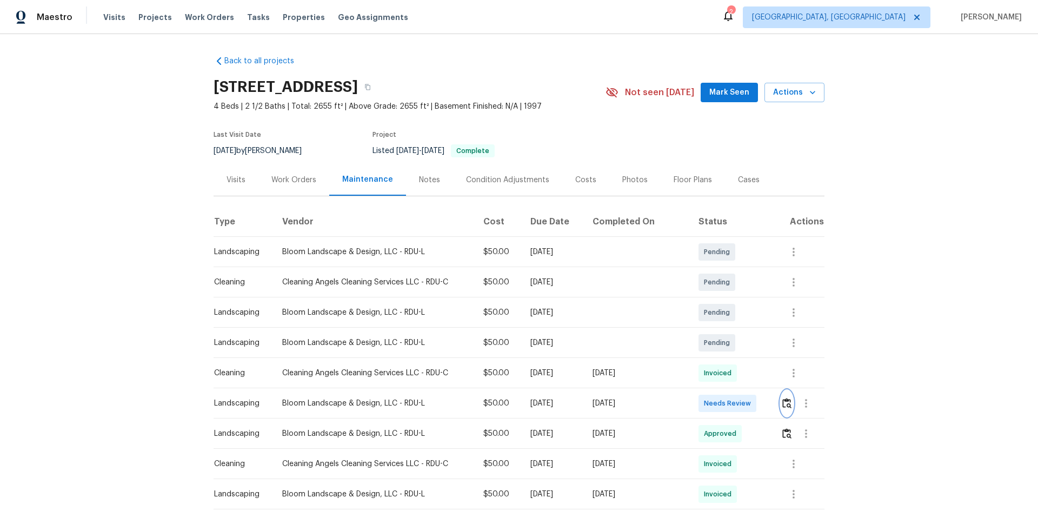
click at [738, 342] on img "button" at bounding box center [786, 403] width 9 height 10
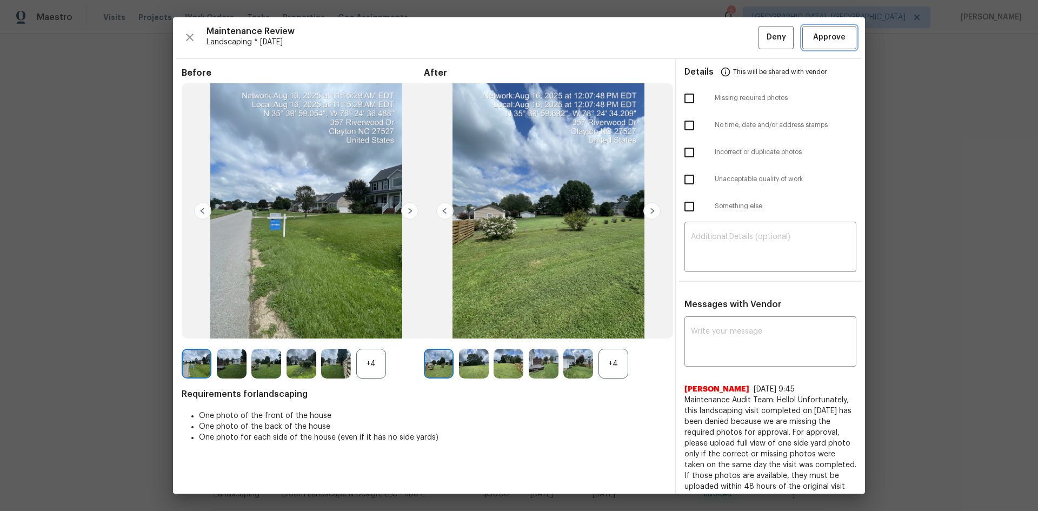
click at [738, 33] on span "Approve" at bounding box center [829, 38] width 32 height 14
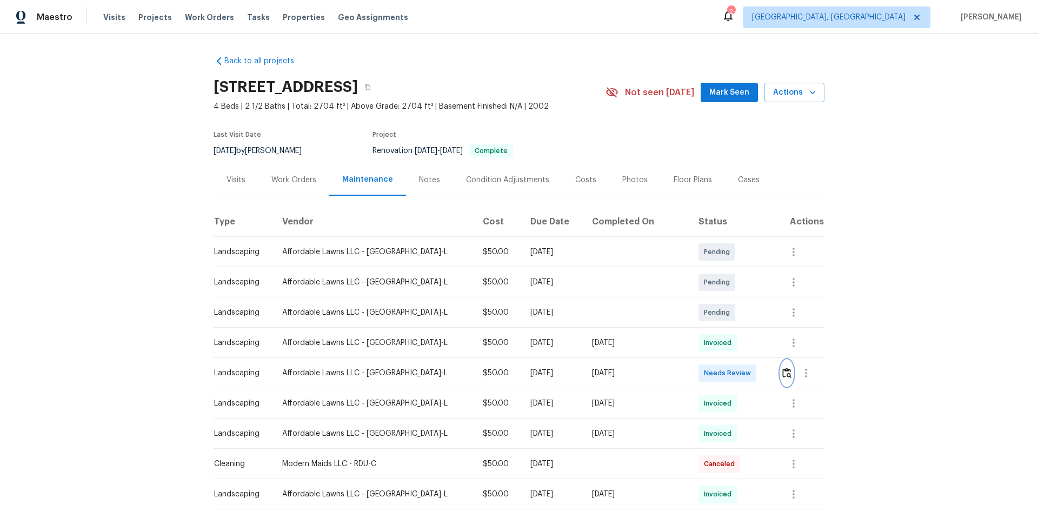
click at [782, 369] on img "button" at bounding box center [786, 373] width 9 height 10
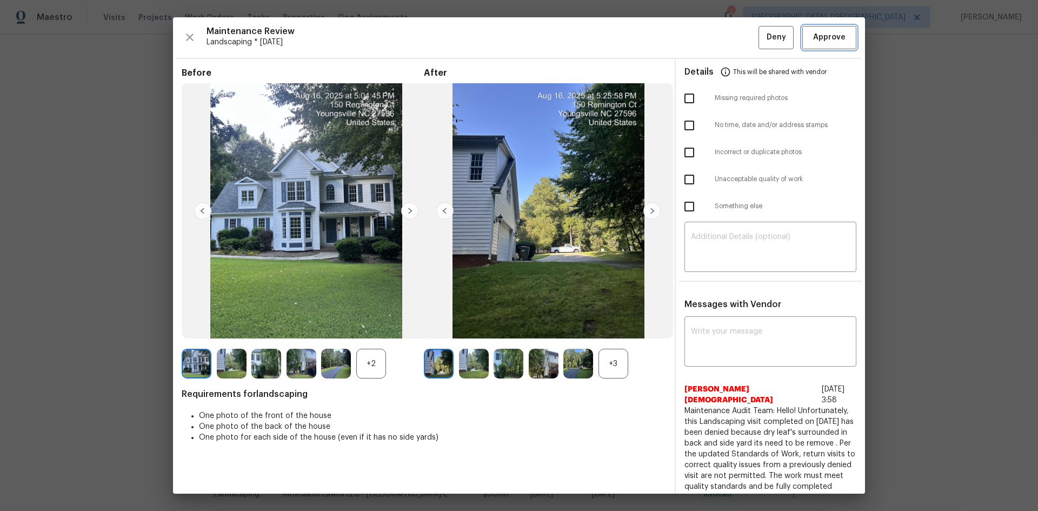
click at [823, 34] on span "Approve" at bounding box center [829, 38] width 32 height 14
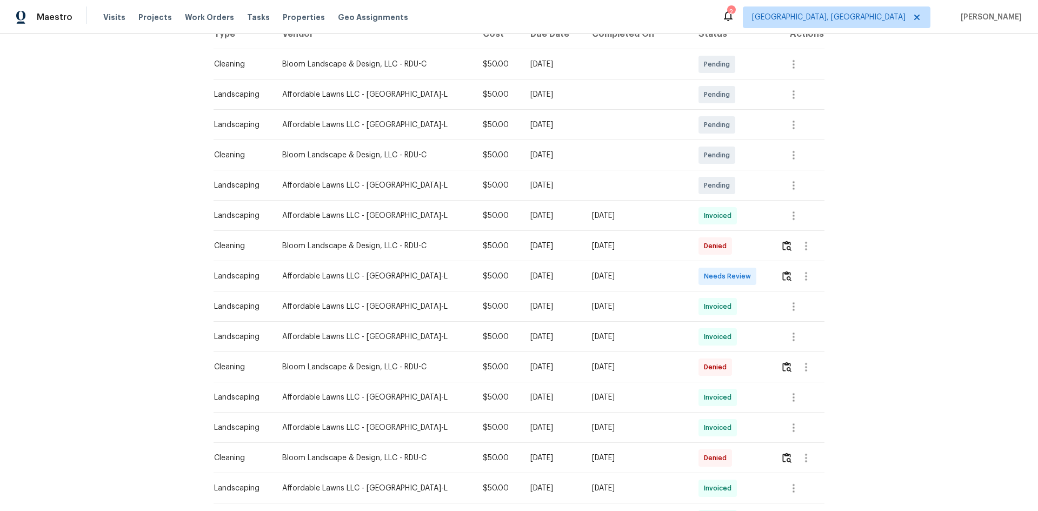
scroll to position [36, 0]
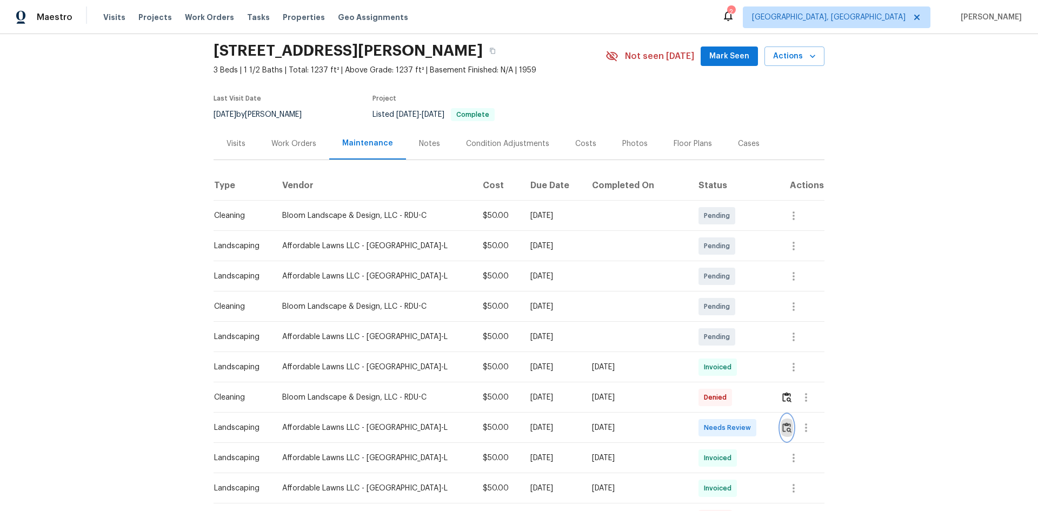
click at [738, 342] on button "button" at bounding box center [787, 428] width 12 height 26
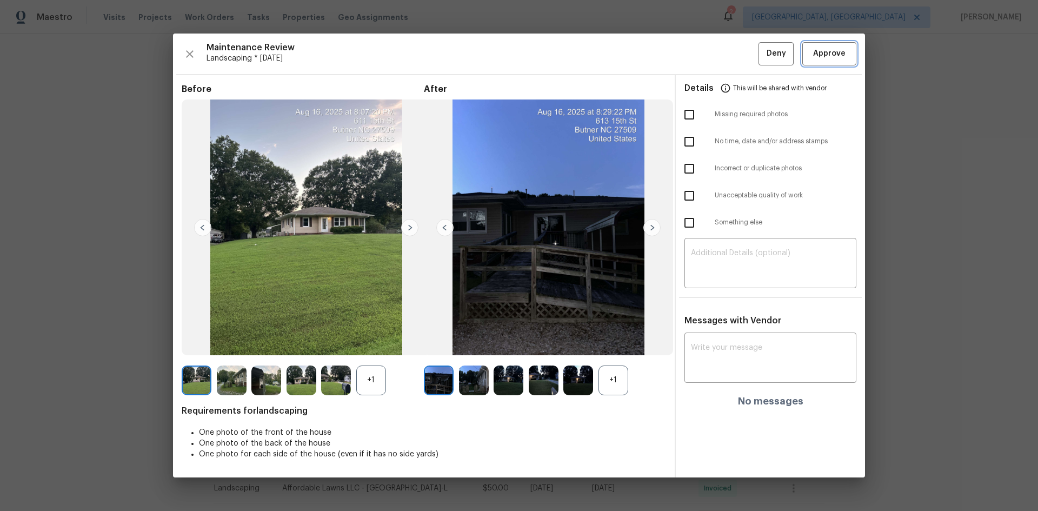
click at [738, 54] on span "Approve" at bounding box center [829, 54] width 32 height 14
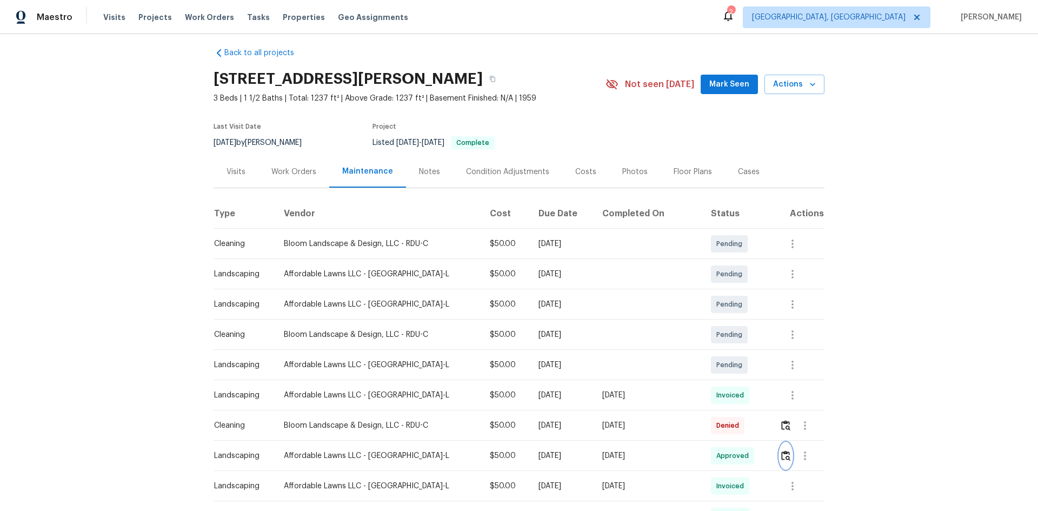
scroll to position [0, 0]
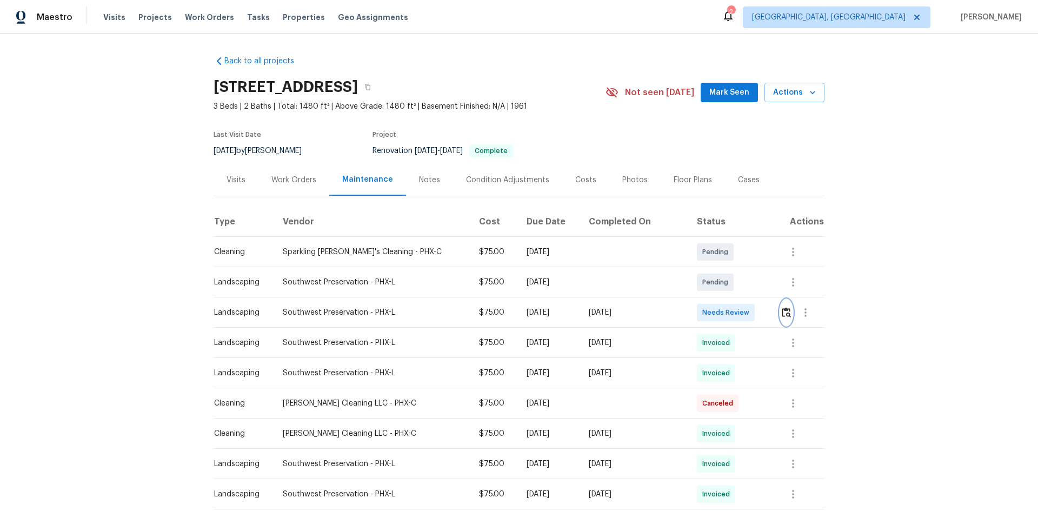
click at [738, 308] on img "button" at bounding box center [786, 312] width 9 height 10
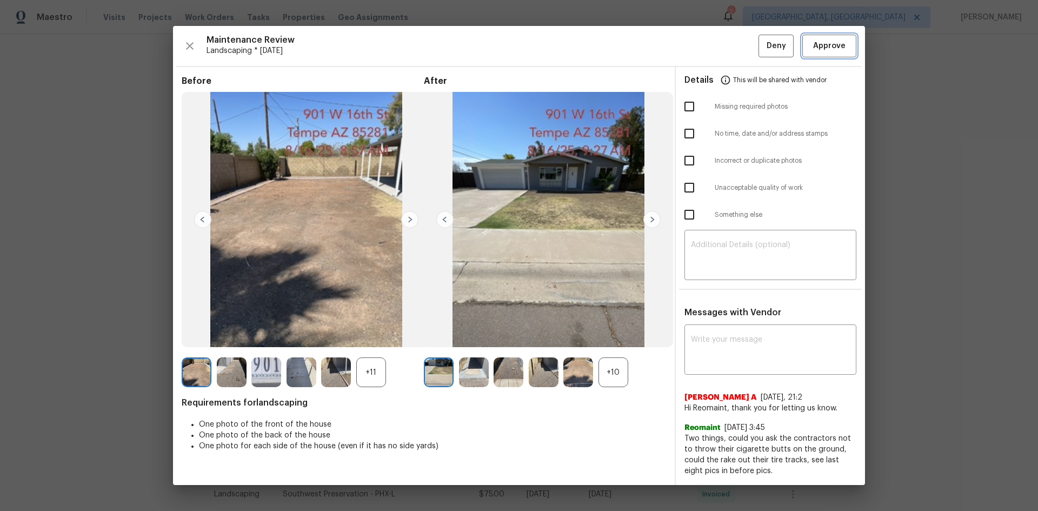
click at [738, 42] on span "Approve" at bounding box center [829, 46] width 32 height 14
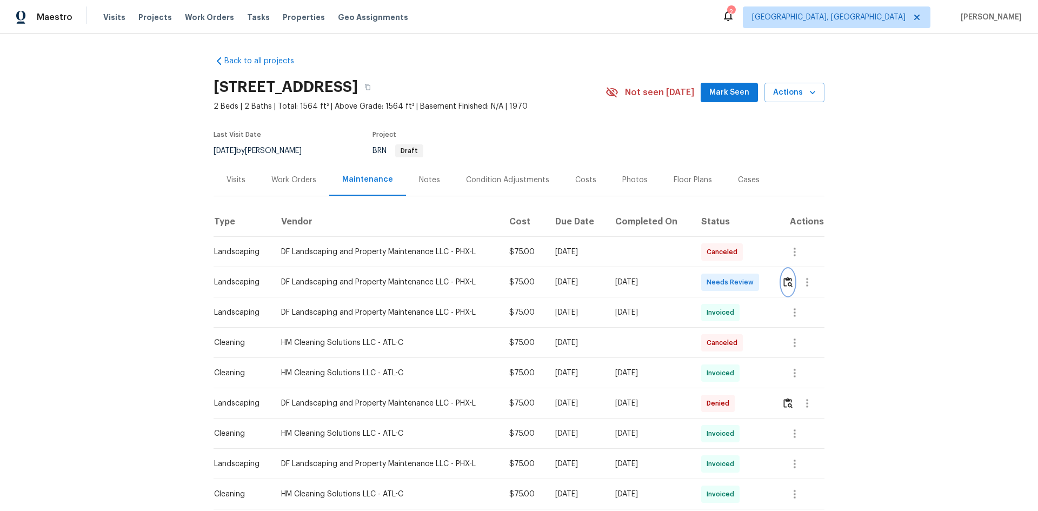
click at [738, 291] on button "button" at bounding box center [788, 282] width 12 height 26
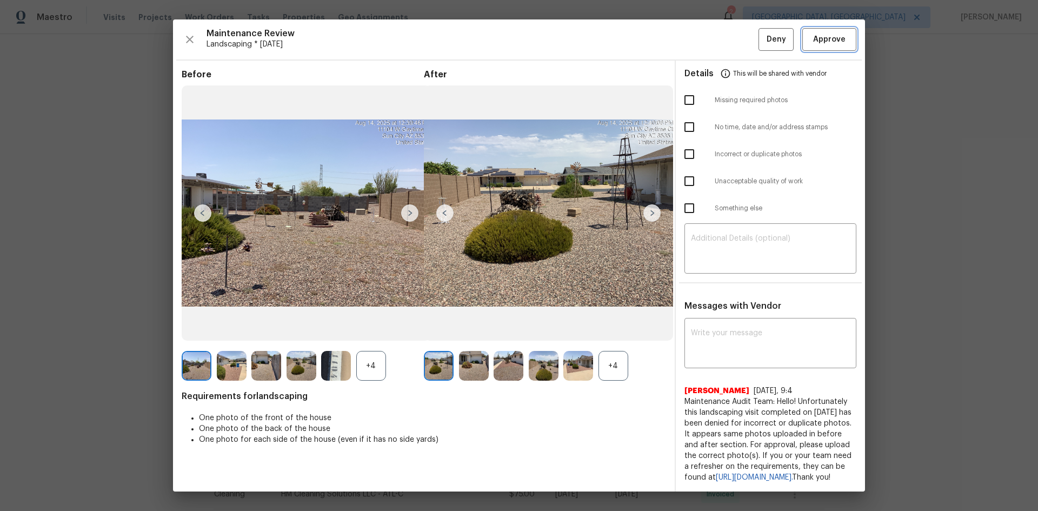
click at [738, 34] on span "Approve" at bounding box center [829, 40] width 32 height 14
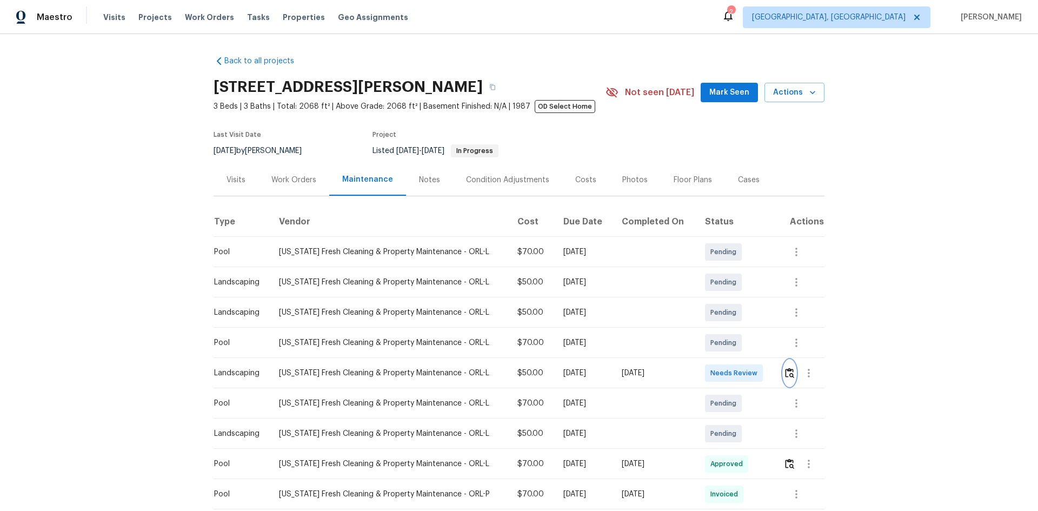
click at [785, 372] on img "button" at bounding box center [789, 373] width 9 height 10
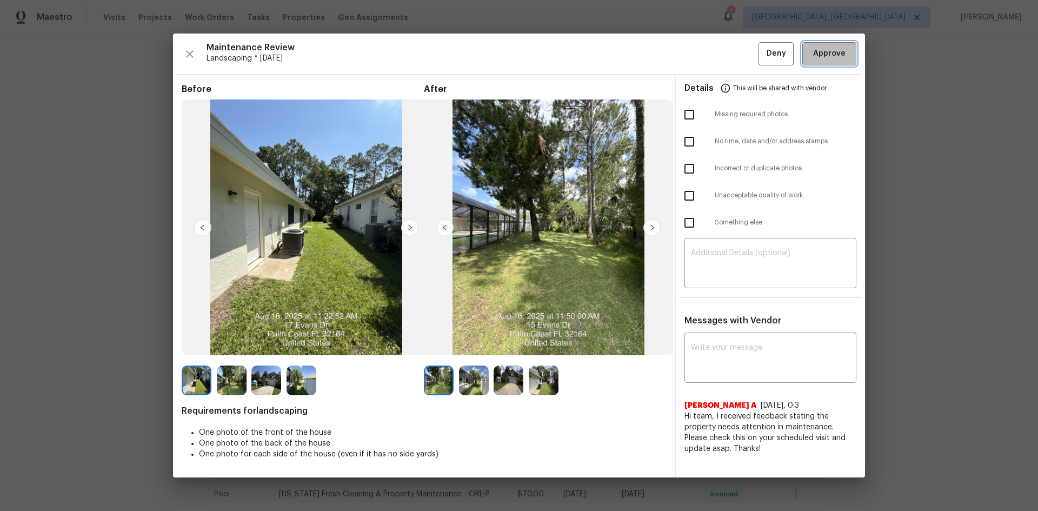
click at [832, 56] on span "Approve" at bounding box center [829, 54] width 32 height 14
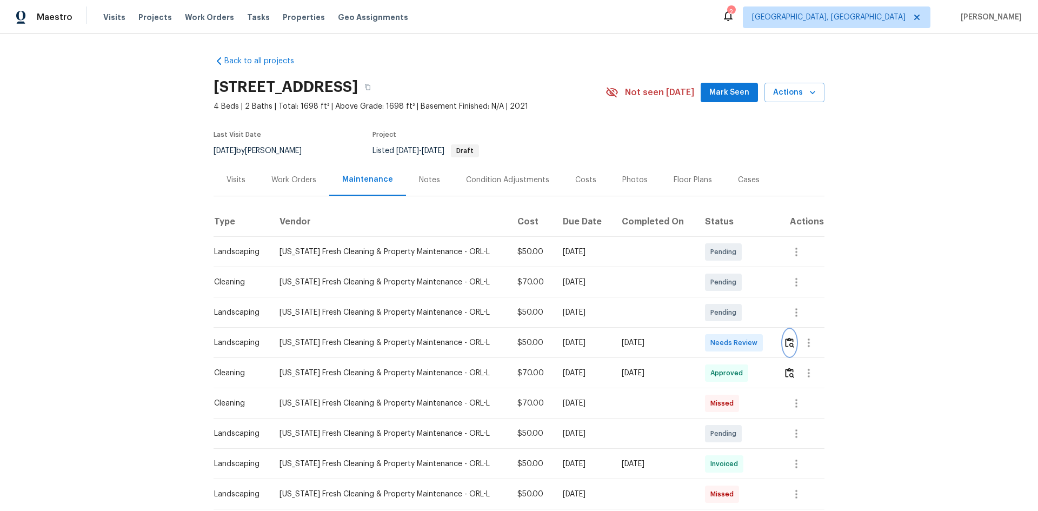
click at [738, 339] on img "button" at bounding box center [789, 342] width 9 height 10
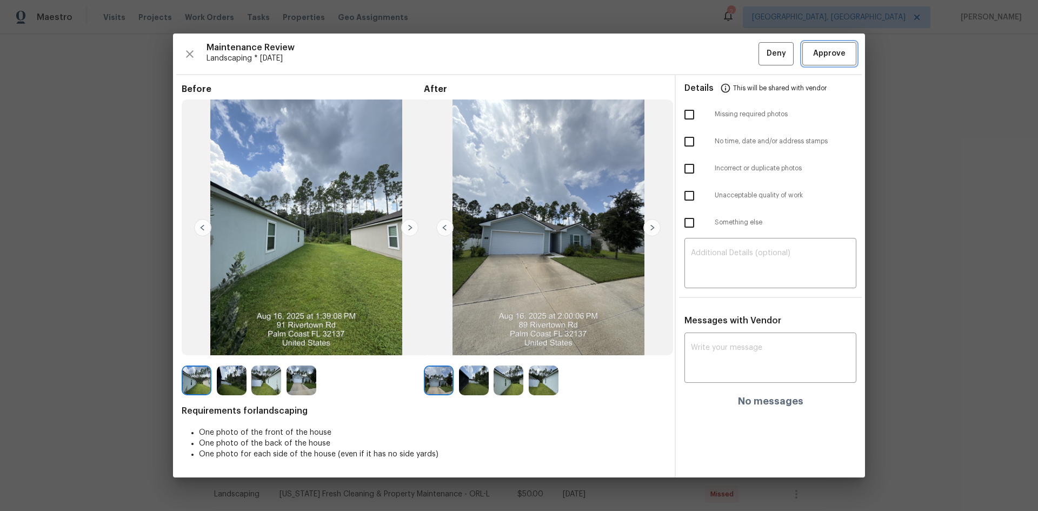
click at [738, 44] on button "Approve" at bounding box center [829, 53] width 54 height 23
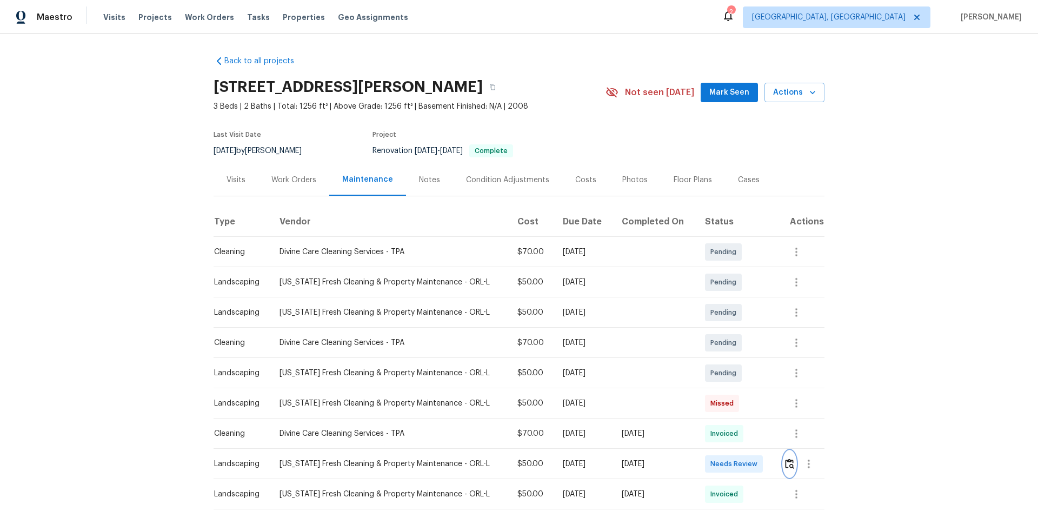
click at [738, 342] on img "button" at bounding box center [789, 463] width 9 height 10
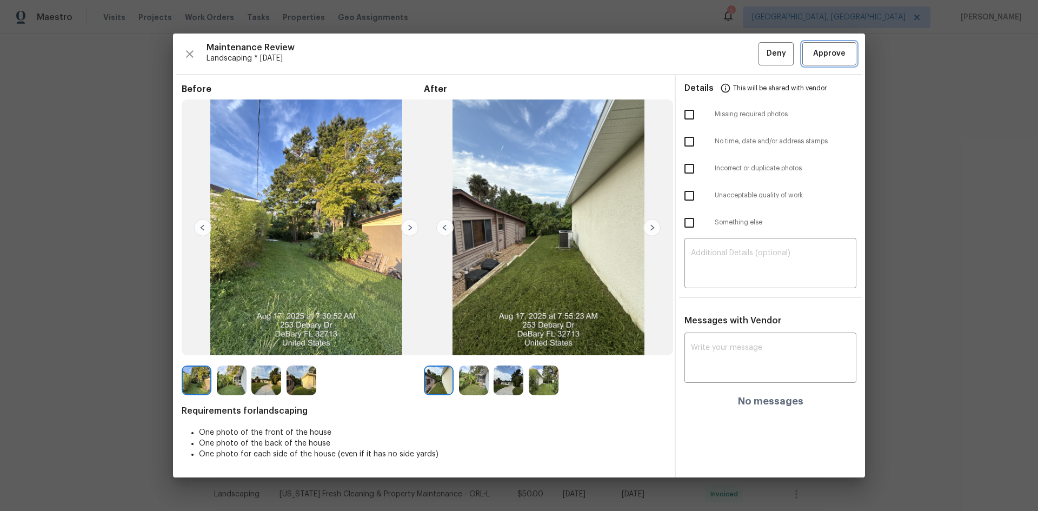
click at [738, 56] on span "Approve" at bounding box center [829, 54] width 32 height 14
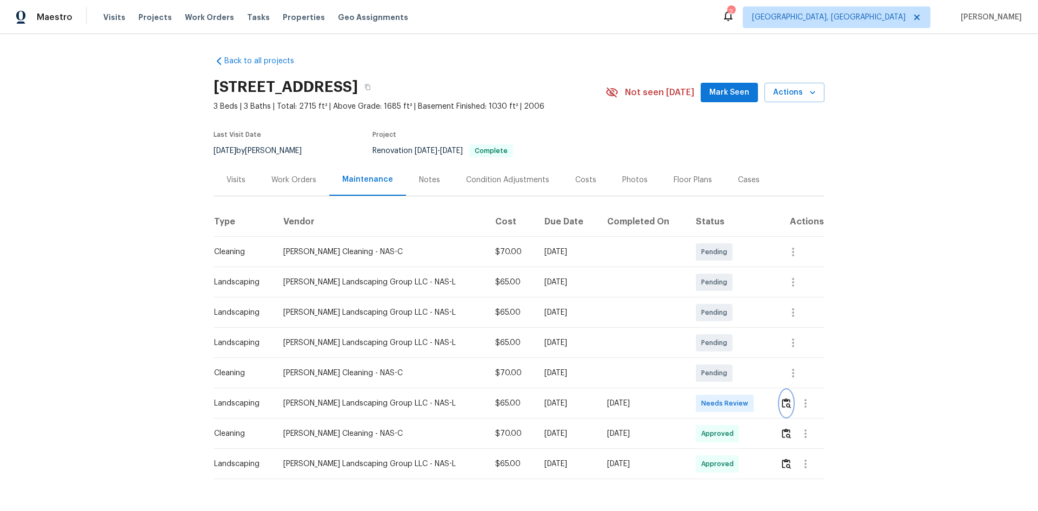
click at [738, 342] on button "button" at bounding box center [786, 403] width 12 height 26
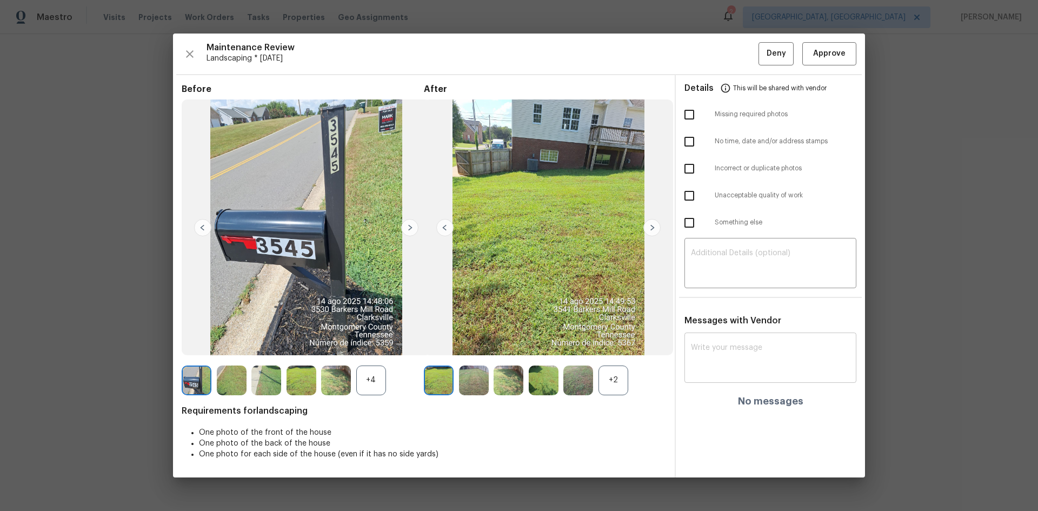
click at [716, 342] on textarea at bounding box center [770, 359] width 159 height 30
paste textarea "Maintenance Audit Team: Hello! Unfortunately, this landscaping visit completed …"
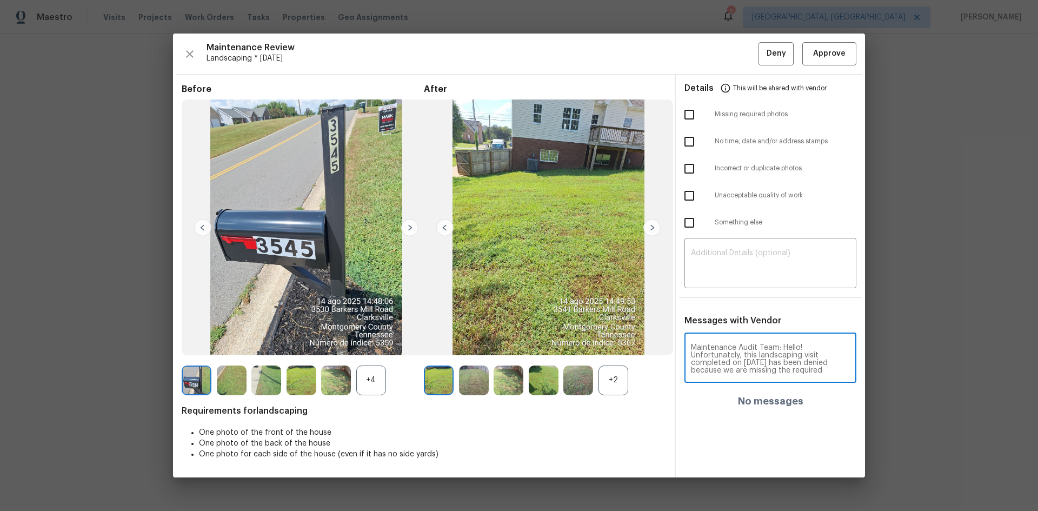
scroll to position [151, 0]
type textarea "Maintenance Audit Team: Hello! Unfortunately, this landscaping visit completed …"
click at [728, 258] on textarea at bounding box center [770, 264] width 159 height 30
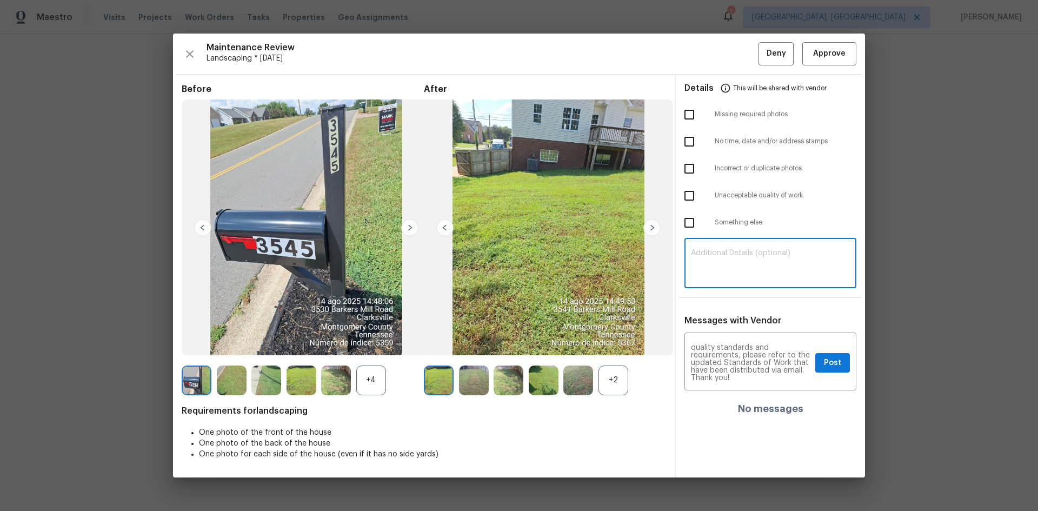
paste textarea "Maintenance Audit Team: Hello! Unfortunately, this landscaping visit completed …"
type textarea "Maintenance Audit Team: Hello! Unfortunately, this landscaping visit completed …"
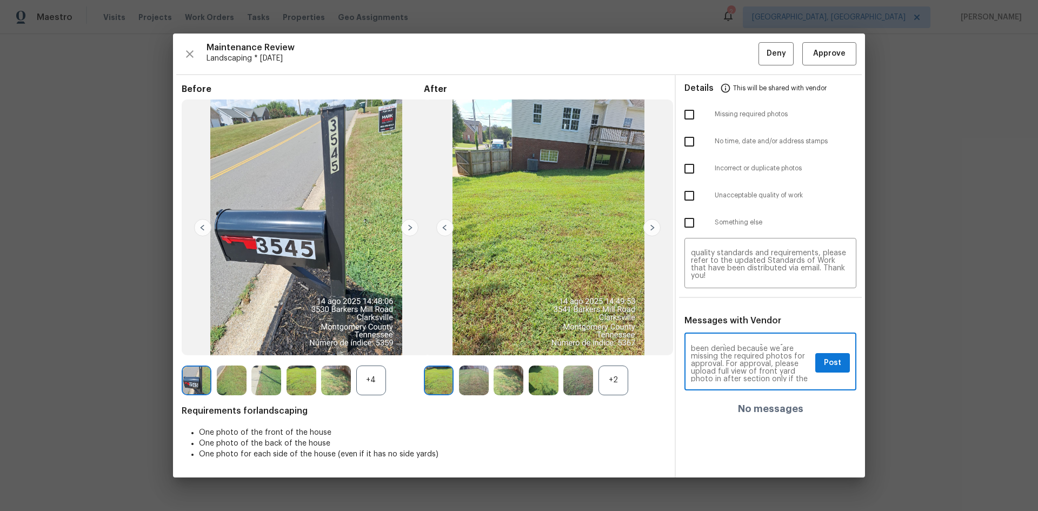
scroll to position [43, 0]
click at [738, 342] on span "Post" at bounding box center [832, 363] width 17 height 14
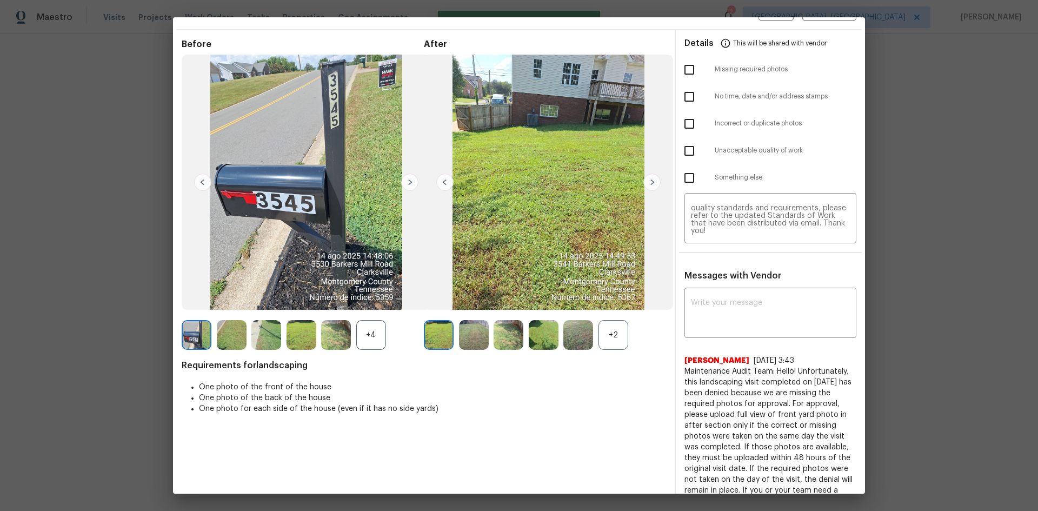
scroll to position [0, 0]
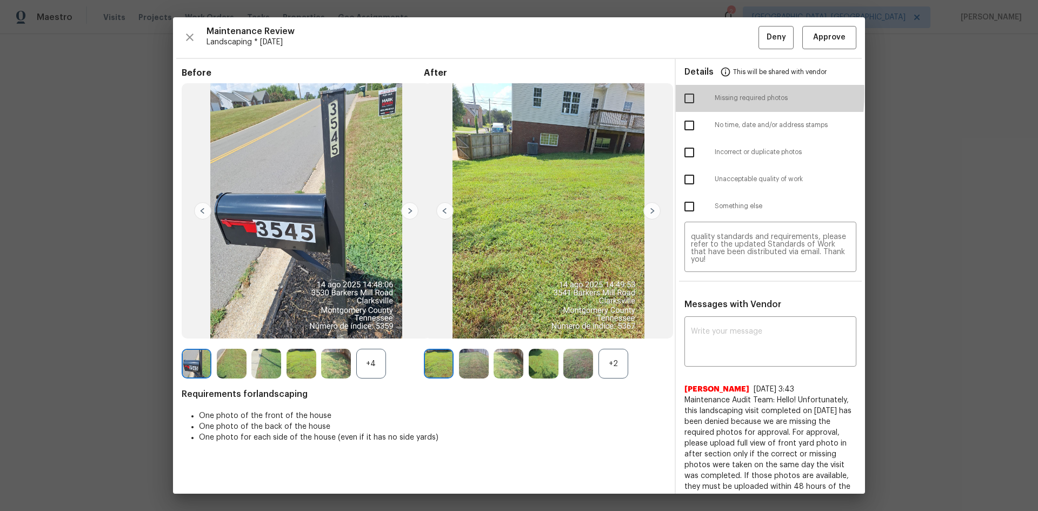
click at [686, 93] on input "checkbox" at bounding box center [689, 98] width 23 height 23
checkbox input "true"
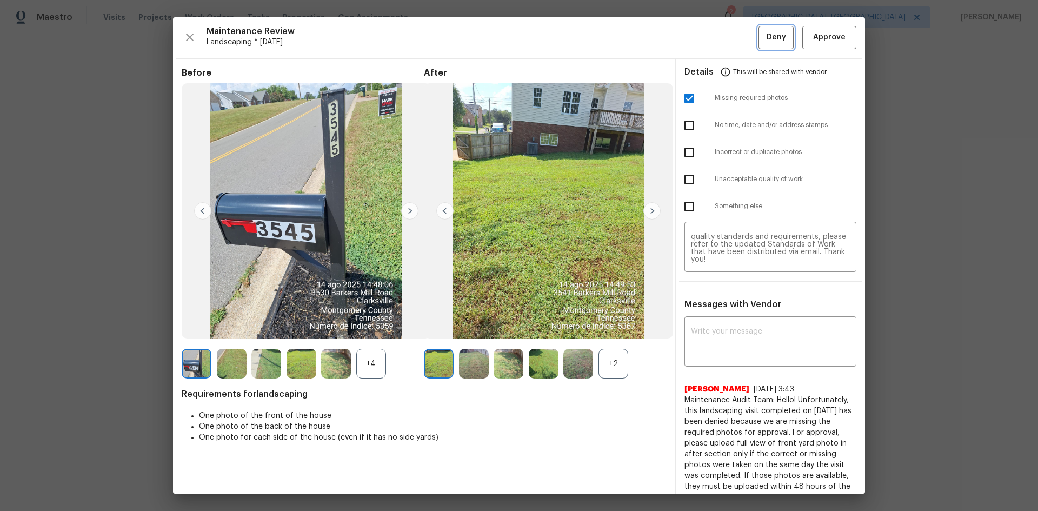
click at [738, 39] on span "Deny" at bounding box center [775, 38] width 19 height 14
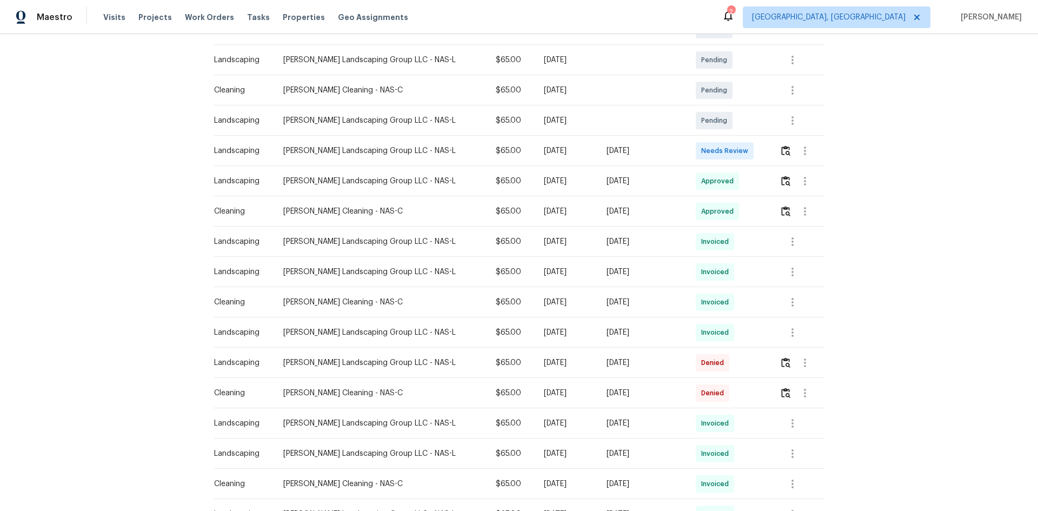
scroll to position [36, 0]
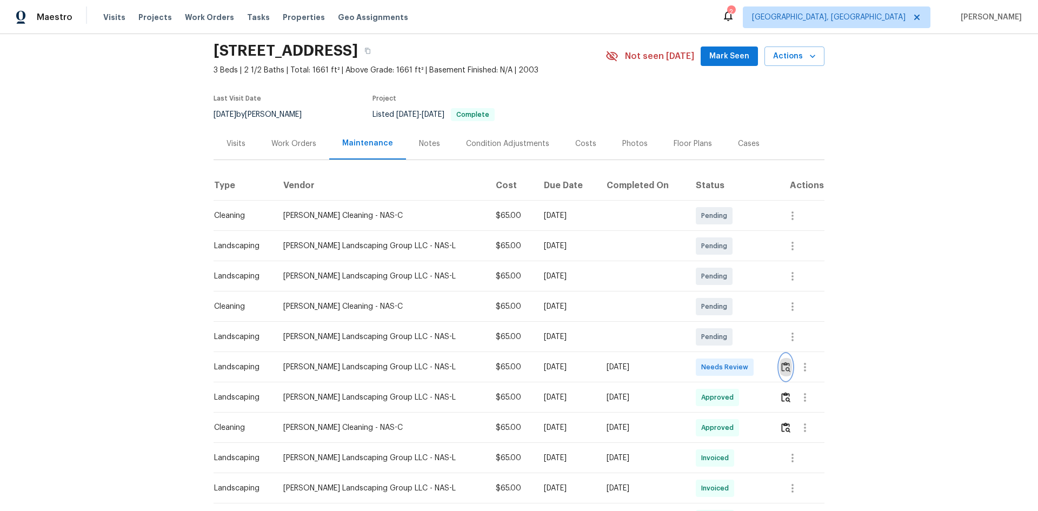
click at [738, 342] on img "button" at bounding box center [785, 367] width 9 height 10
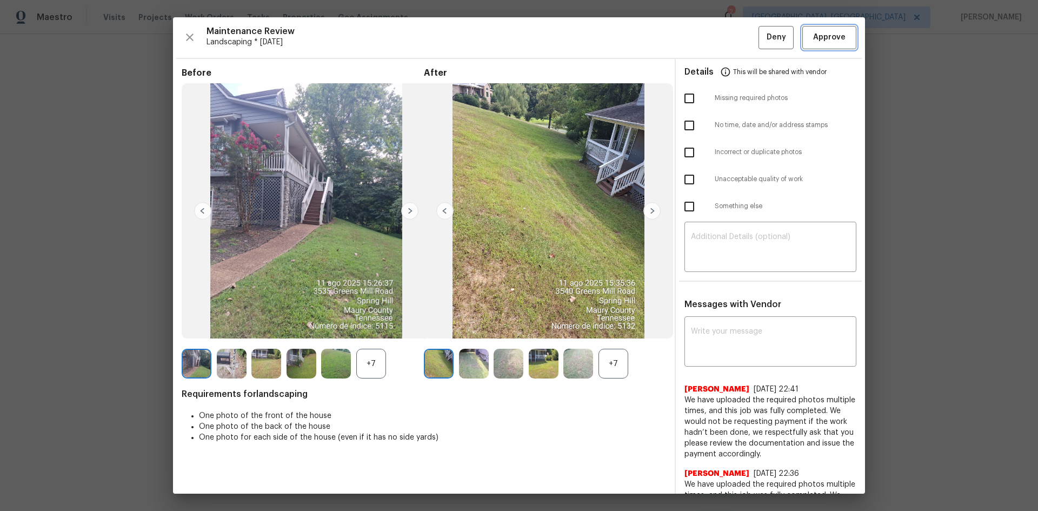
click at [738, 33] on span "Approve" at bounding box center [829, 38] width 32 height 14
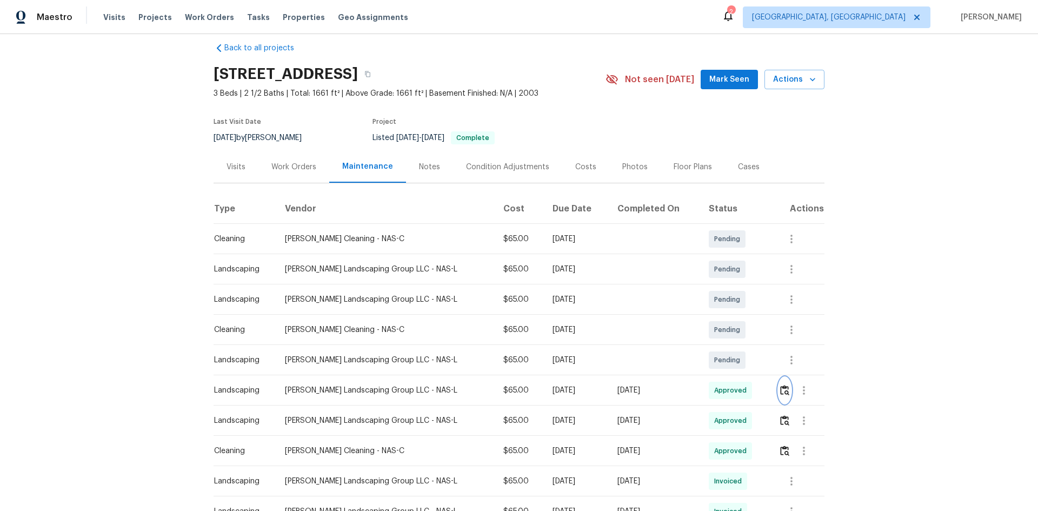
scroll to position [0, 0]
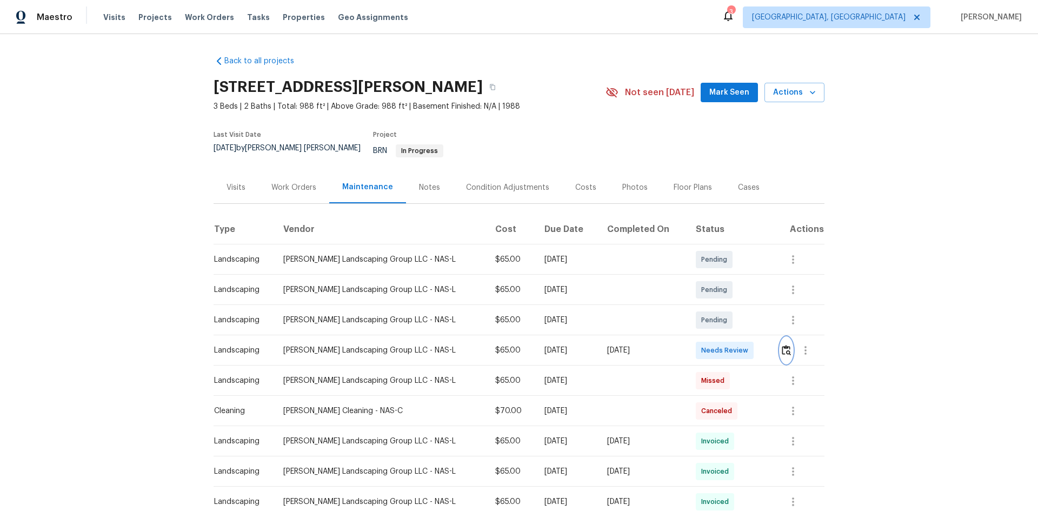
click at [738, 342] on button "button" at bounding box center [786, 350] width 12 height 26
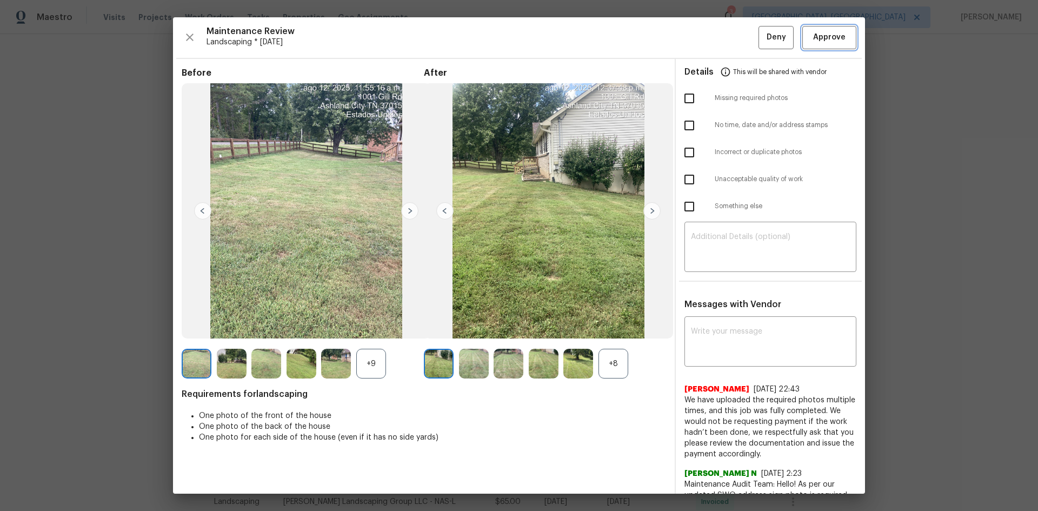
click at [738, 41] on span "Approve" at bounding box center [829, 38] width 32 height 14
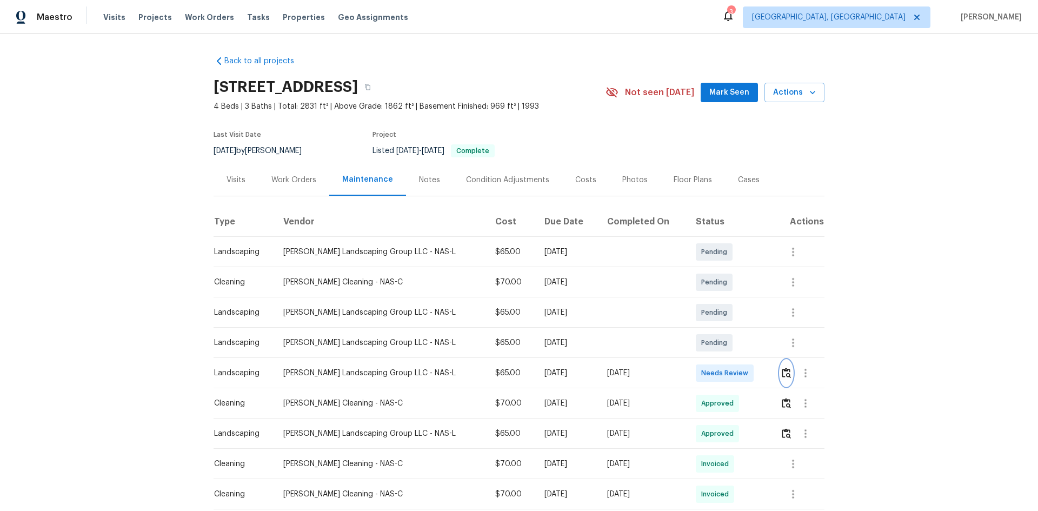
click at [738, 342] on img "button" at bounding box center [786, 373] width 9 height 10
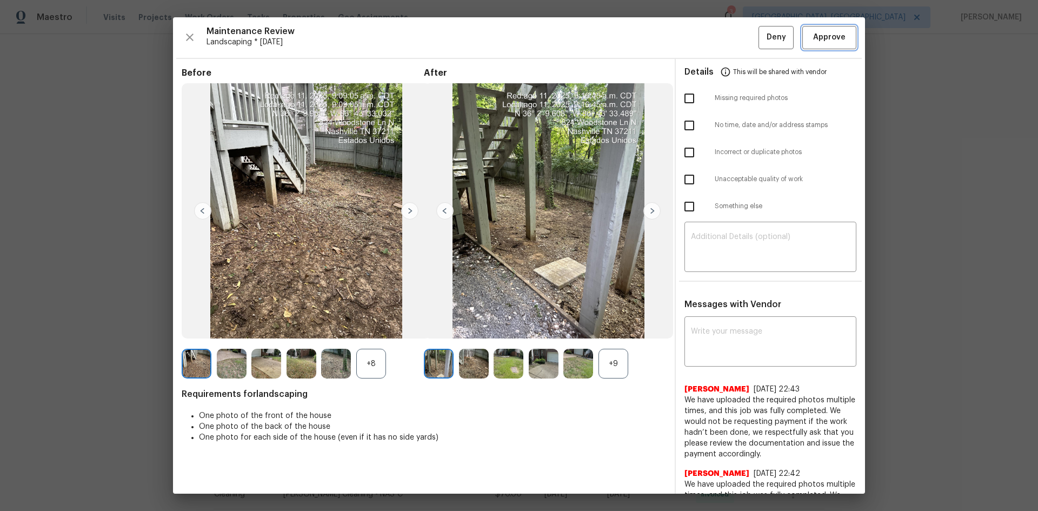
click at [738, 41] on span "Approve" at bounding box center [829, 38] width 32 height 14
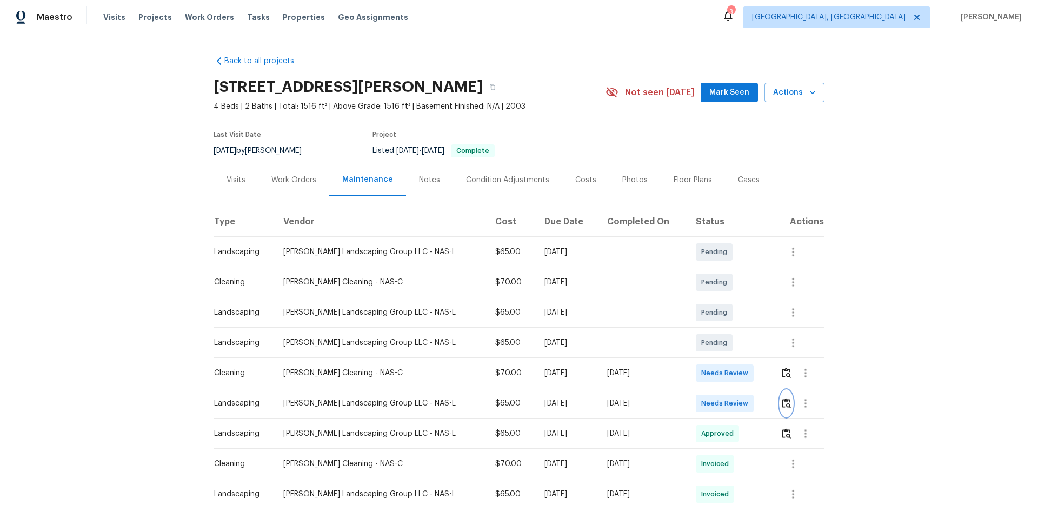
click at [738, 342] on button "button" at bounding box center [786, 403] width 12 height 26
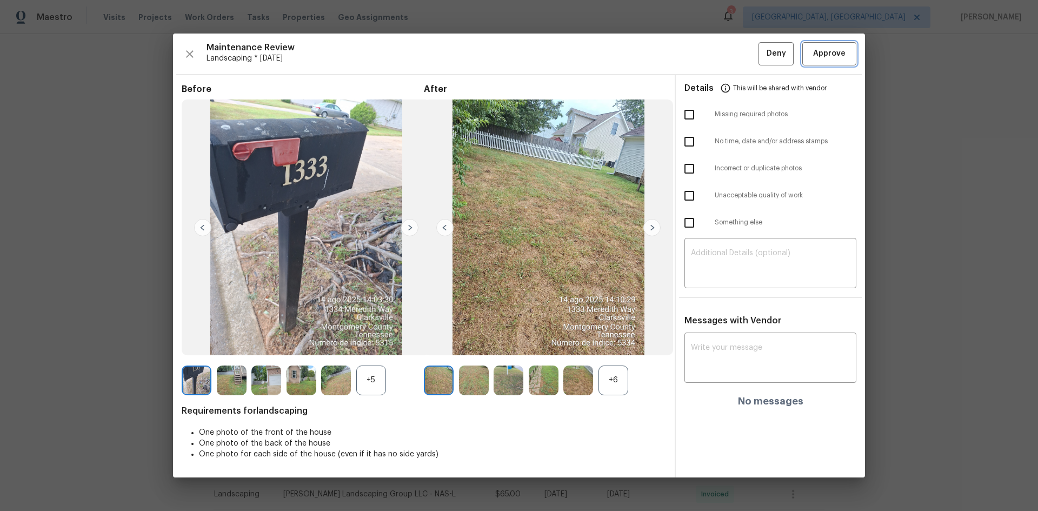
click at [738, 52] on span "Approve" at bounding box center [829, 54] width 32 height 14
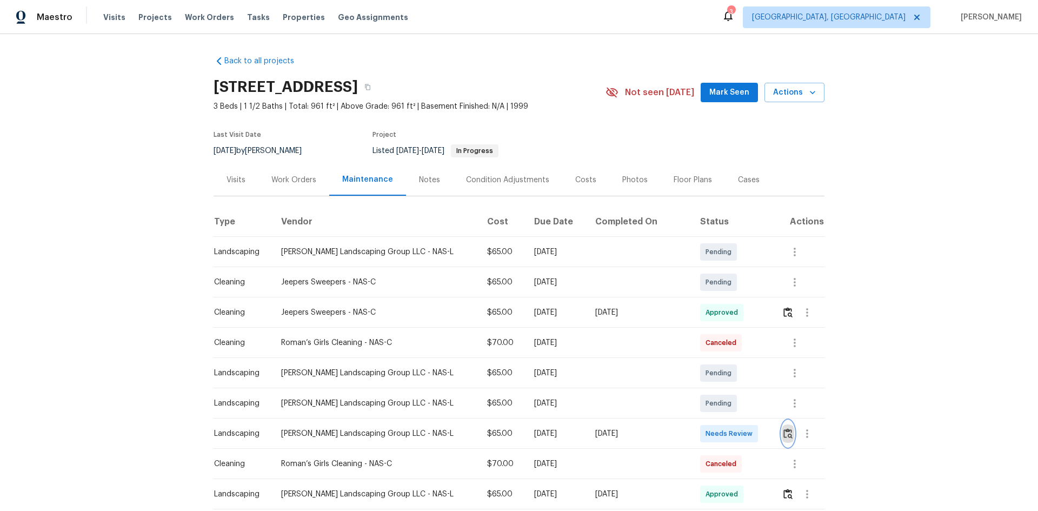
click at [783, 435] on img "button" at bounding box center [787, 433] width 9 height 10
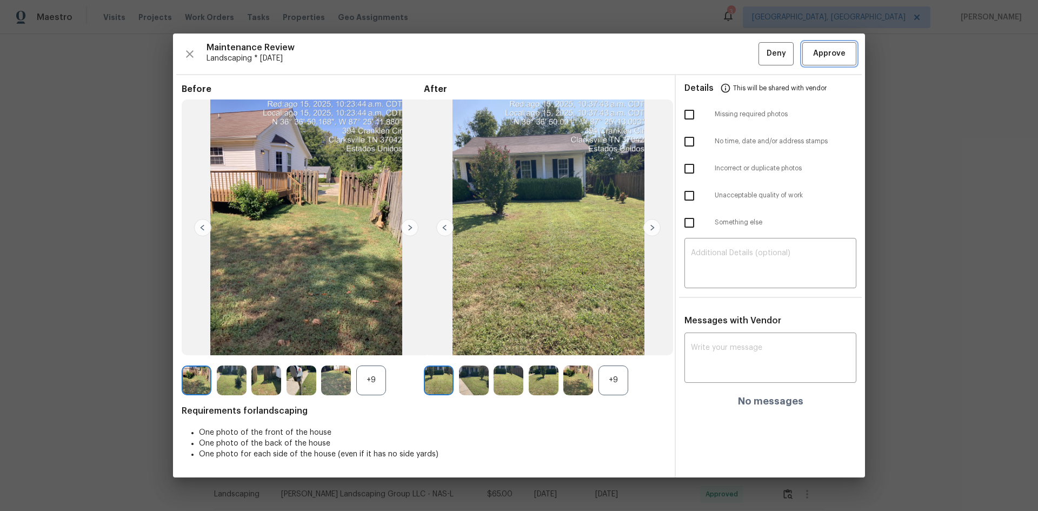
click at [821, 56] on span "Approve" at bounding box center [829, 54] width 32 height 14
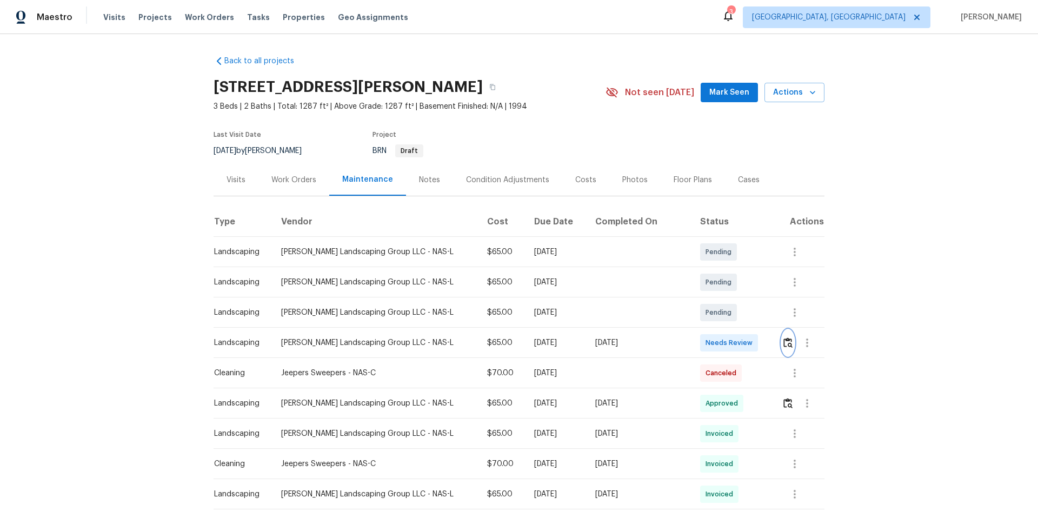
click at [738, 342] on img "button" at bounding box center [787, 342] width 9 height 10
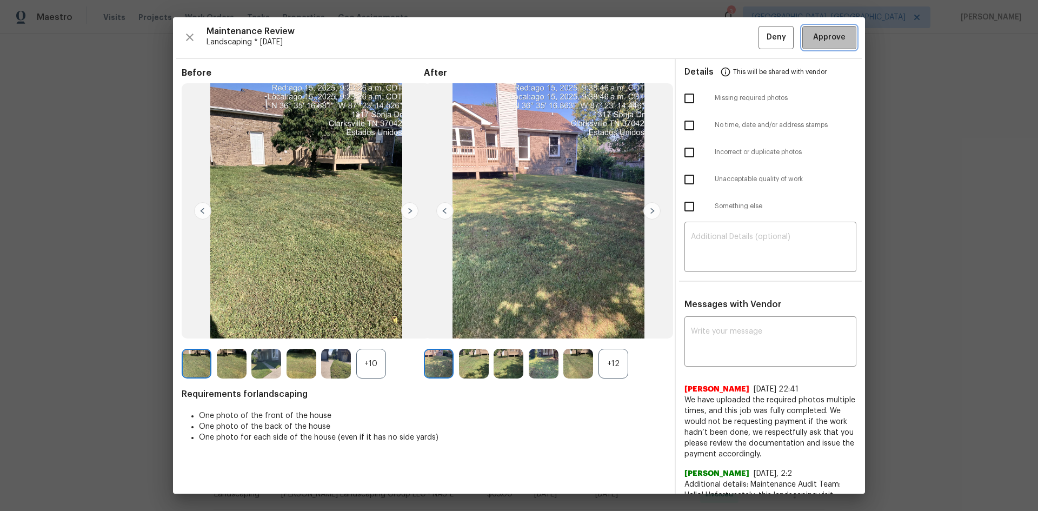
click at [738, 31] on span "Approve" at bounding box center [829, 38] width 32 height 14
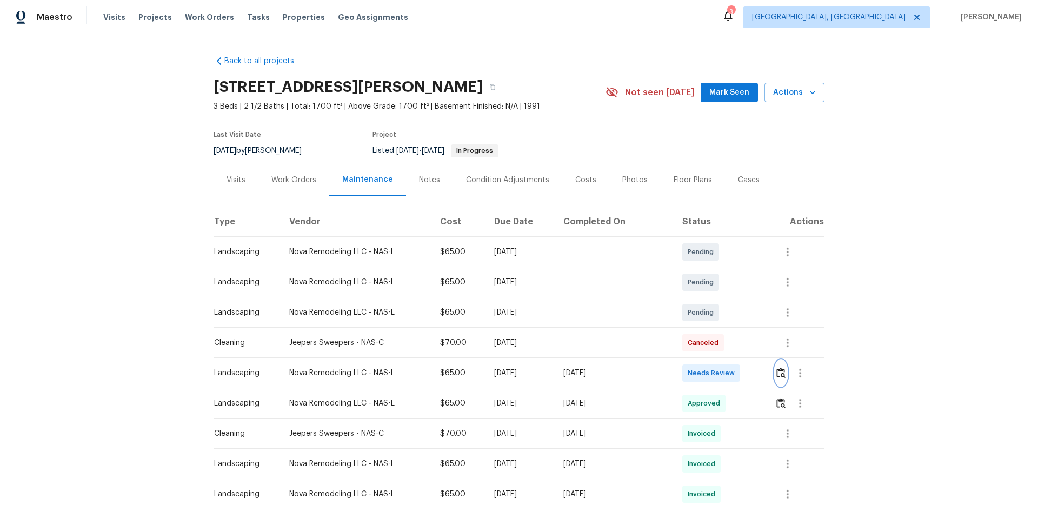
click at [738, 342] on img "button" at bounding box center [780, 373] width 9 height 10
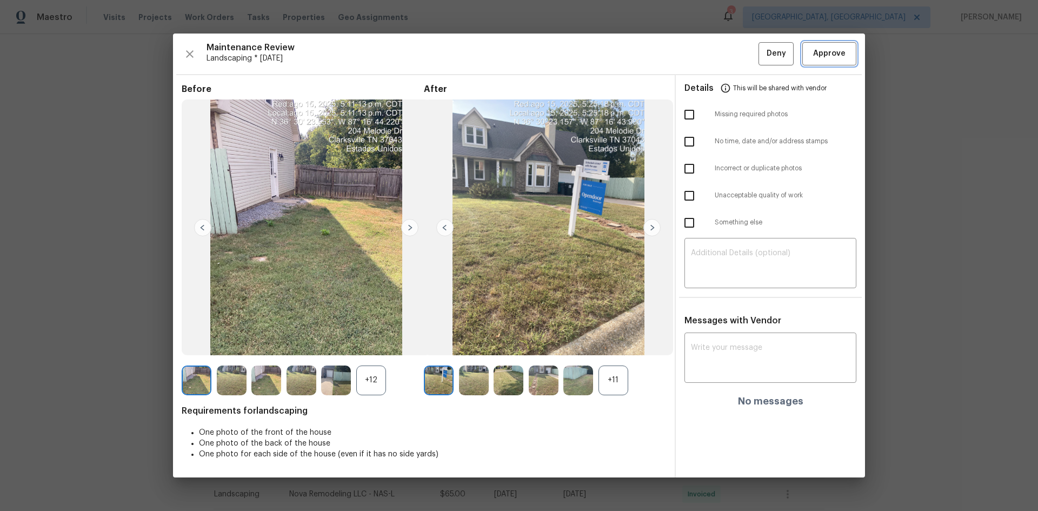
click at [738, 55] on span "Approve" at bounding box center [829, 54] width 32 height 14
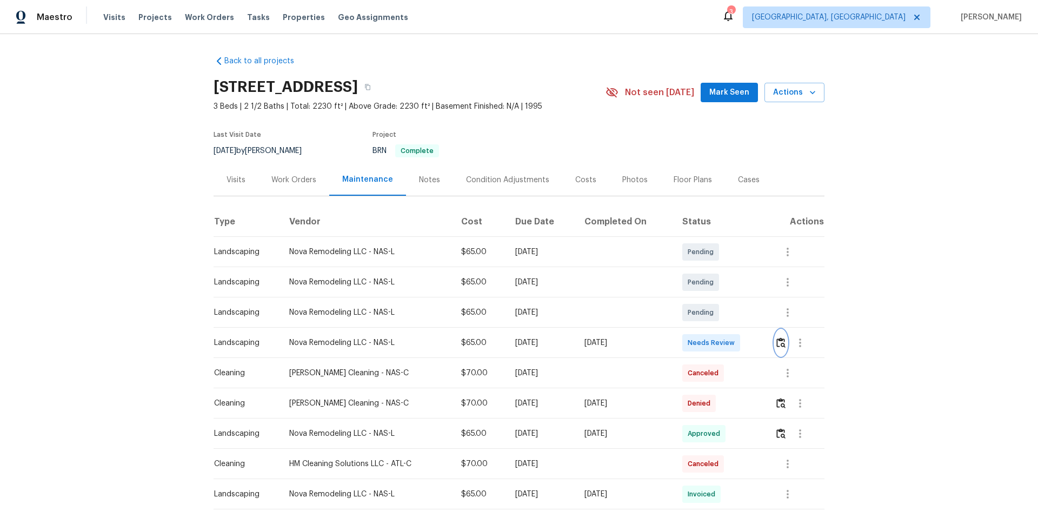
click at [738, 342] on button "button" at bounding box center [781, 343] width 12 height 26
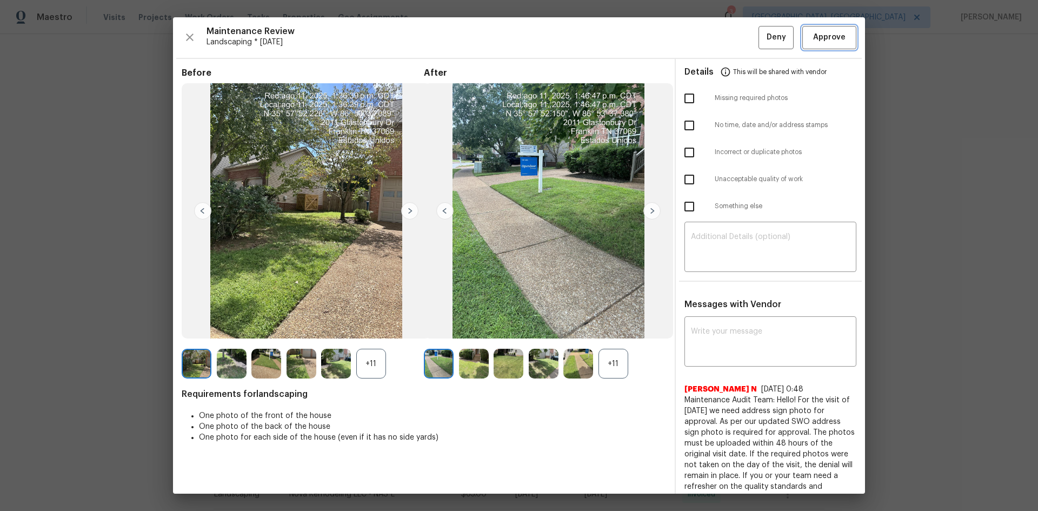
click at [738, 38] on span "Approve" at bounding box center [829, 38] width 32 height 14
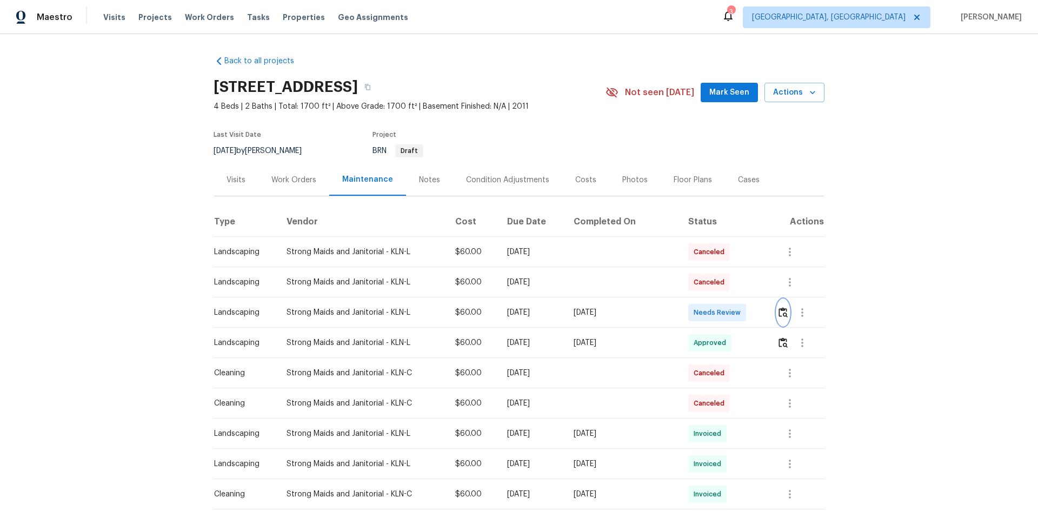
click at [738, 315] on img "button" at bounding box center [782, 312] width 9 height 10
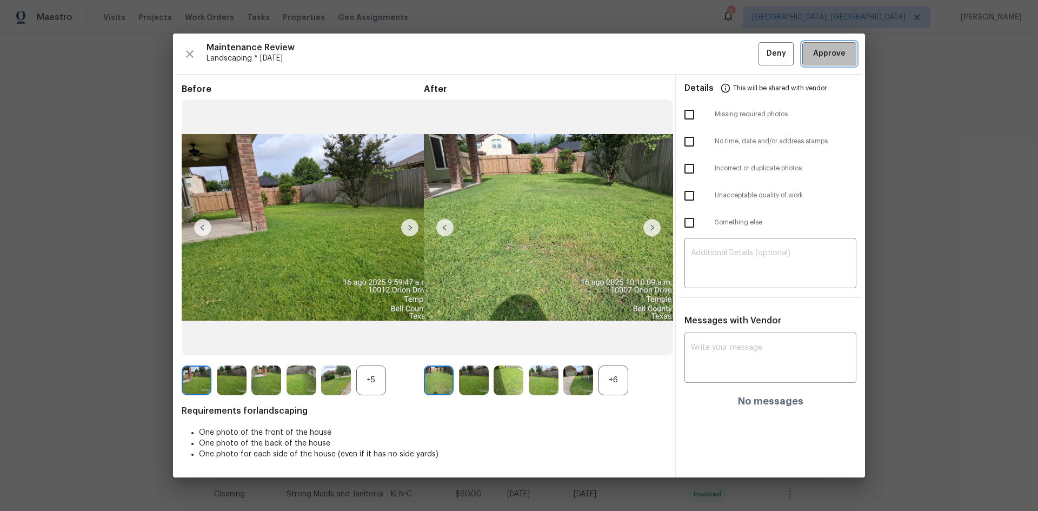
click at [738, 59] on span "Approve" at bounding box center [829, 54] width 32 height 14
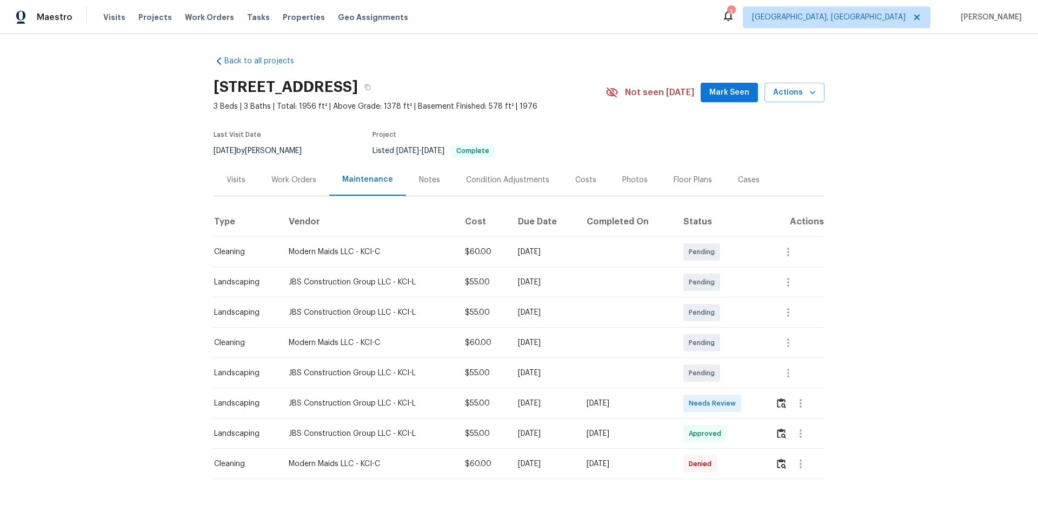
click at [738, 342] on div at bounding box center [799, 403] width 49 height 26
click at [738, 342] on img "button" at bounding box center [781, 403] width 9 height 10
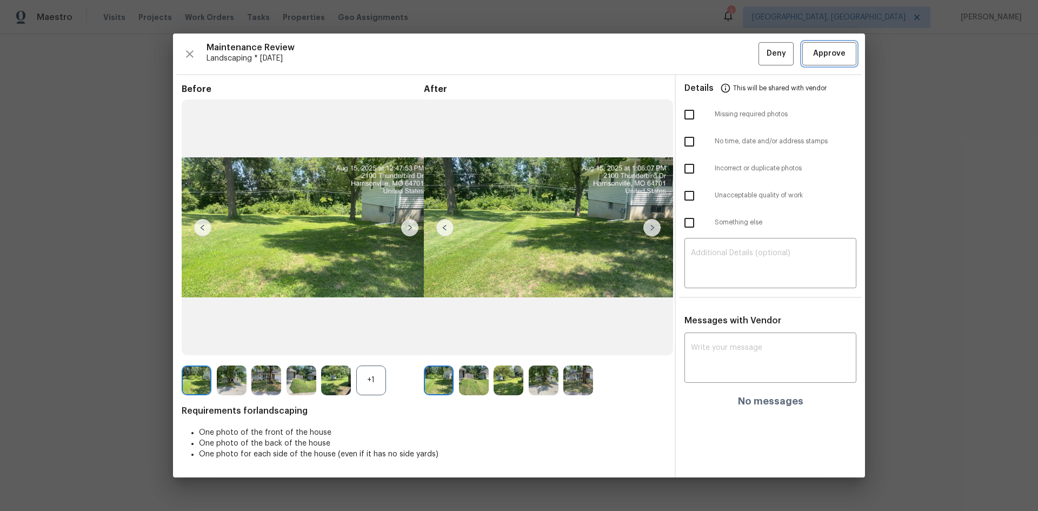
click at [738, 50] on span "Approve" at bounding box center [829, 54] width 32 height 14
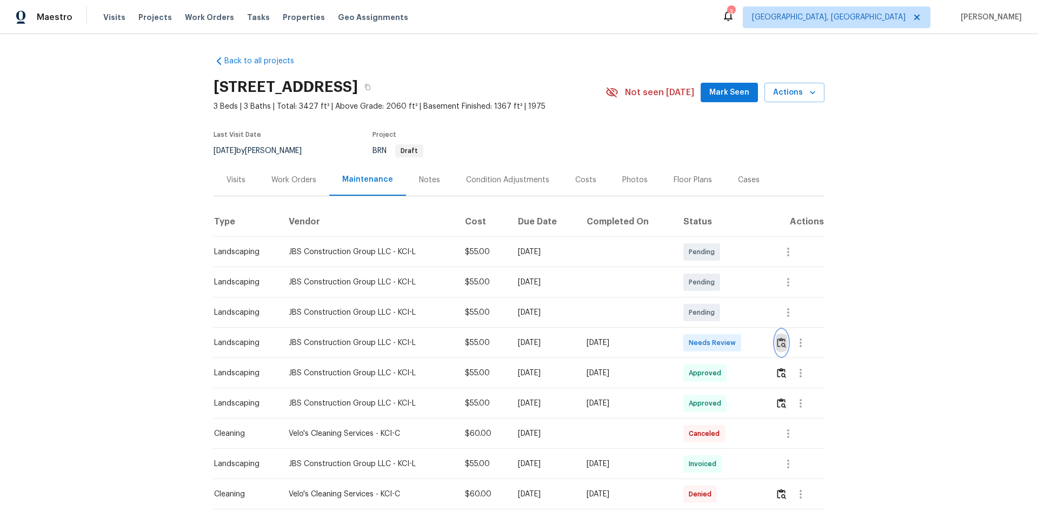
click at [738, 337] on button "button" at bounding box center [781, 343] width 12 height 26
click at [738, 342] on icon "button" at bounding box center [800, 372] width 13 height 13
click at [738, 342] on li "View details" at bounding box center [824, 391] width 76 height 18
click at [738, 336] on div at bounding box center [519, 255] width 1038 height 511
click at [738, 342] on img "button" at bounding box center [781, 342] width 9 height 10
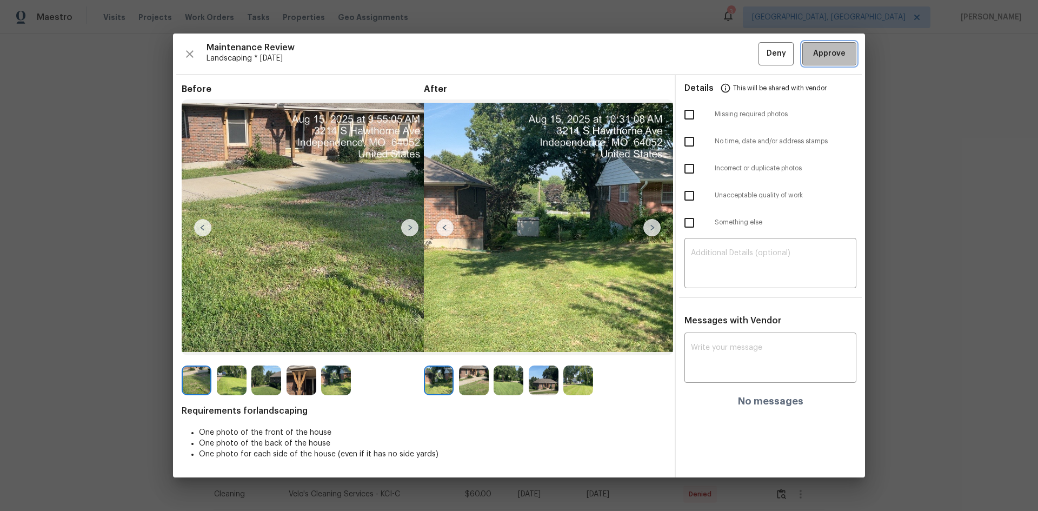
click at [738, 46] on button "Approve" at bounding box center [829, 53] width 54 height 23
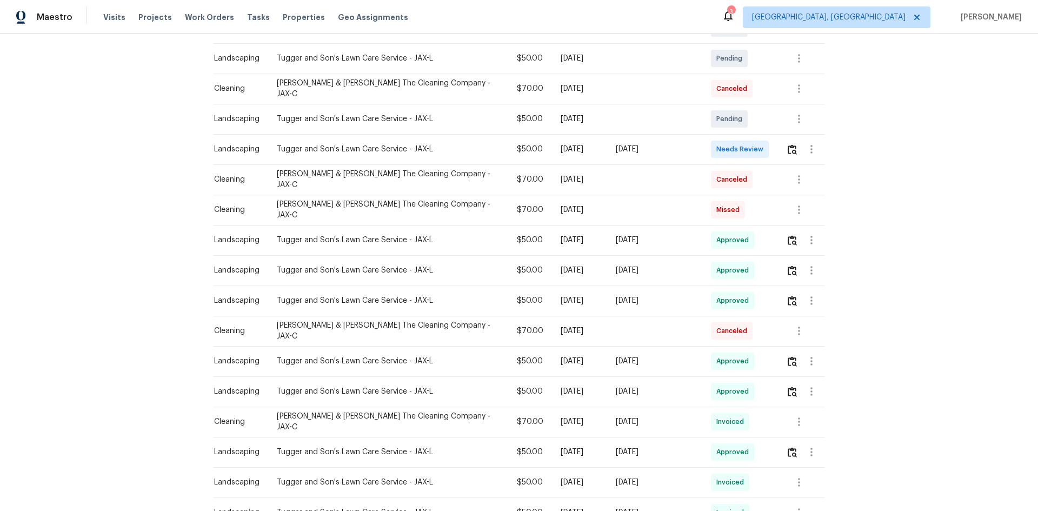
scroll to position [125, 0]
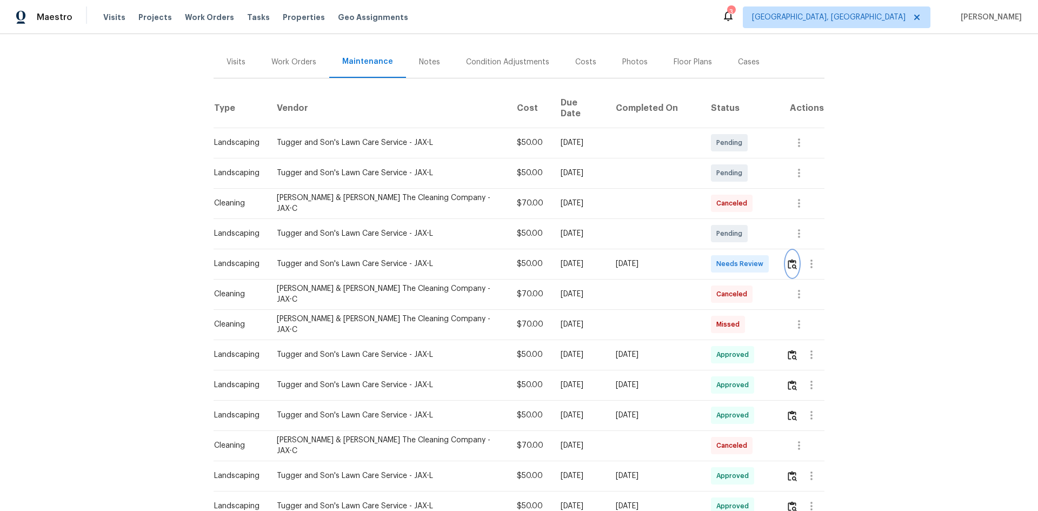
click at [790, 259] on img "button" at bounding box center [792, 264] width 9 height 10
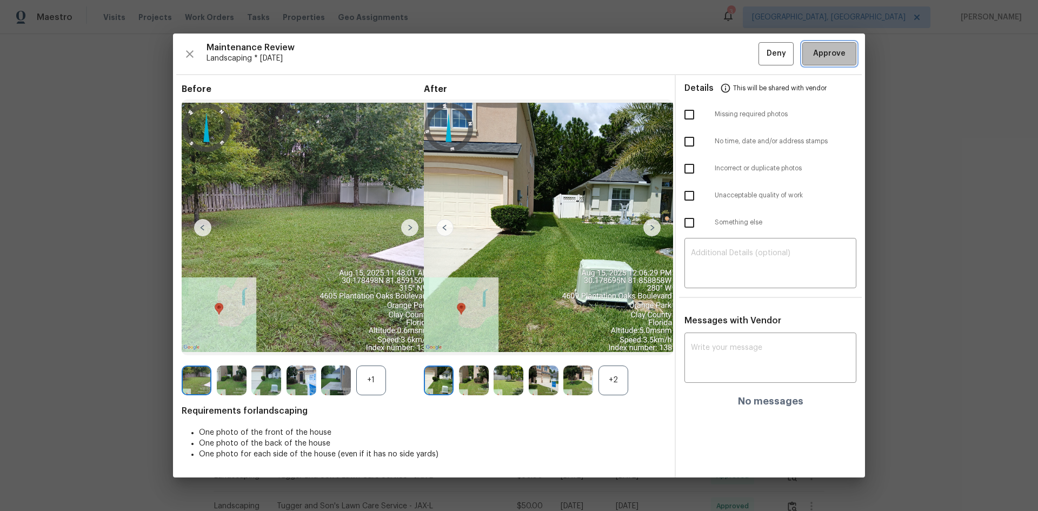
click at [839, 52] on span "Approve" at bounding box center [829, 54] width 32 height 14
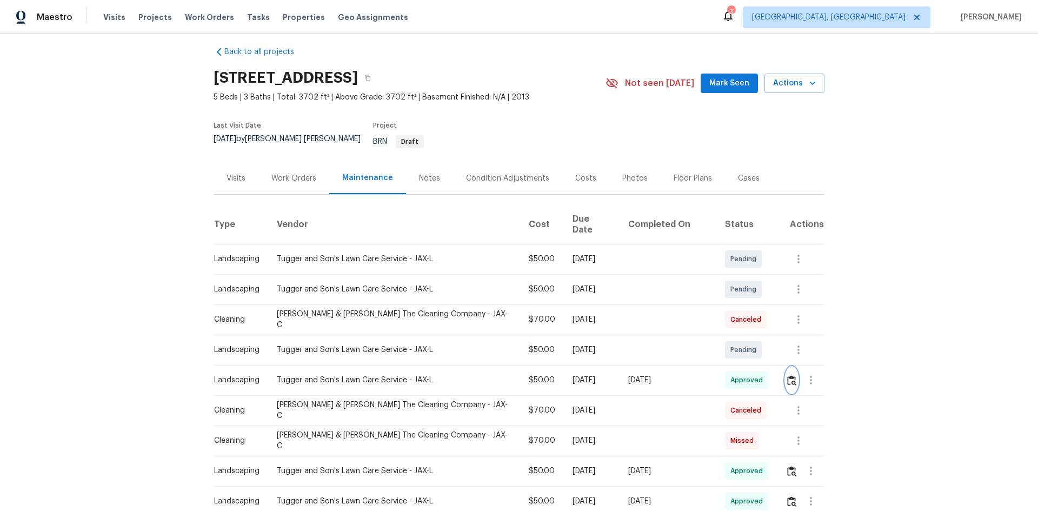
scroll to position [0, 0]
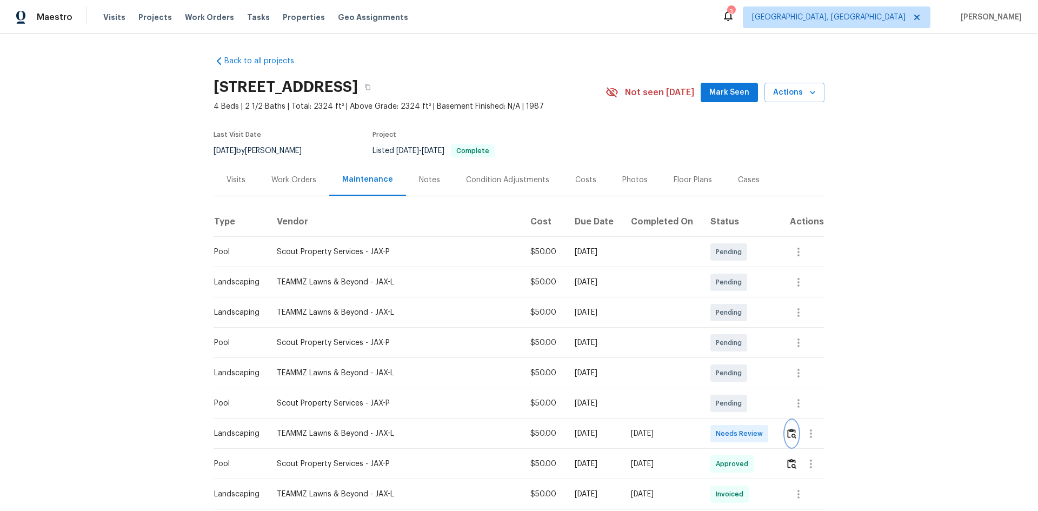
click at [738, 342] on img "button" at bounding box center [791, 433] width 9 height 10
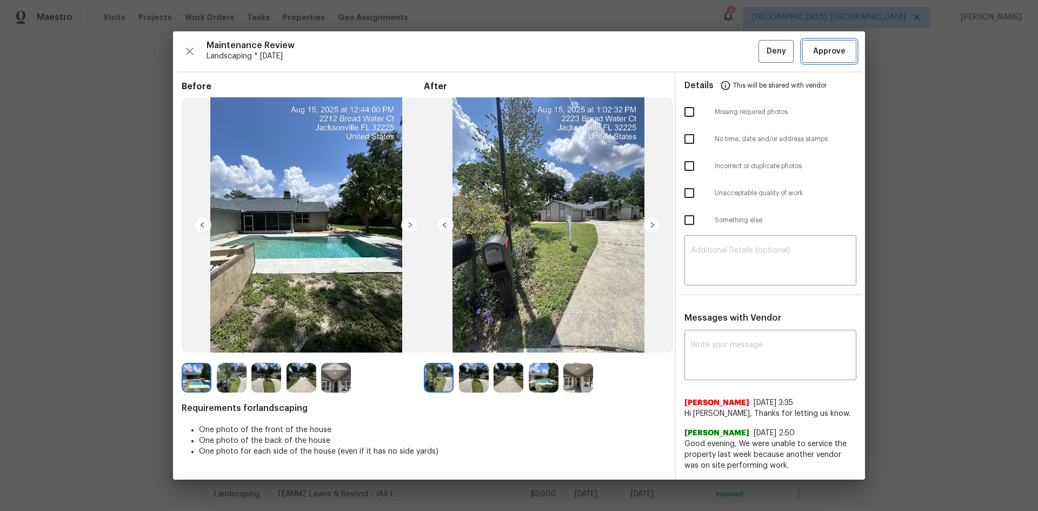
click at [738, 58] on button "Approve" at bounding box center [829, 51] width 54 height 23
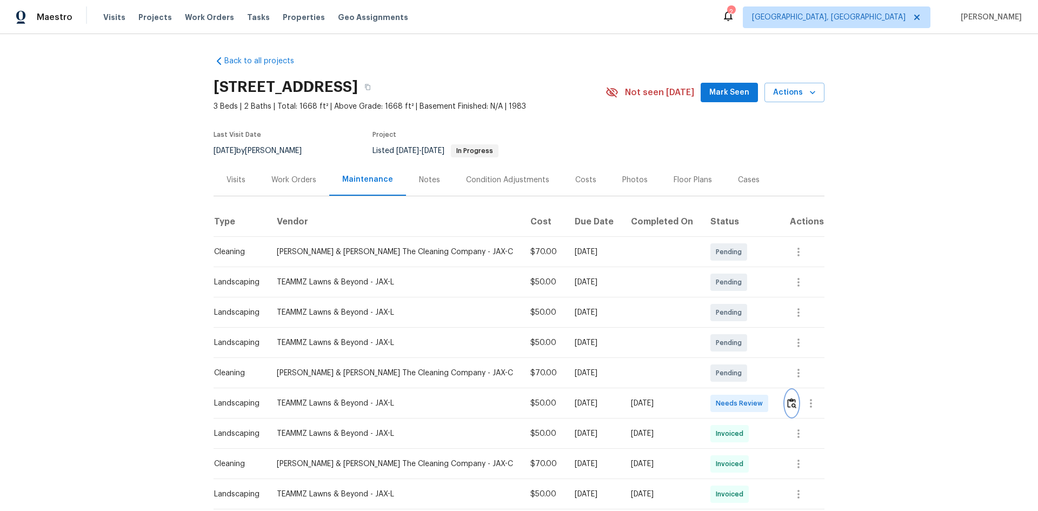
click at [789, 400] on img "button" at bounding box center [791, 403] width 9 height 10
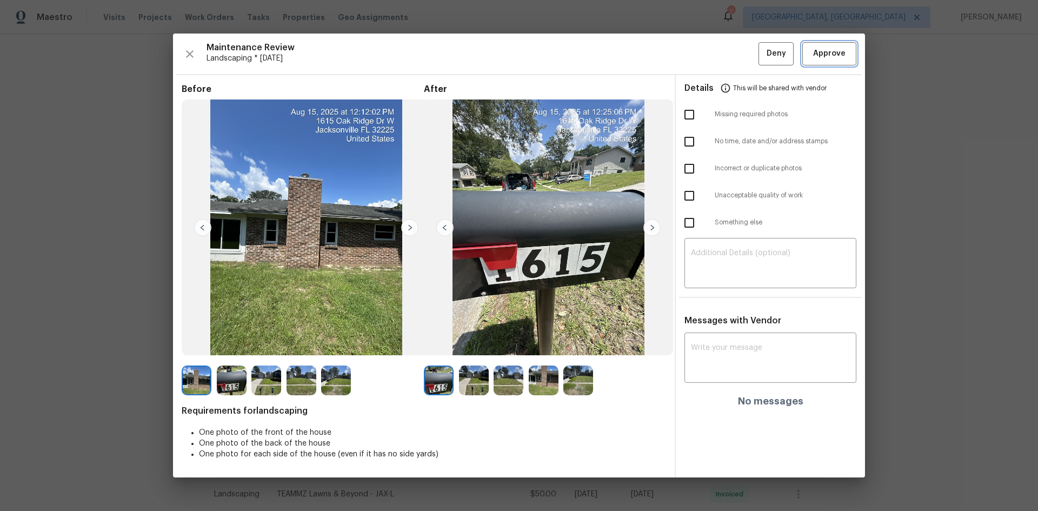
click at [834, 51] on span "Approve" at bounding box center [829, 54] width 32 height 14
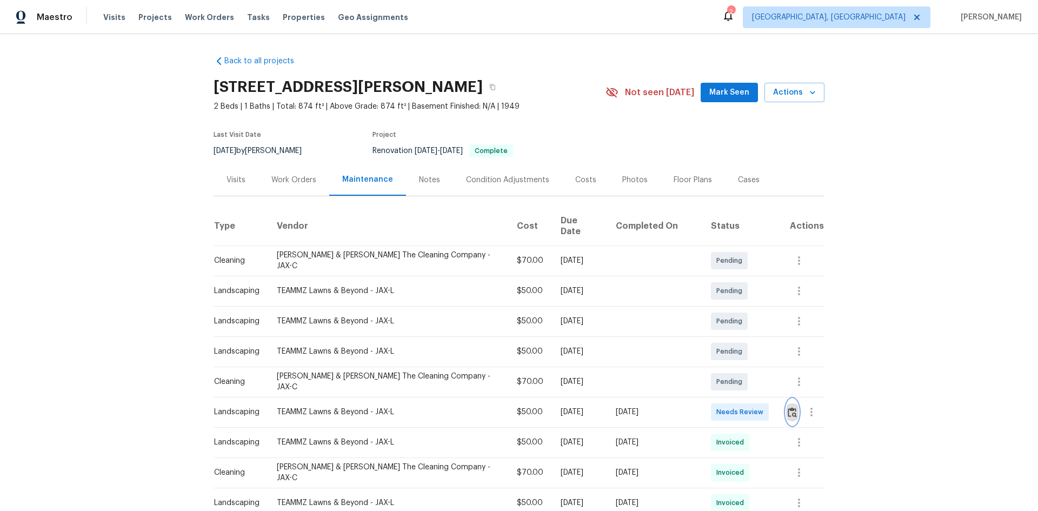
click at [788, 407] on img "button" at bounding box center [792, 412] width 9 height 10
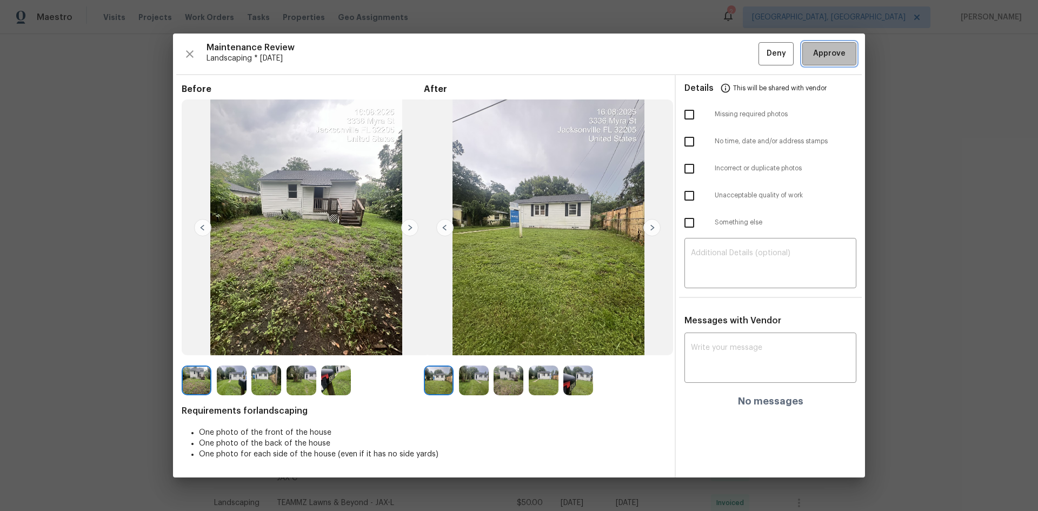
click at [816, 54] on span "Approve" at bounding box center [829, 54] width 32 height 14
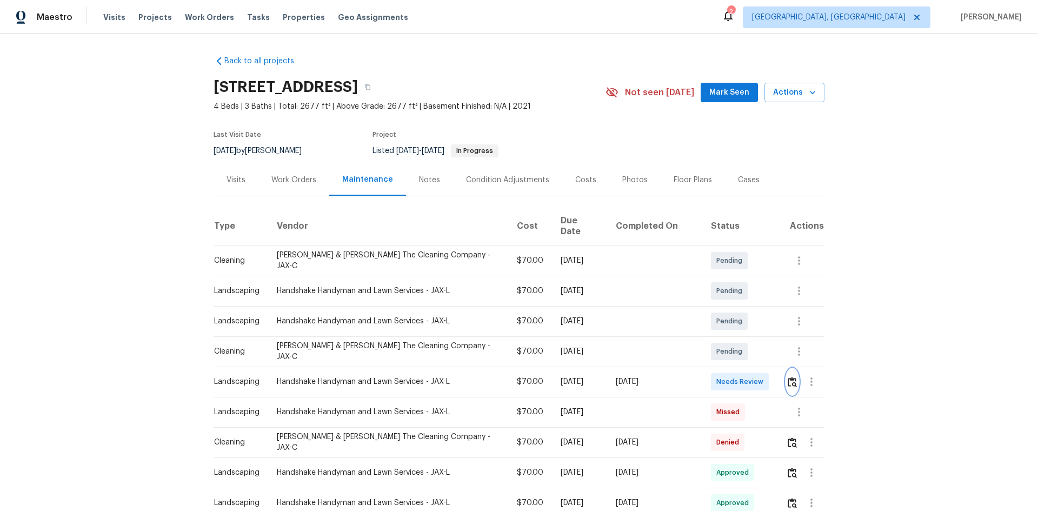
click at [738, 342] on img "button" at bounding box center [792, 382] width 9 height 10
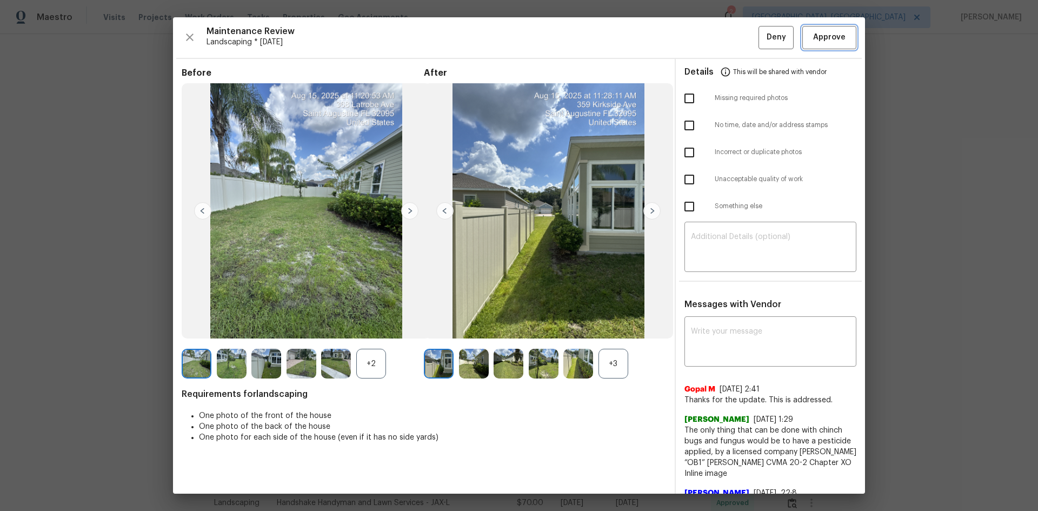
click at [738, 40] on span "Approve" at bounding box center [829, 38] width 32 height 14
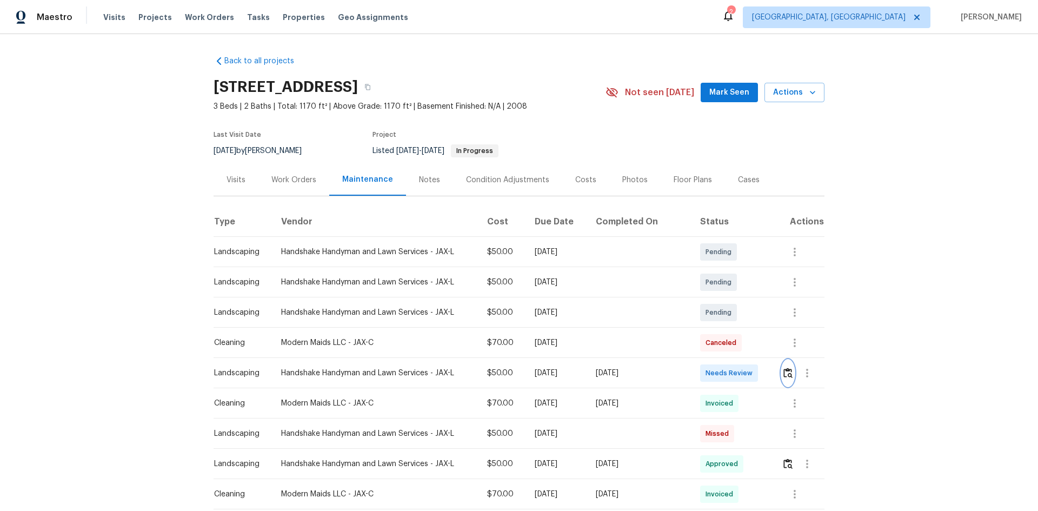
click at [738, 342] on img "button" at bounding box center [787, 373] width 9 height 10
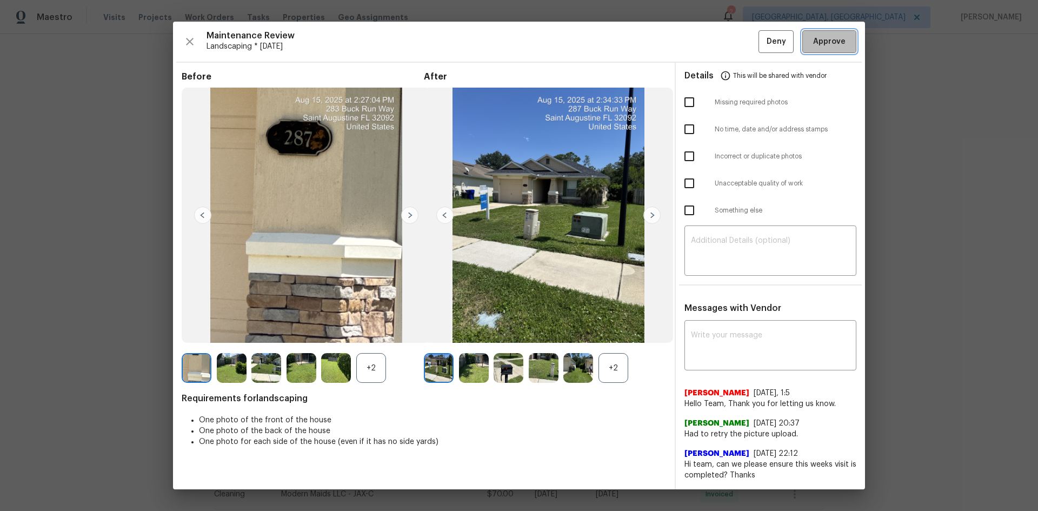
click at [738, 38] on span "Approve" at bounding box center [829, 42] width 32 height 14
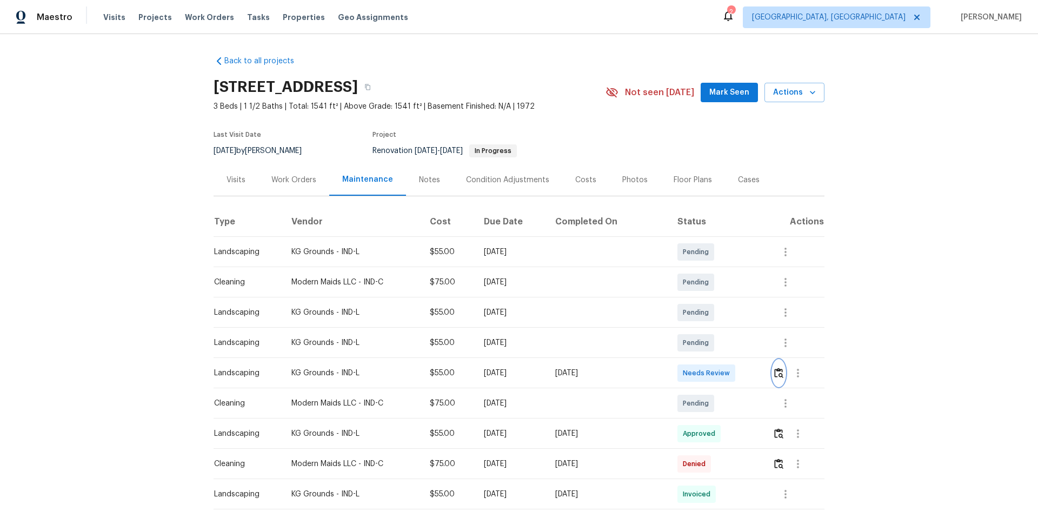
click at [738, 342] on button "button" at bounding box center [778, 373] width 12 height 26
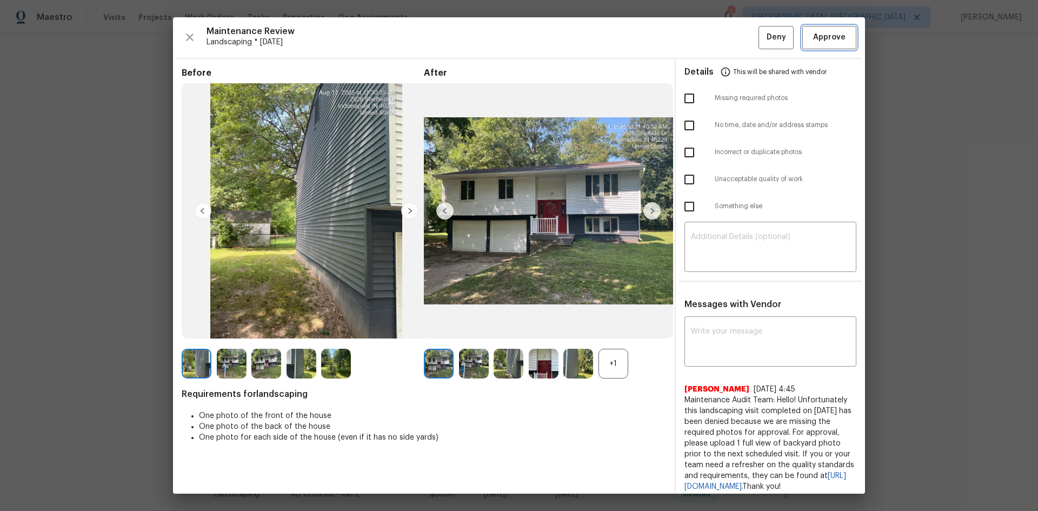
click at [738, 39] on span "Approve" at bounding box center [829, 38] width 32 height 14
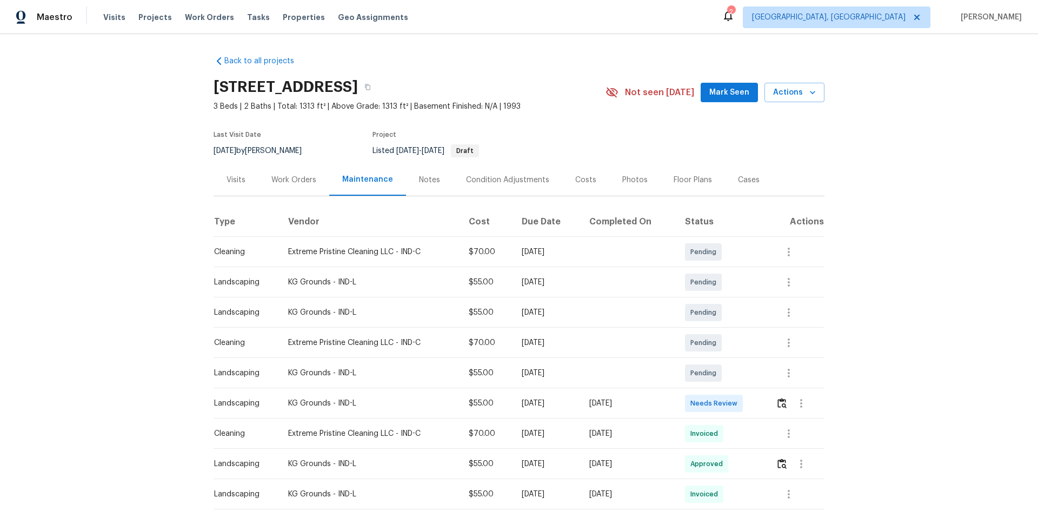
click at [738, 342] on div at bounding box center [801, 403] width 26 height 26
click at [738, 342] on img "button" at bounding box center [781, 403] width 9 height 10
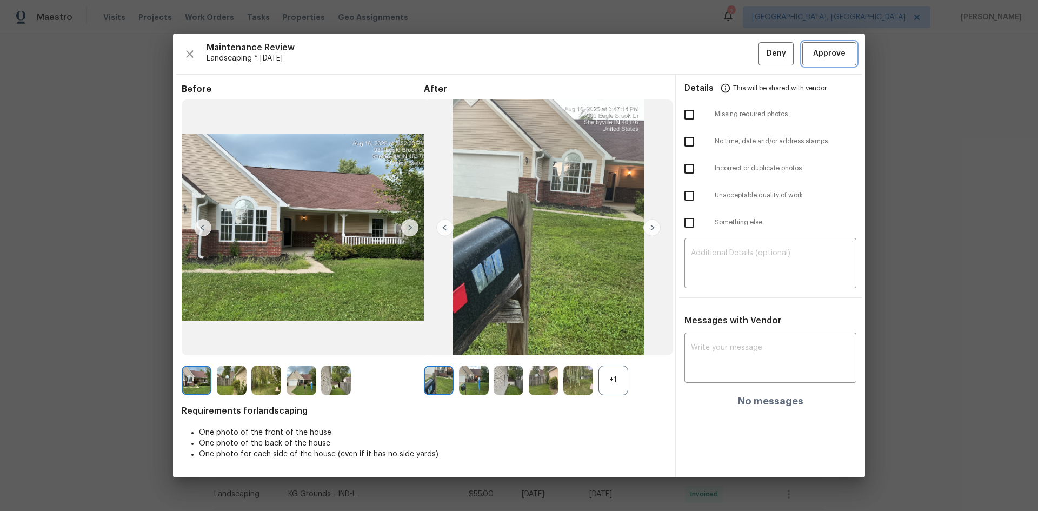
click at [738, 59] on span "Approve" at bounding box center [829, 54] width 32 height 14
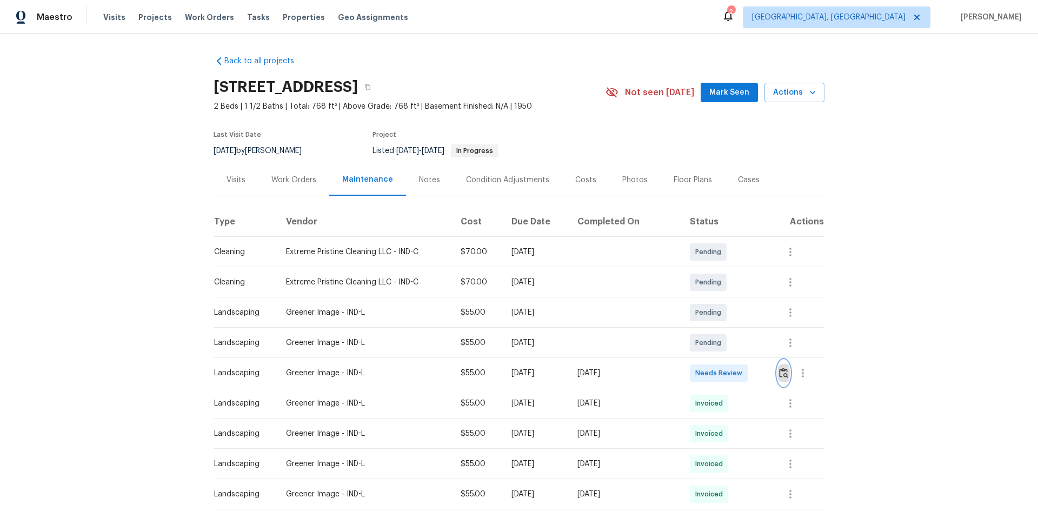
click at [738, 342] on button "button" at bounding box center [783, 373] width 12 height 26
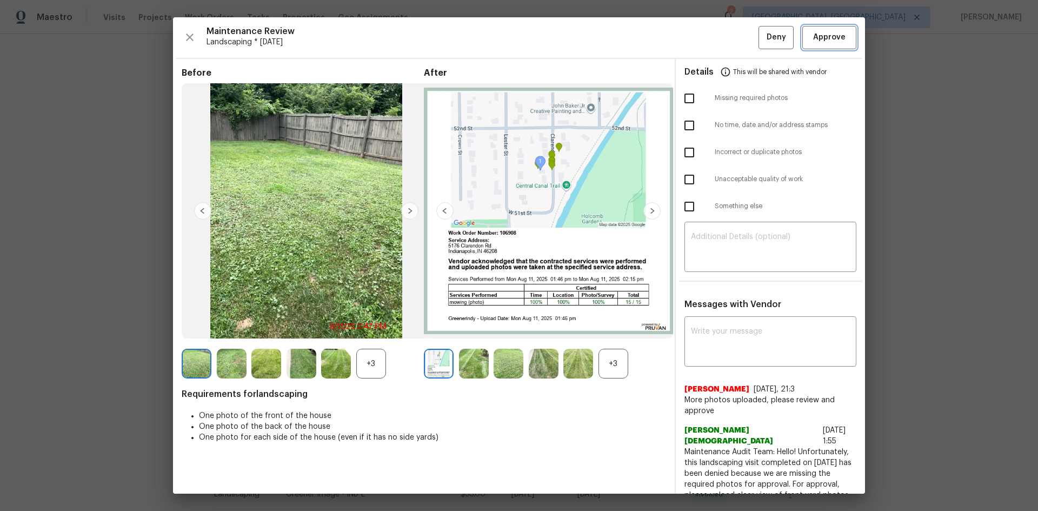
click at [738, 38] on span "Approve" at bounding box center [829, 38] width 32 height 14
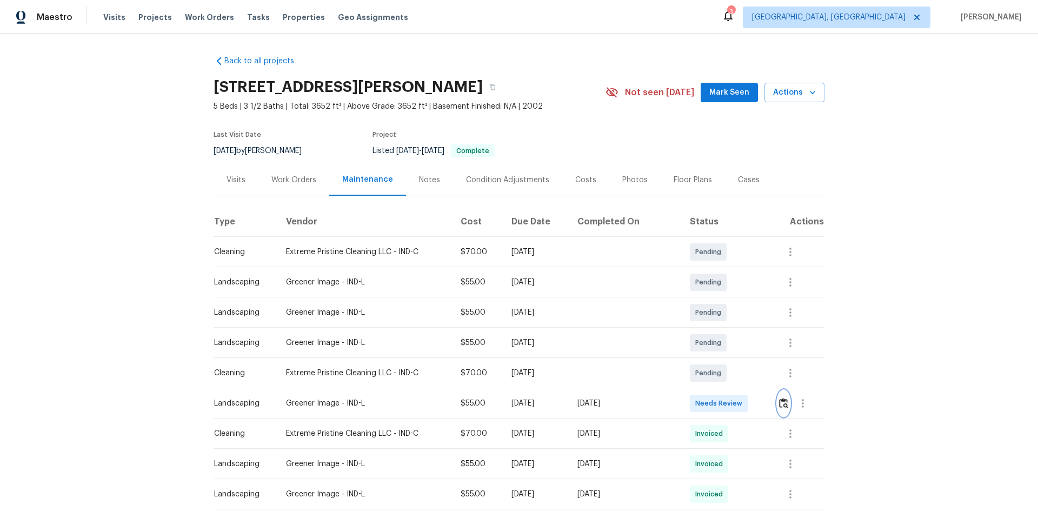
click at [738, 342] on img "button" at bounding box center [783, 403] width 9 height 10
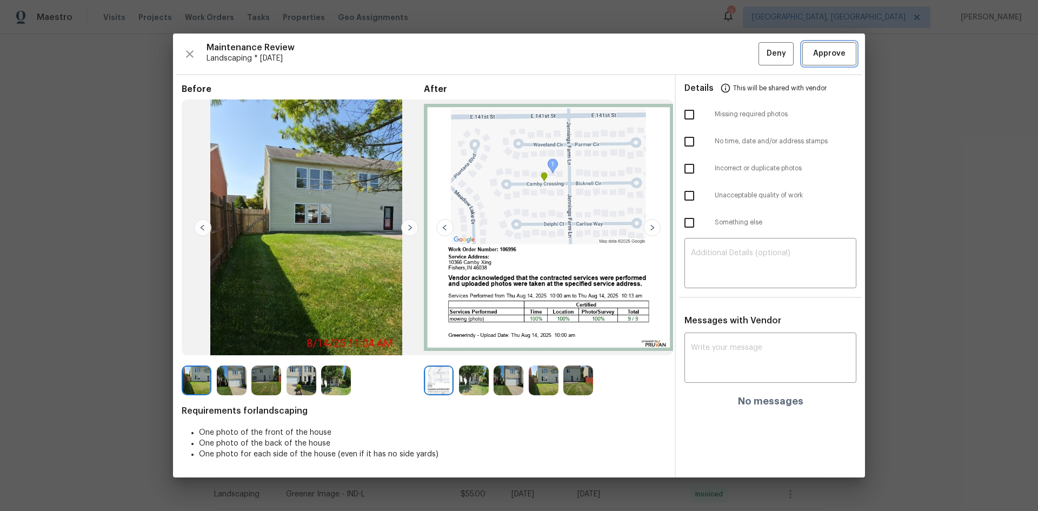
click at [738, 55] on span "Approve" at bounding box center [829, 54] width 32 height 14
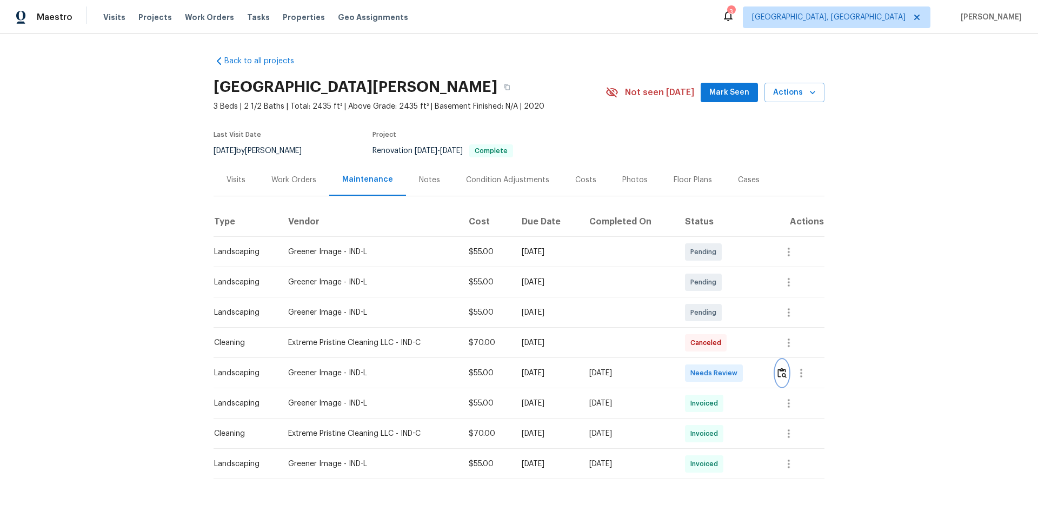
click at [776, 379] on button "button" at bounding box center [782, 373] width 12 height 26
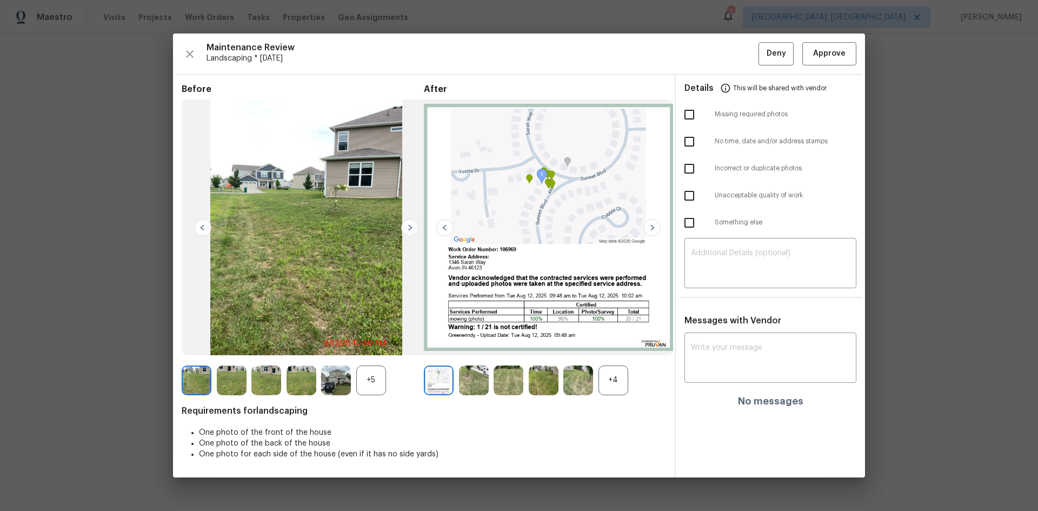
click at [478, 383] on img at bounding box center [474, 380] width 30 height 30
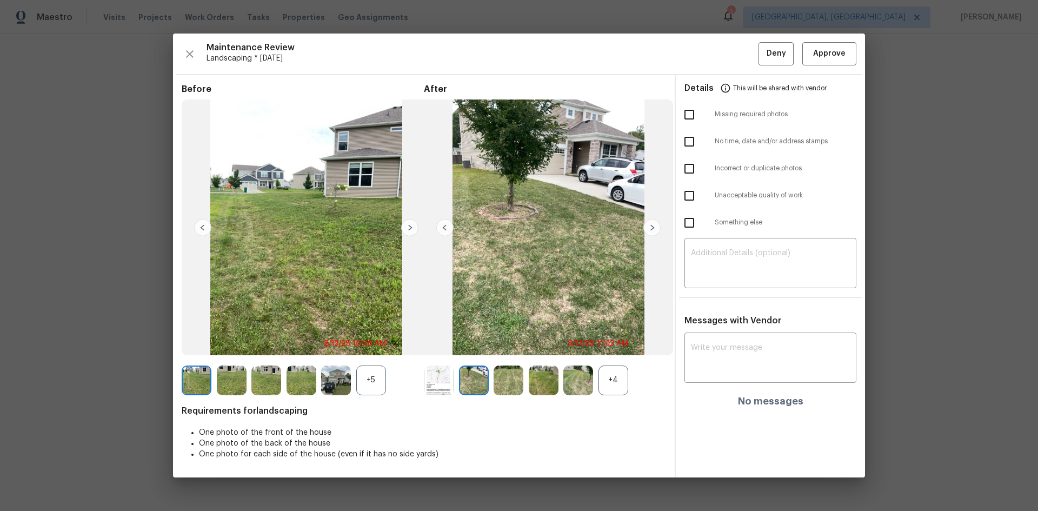
click at [477, 383] on img at bounding box center [474, 380] width 30 height 30
click at [829, 46] on button "Approve" at bounding box center [829, 53] width 54 height 23
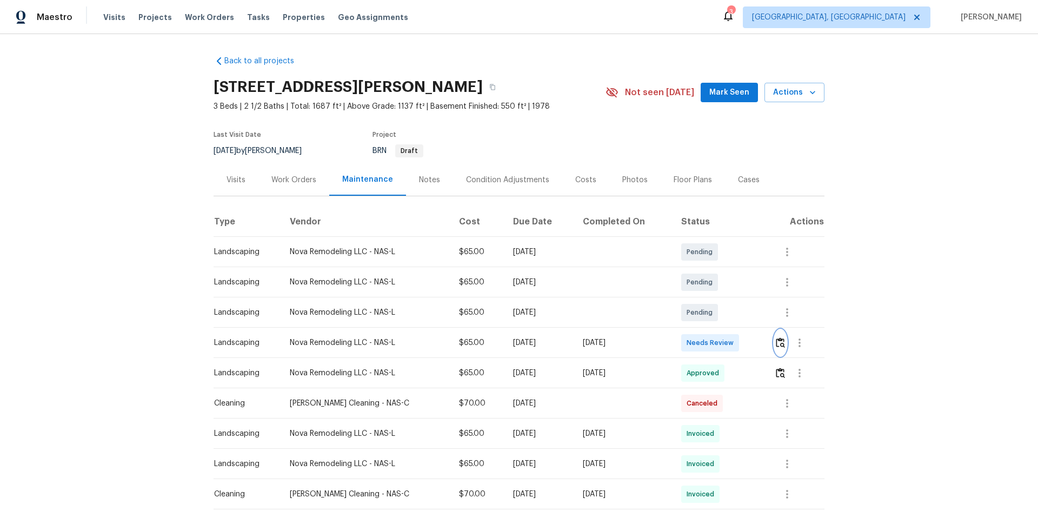
click at [738, 342] on img "button" at bounding box center [780, 342] width 9 height 10
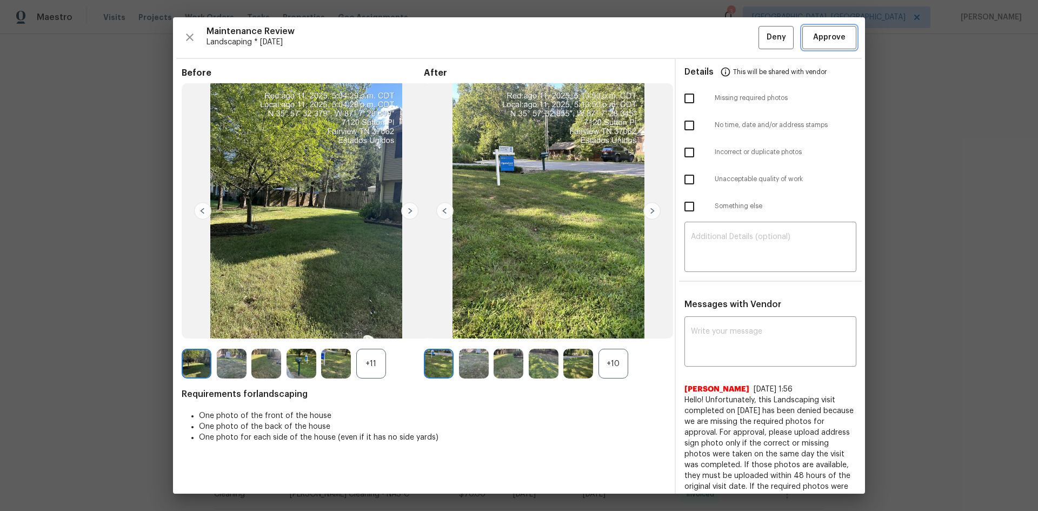
click at [738, 43] on span "Approve" at bounding box center [829, 38] width 32 height 14
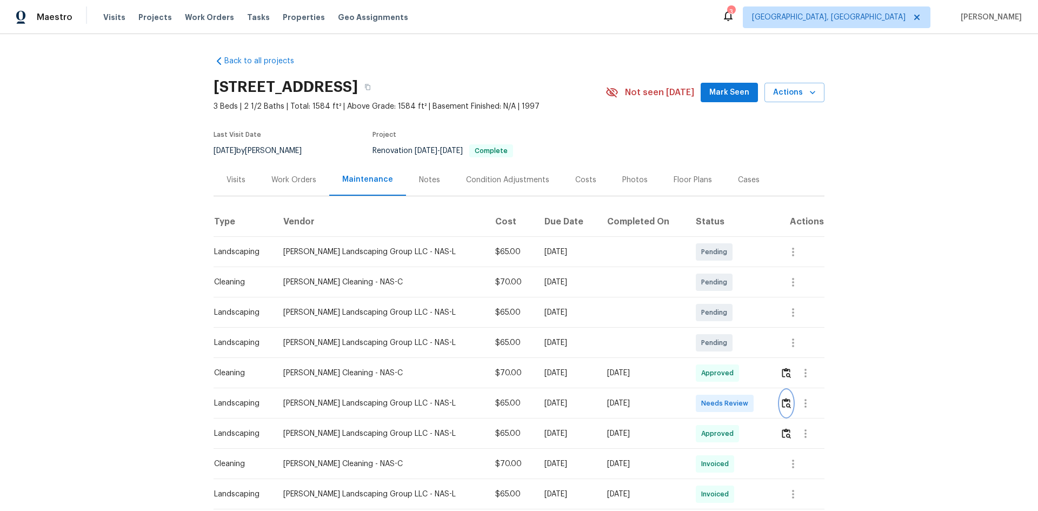
click at [738, 342] on img "button" at bounding box center [786, 403] width 9 height 10
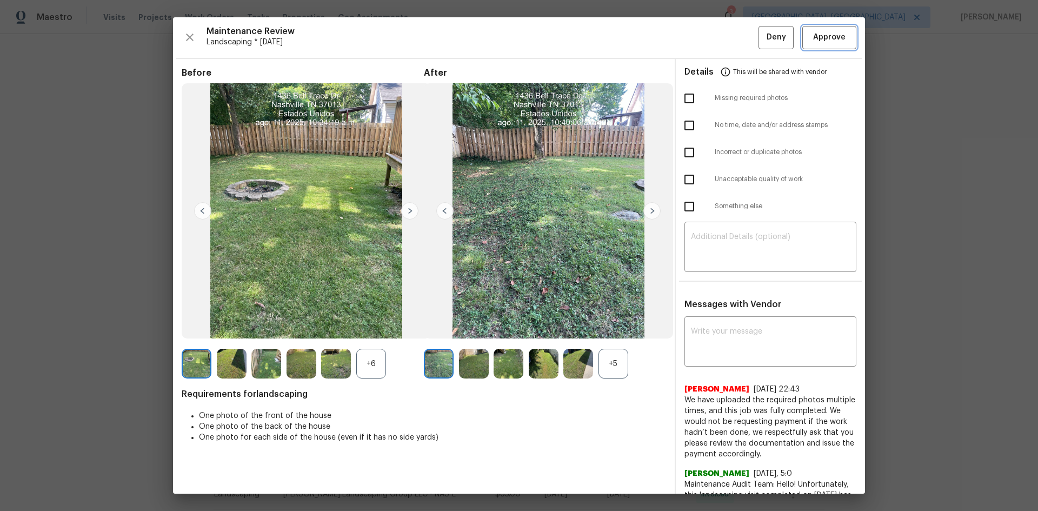
click at [738, 38] on span "Approve" at bounding box center [829, 38] width 32 height 14
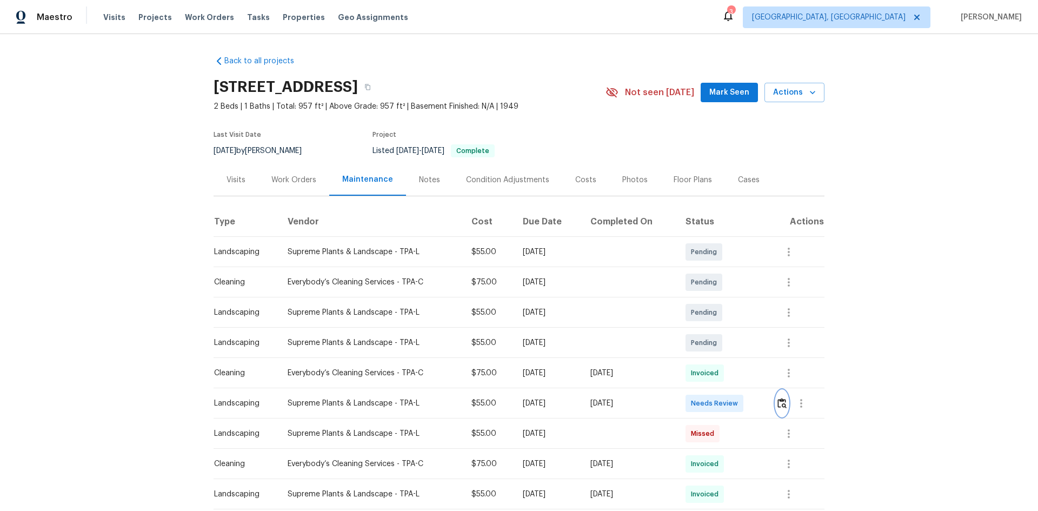
click at [738, 342] on img "button" at bounding box center [781, 403] width 9 height 10
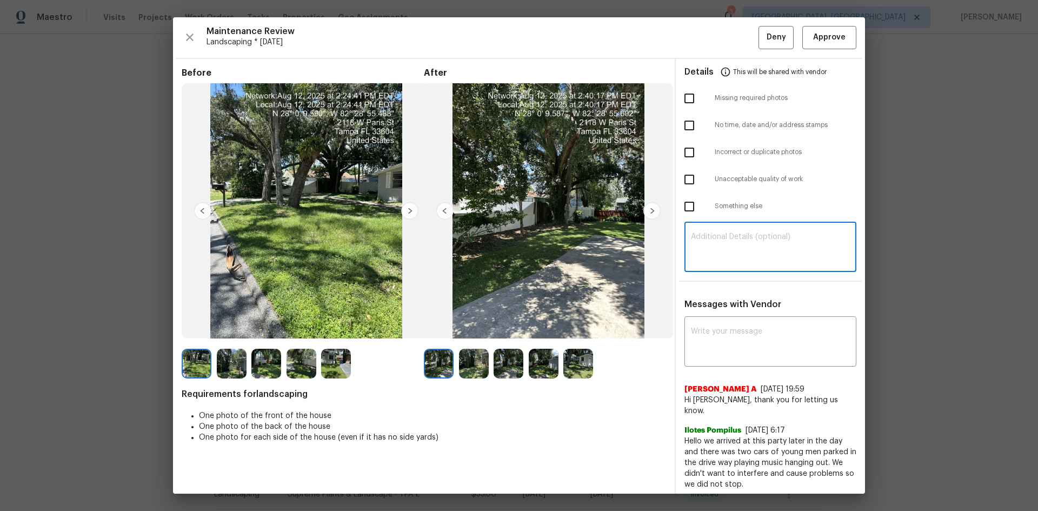
click at [696, 253] on textarea at bounding box center [770, 248] width 159 height 30
paste textarea "Maintenance Audit Team: Hello! Unfortunately, this landscaping visit completed …"
type textarea "Maintenance Audit Team: Hello! Unfortunately, this landscaping visit completed …"
click at [691, 342] on textarea at bounding box center [770, 343] width 159 height 30
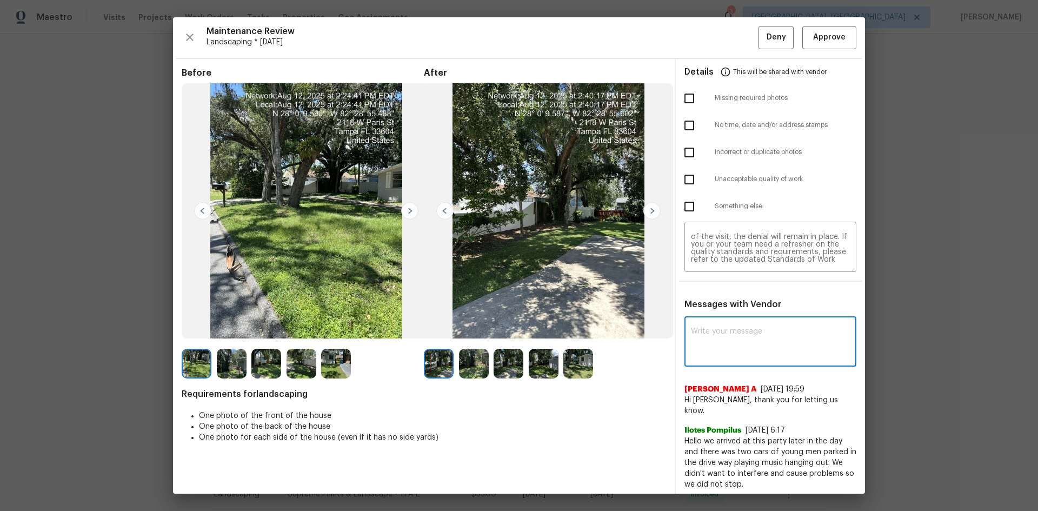
paste textarea "Maintenance Audit Team: Hello! Unfortunately, this landscaping visit completed …"
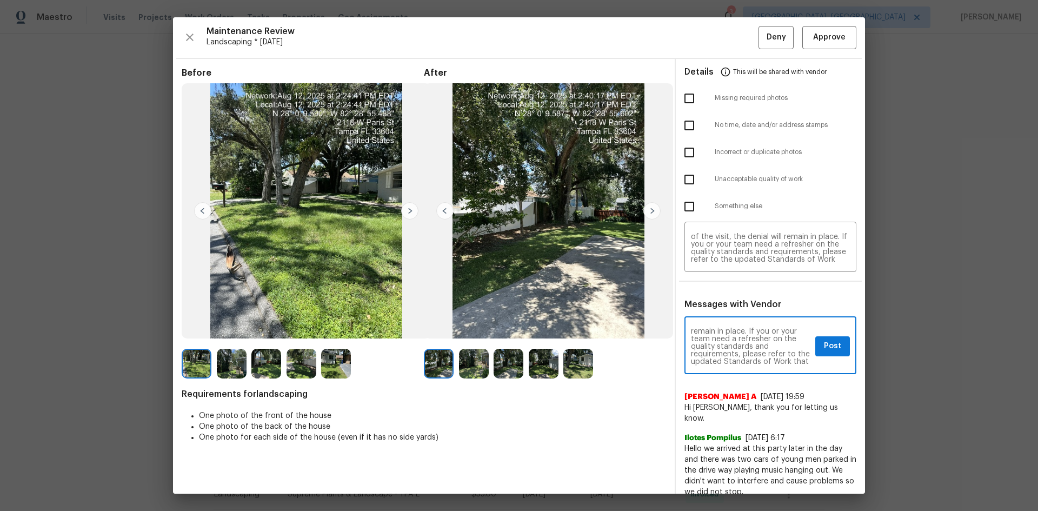
scroll to position [0, 0]
type textarea "Maintenance Audit Team: Hello! Unfortunately, this landscaping visit completed …"
click at [738, 342] on span "Post" at bounding box center [832, 346] width 17 height 14
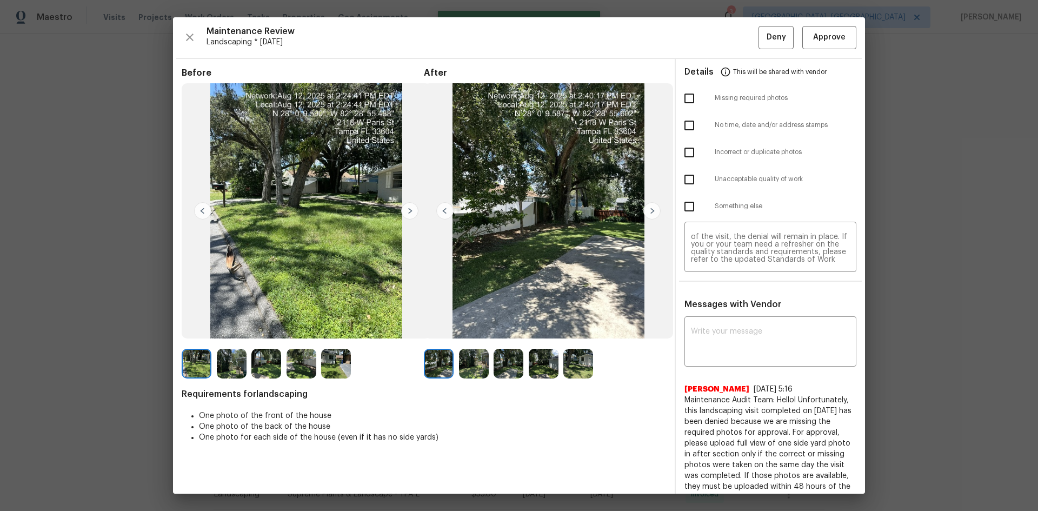
click at [679, 96] on input "checkbox" at bounding box center [689, 98] width 23 height 23
checkbox input "true"
click at [738, 35] on span "Deny" at bounding box center [775, 38] width 19 height 14
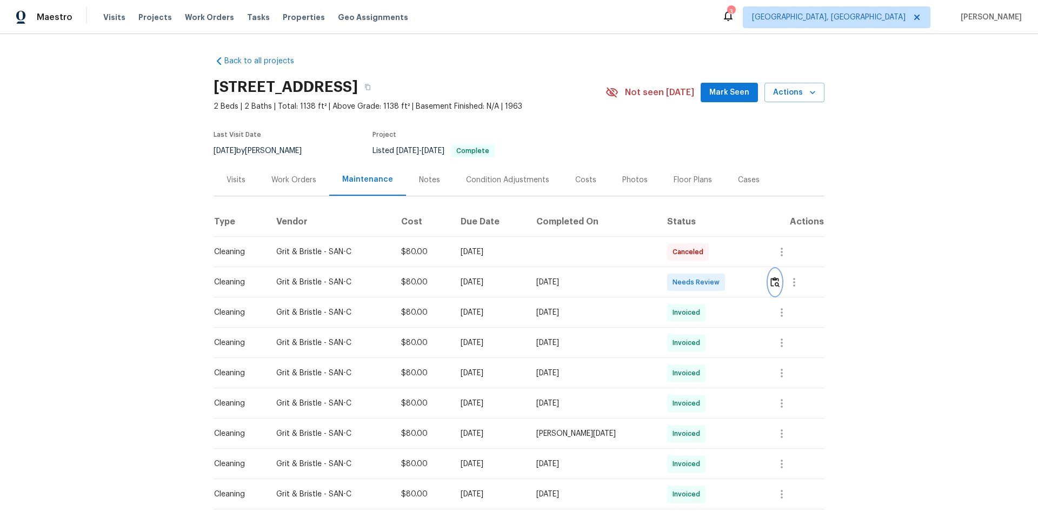
click at [770, 279] on img "button" at bounding box center [774, 282] width 9 height 10
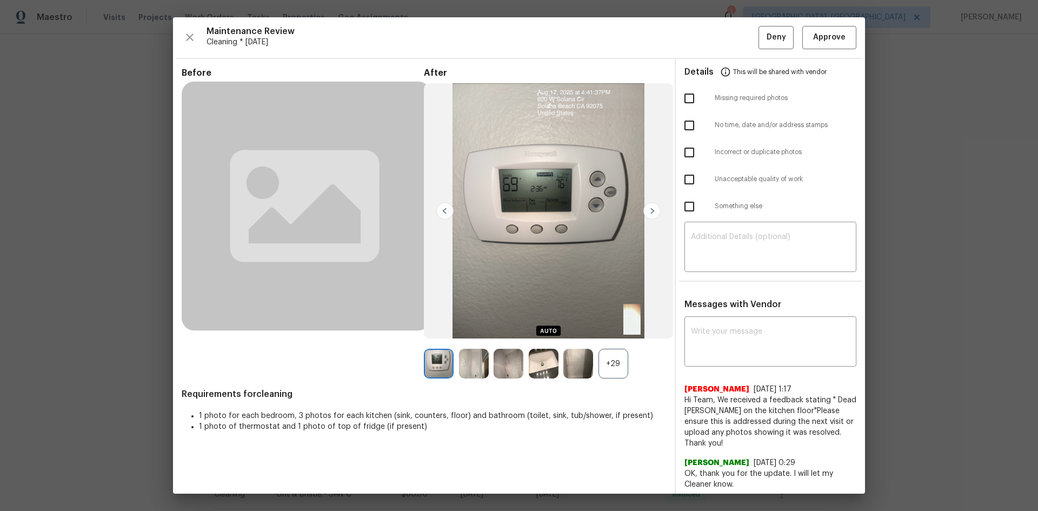
click at [612, 365] on div "+29" at bounding box center [613, 364] width 30 height 30
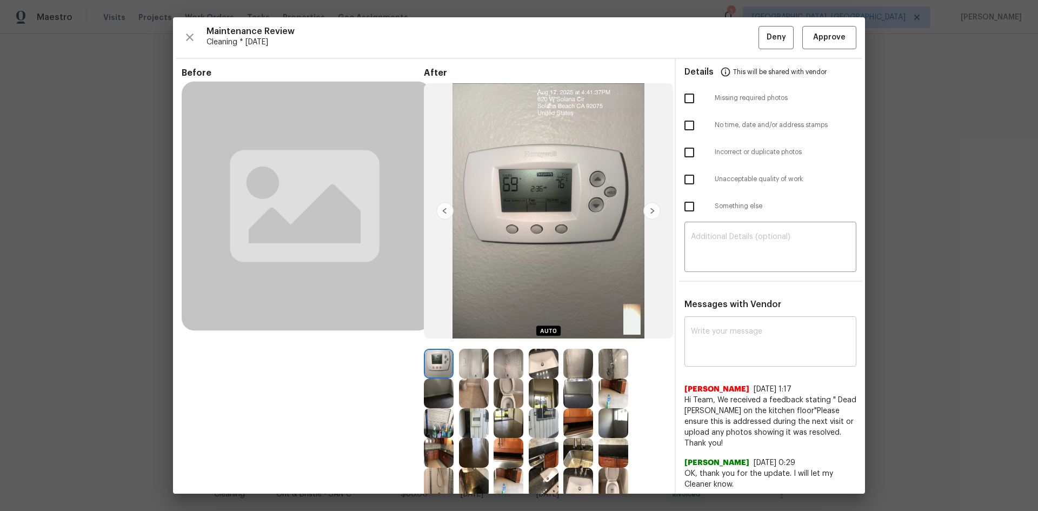
click at [691, 339] on textarea at bounding box center [770, 343] width 159 height 30
paste textarea "Maintenance Audit Team: Hello! Unfortunately, this cleaning visit completed on …"
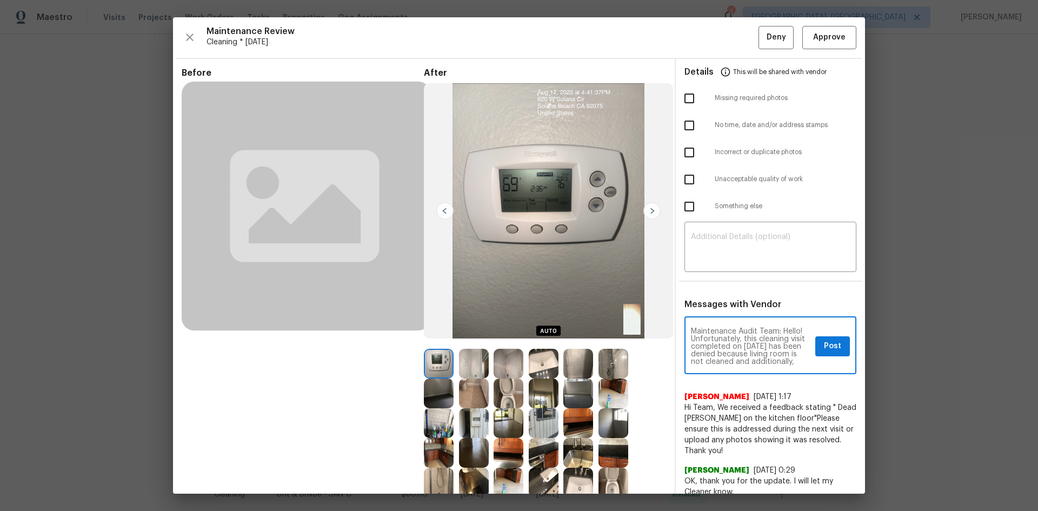
click at [693, 354] on textarea "Maintenance Audit Team: Hello! Unfortunately, this cleaning visit completed on …" at bounding box center [751, 347] width 120 height 38
type textarea "Maintenance Audit Team: Hello! Unfortunately, this cleaning visit completed on …"
click at [722, 251] on textarea at bounding box center [770, 248] width 159 height 30
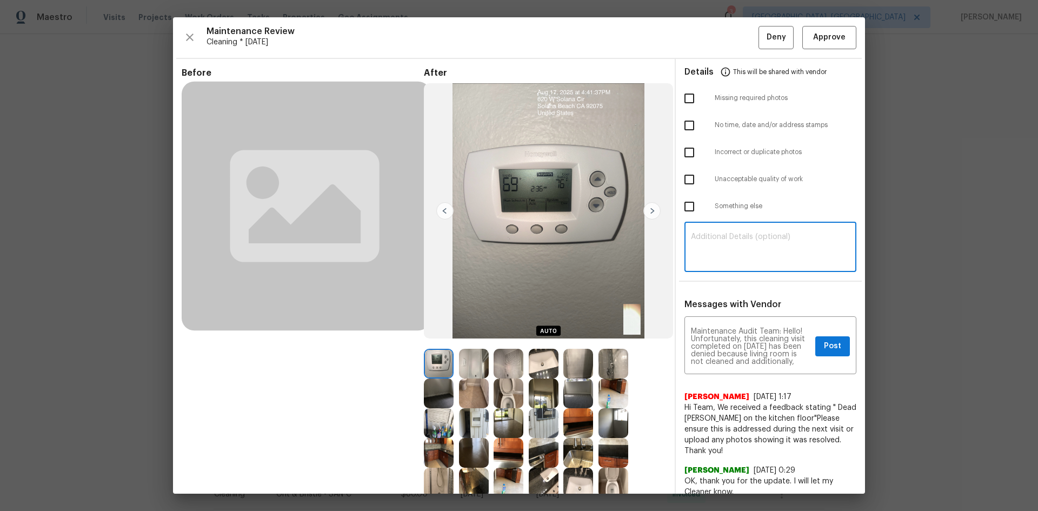
paste textarea "Maintenance Audit Team: Hello! Unfortunately, this cleaning visit completed on …"
type textarea "Maintenance Audit Team: Hello! Unfortunately, this cleaning visit completed on …"
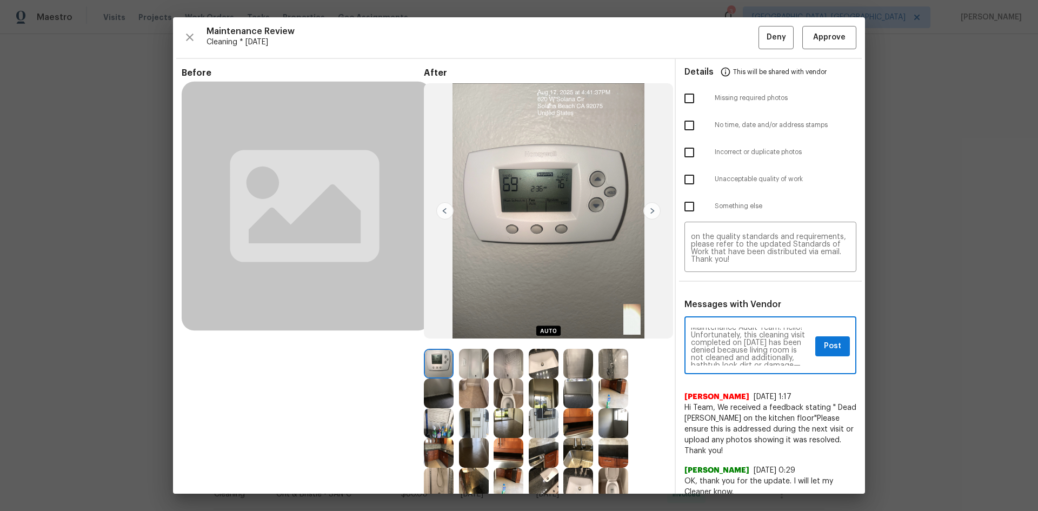
scroll to position [0, 0]
click at [824, 349] on span "Post" at bounding box center [832, 346] width 17 height 14
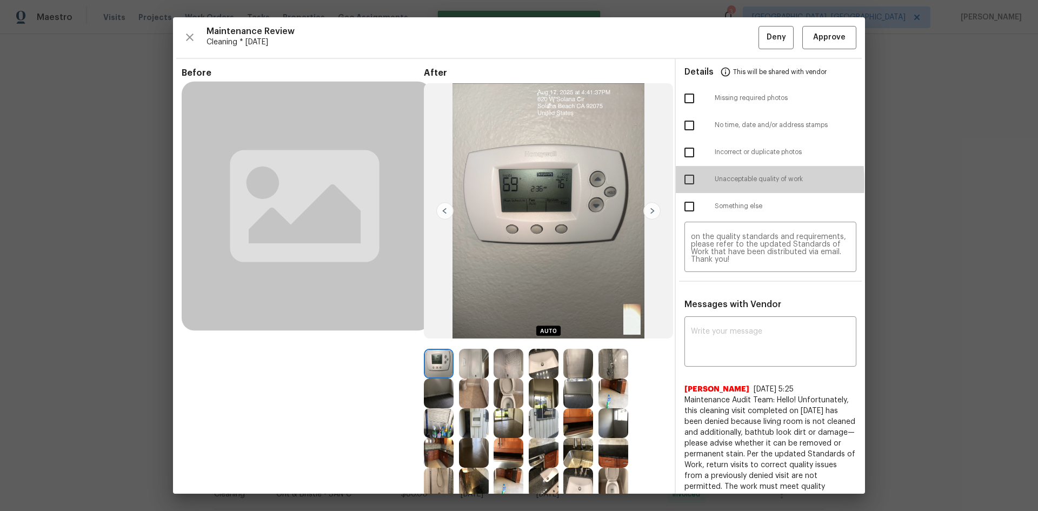
click at [678, 183] on input "checkbox" at bounding box center [689, 179] width 23 height 23
checkbox input "true"
click at [775, 36] on span "Deny" at bounding box center [775, 38] width 19 height 14
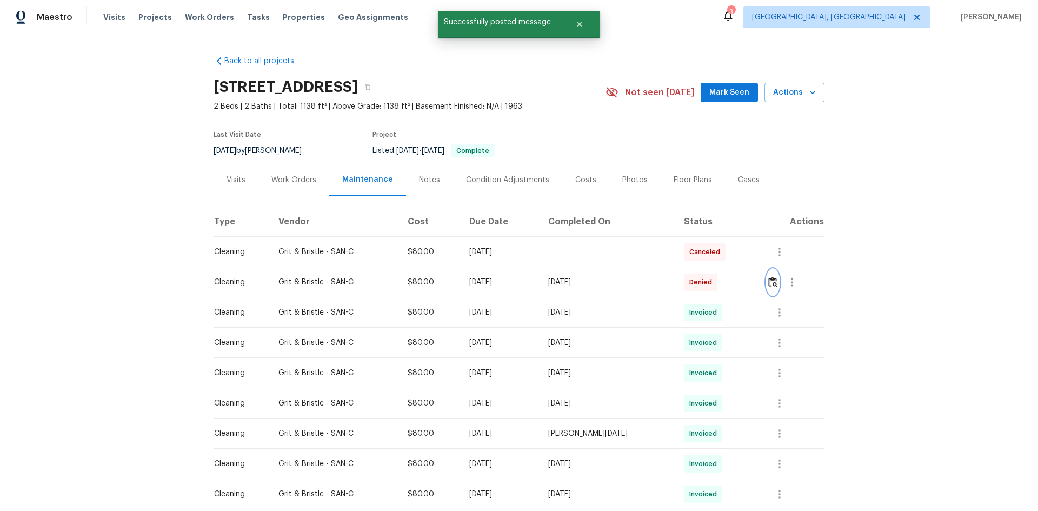
click at [766, 283] on button "button" at bounding box center [772, 282] width 12 height 26
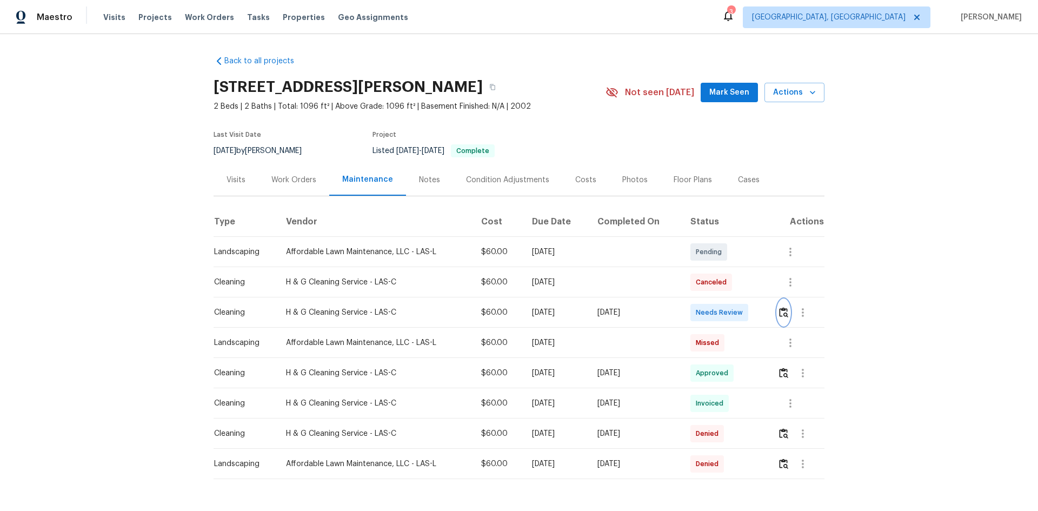
click at [782, 309] on img "button" at bounding box center [783, 312] width 9 height 10
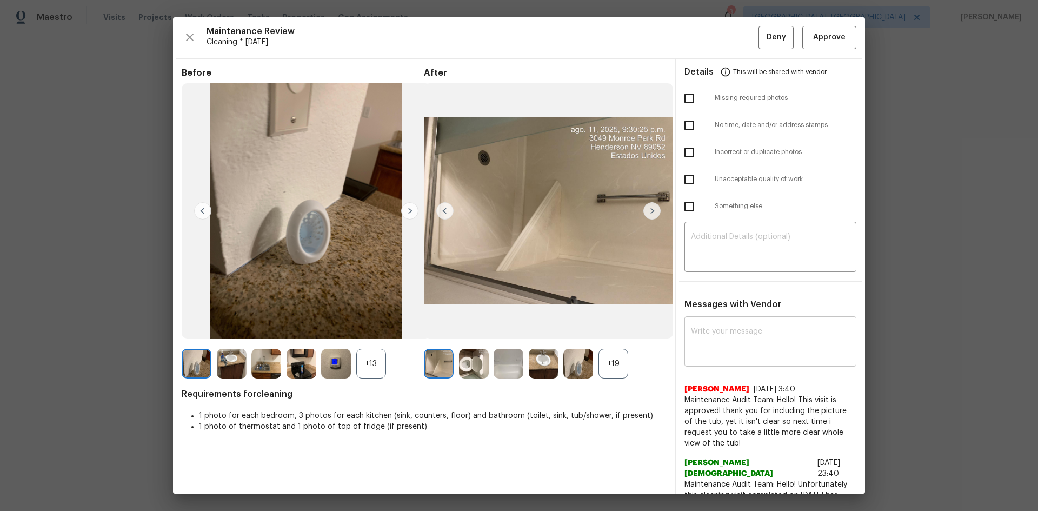
click at [718, 346] on textarea at bounding box center [770, 343] width 159 height 30
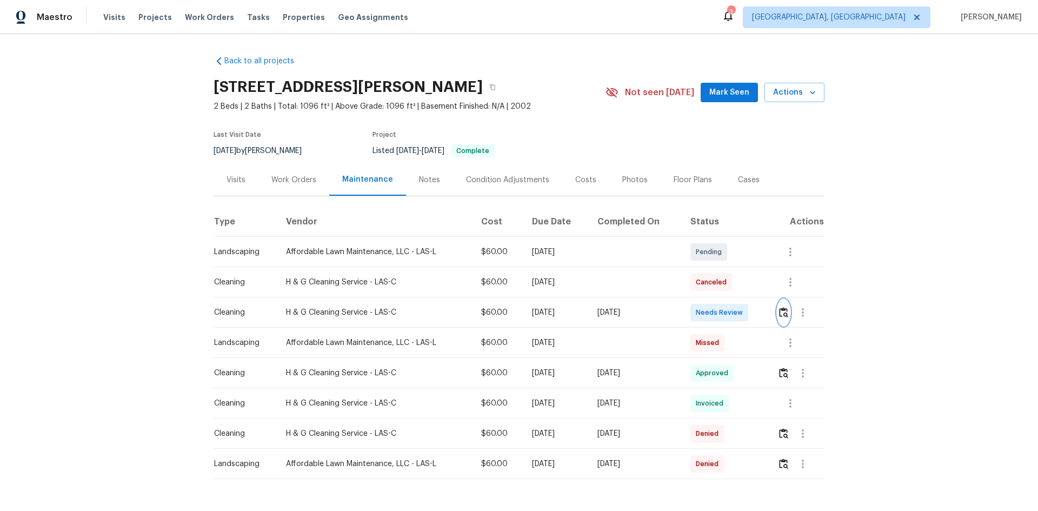
click at [787, 312] on button "button" at bounding box center [783, 312] width 12 height 26
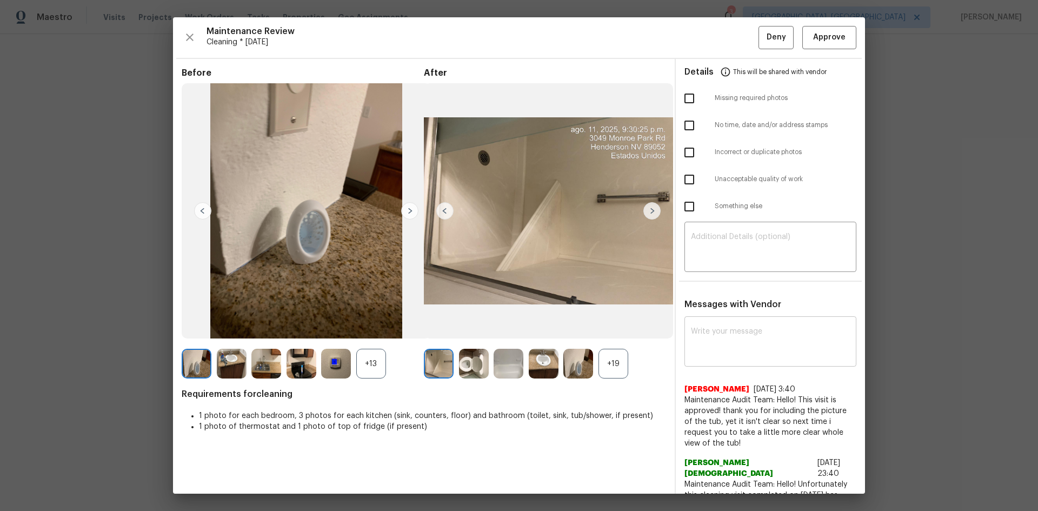
click at [701, 348] on textarea at bounding box center [770, 343] width 159 height 30
paste textarea "Maintenance Audit Team: Hello! Unfortunately this cleaning visit completed on […"
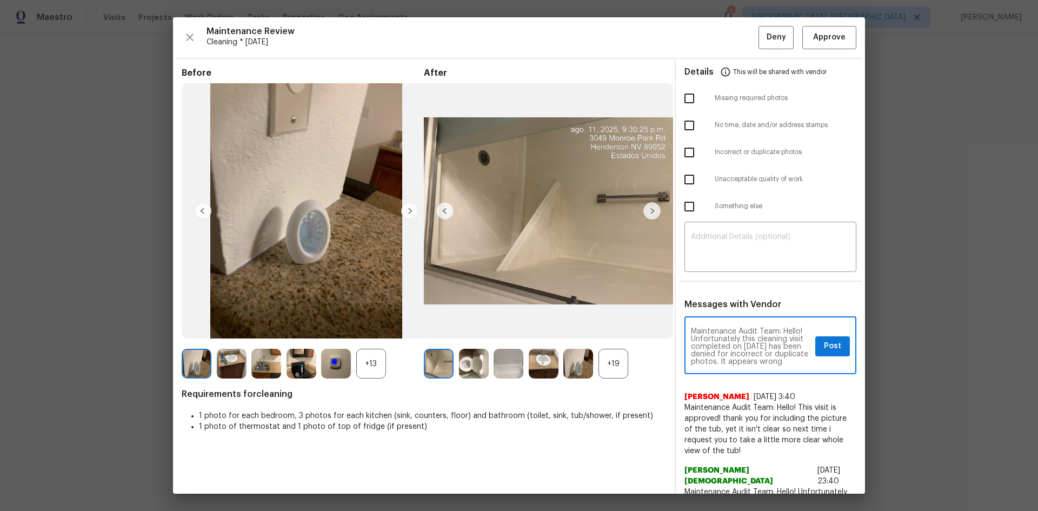
type textarea "Maintenance Audit Team: Hello! Unfortunately this cleaning visit completed on […"
click at [610, 364] on div "+19" at bounding box center [613, 364] width 30 height 30
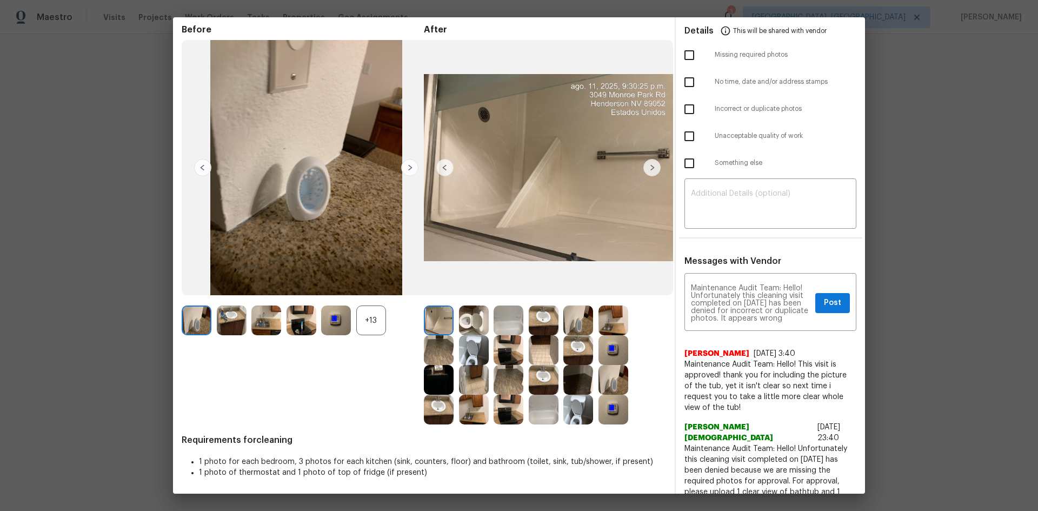
scroll to position [110, 0]
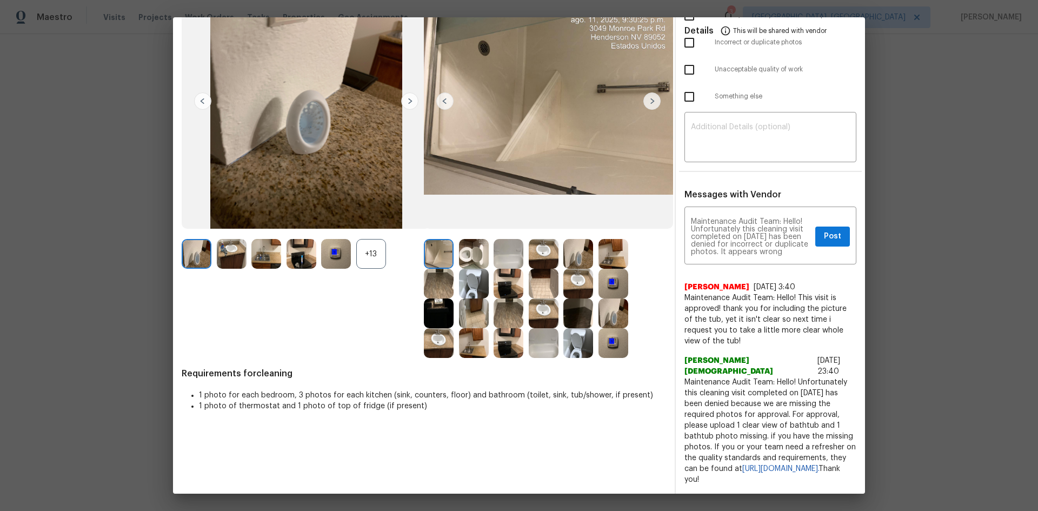
click at [606, 286] on img at bounding box center [613, 284] width 30 height 30
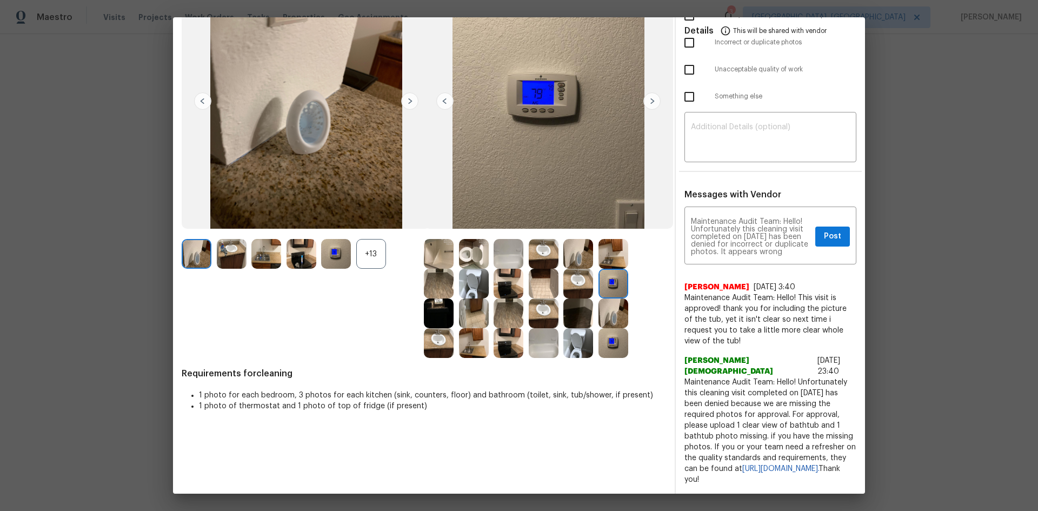
click at [606, 286] on img at bounding box center [613, 284] width 30 height 30
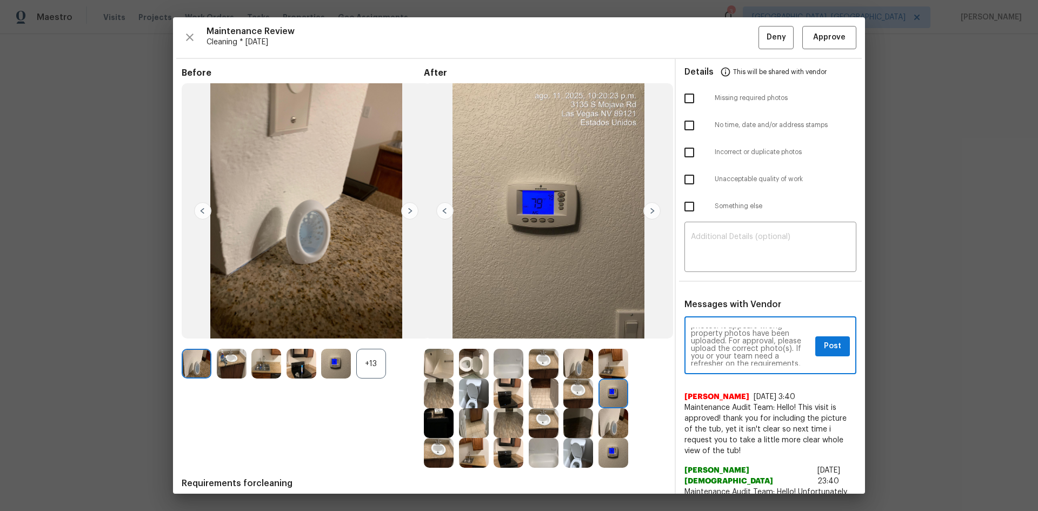
scroll to position [43, 0]
click at [824, 352] on span "Post" at bounding box center [832, 346] width 17 height 14
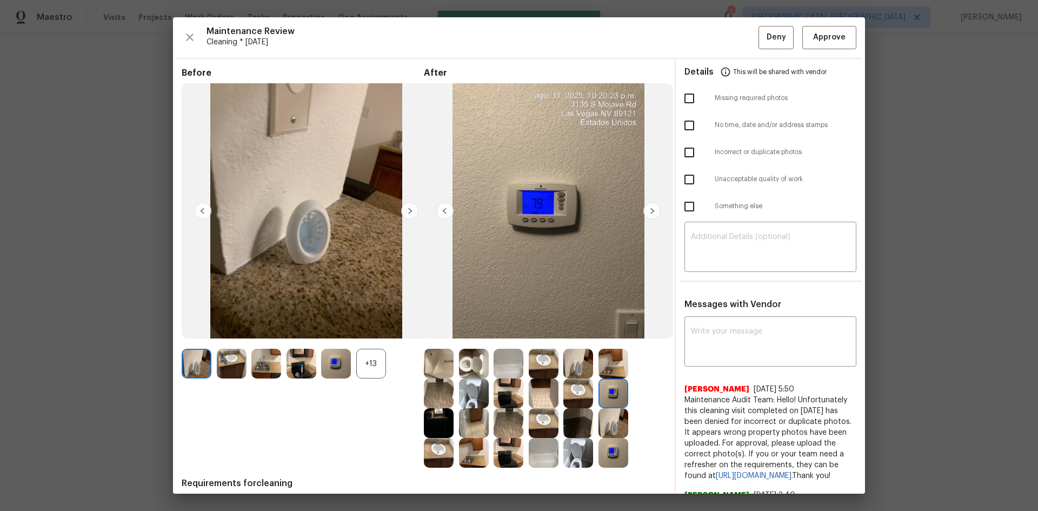
scroll to position [0, 0]
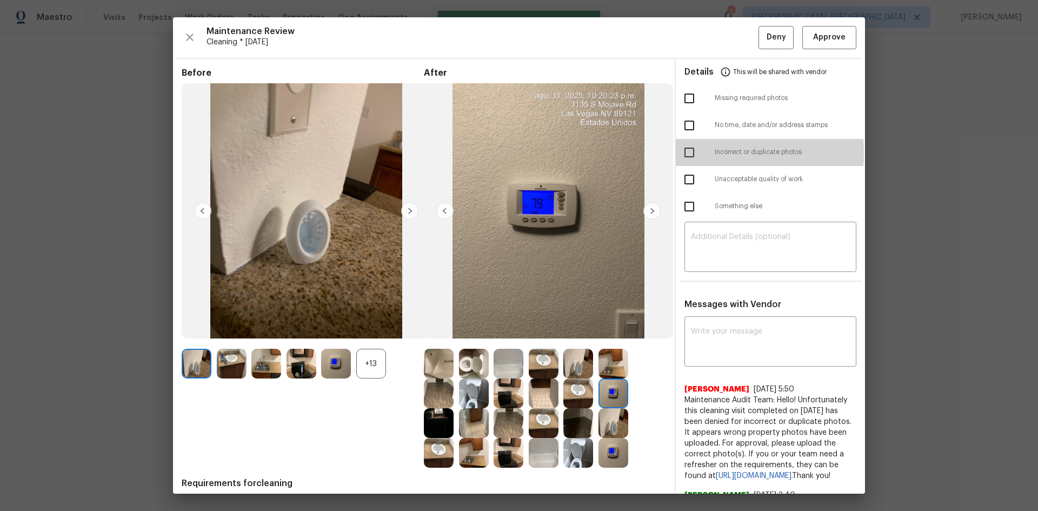
click at [684, 152] on input "checkbox" at bounding box center [689, 152] width 23 height 23
checkbox input "true"
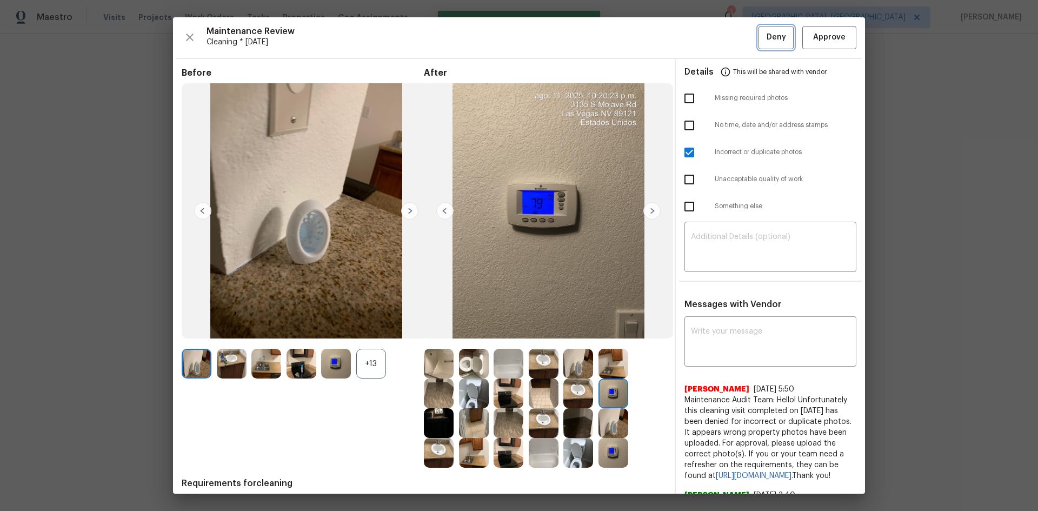
click at [766, 42] on span "Deny" at bounding box center [775, 38] width 19 height 14
